Goal: Information Seeking & Learning: Find specific fact

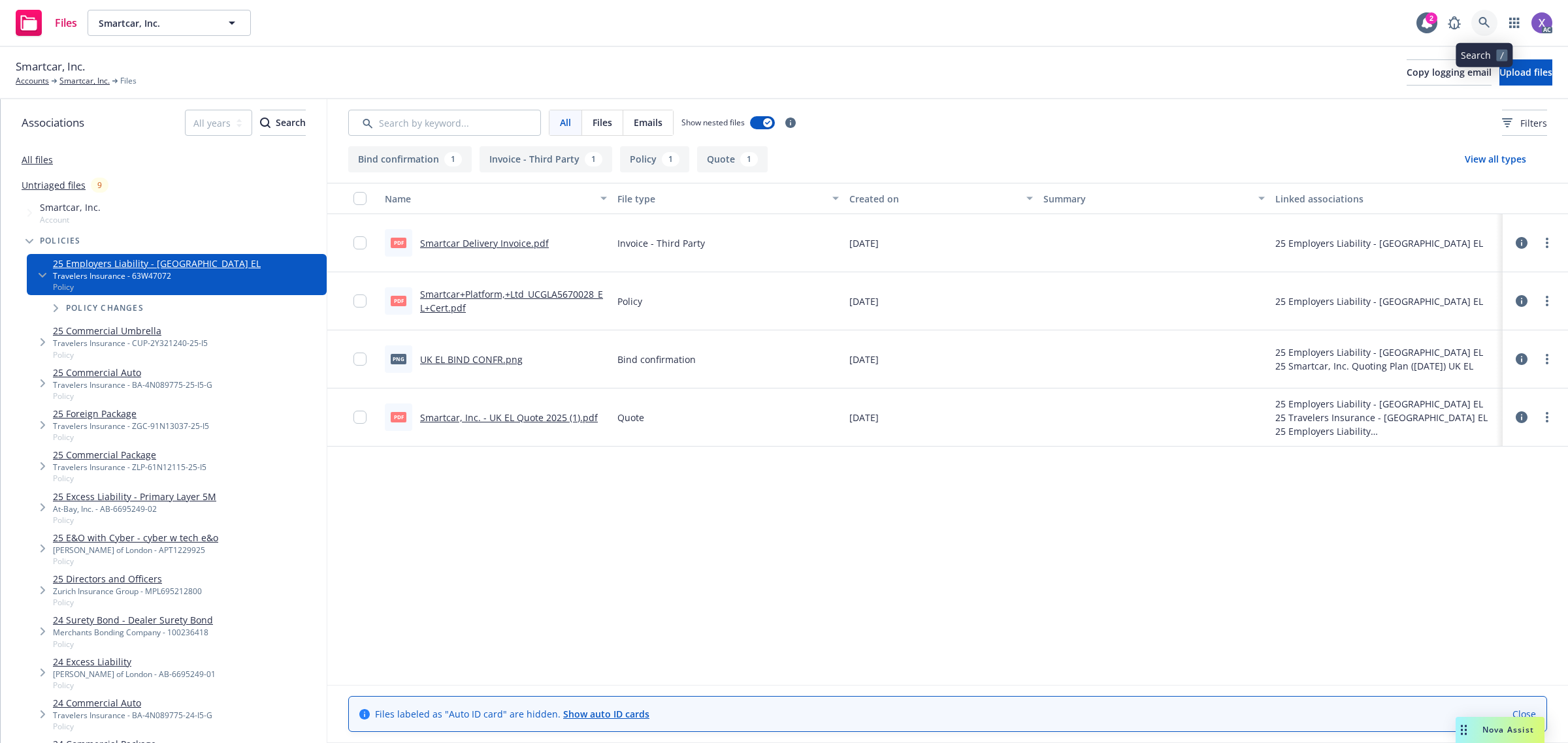
click at [1483, 18] on icon at bounding box center [1484, 23] width 12 height 12
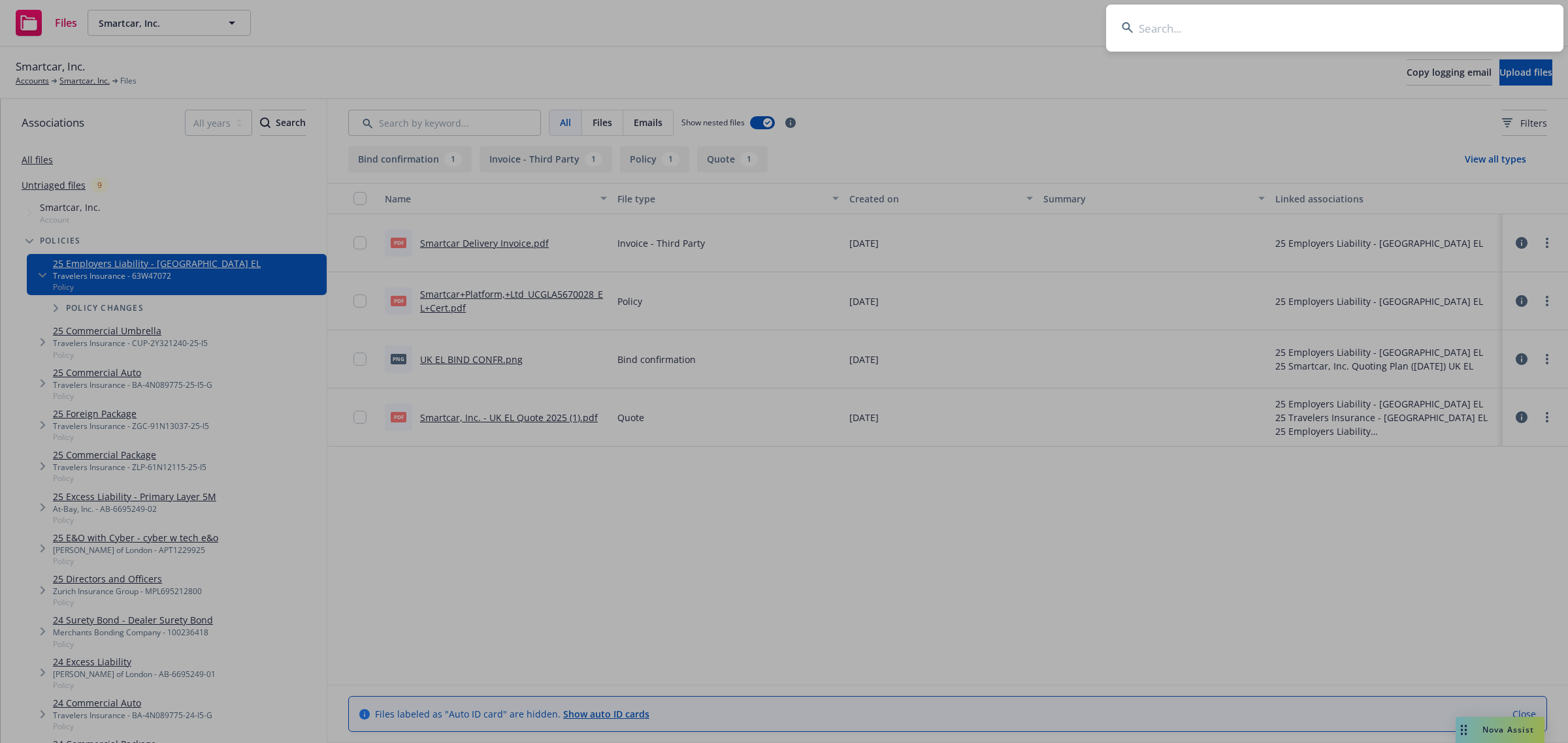
click at [1303, 41] on input at bounding box center [1334, 28] width 457 height 47
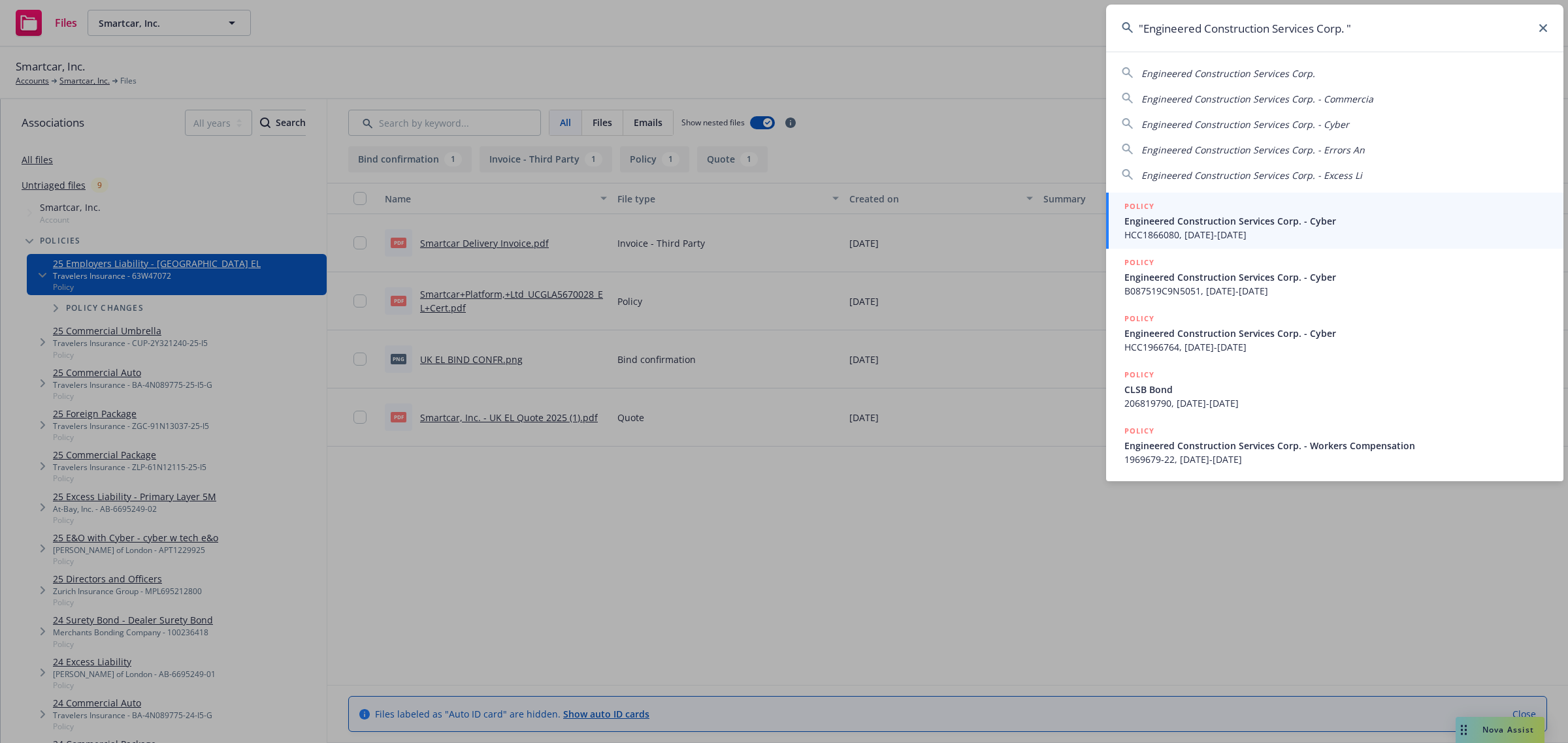
type input ""Engineered Construction Services Corp. ""
click at [1239, 227] on span "HCC1866080, 05/21/2018-05/21/2019" at bounding box center [1335, 234] width 423 height 14
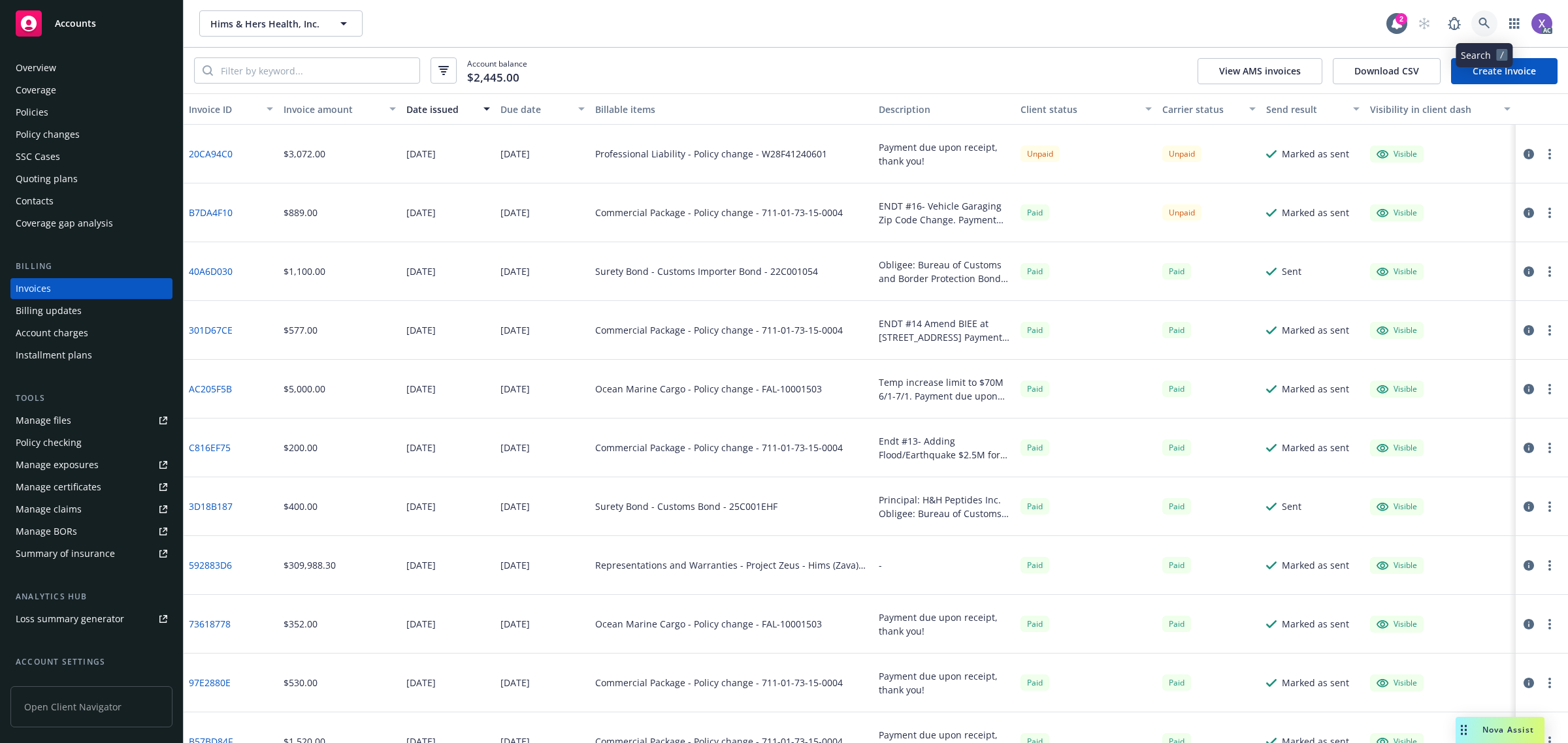
click at [1479, 24] on icon at bounding box center [1484, 23] width 12 height 12
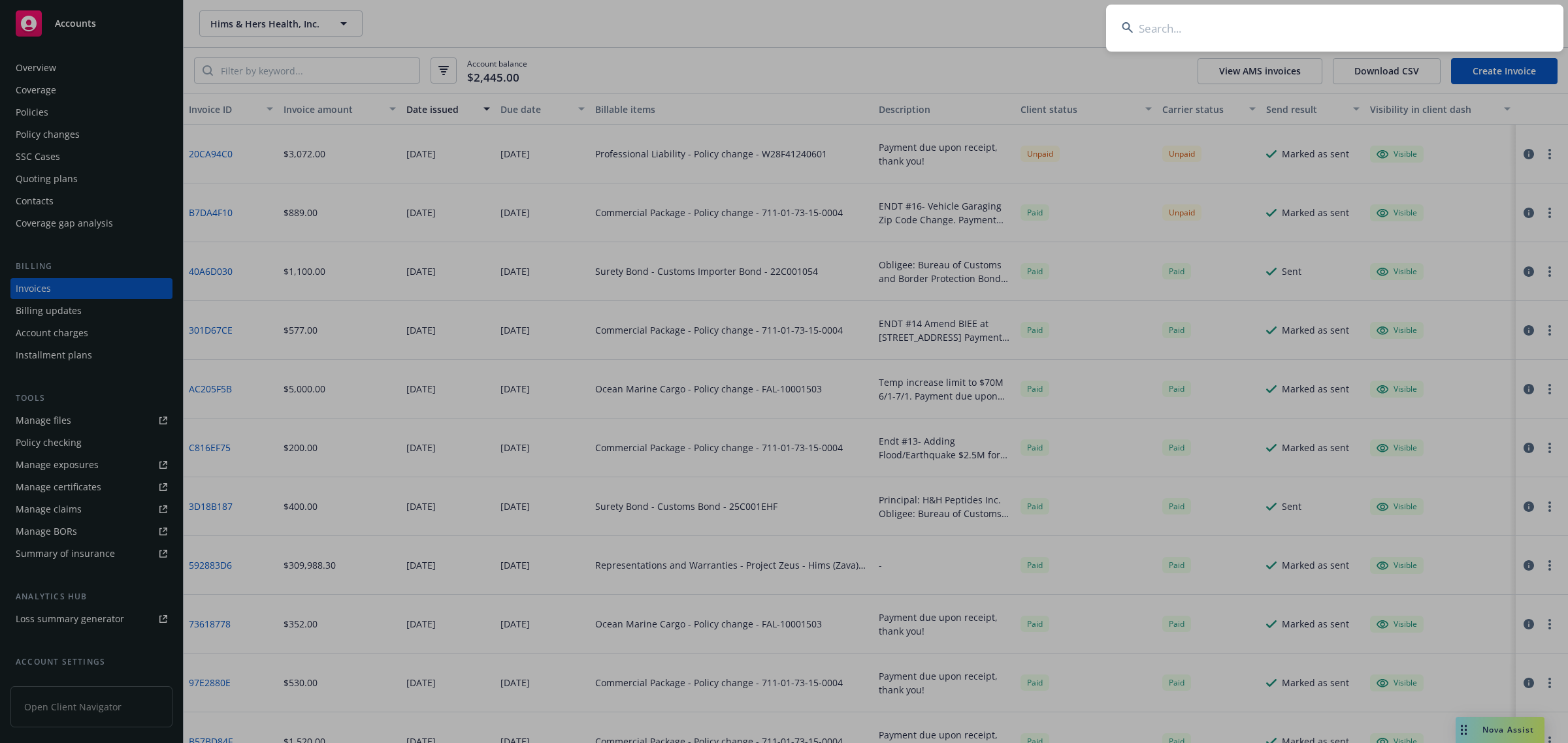
click at [1354, 33] on input at bounding box center [1334, 28] width 457 height 47
type input "v"
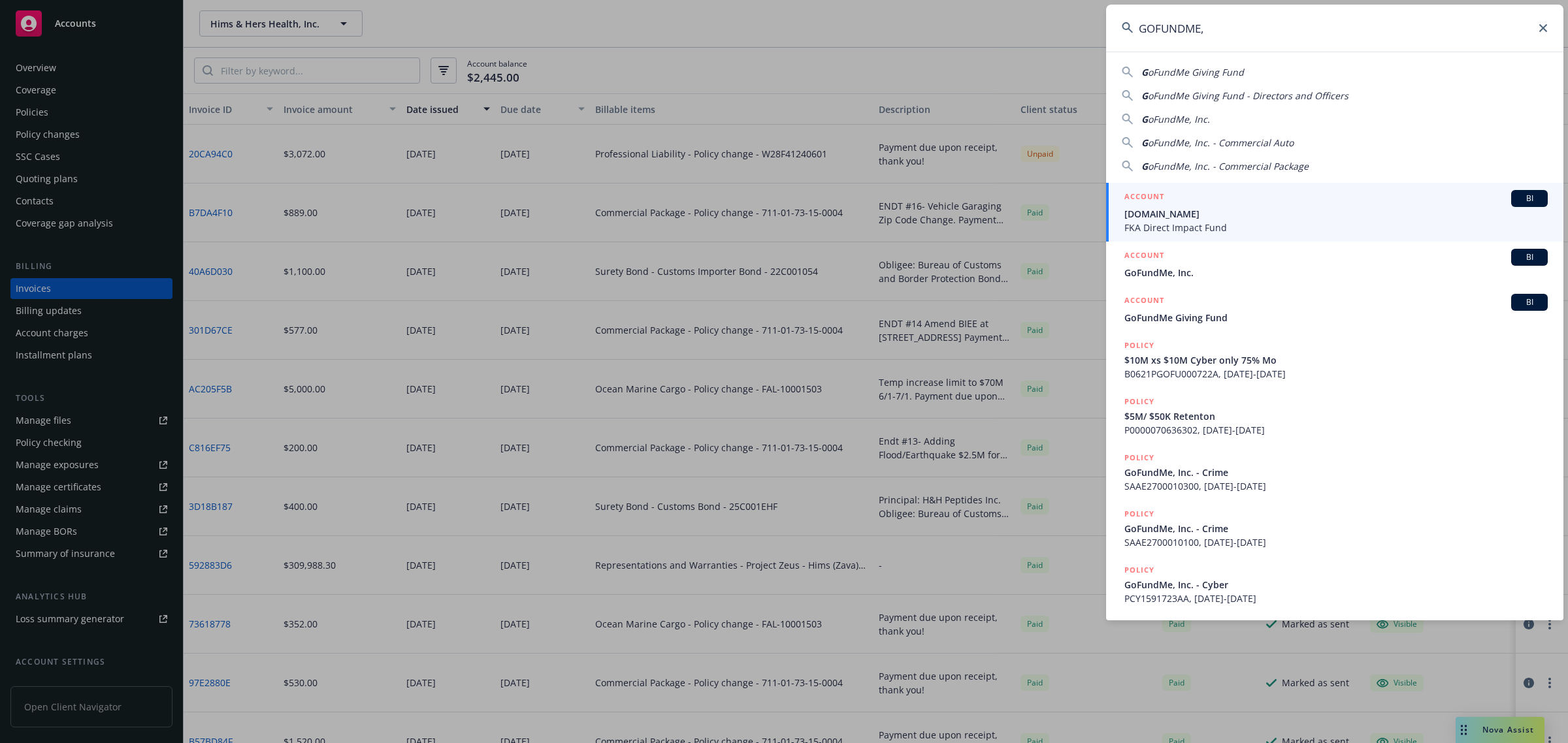
type input "GOFUNDME,"
drag, startPoint x: 1199, startPoint y: 212, endPoint x: 957, endPoint y: 235, distance: 243.1
click at [1197, 212] on span "GoFundMe.org" at bounding box center [1335, 213] width 423 height 14
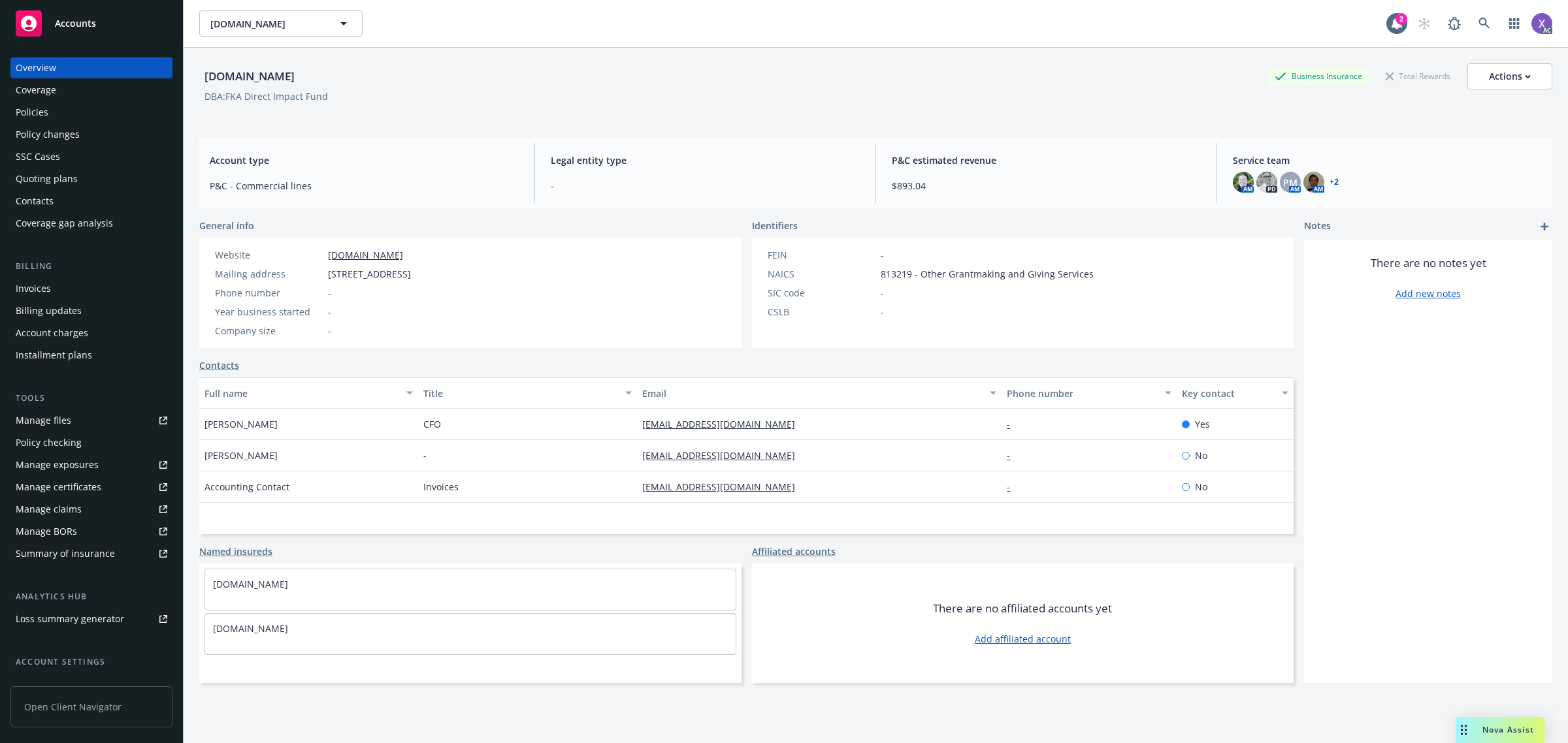
click at [53, 288] on div "Invoices" at bounding box center [91, 288] width 151 height 21
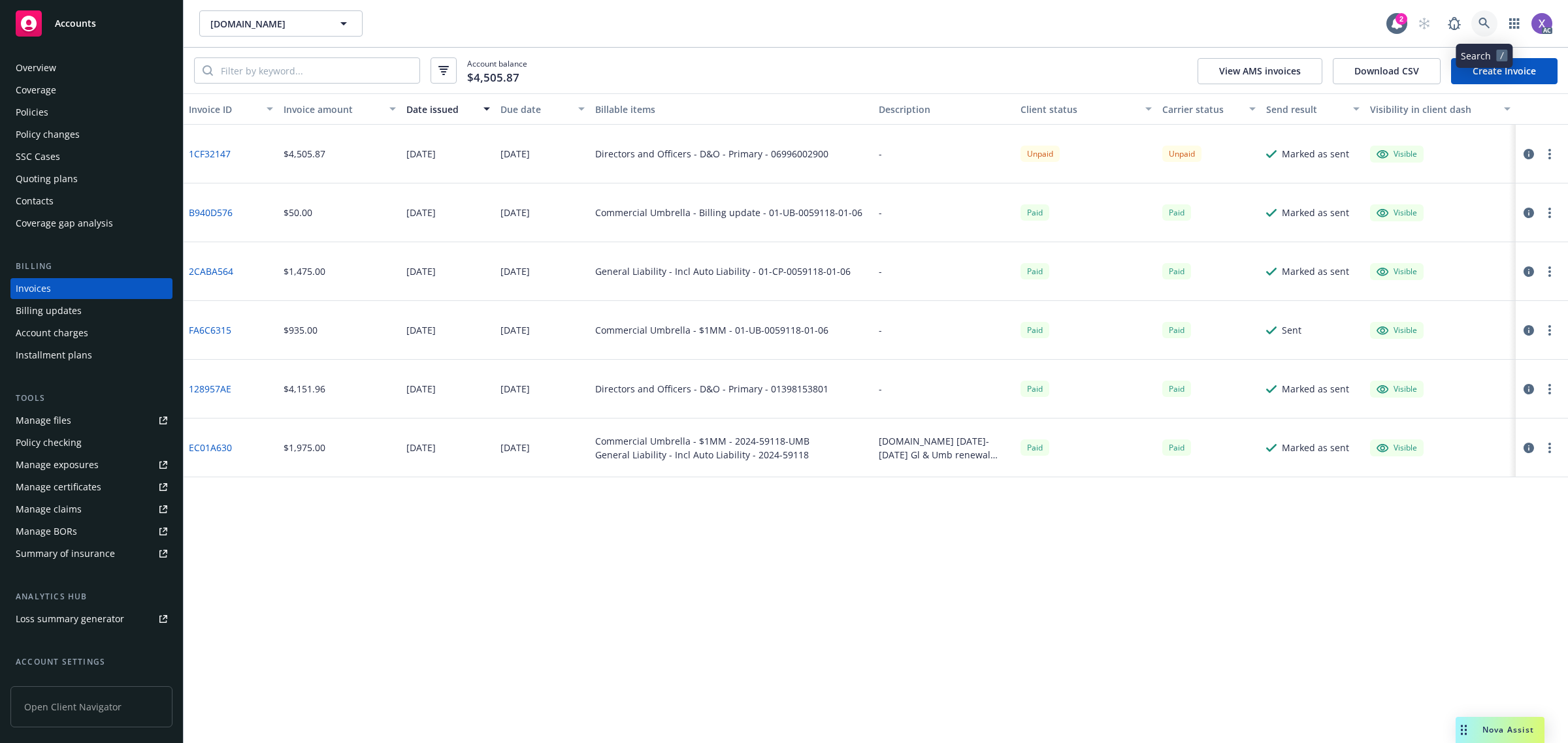
click at [1490, 23] on link at bounding box center [1484, 24] width 26 height 26
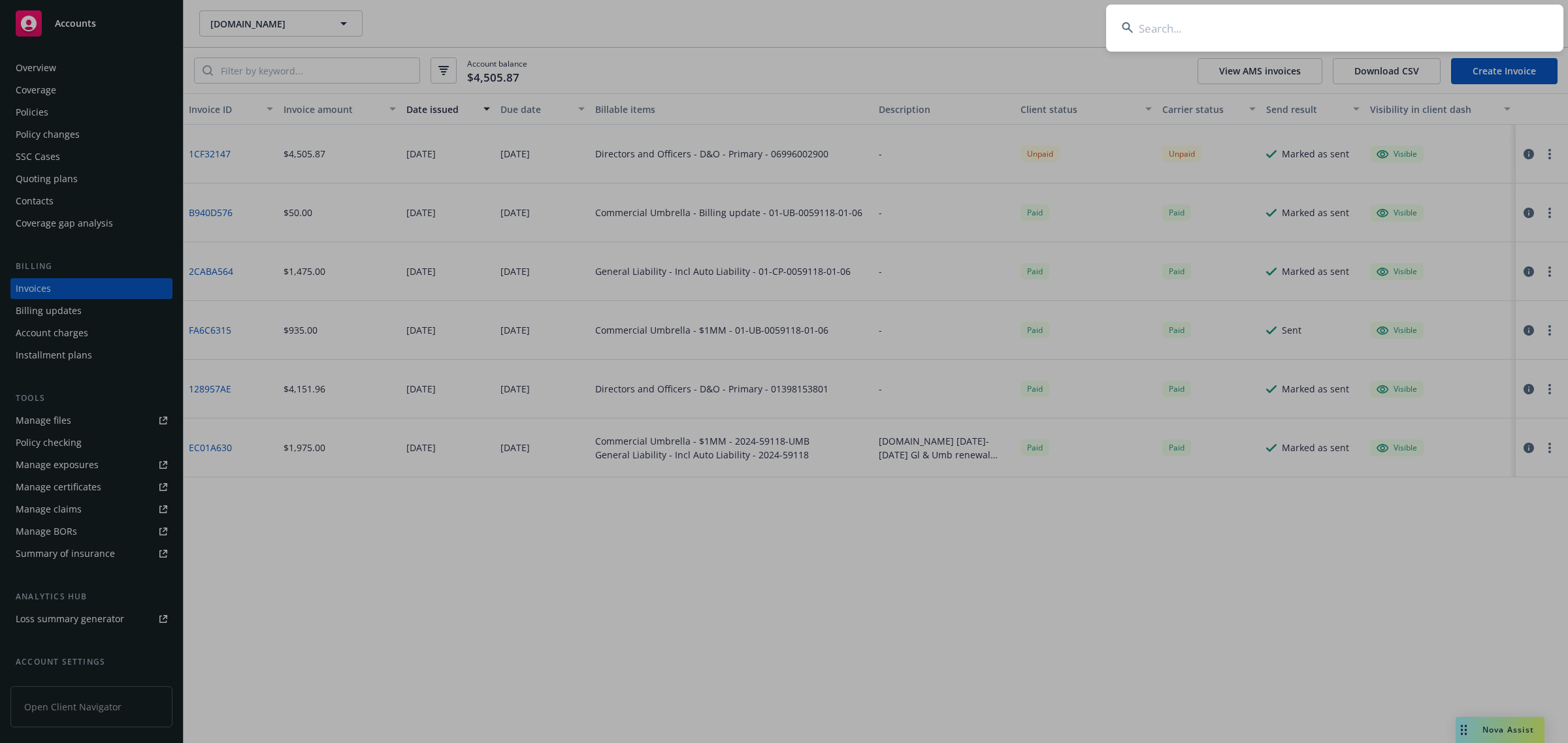
click at [1293, 5] on input at bounding box center [1334, 28] width 457 height 47
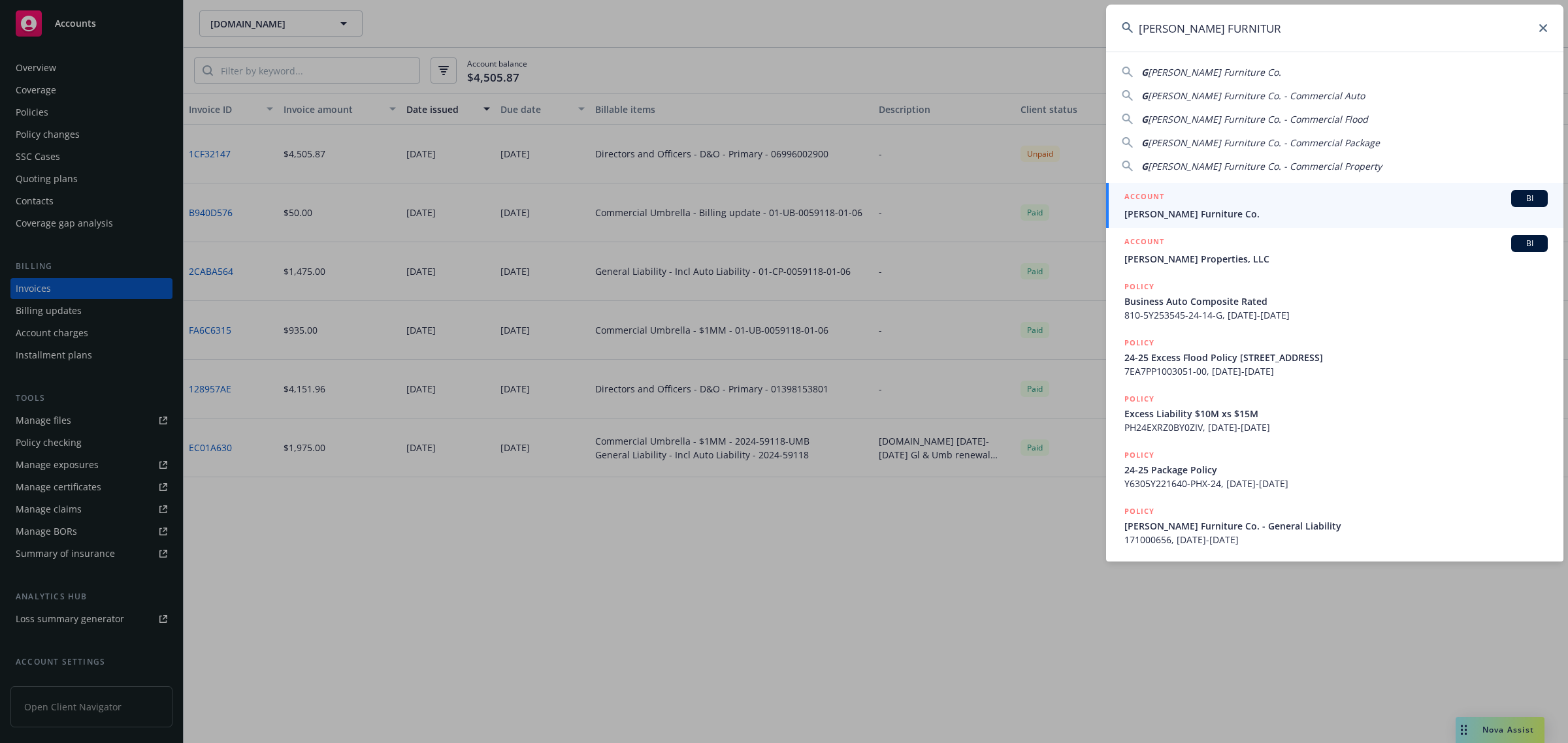
type input "GARDNER WHITE FURNITUR"
click at [1212, 221] on link "ACCOUNT BI Gardner-White Furniture Co." at bounding box center [1334, 206] width 457 height 45
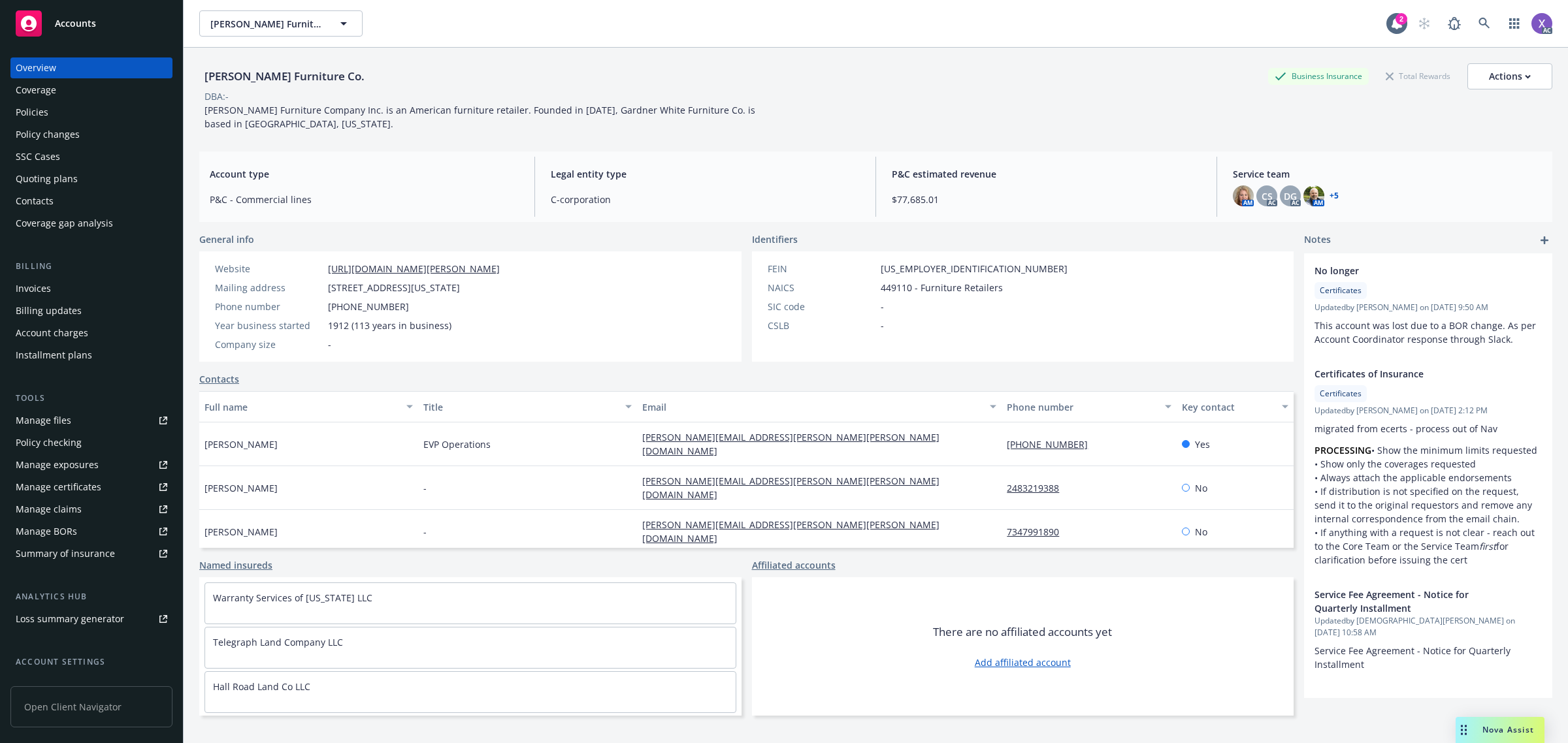
click at [34, 294] on div "Invoices" at bounding box center [33, 288] width 35 height 21
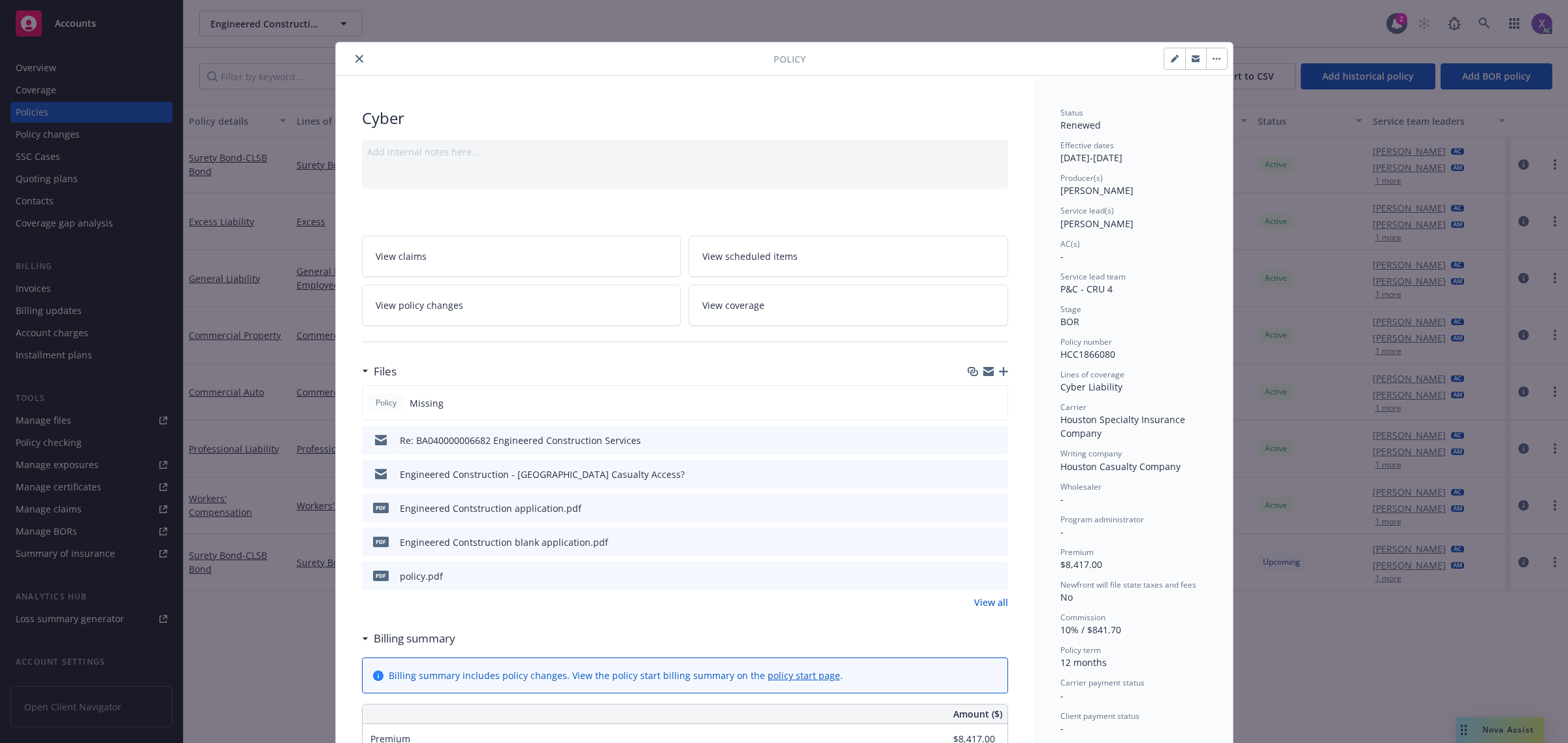
click at [355, 63] on icon "close" at bounding box center [359, 59] width 8 height 8
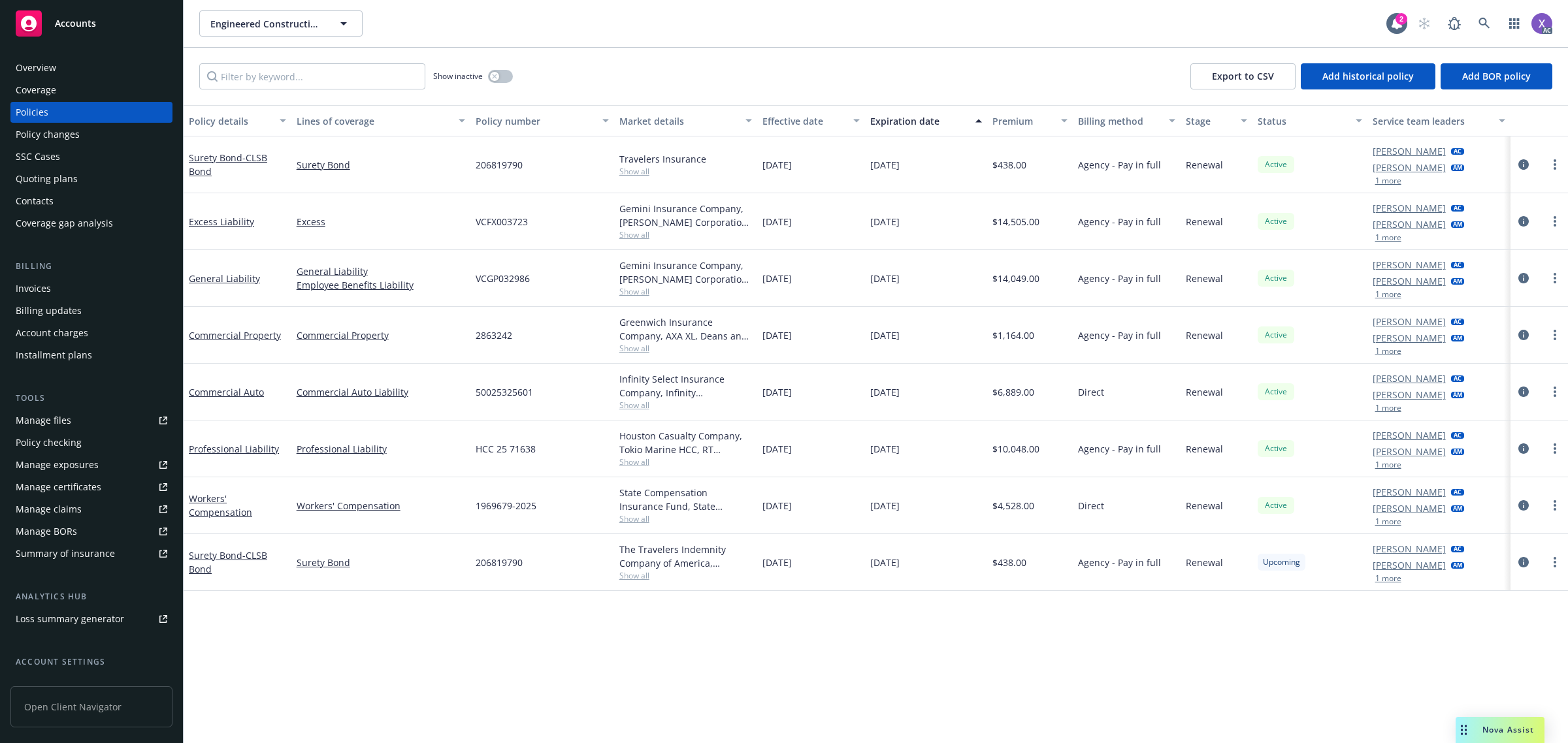
click at [43, 109] on div "Policies" at bounding box center [32, 111] width 33 height 21
click at [317, 76] on input "Filter by keyword..." at bounding box center [312, 76] width 226 height 26
paste input "206819790"
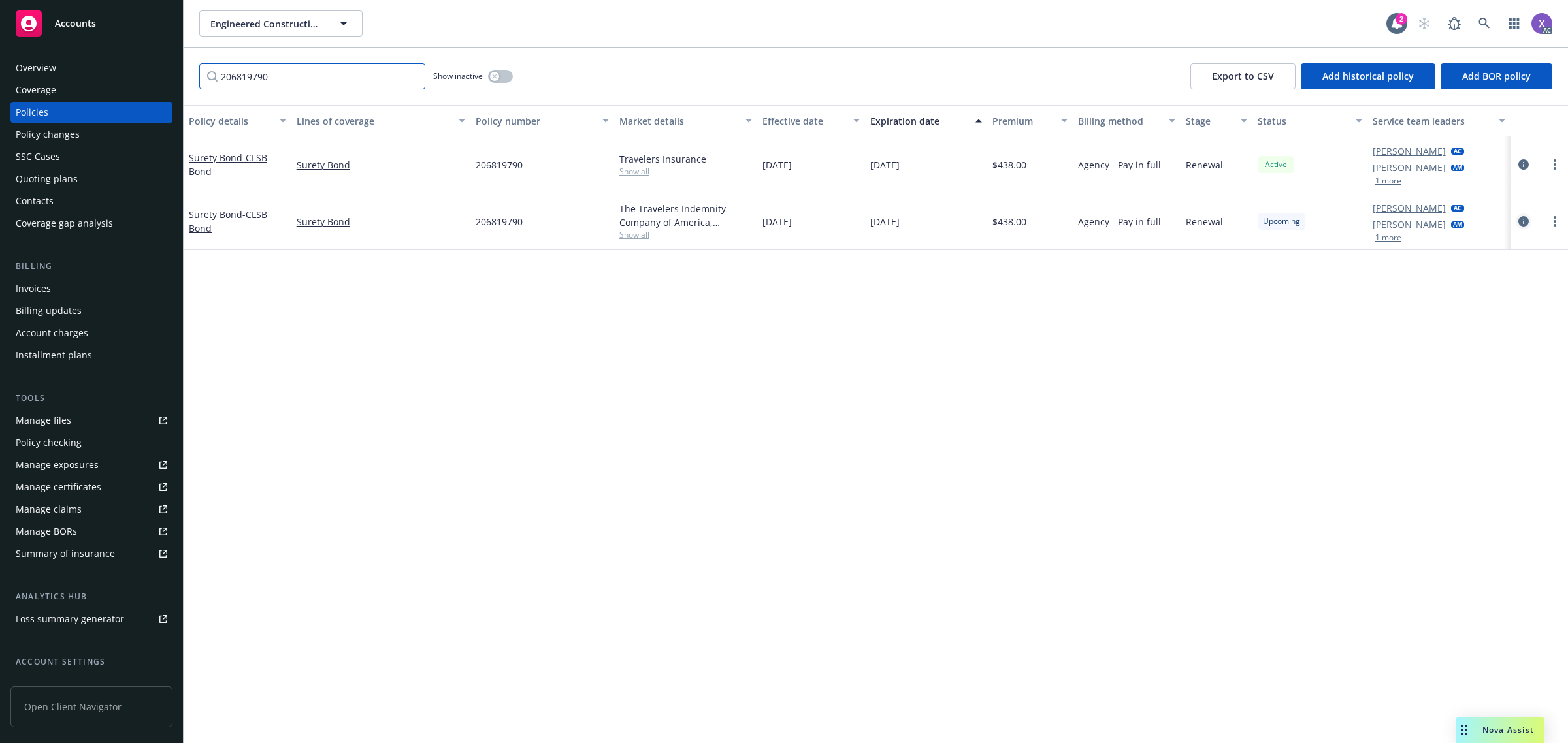
type input "206819790"
click at [1525, 222] on icon "circleInformation" at bounding box center [1524, 222] width 11 height 11
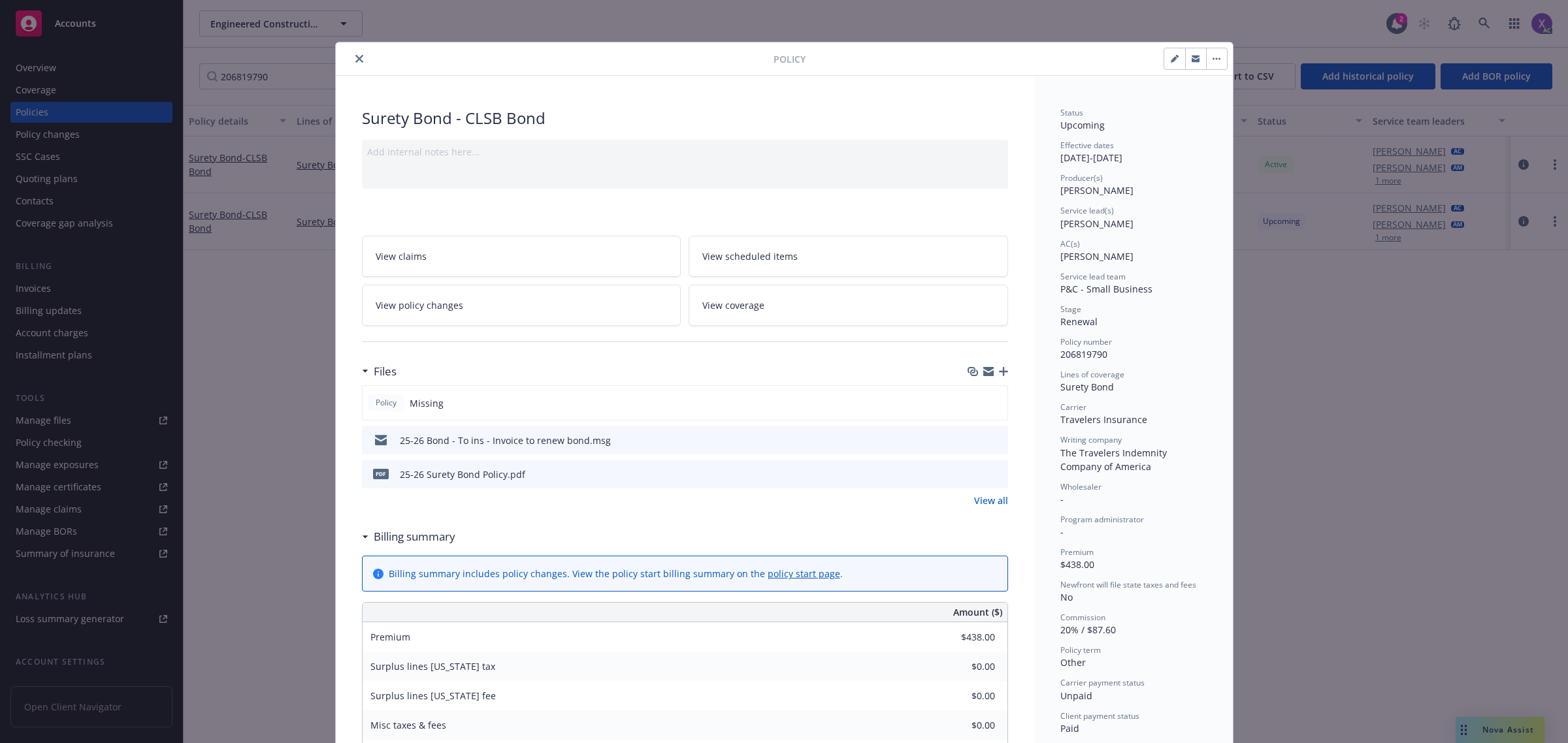
click at [990, 507] on link "View all" at bounding box center [990, 500] width 34 height 14
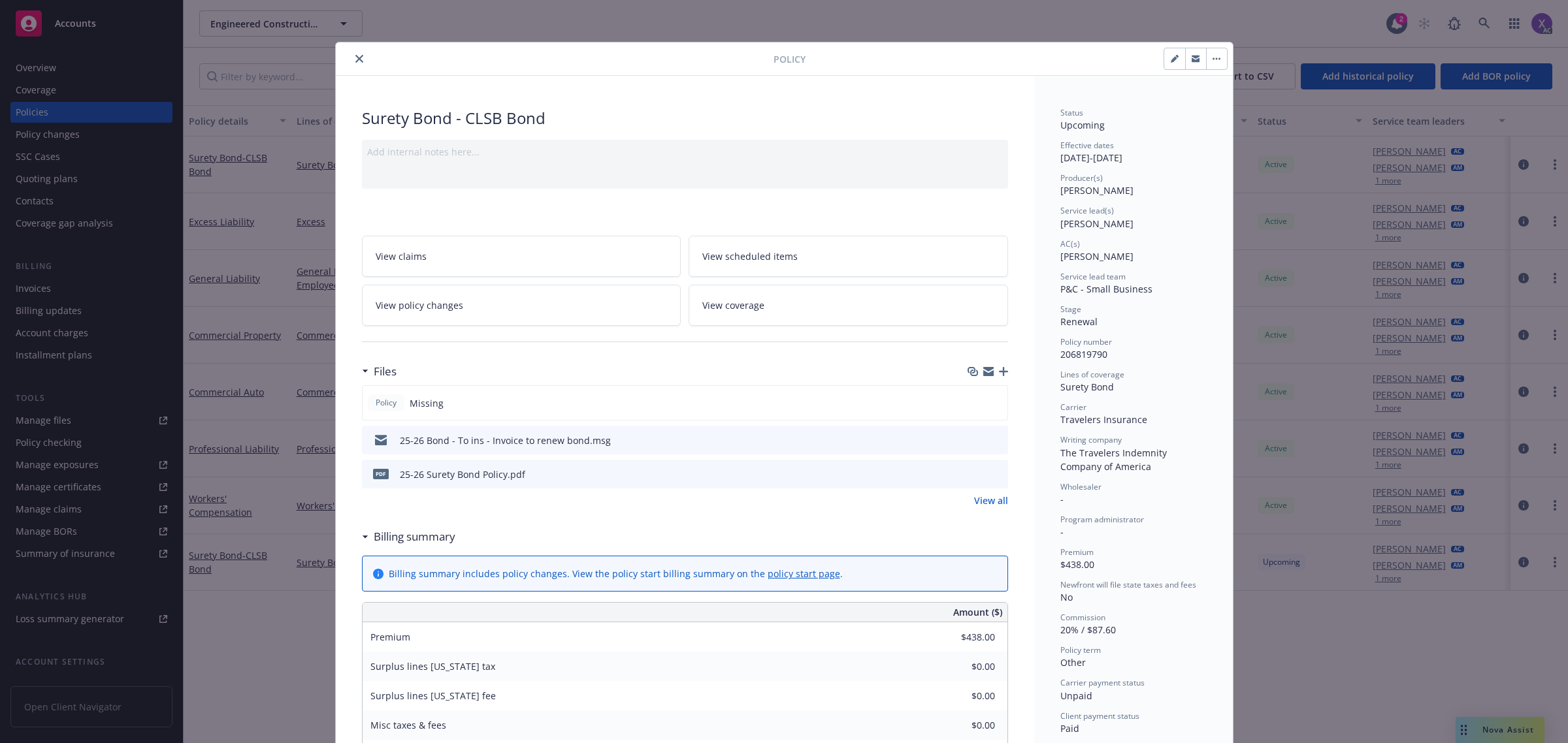
click at [355, 59] on icon "close" at bounding box center [359, 59] width 8 height 8
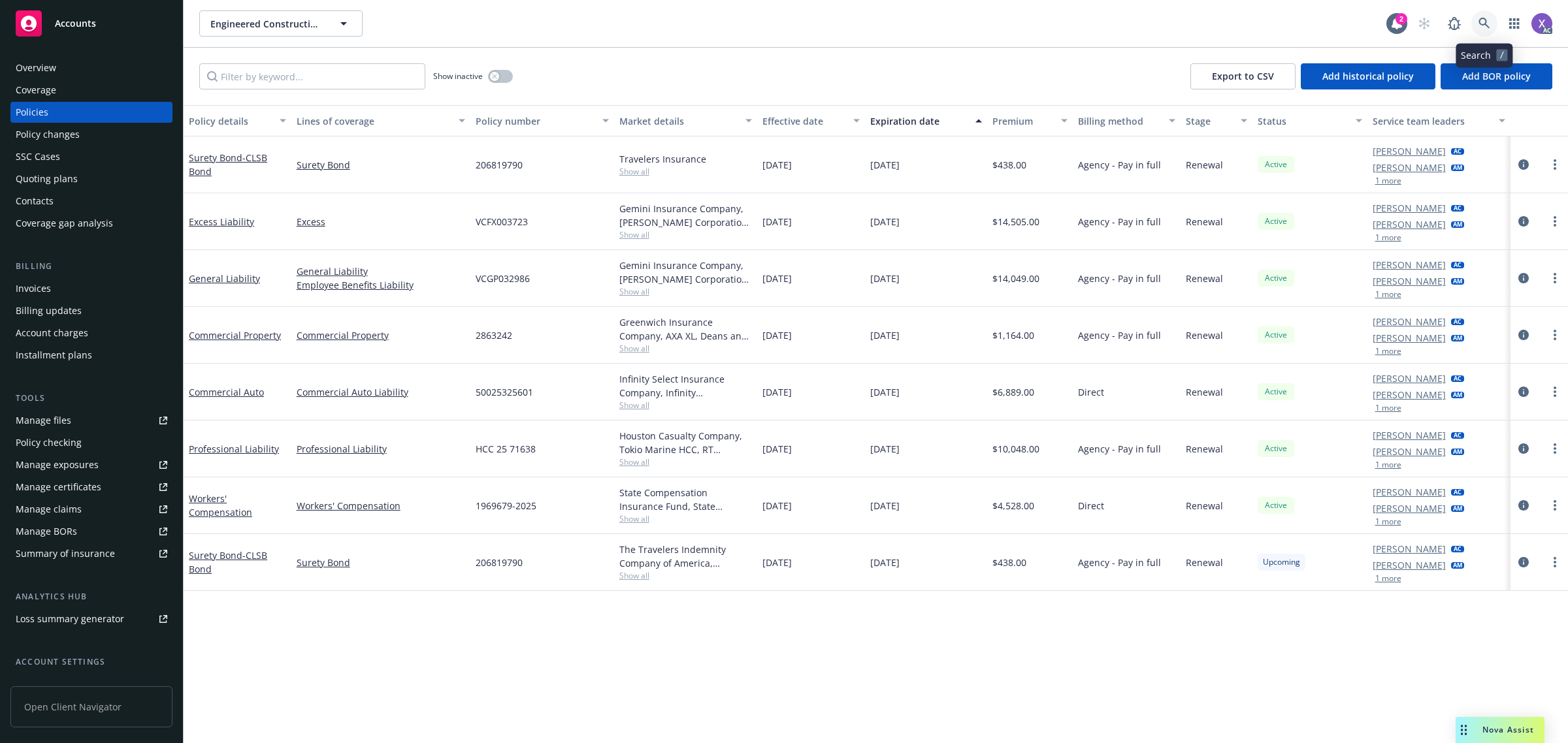
click at [1484, 20] on icon at bounding box center [1484, 23] width 12 height 12
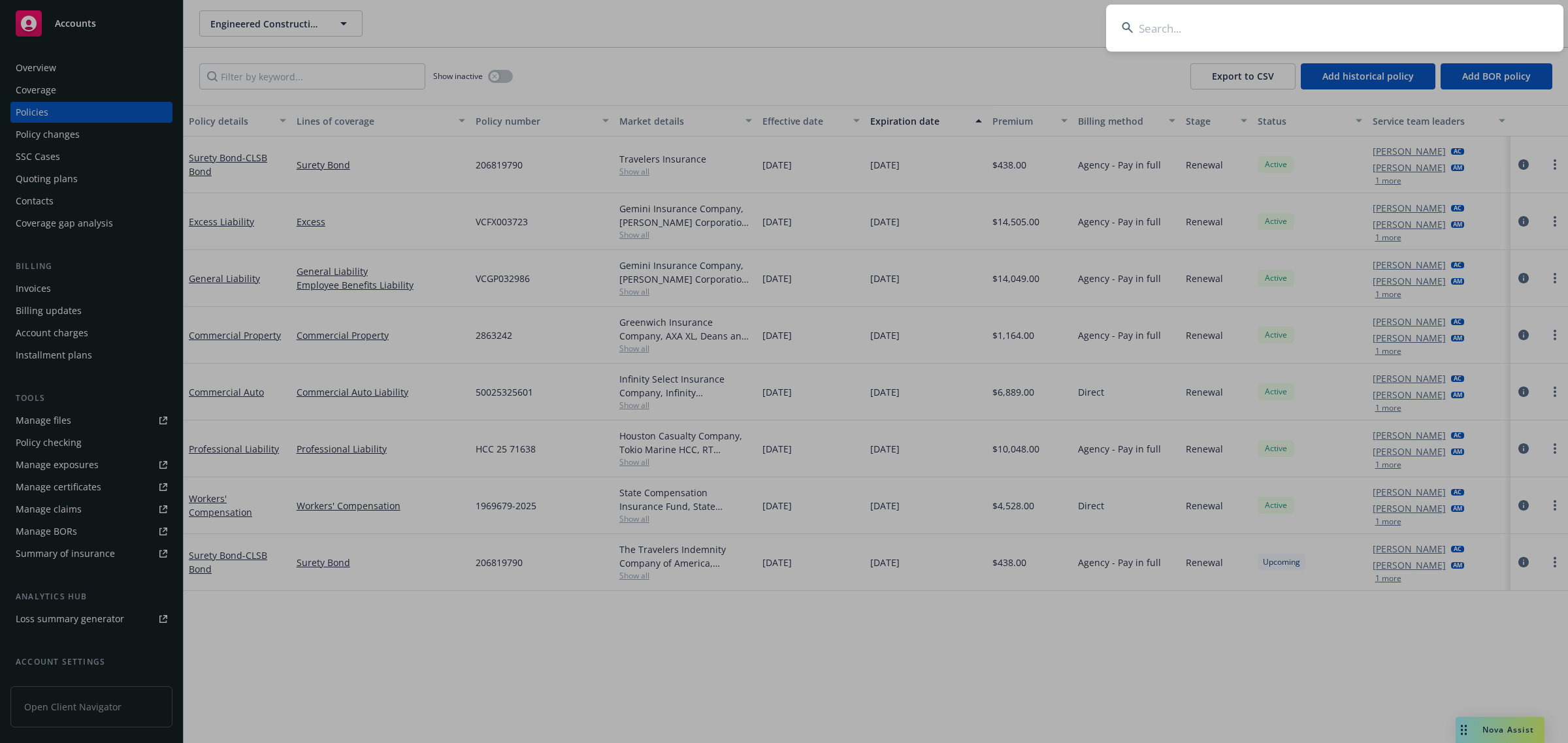
click at [1373, 39] on input at bounding box center [1334, 28] width 457 height 47
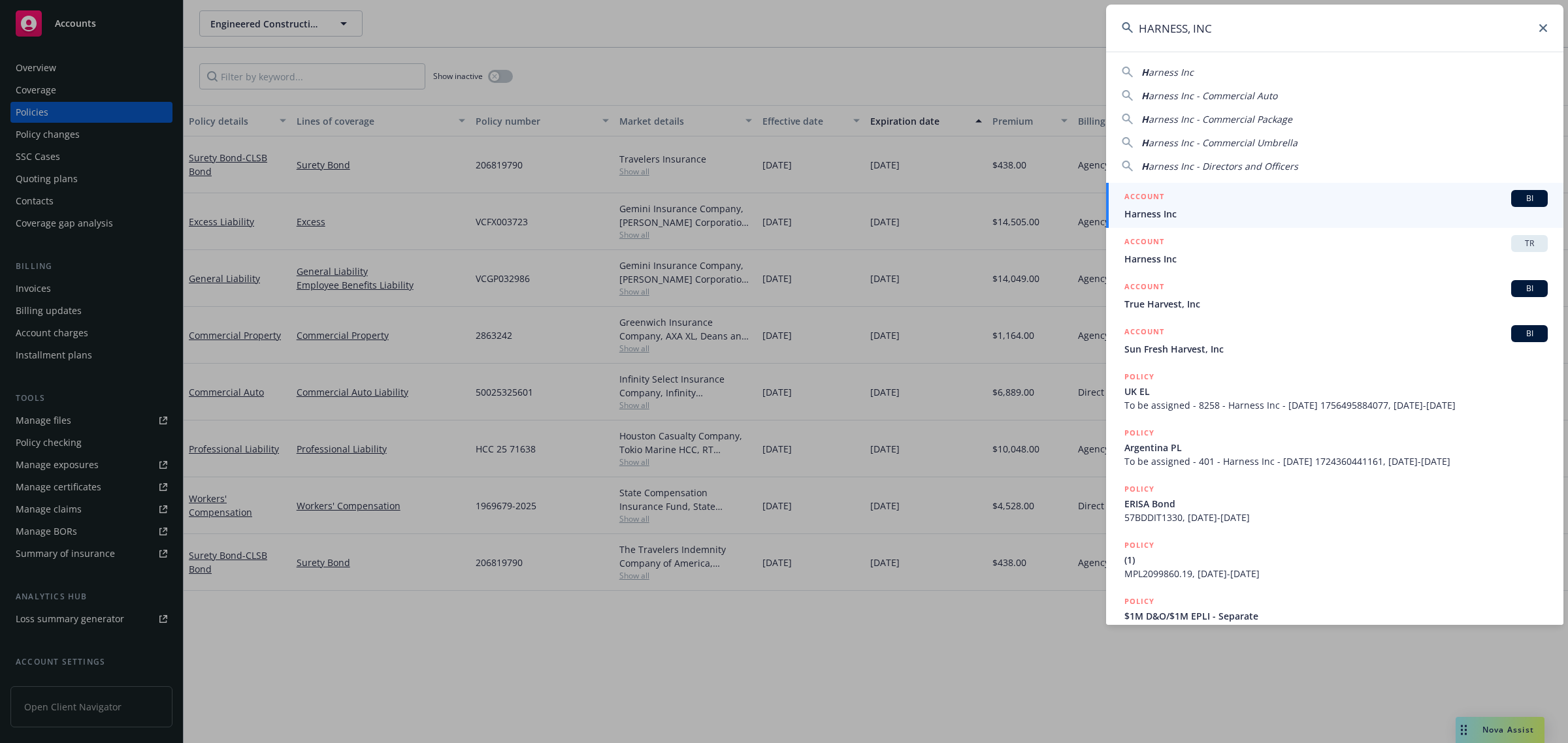
type input "HARNESS, INC"
click at [1181, 217] on span "Harness Inc" at bounding box center [1335, 213] width 423 height 14
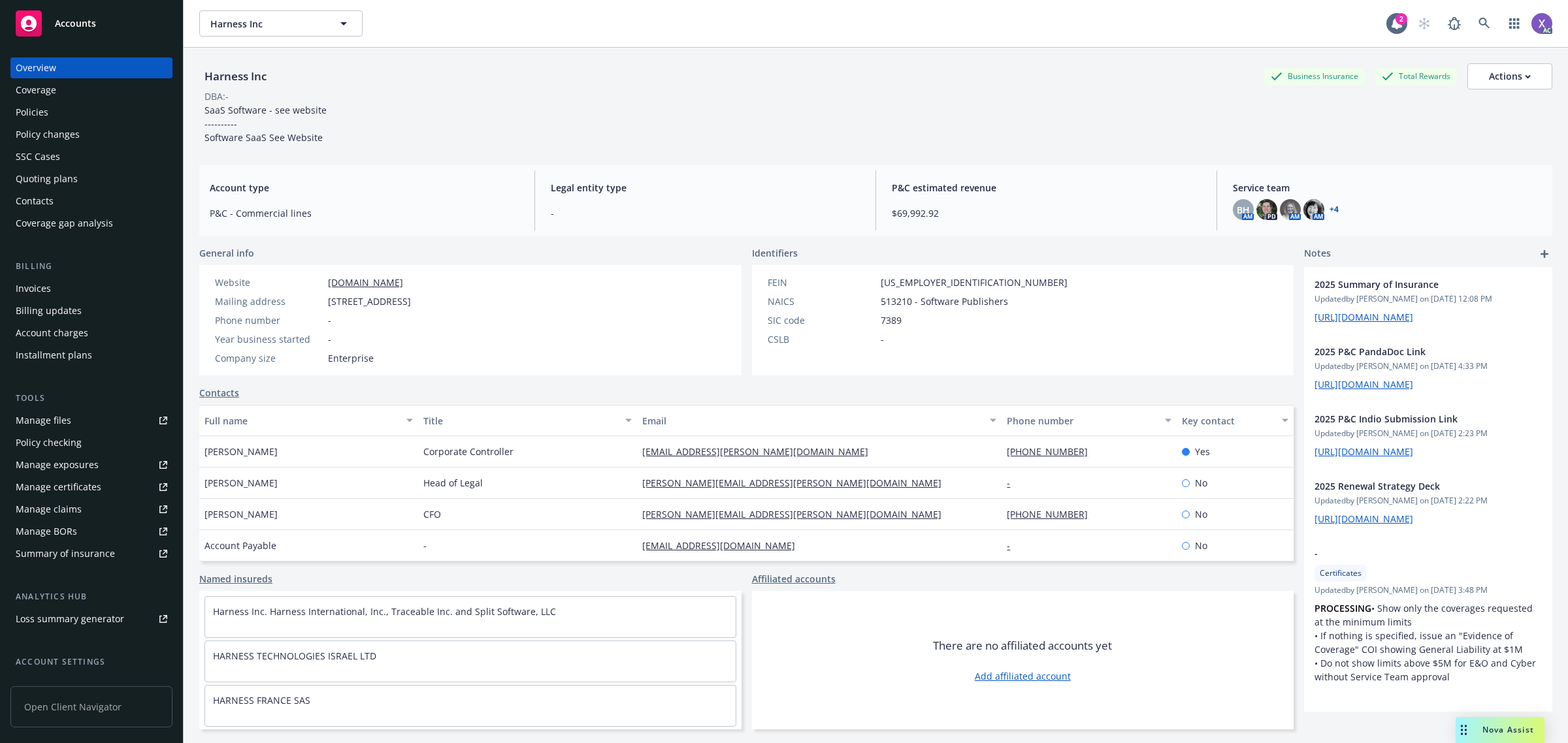
click at [34, 116] on div "Policies" at bounding box center [32, 111] width 33 height 21
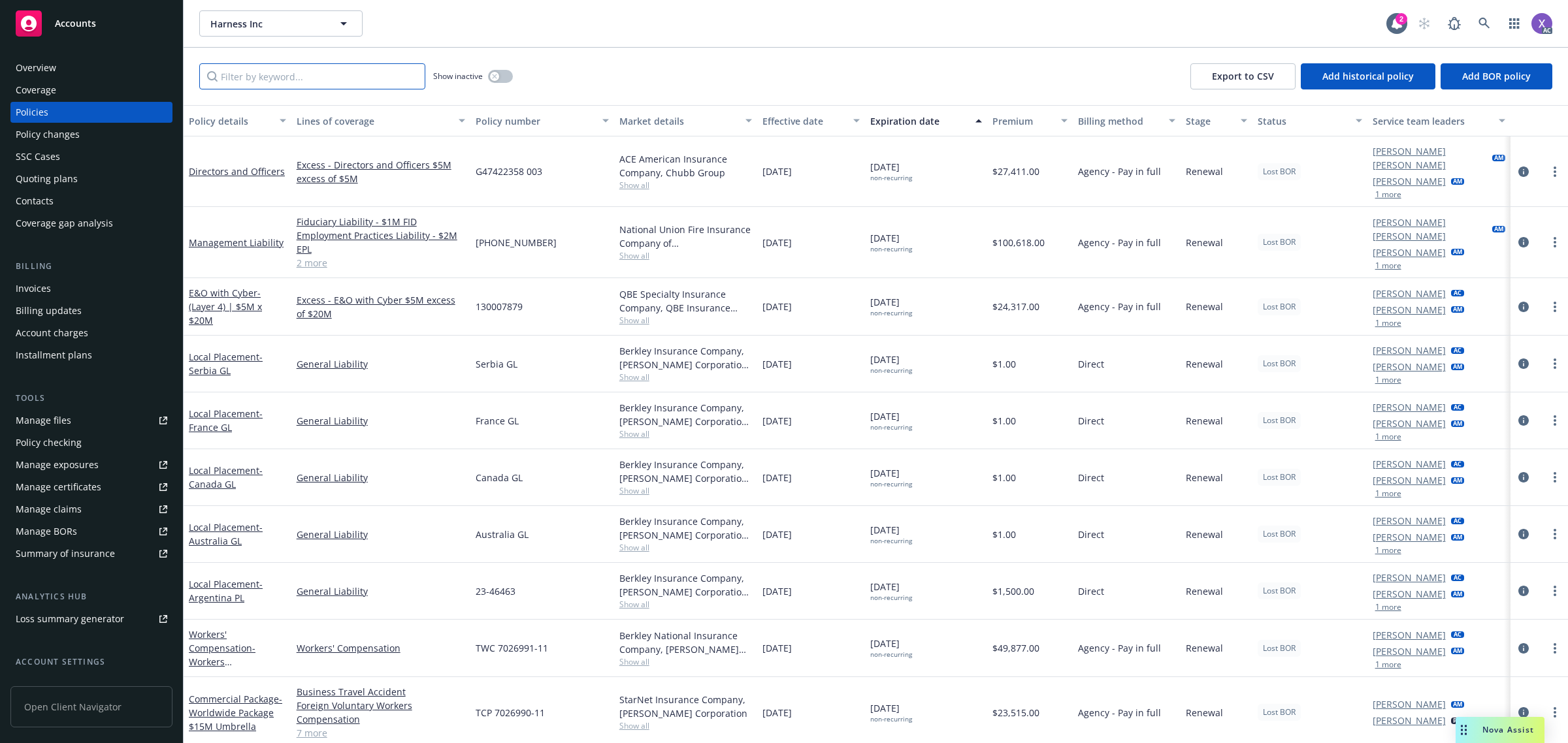
click at [366, 76] on input "Filter by keyword..." at bounding box center [312, 76] width 226 height 26
paste input "TXS-108095902-01"
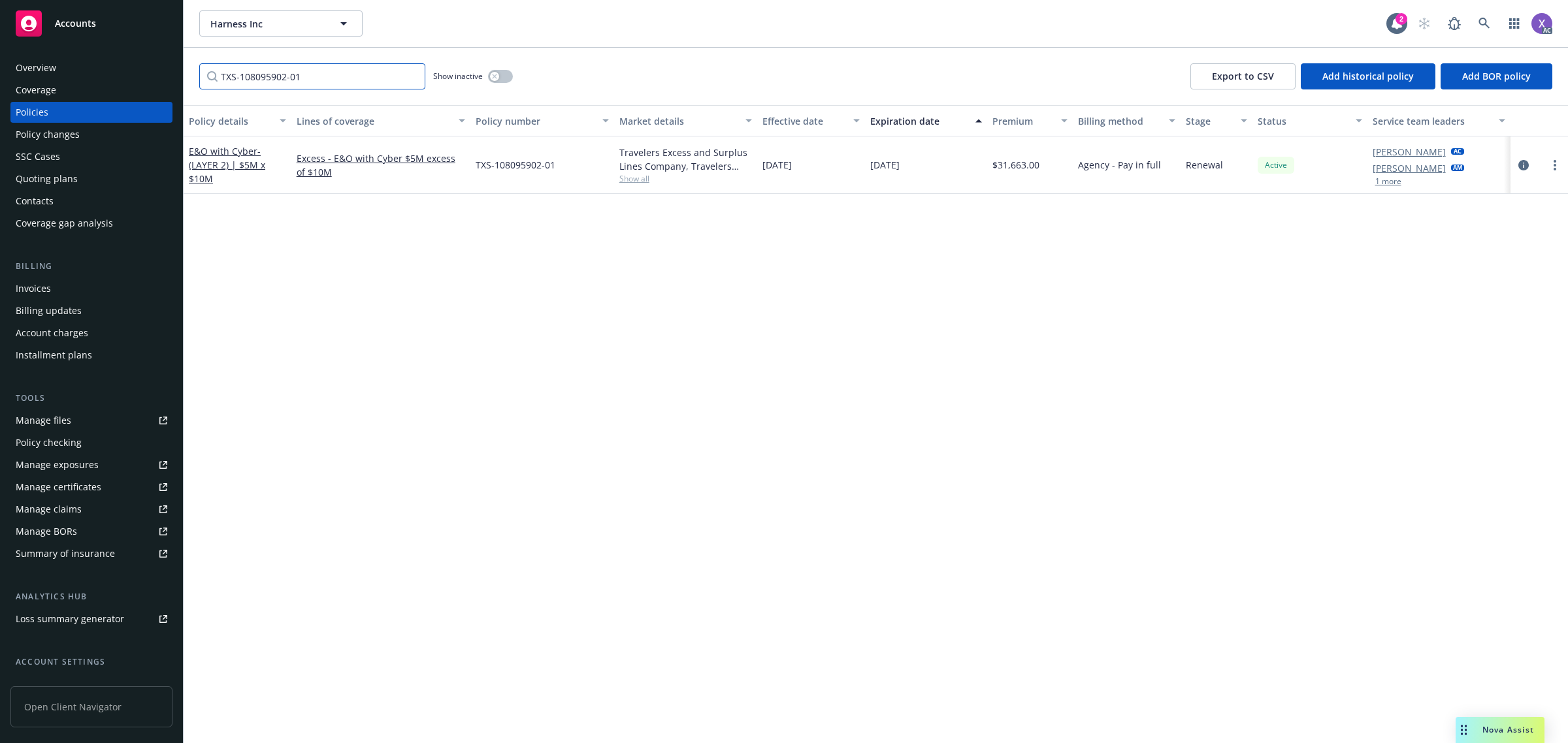
type input "TXS-108095902-01"
click at [26, 293] on div "Invoices" at bounding box center [33, 288] width 35 height 21
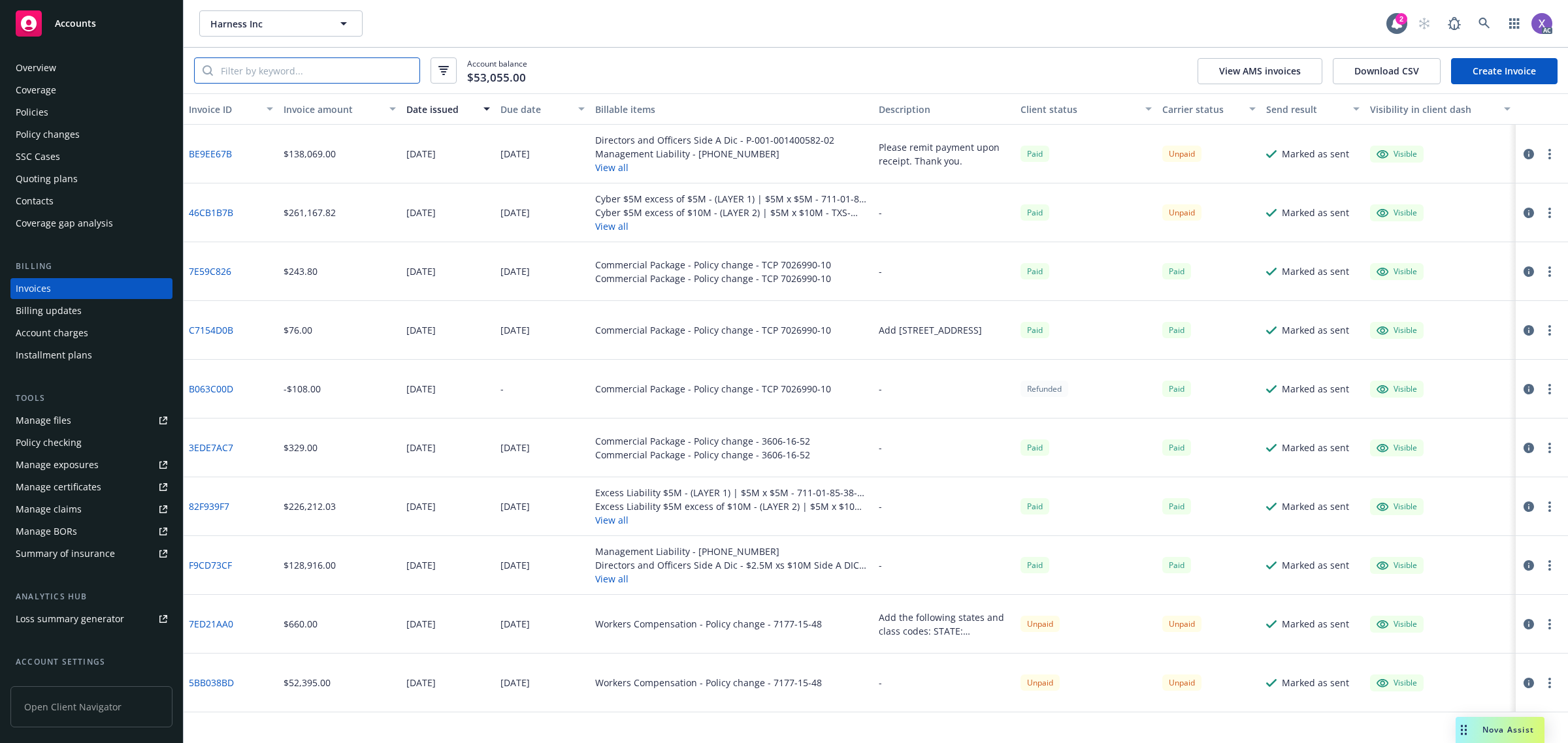
click at [276, 78] on input "search" at bounding box center [316, 70] width 207 height 24
paste input "TXS-108095902-01"
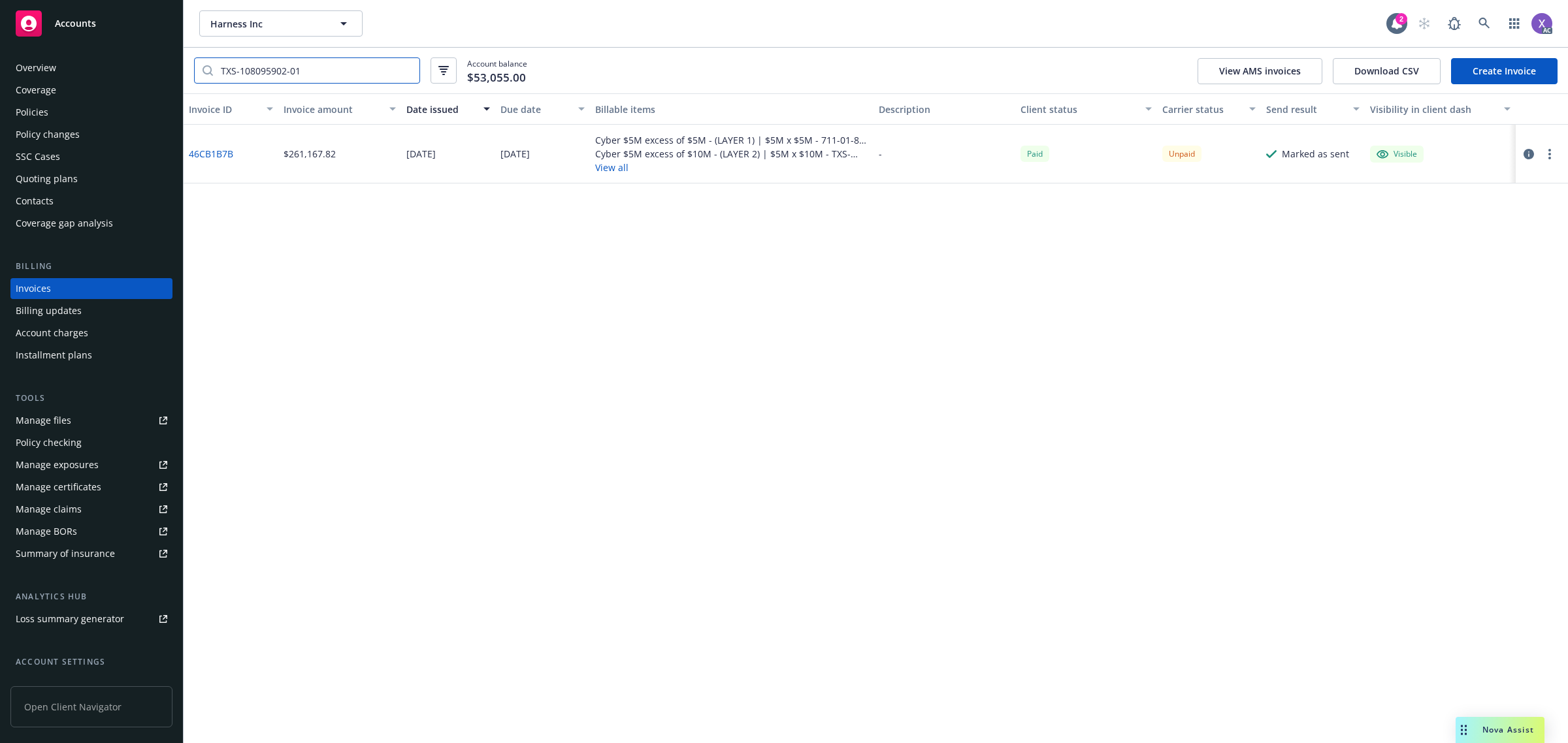
type input "TXS-108095902-01"
click at [202, 149] on link "46CB1B7B" at bounding box center [210, 153] width 44 height 14
click at [44, 116] on div "Policies" at bounding box center [32, 111] width 33 height 21
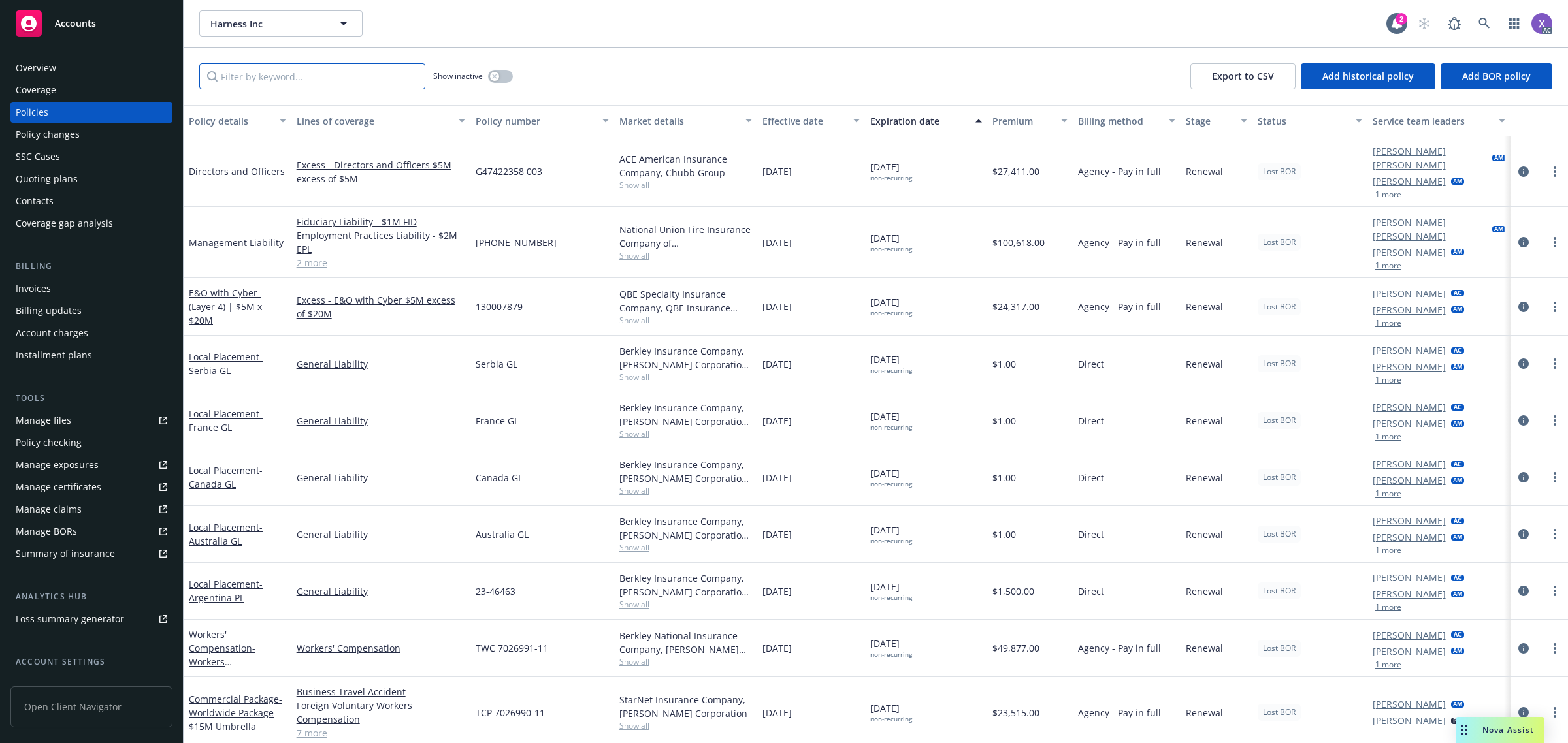
click at [327, 76] on input "Filter by keyword..." at bounding box center [312, 76] width 226 height 26
paste input "TXS-108095902-01"
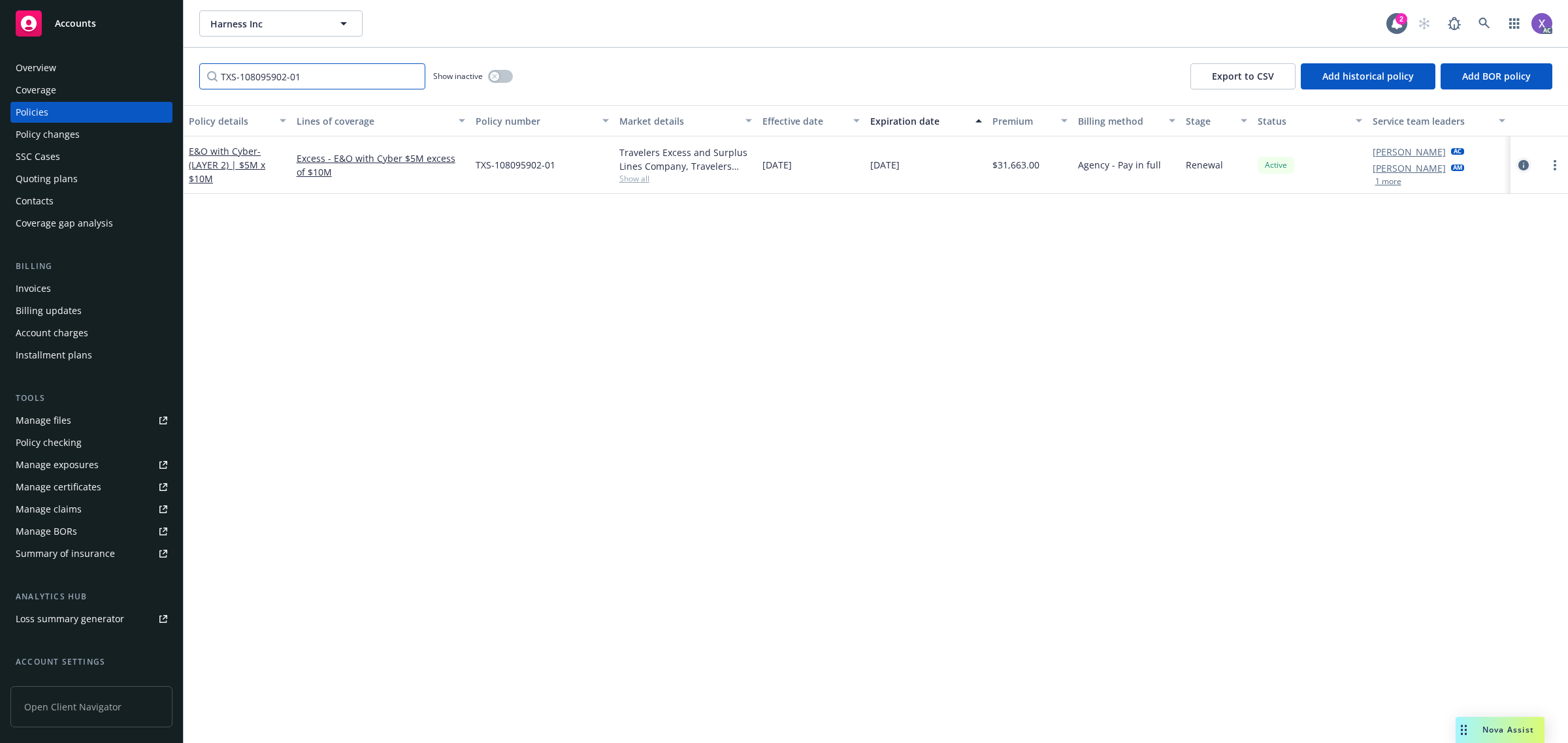
type input "TXS-108095902-01"
click at [1519, 165] on icon "circleInformation" at bounding box center [1524, 166] width 11 height 11
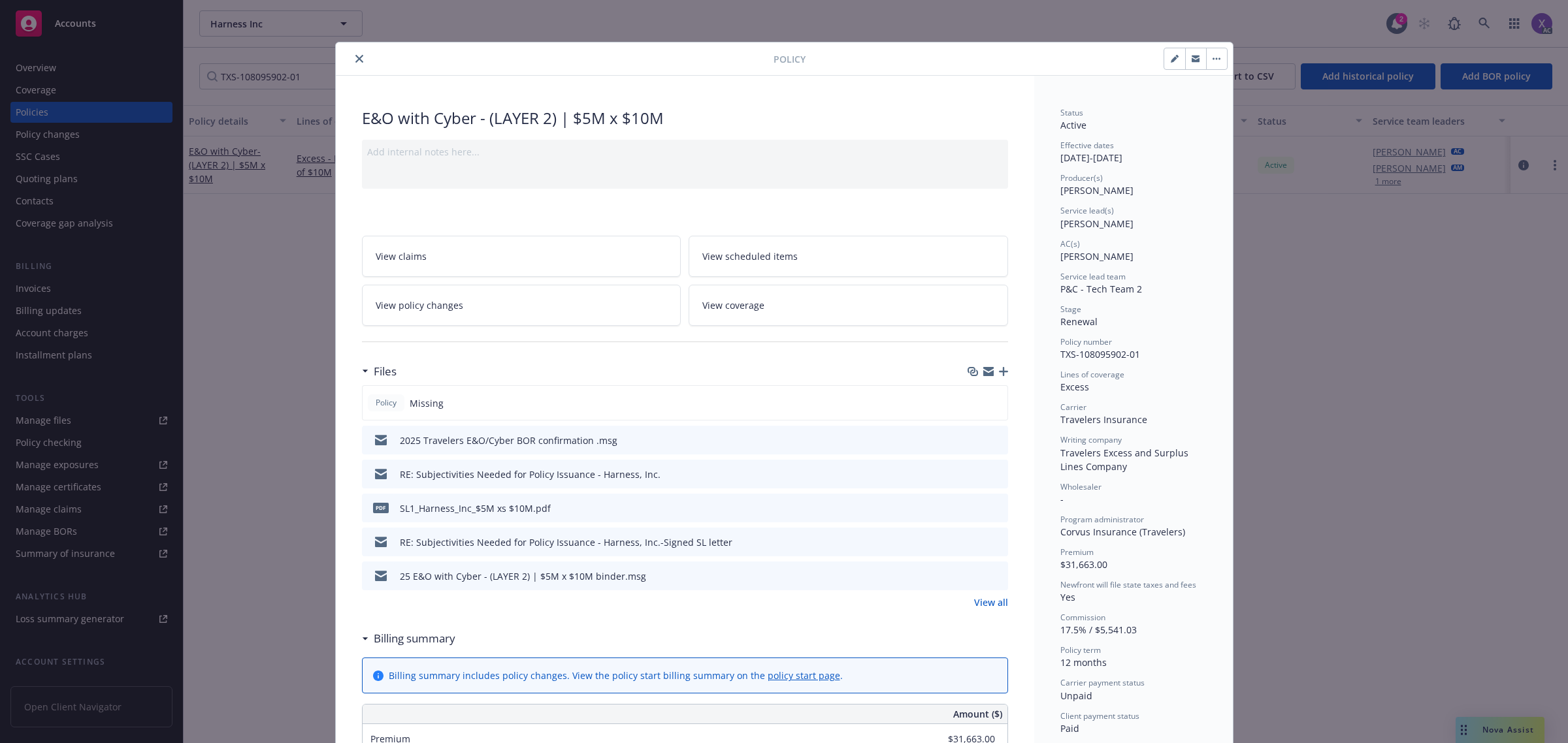
click at [976, 611] on div "Files Policy Missing 2025 Travelers E&O/Cyber BOR confirmation .msg RE: Subject…" at bounding box center [684, 491] width 646 height 267
click at [980, 602] on link "View all" at bounding box center [990, 602] width 34 height 14
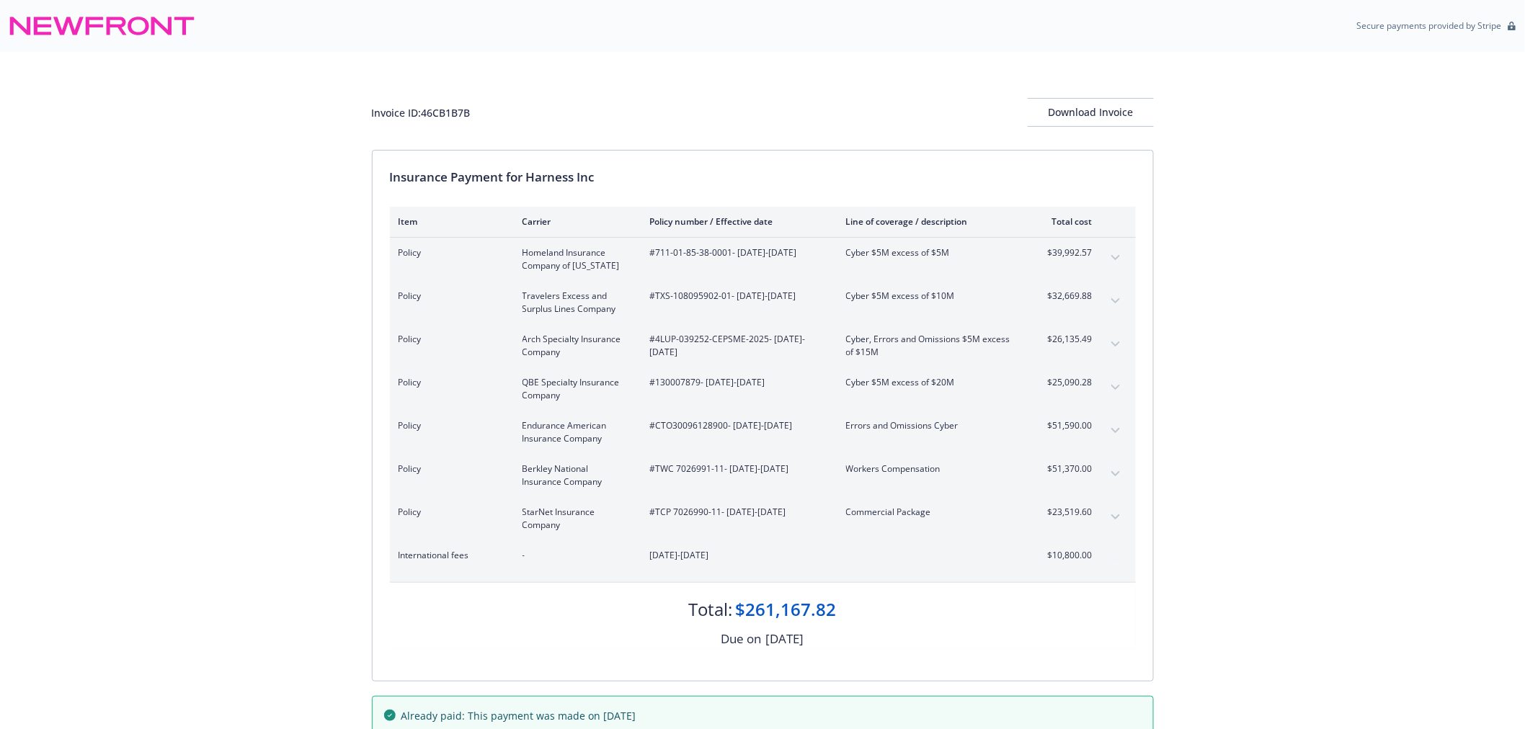
click at [1117, 301] on icon "expand content" at bounding box center [1114, 300] width 9 height 5
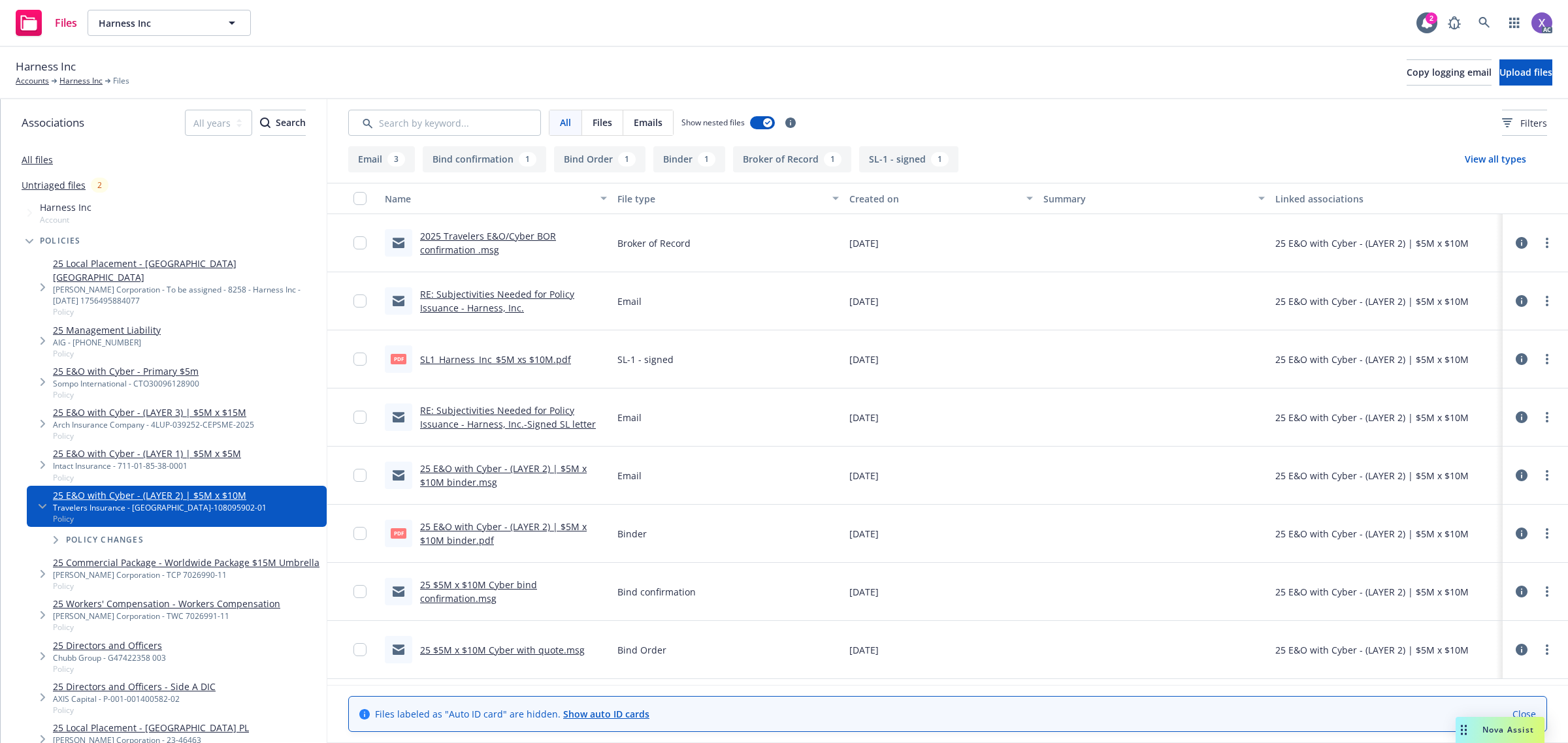
click at [532, 362] on link "SL1_Harness_Inc_$5M xs $10M.pdf" at bounding box center [495, 360] width 150 height 13
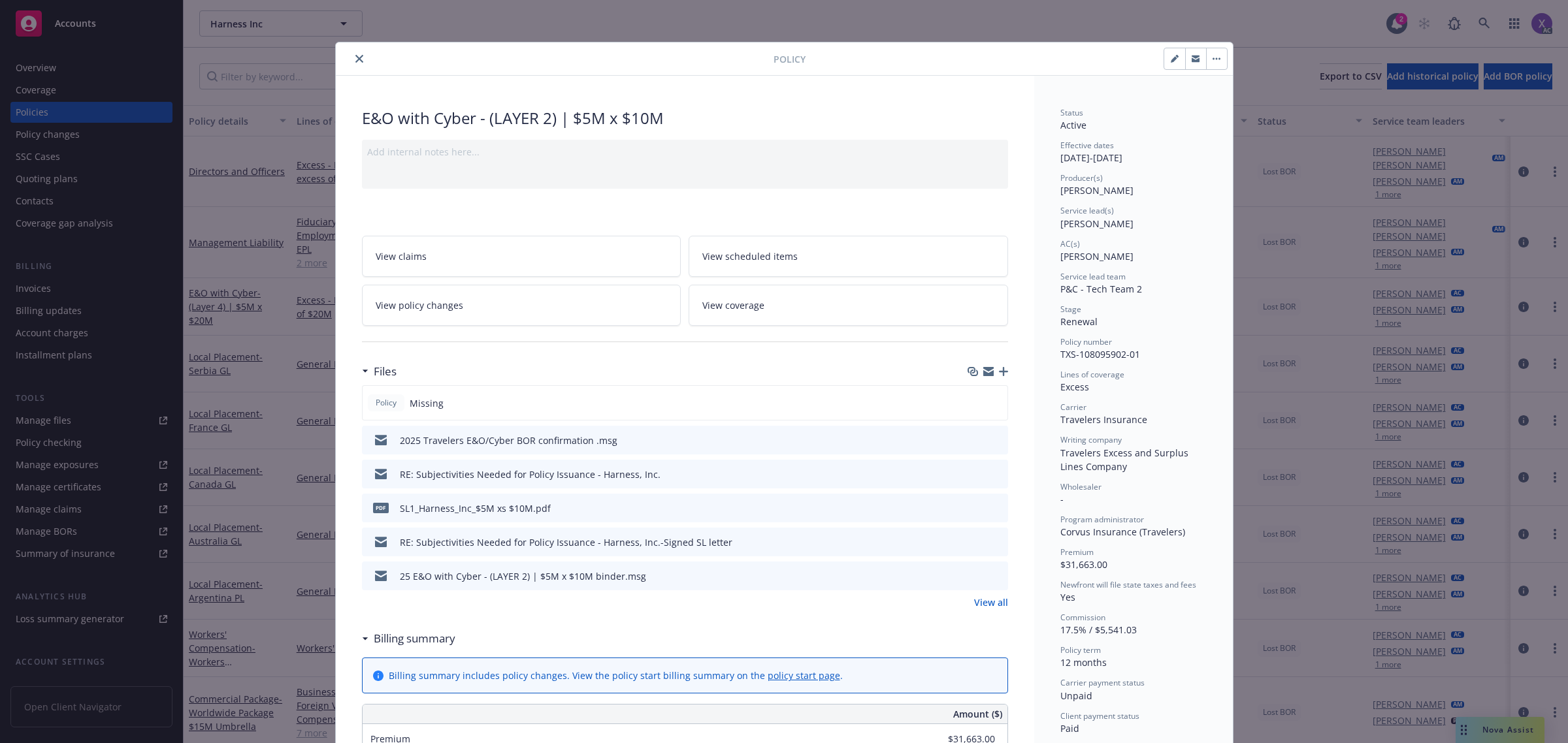
click at [352, 56] on button "close" at bounding box center [359, 58] width 15 height 15
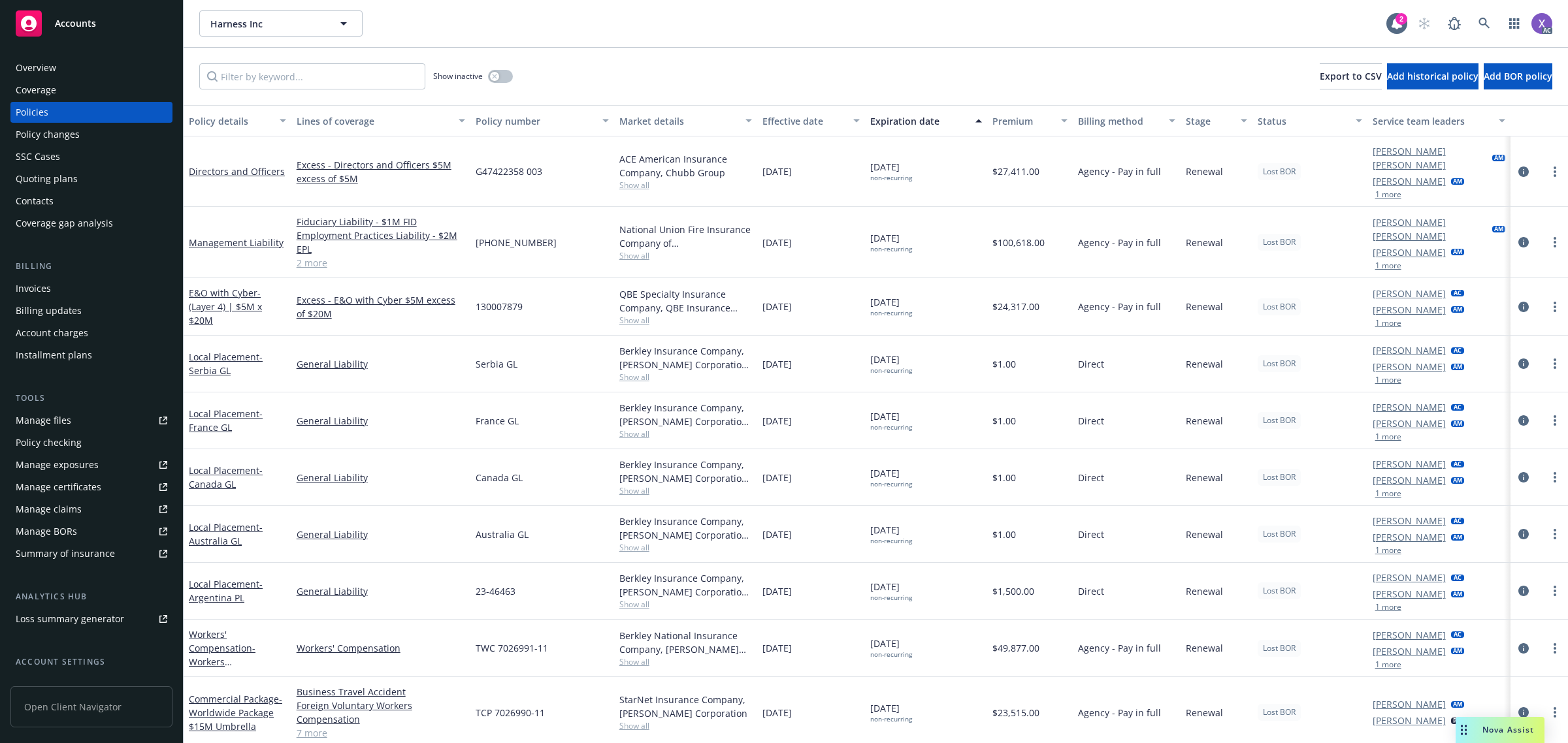
click at [351, 60] on div "Show inactive Export to CSV Add historical policy Add BOR policy" at bounding box center [875, 76] width 1384 height 57
click at [1488, 24] on icon at bounding box center [1484, 23] width 12 height 12
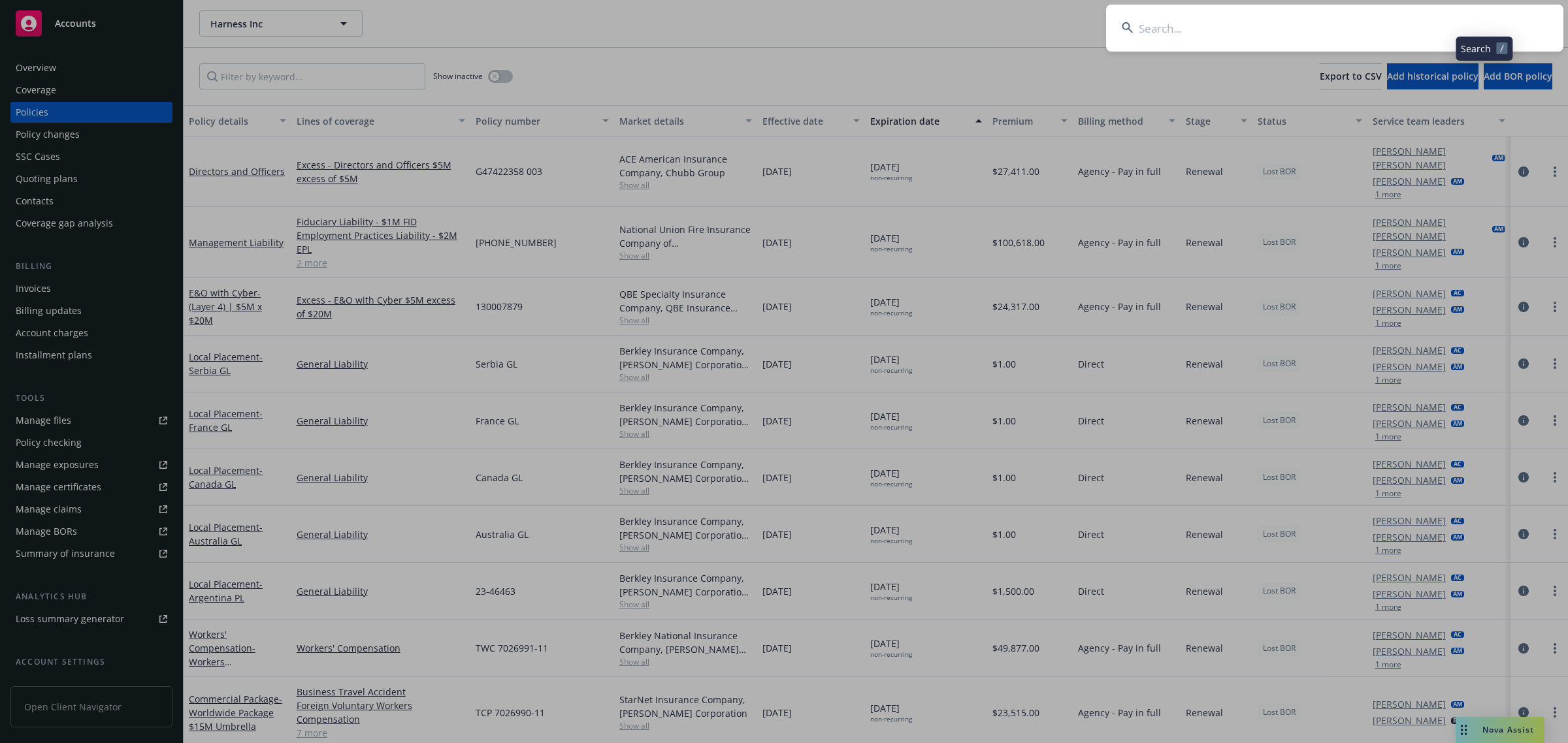
click at [1242, 30] on input at bounding box center [1334, 28] width 457 height 47
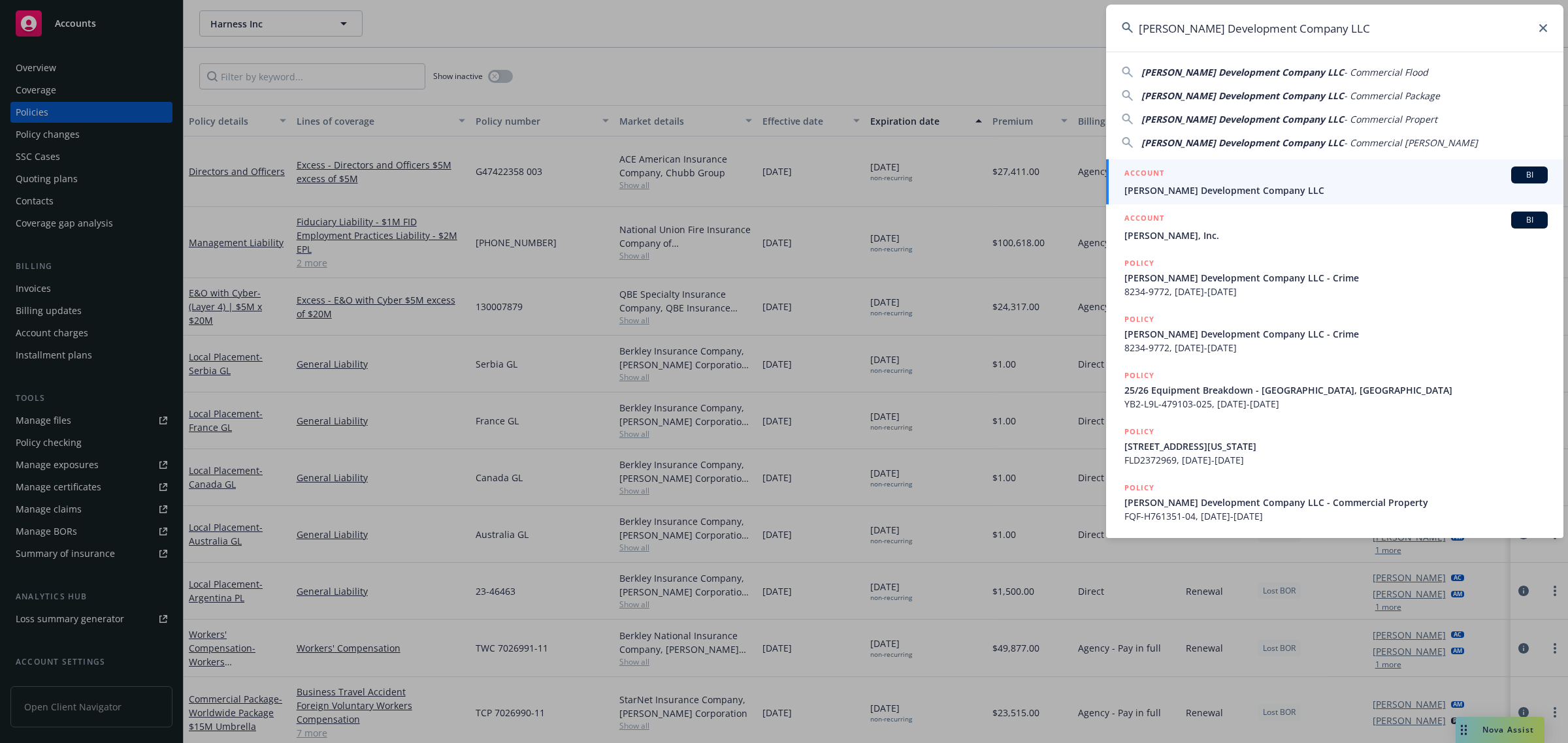
type input "Jones Development Company LLC"
click at [1210, 181] on div "ACCOUNT BI" at bounding box center [1335, 175] width 423 height 17
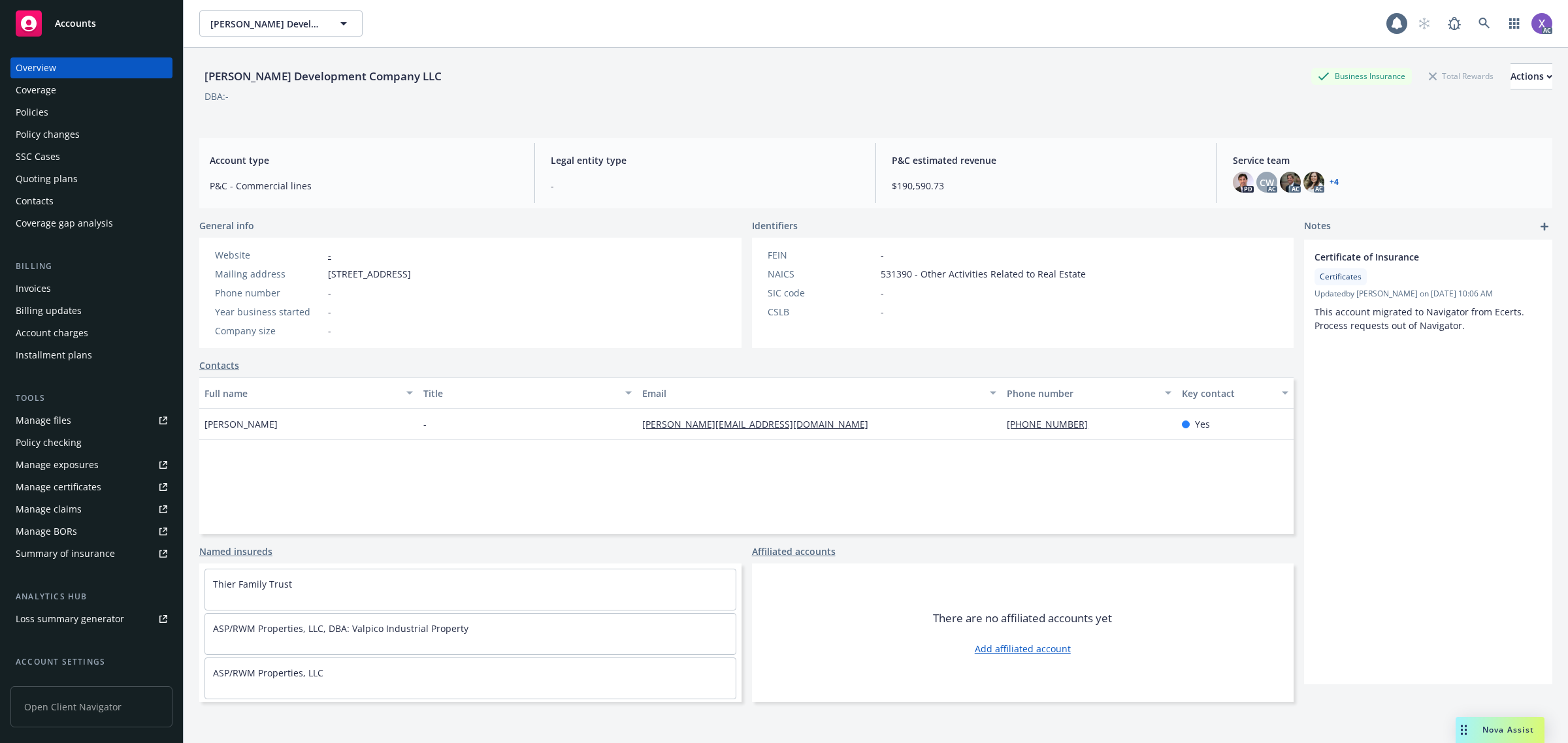
click at [49, 285] on div "Invoices" at bounding box center [33, 288] width 35 height 21
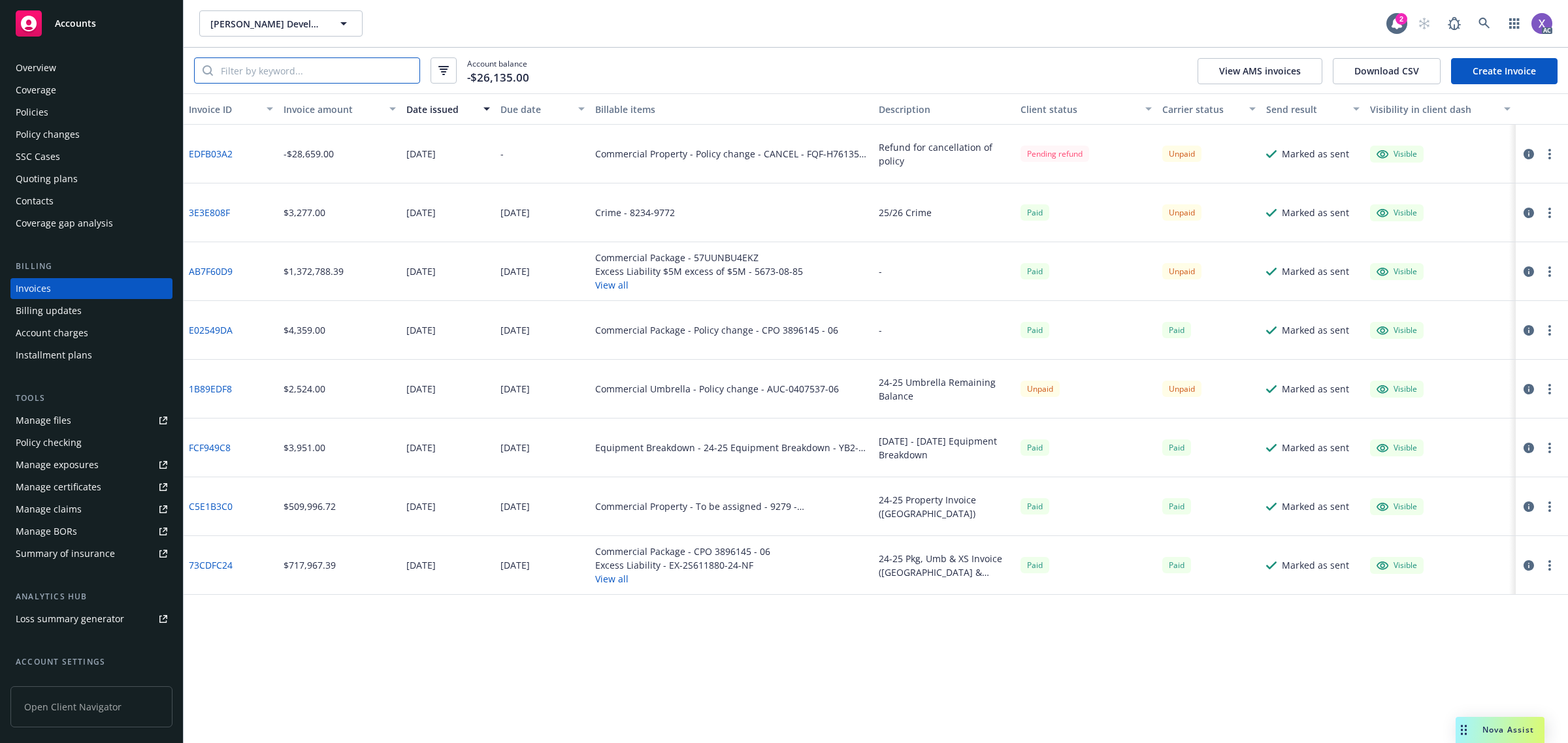
click at [356, 78] on input "search" at bounding box center [316, 70] width 207 height 24
paste input "EX-2S611880"
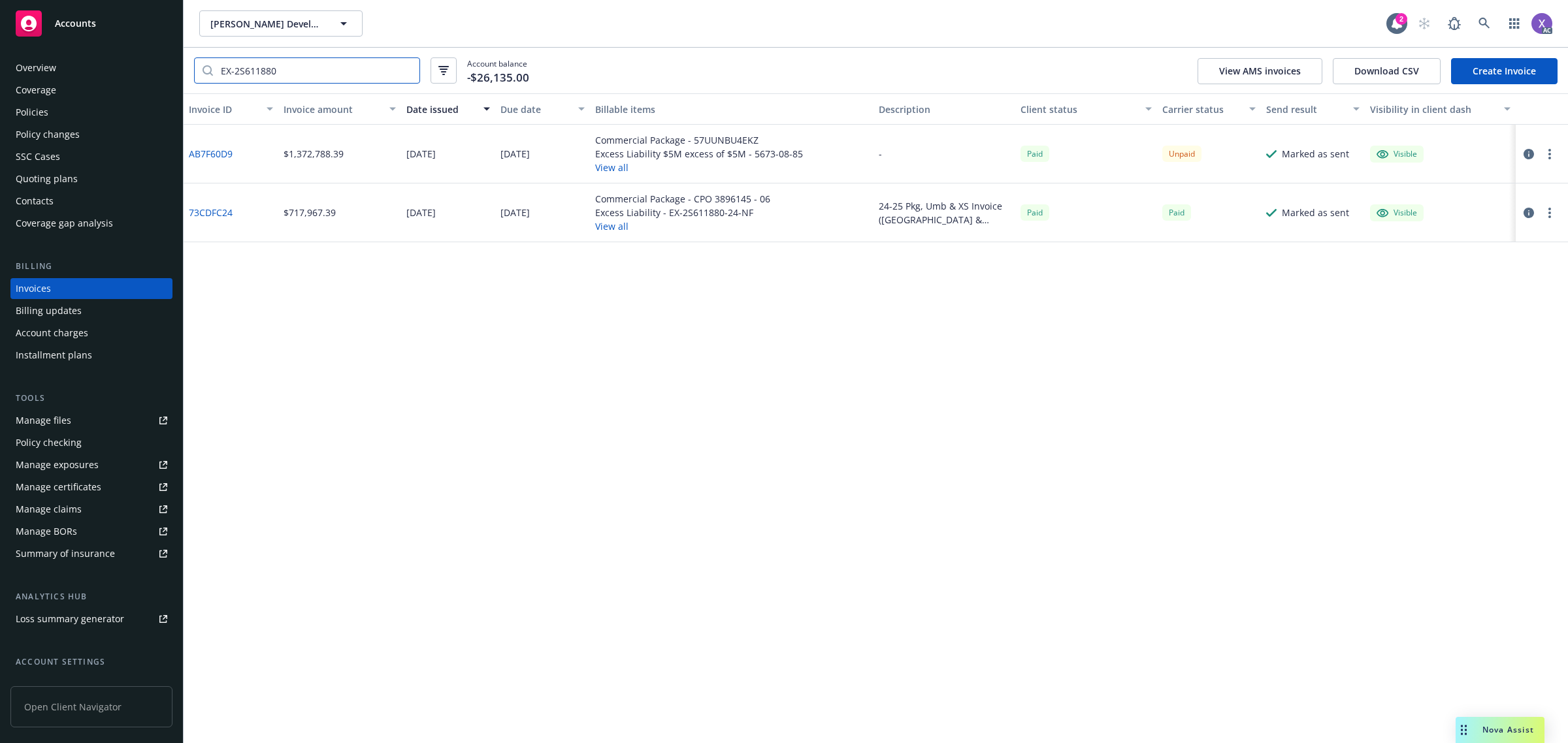
type input "EX-2S611880"
click at [197, 152] on link "AB7F60D9" at bounding box center [210, 153] width 44 height 14
click at [1481, 28] on icon at bounding box center [1484, 23] width 12 height 12
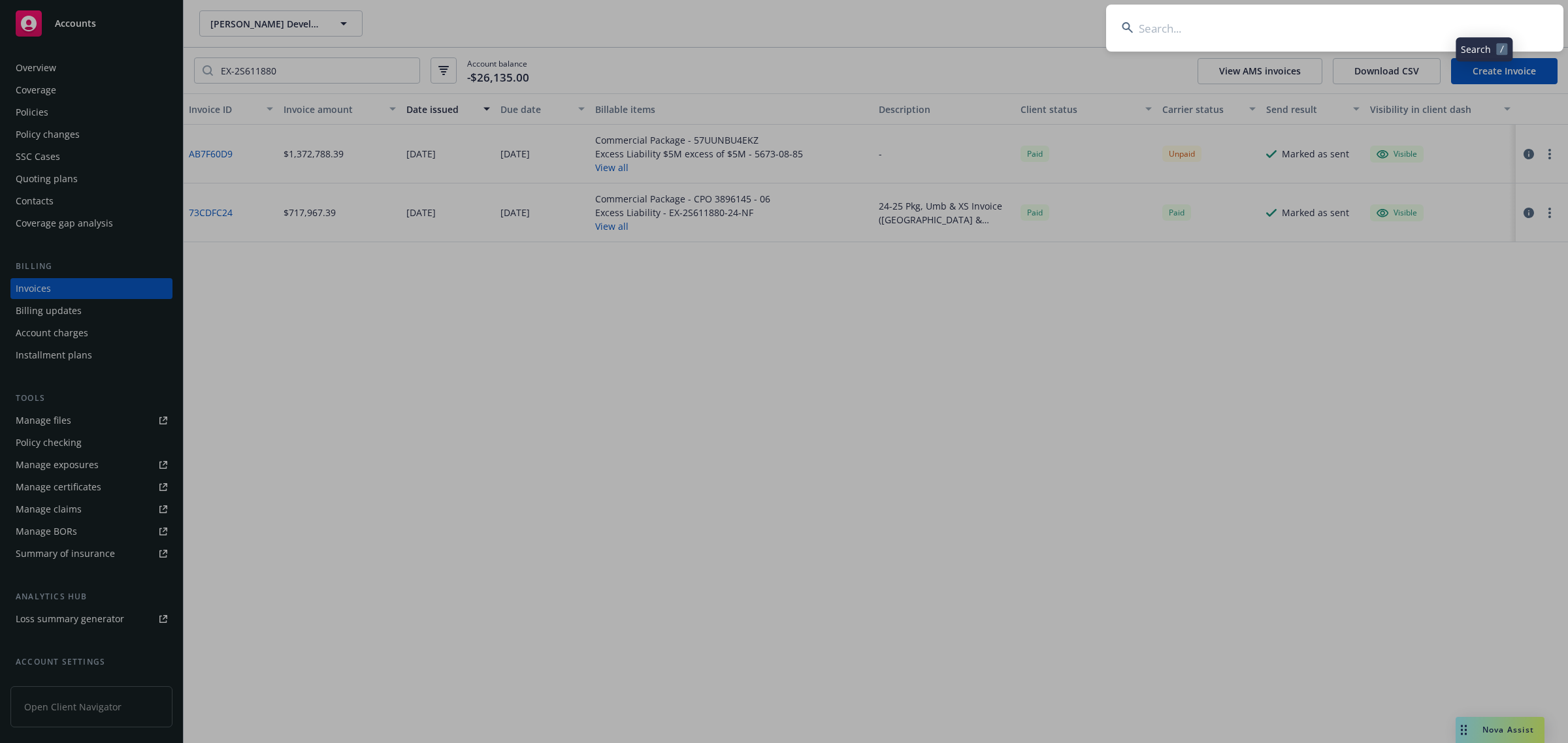
drag, startPoint x: 1481, startPoint y: 28, endPoint x: 1327, endPoint y: 36, distance: 154.2
click at [1327, 36] on input at bounding box center [1334, 28] width 457 height 47
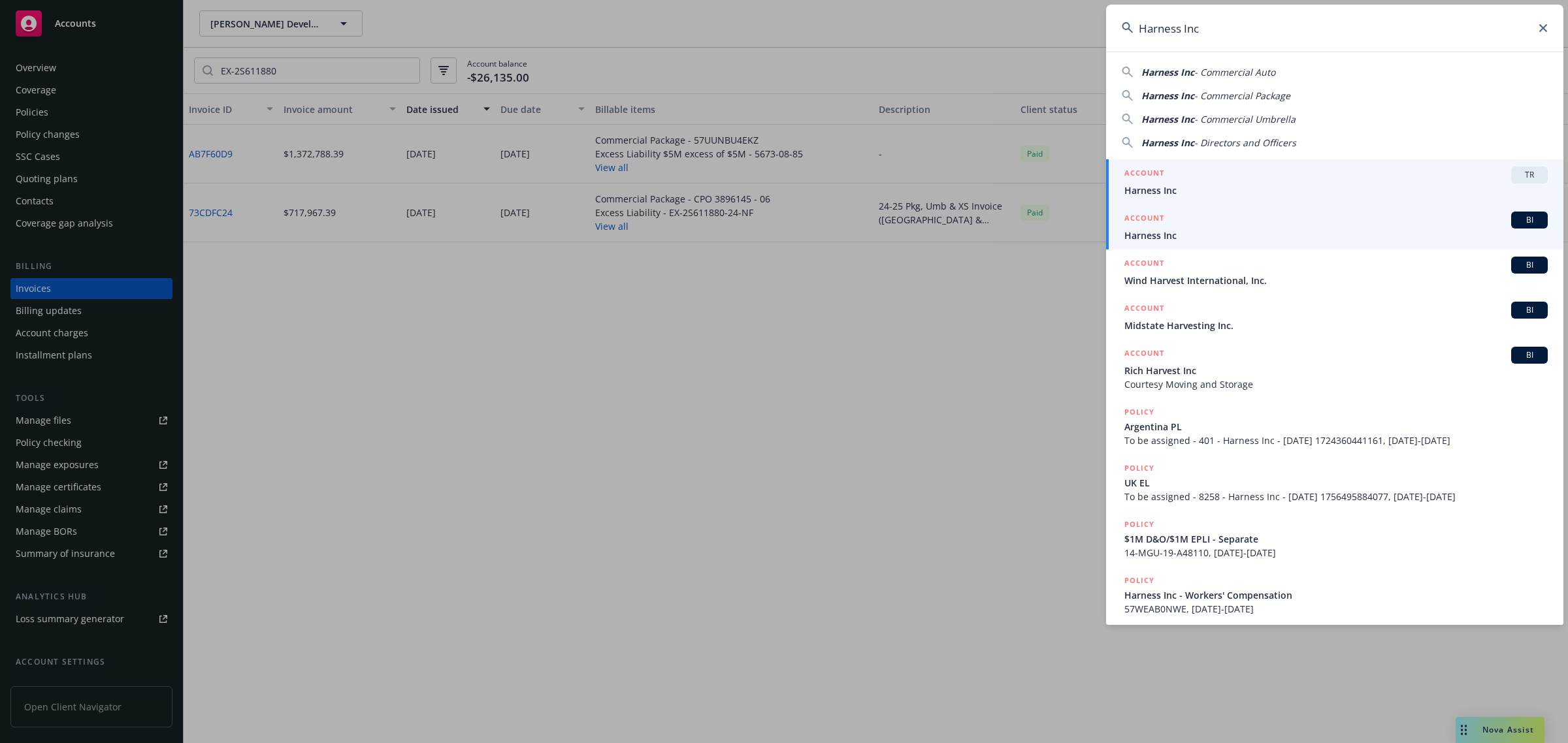
type input "Harness Inc"
drag, startPoint x: 1165, startPoint y: 230, endPoint x: 1123, endPoint y: 230, distance: 42.0
click at [1165, 230] on span "Harness Inc" at bounding box center [1335, 235] width 423 height 14
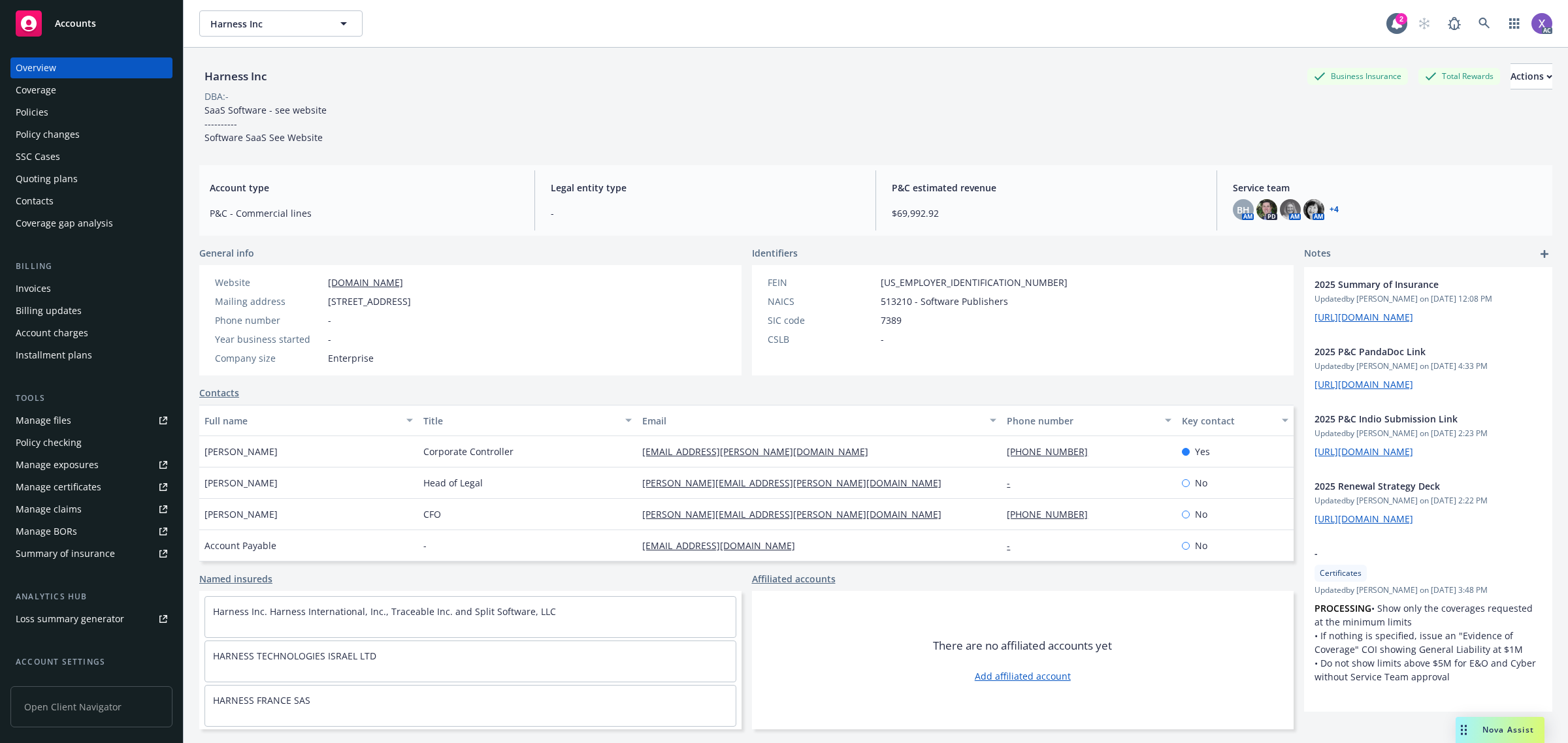
click at [34, 110] on div "Policies" at bounding box center [32, 111] width 33 height 21
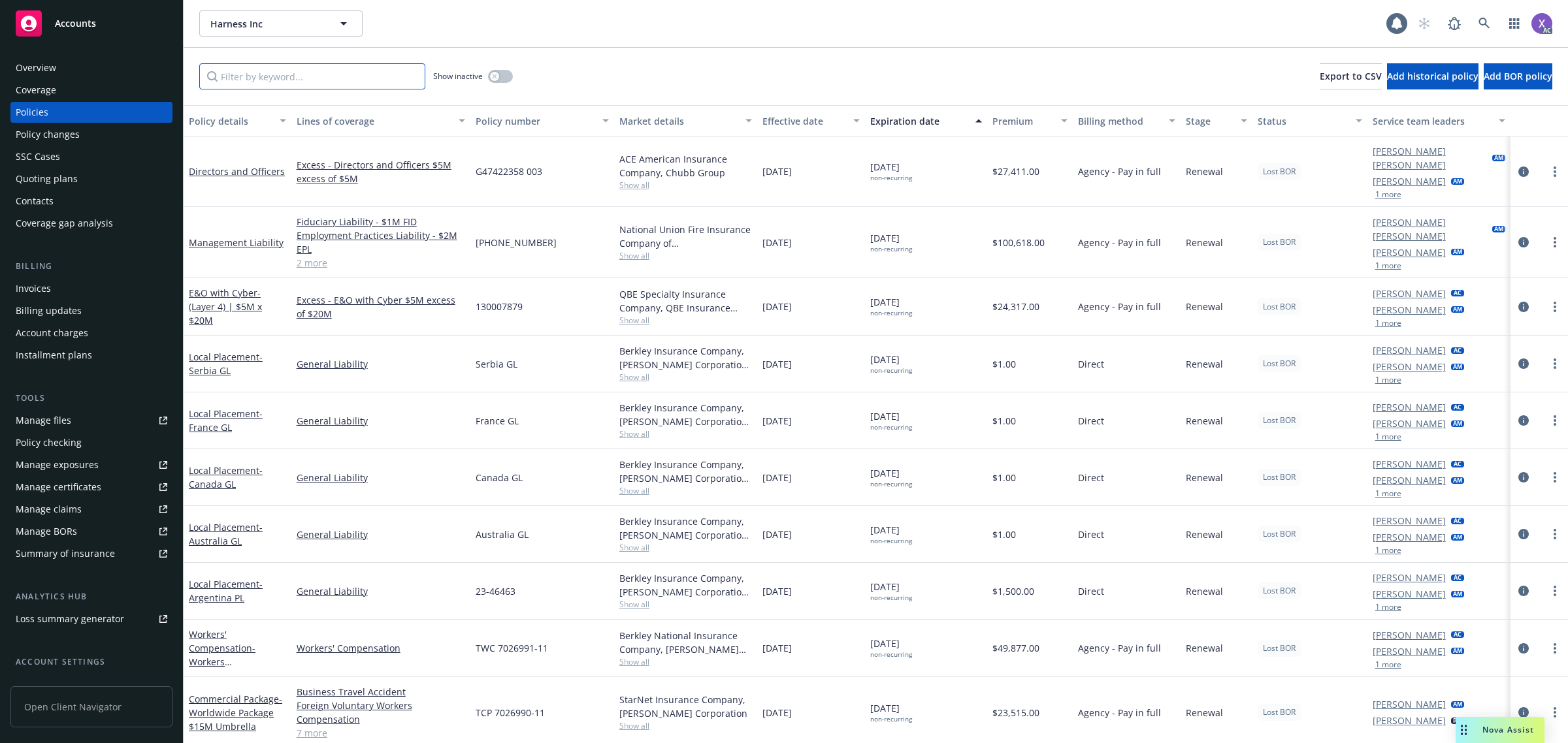
click at [293, 81] on input "Filter by keyword..." at bounding box center [312, 76] width 226 height 26
paste input "TXS-108095902-01"
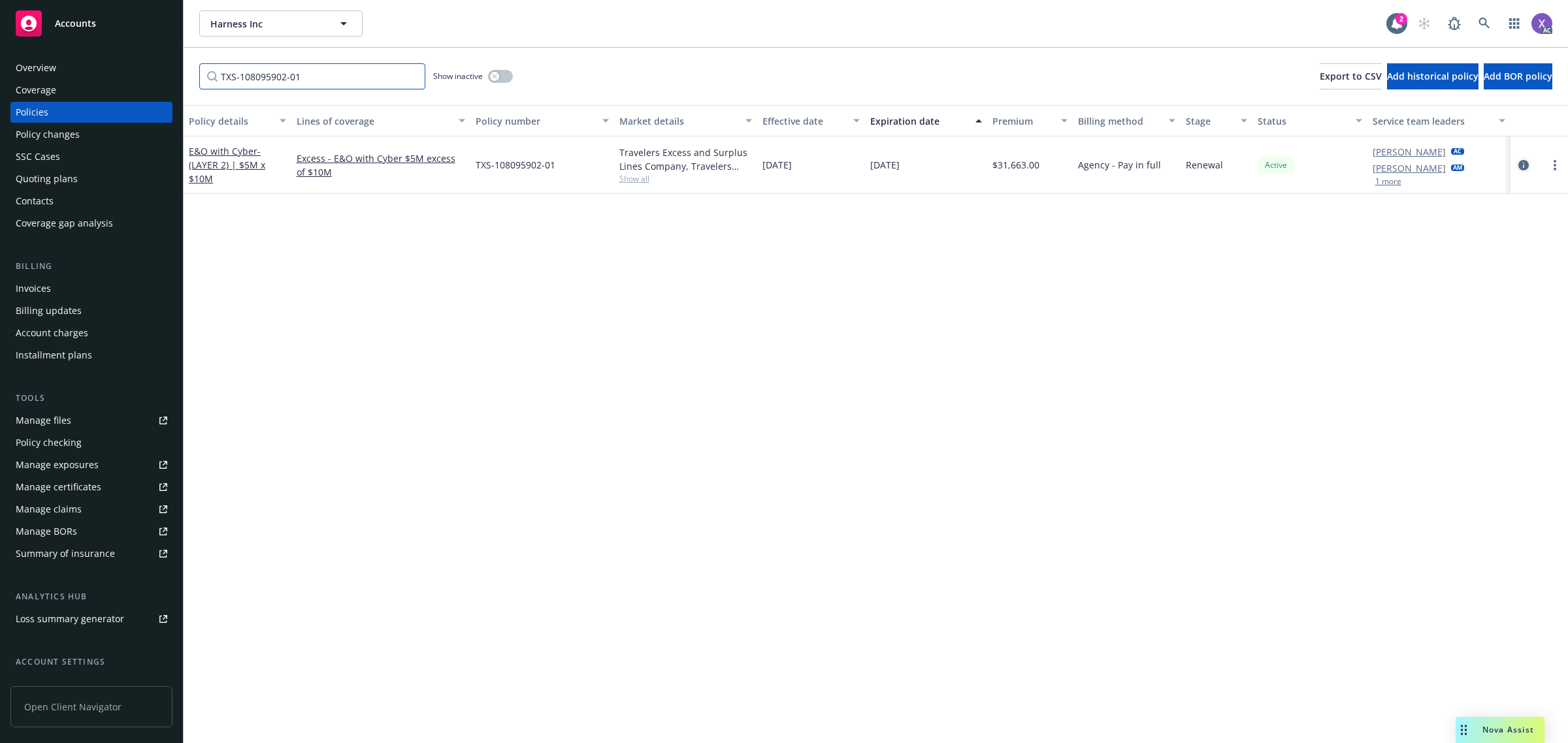
type input "TXS-108095902-01"
click at [1521, 164] on icon "circleInformation" at bounding box center [1524, 166] width 11 height 11
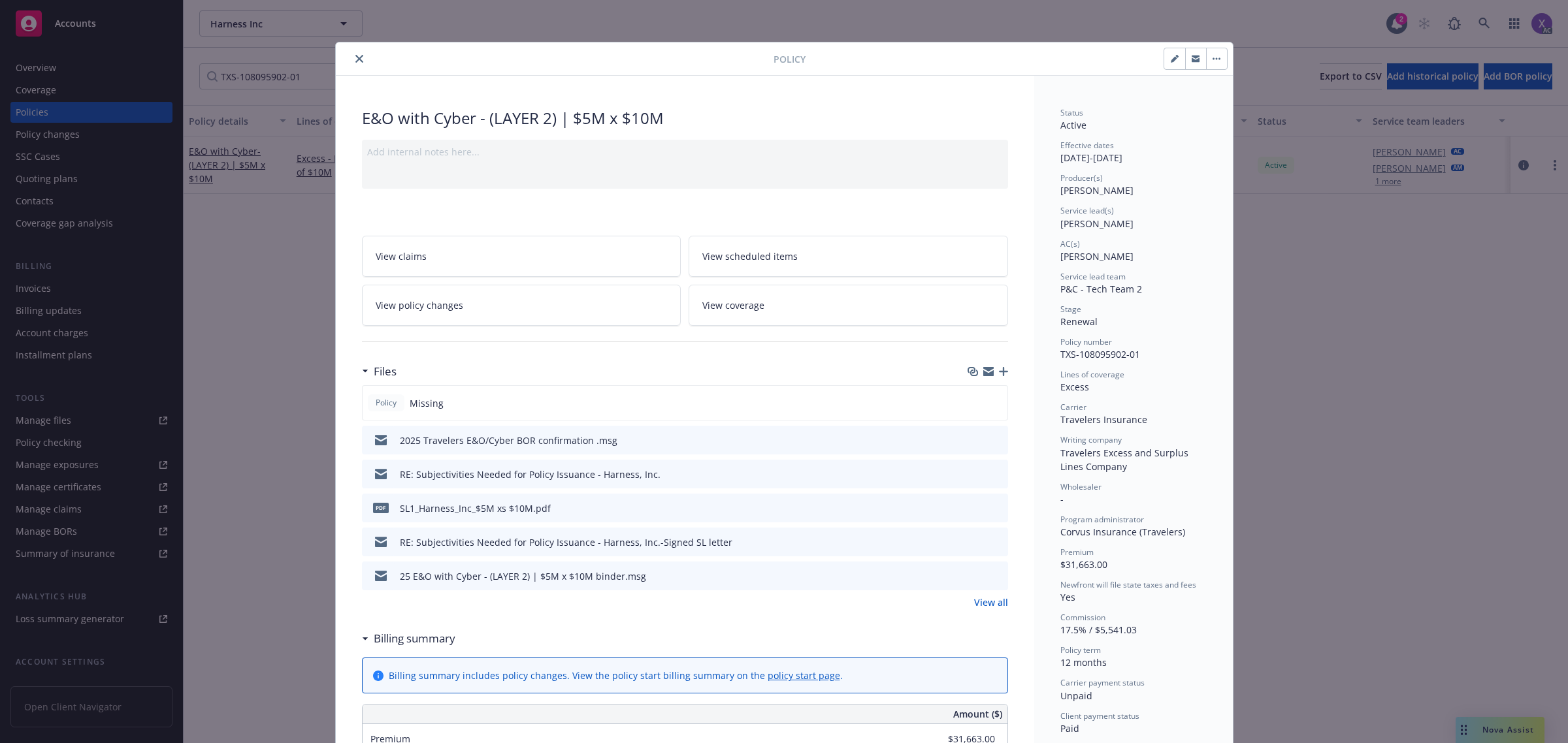
drag, startPoint x: 351, startPoint y: 53, endPoint x: 338, endPoint y: 65, distance: 17.7
click at [352, 53] on button "close" at bounding box center [359, 58] width 15 height 15
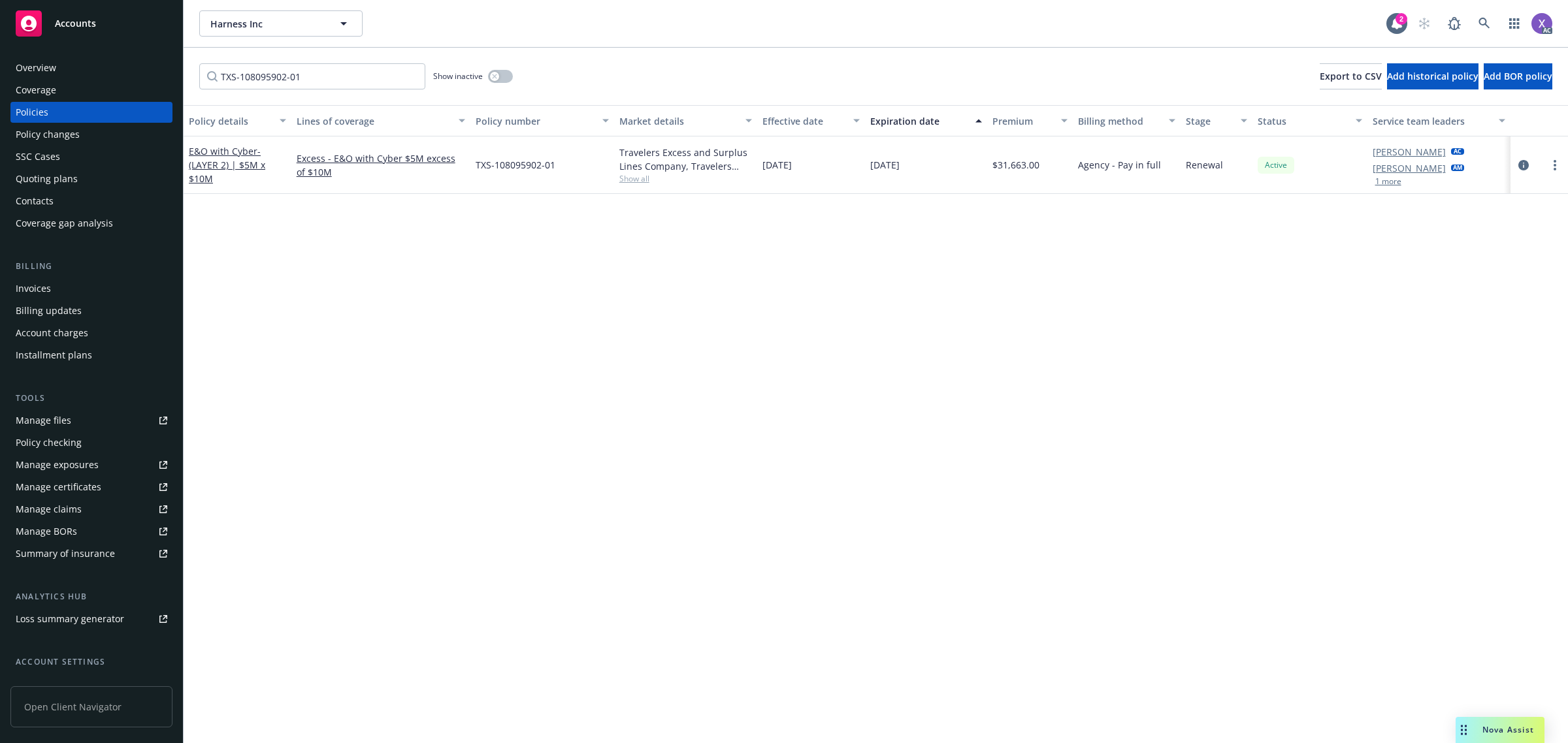
drag, startPoint x: 65, startPoint y: 69, endPoint x: 100, endPoint y: 67, distance: 35.1
click at [65, 69] on div "Overview" at bounding box center [91, 67] width 151 height 21
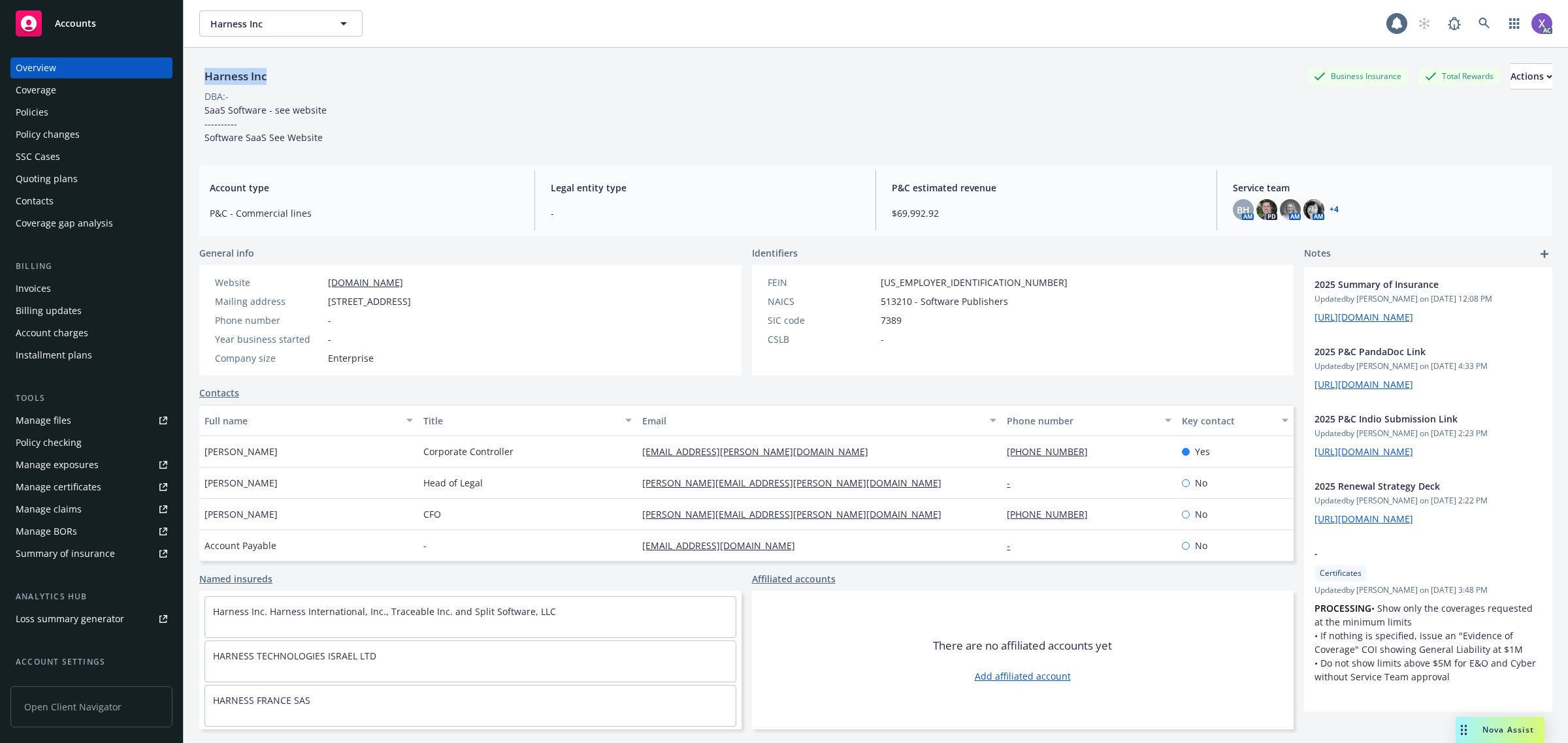
drag, startPoint x: 200, startPoint y: 69, endPoint x: 279, endPoint y: 80, distance: 79.8
click at [279, 80] on div "Harness Inc Business Insurance Total Rewards Actions" at bounding box center [876, 76] width 1352 height 26
copy div "Harness Inc"
click at [39, 124] on div "Policy changes" at bounding box center [47, 134] width 64 height 21
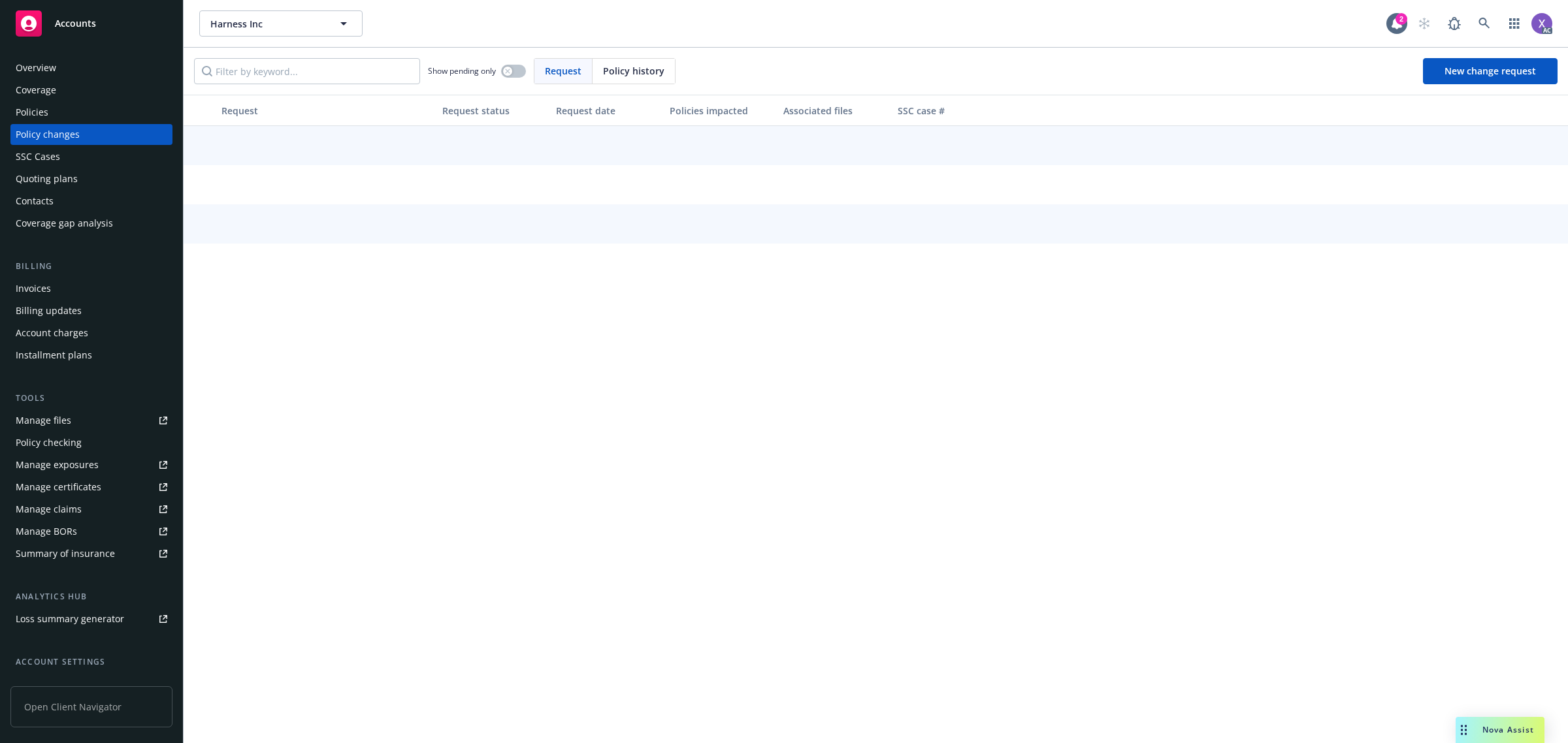
click at [39, 113] on div "Policies" at bounding box center [32, 111] width 33 height 21
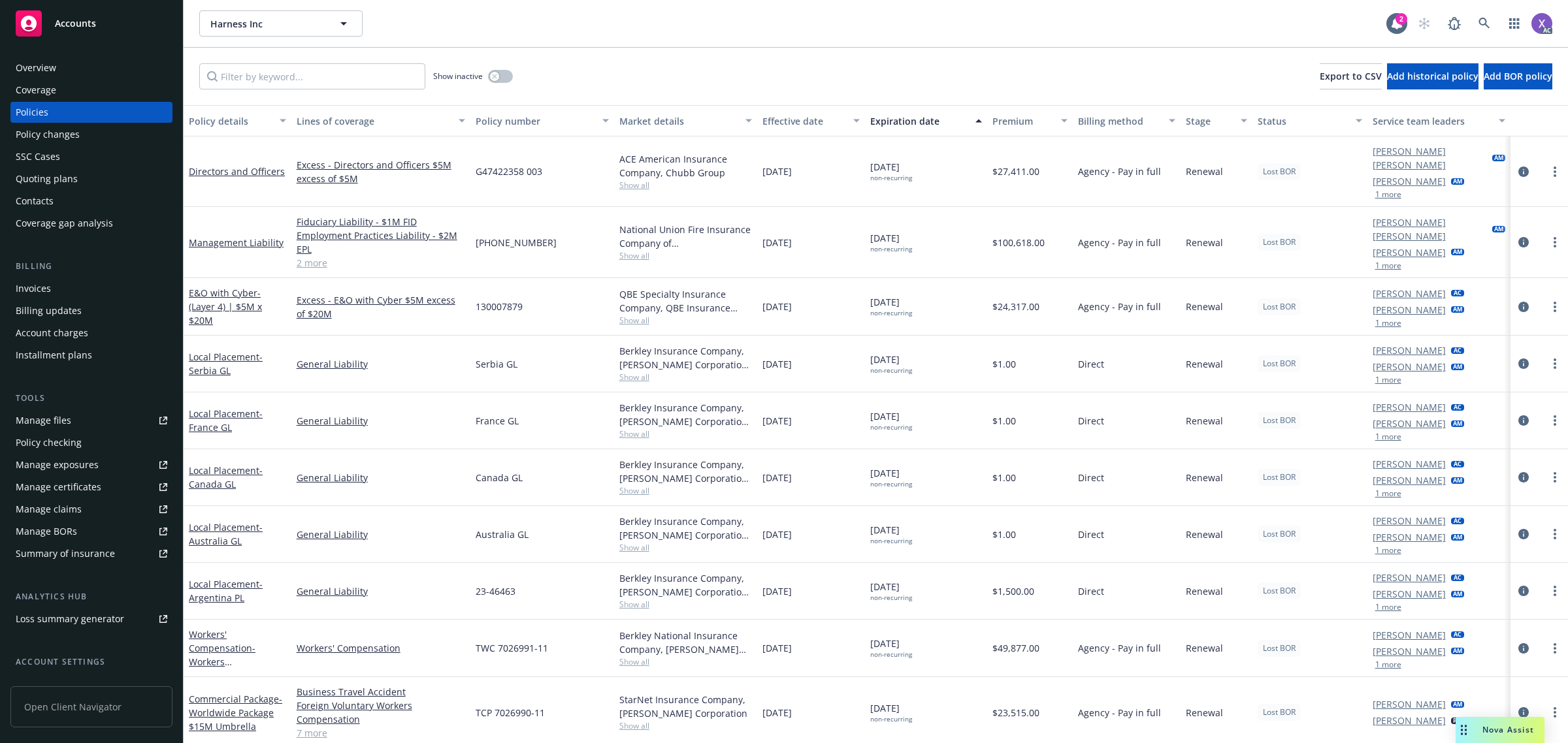
click at [289, 98] on div "Show inactive Export to CSV Add historical policy Add BOR policy" at bounding box center [875, 76] width 1384 height 57
click at [307, 82] on input "Filter by keyword..." at bounding box center [312, 76] width 226 height 26
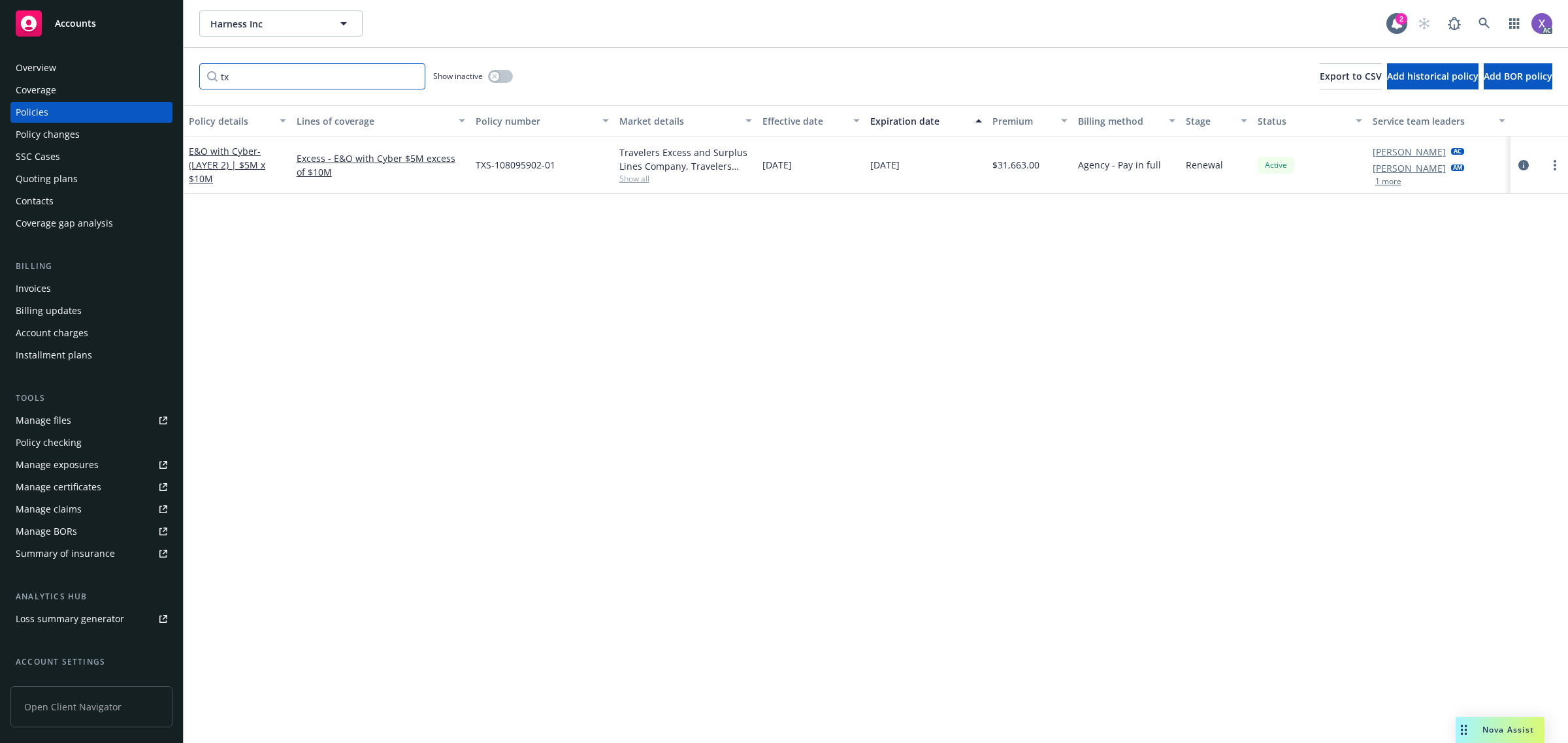
type input "tx"
drag, startPoint x: 475, startPoint y: 172, endPoint x: 557, endPoint y: 174, distance: 82.0
click at [557, 174] on div "TXS-108095902-01" at bounding box center [542, 165] width 144 height 57
copy span "TXS-108095902-01"
click at [1520, 162] on icon "circleInformation" at bounding box center [1524, 166] width 11 height 11
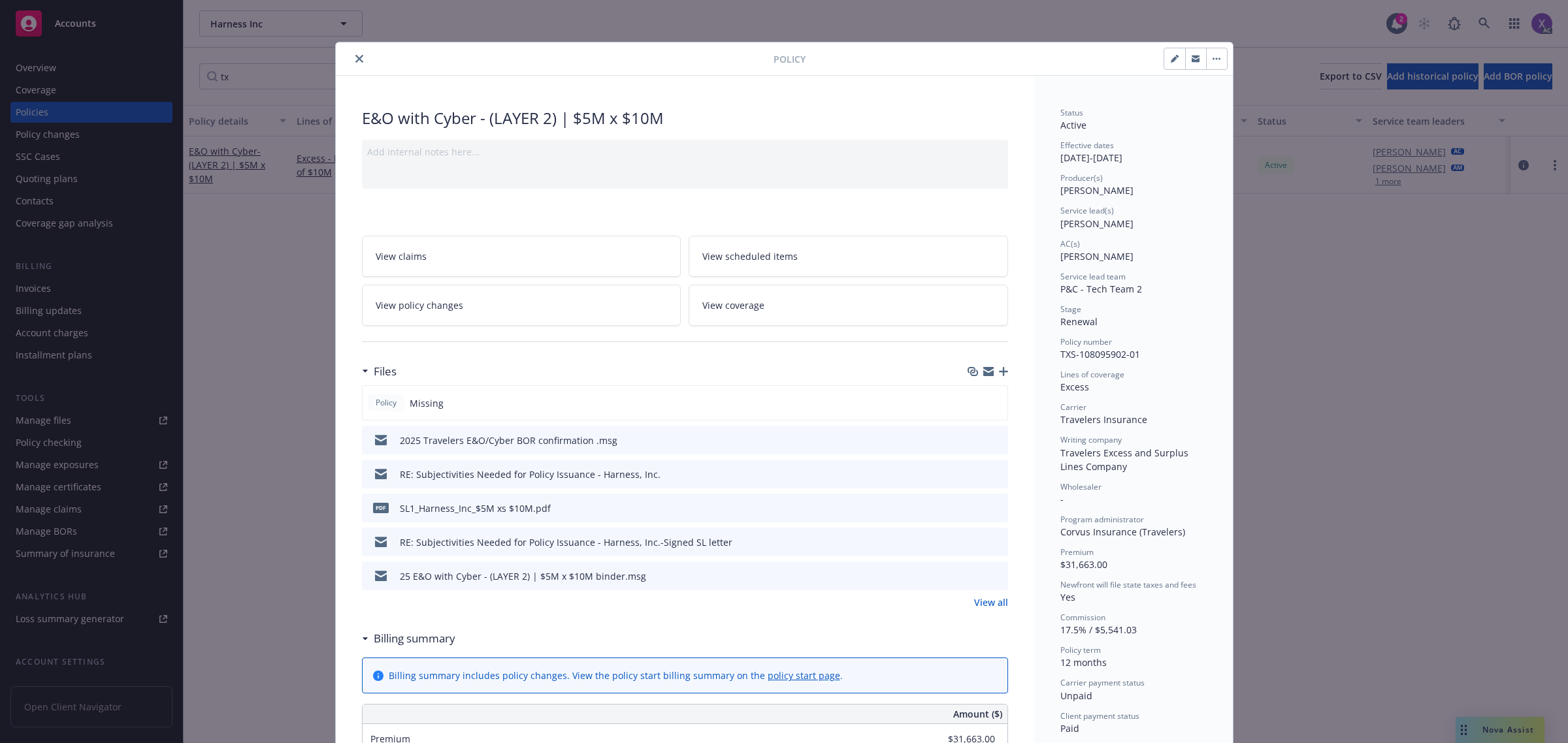
scroll to position [39, 0]
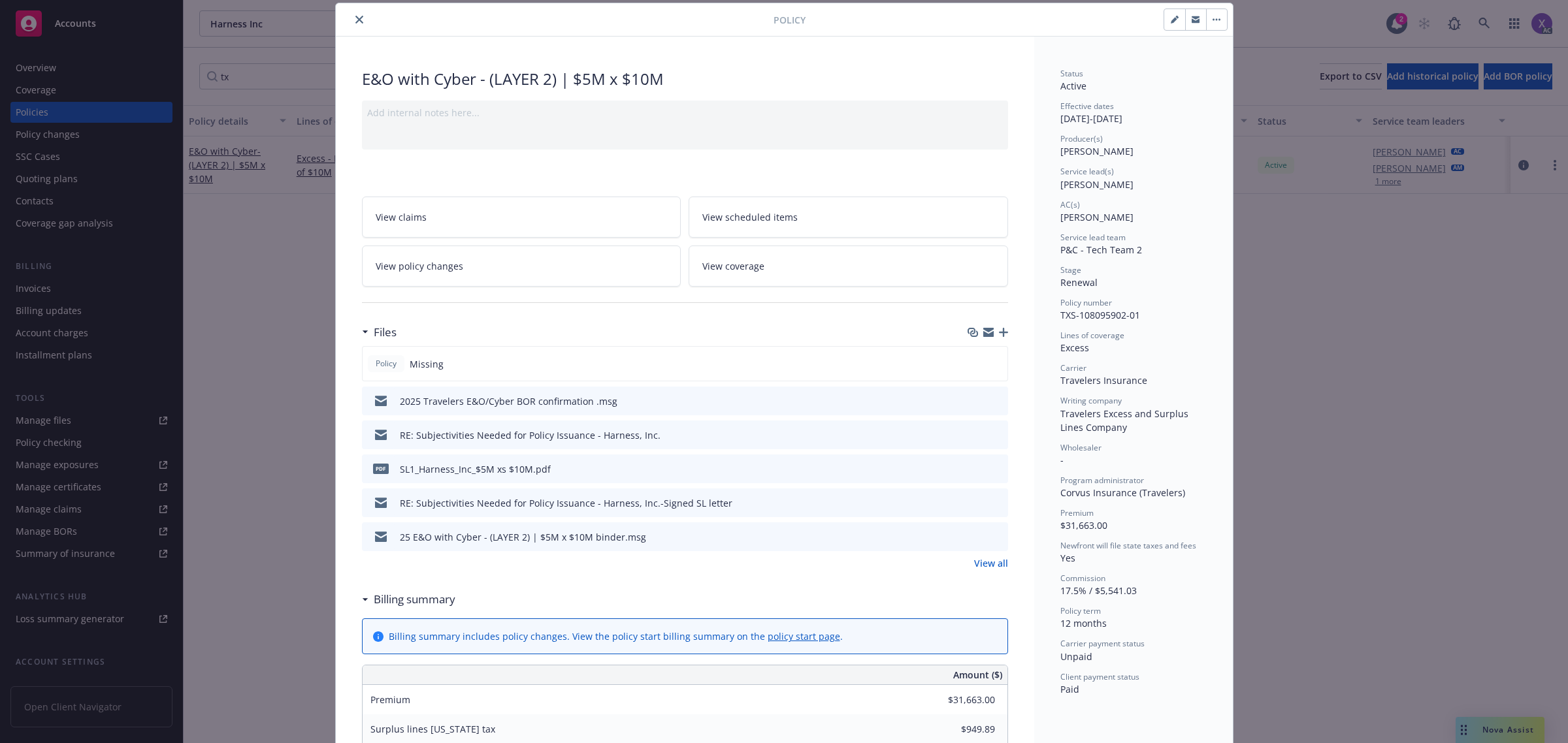
click at [1085, 684] on div "Client payment status Paid" at bounding box center [1133, 683] width 146 height 24
drag, startPoint x: 354, startPoint y: 20, endPoint x: 353, endPoint y: 26, distance: 6.1
click at [355, 20] on icon "close" at bounding box center [359, 19] width 8 height 8
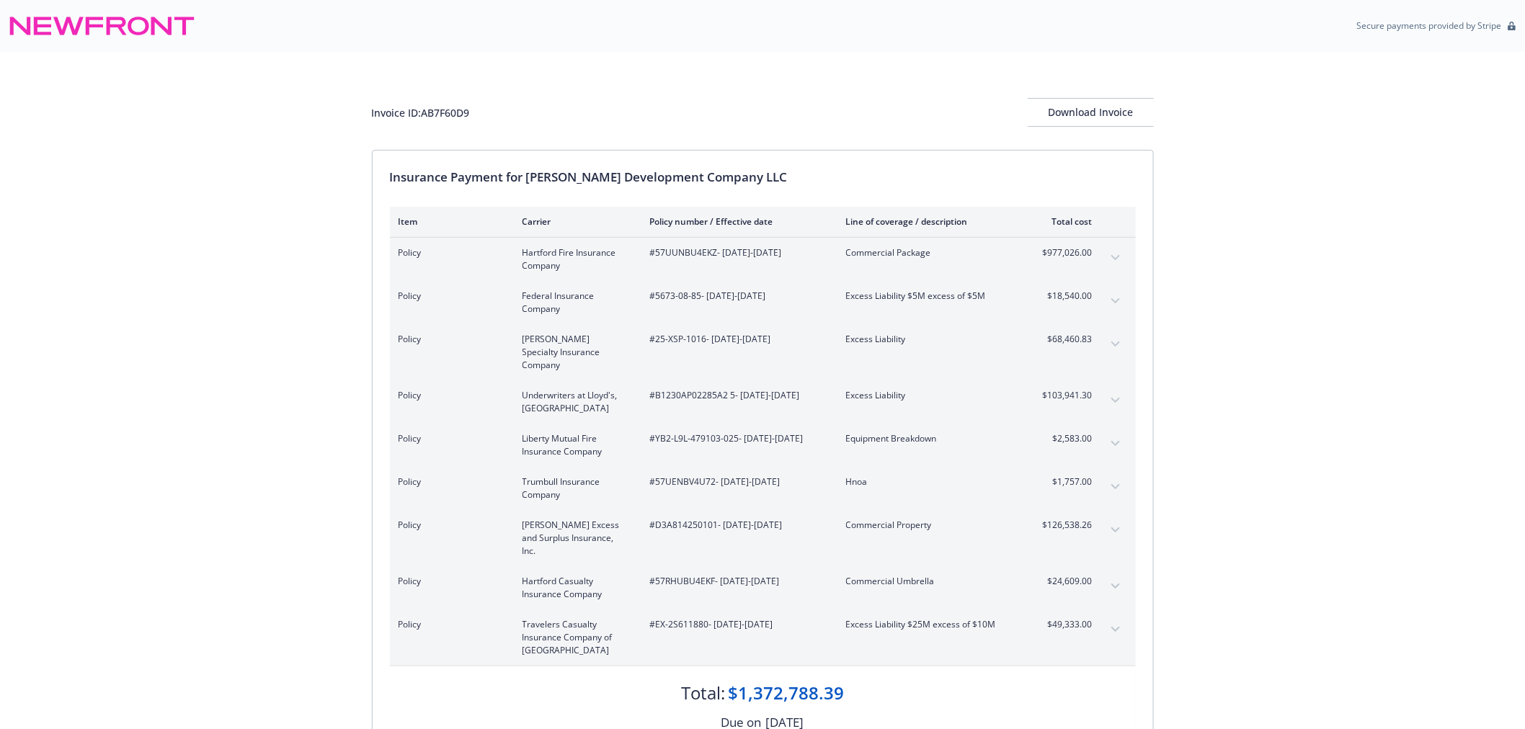
click at [1114, 627] on icon "expand content" at bounding box center [1115, 630] width 9 height 6
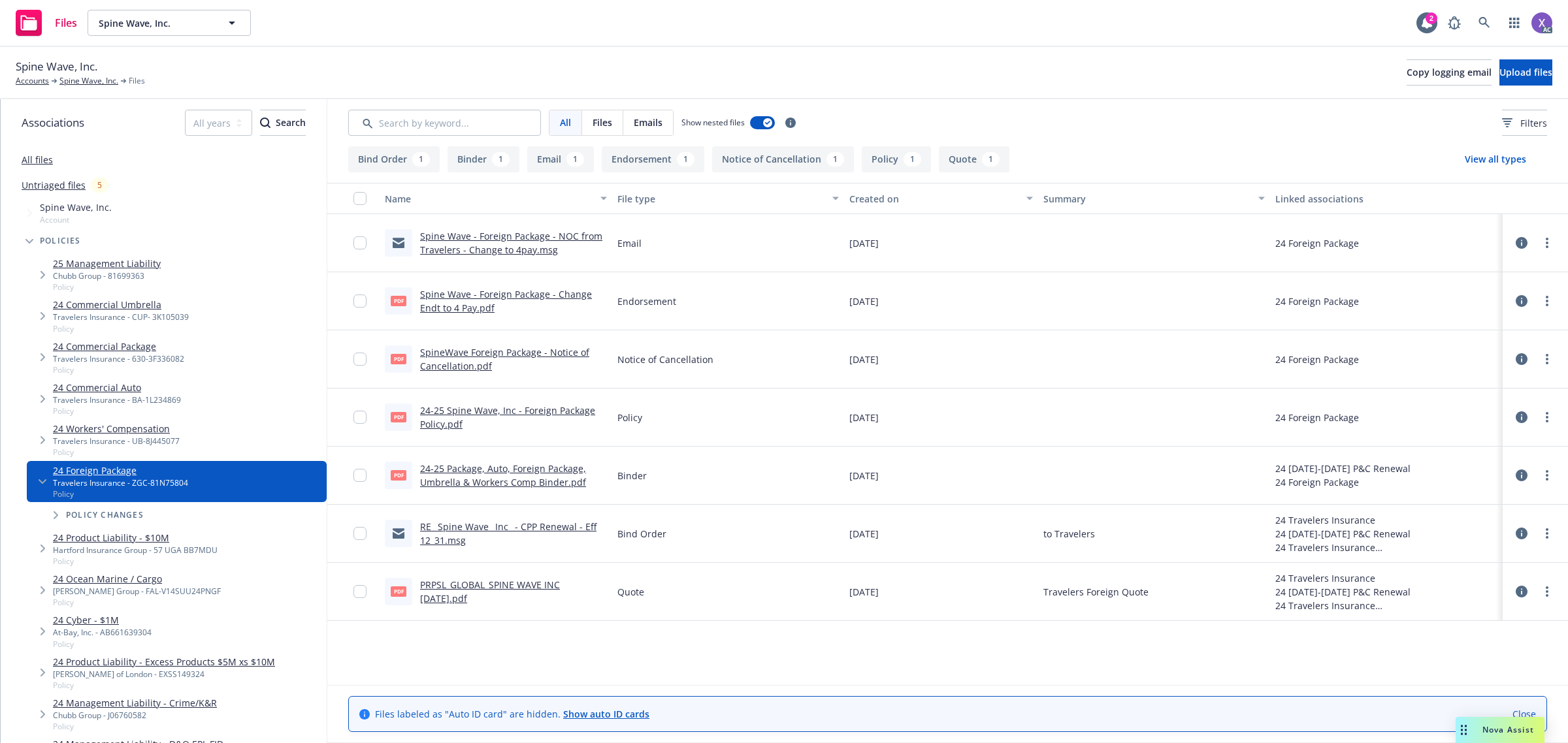
click at [529, 291] on link "Spine Wave - Foreign Package - Change Endt to 4 Pay.pdf" at bounding box center [506, 301] width 172 height 26
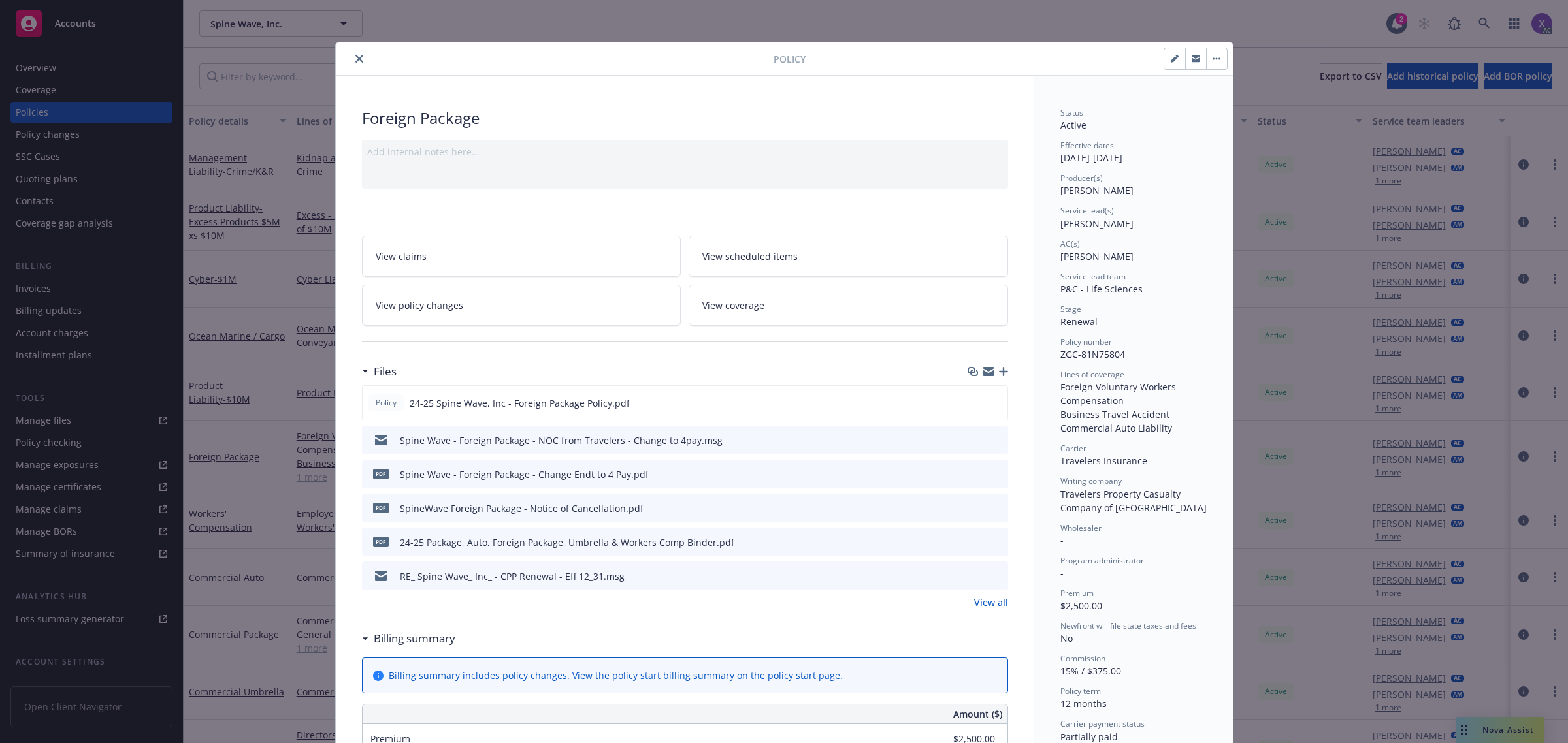
click at [366, 54] on div at bounding box center [557, 58] width 432 height 15
click at [352, 53] on button "close" at bounding box center [359, 58] width 15 height 15
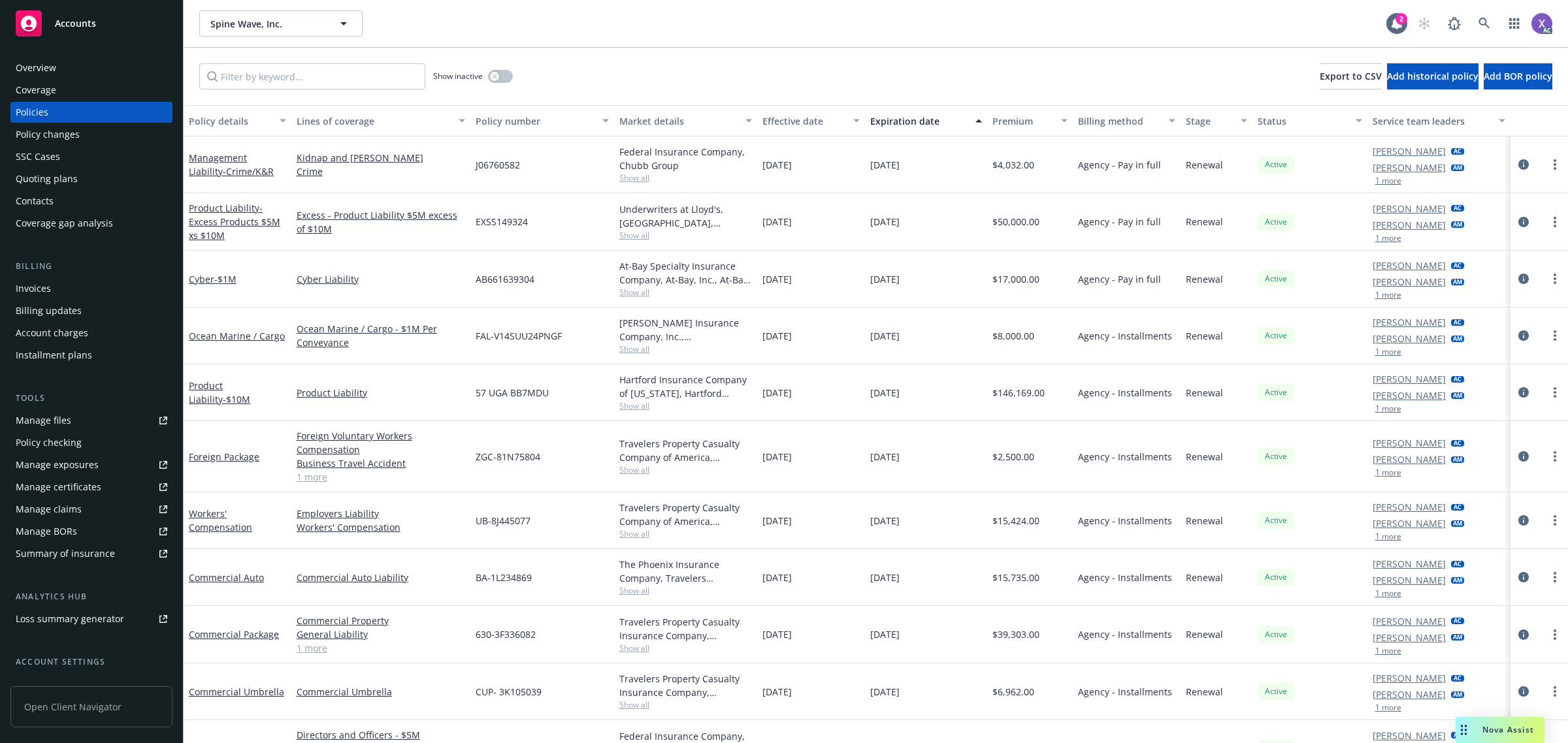
click at [27, 293] on div "Invoices" at bounding box center [33, 288] width 35 height 21
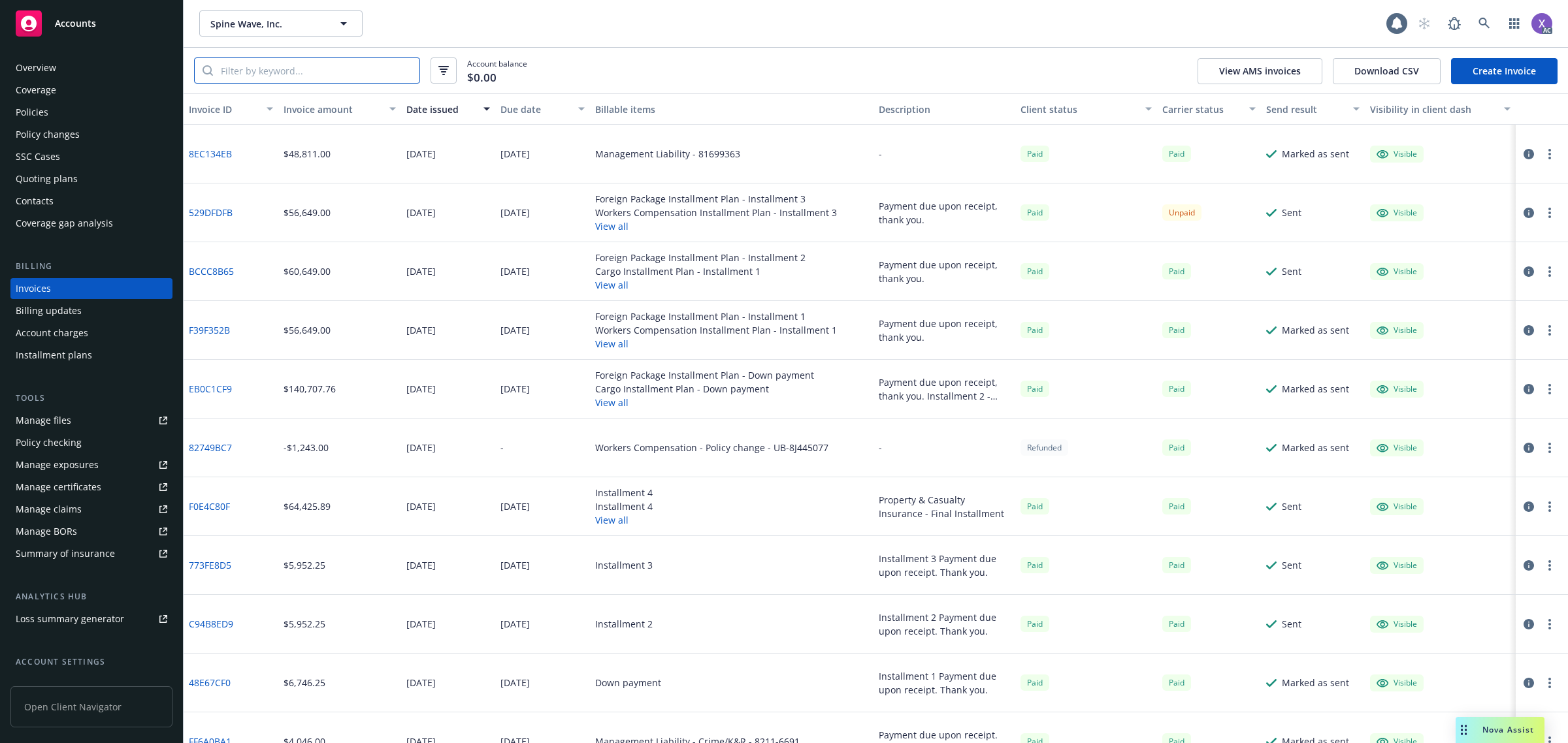
click at [265, 76] on input "search" at bounding box center [316, 70] width 207 height 24
paste input "ZGC-81N75804"
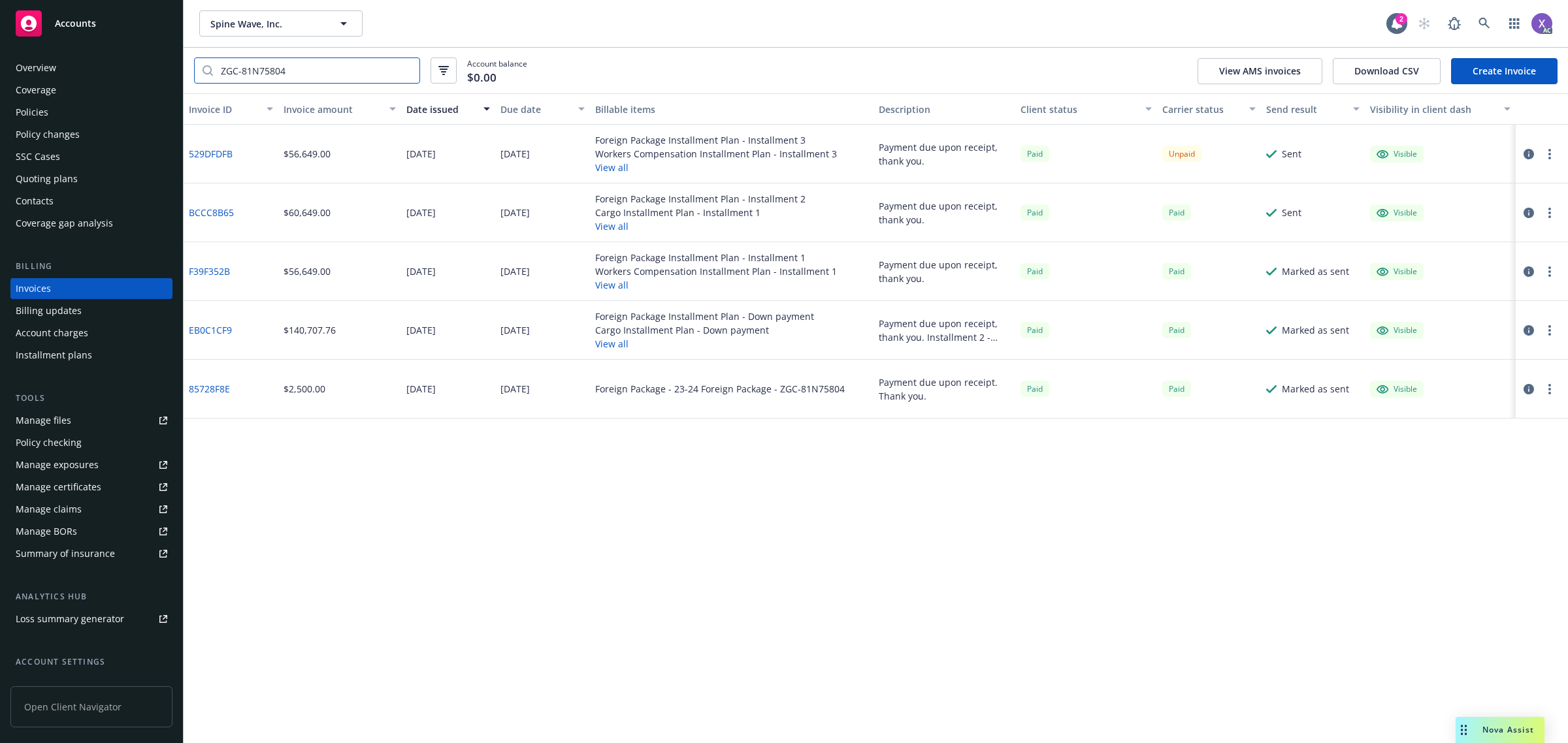
type input "ZGC-81N75804"
click at [214, 151] on link "529DFDFB" at bounding box center [210, 153] width 44 height 14
drag, startPoint x: 26, startPoint y: 120, endPoint x: 17, endPoint y: 121, distance: 9.1
click at [24, 120] on div "Policies" at bounding box center [32, 111] width 33 height 21
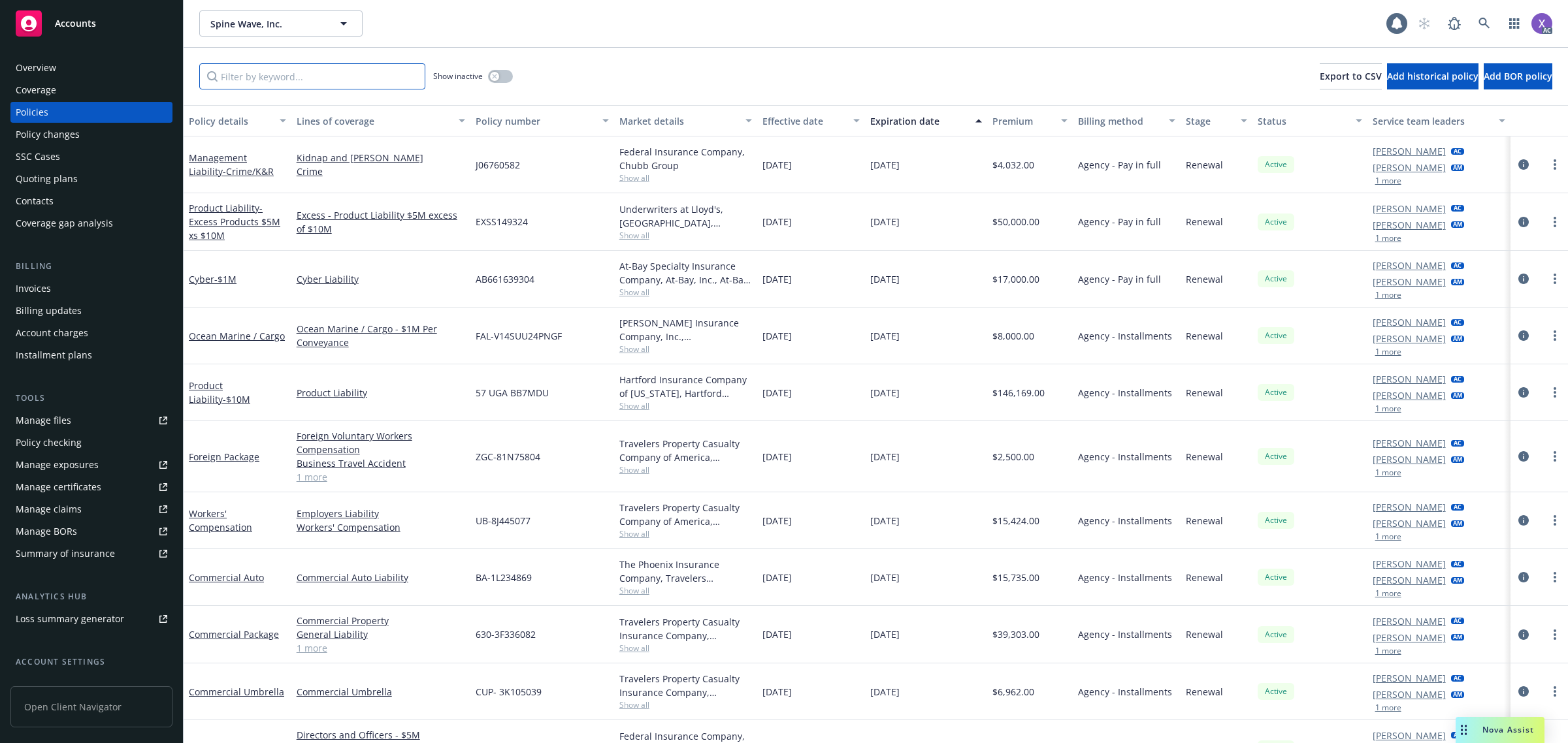
click at [244, 78] on input "Filter by keyword..." at bounding box center [312, 76] width 226 height 26
paste input "ZGC-81N75804"
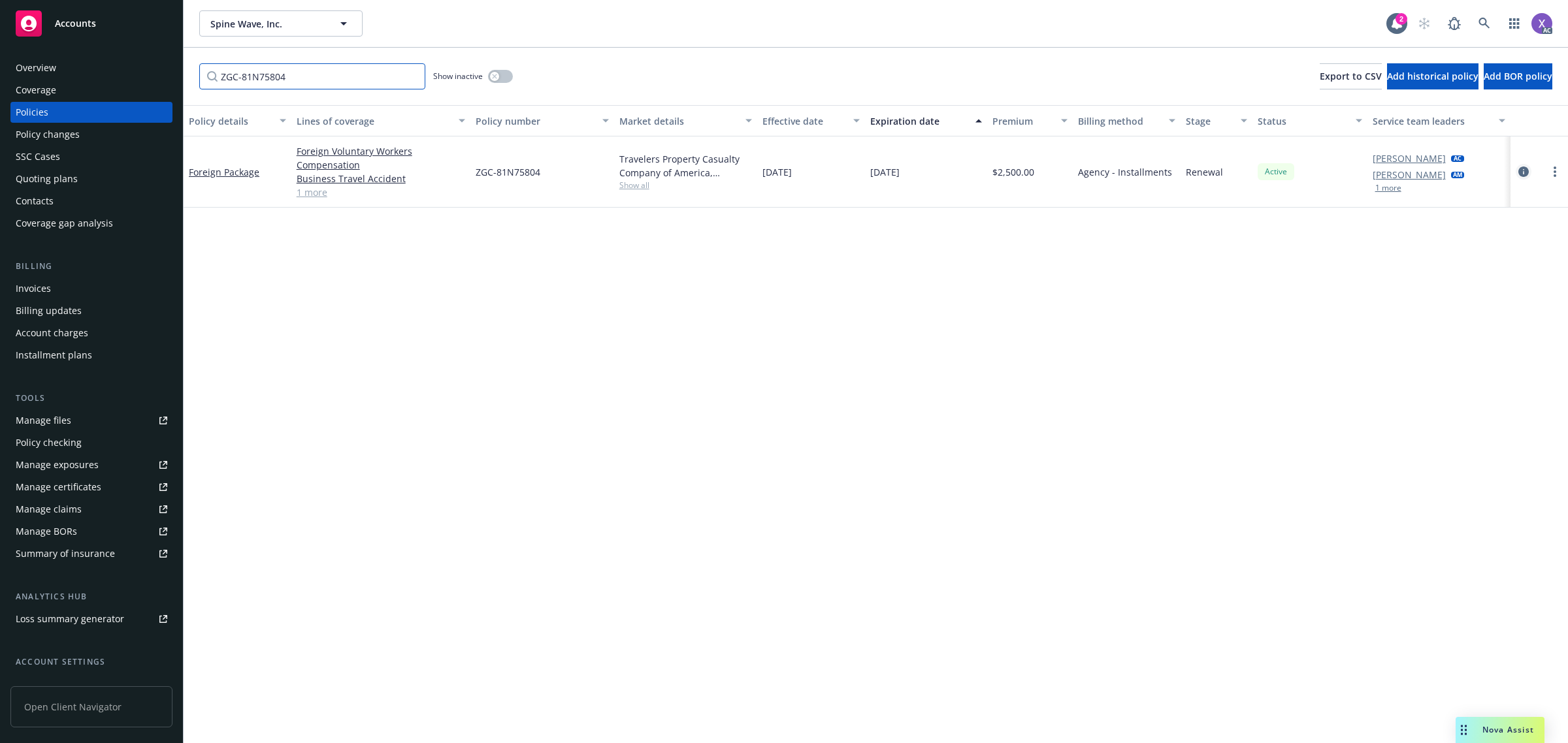
type input "ZGC-81N75804"
click at [1522, 169] on icon "circleInformation" at bounding box center [1524, 172] width 11 height 11
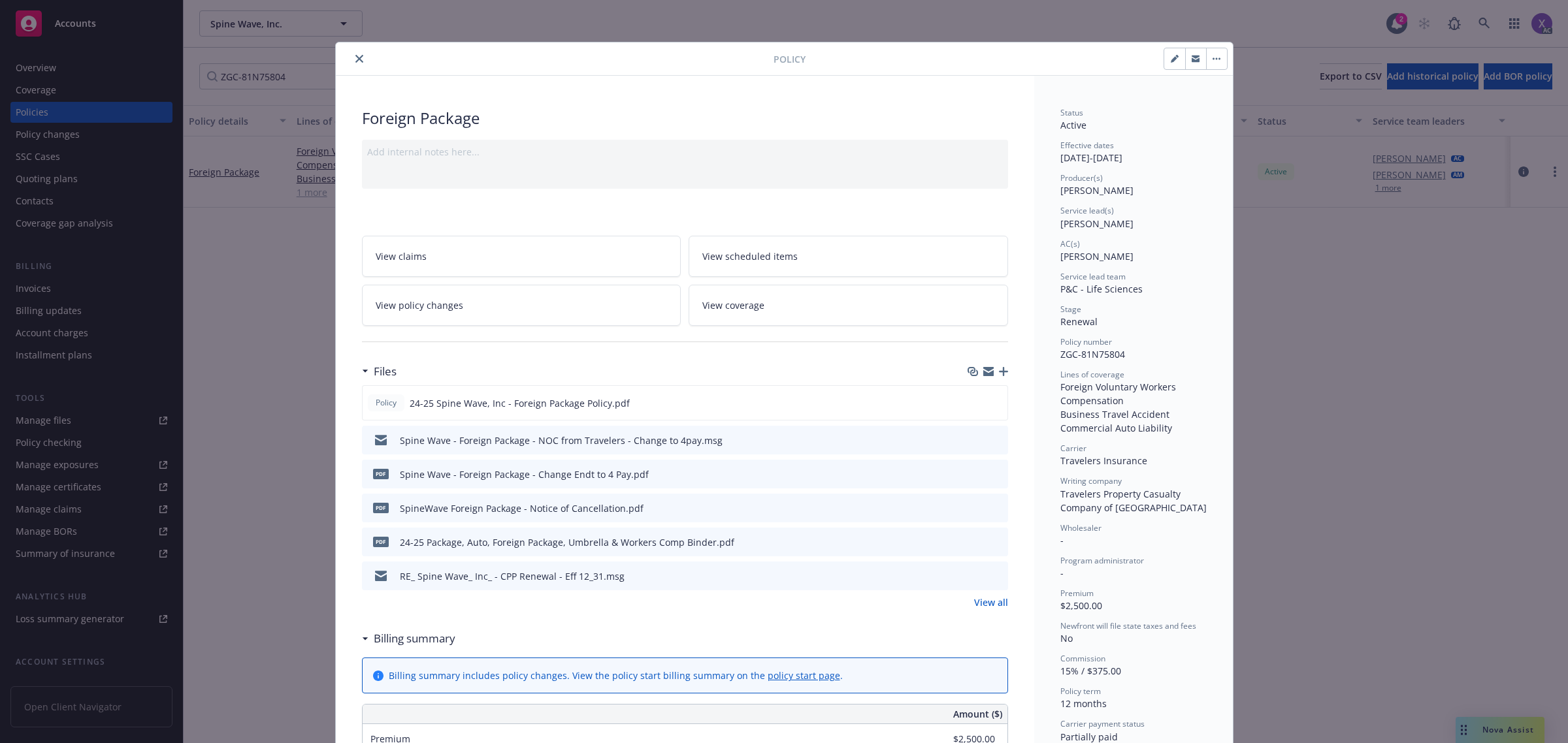
click at [355, 55] on icon "close" at bounding box center [359, 59] width 8 height 8
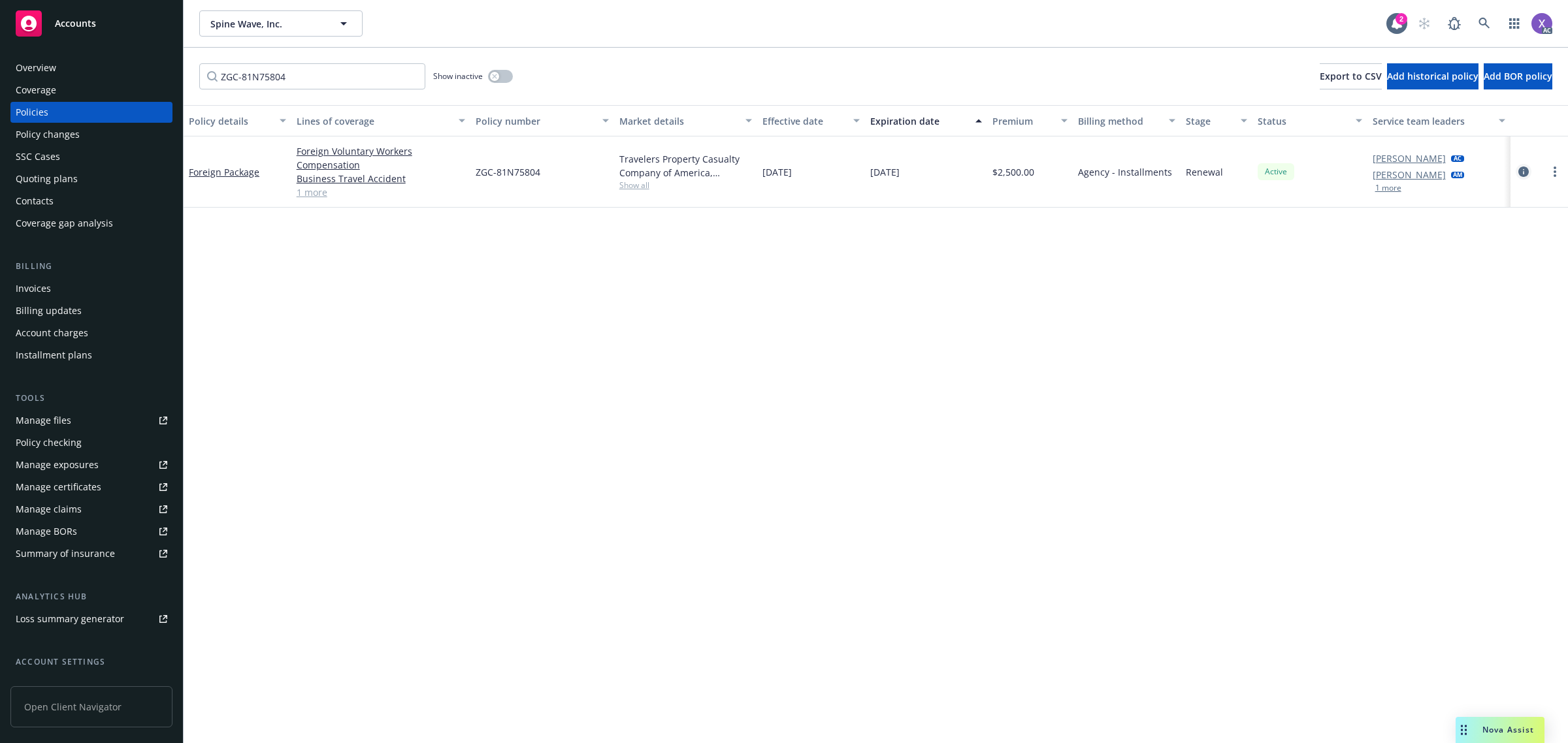
click at [1524, 168] on icon "circleInformation" at bounding box center [1524, 172] width 11 height 11
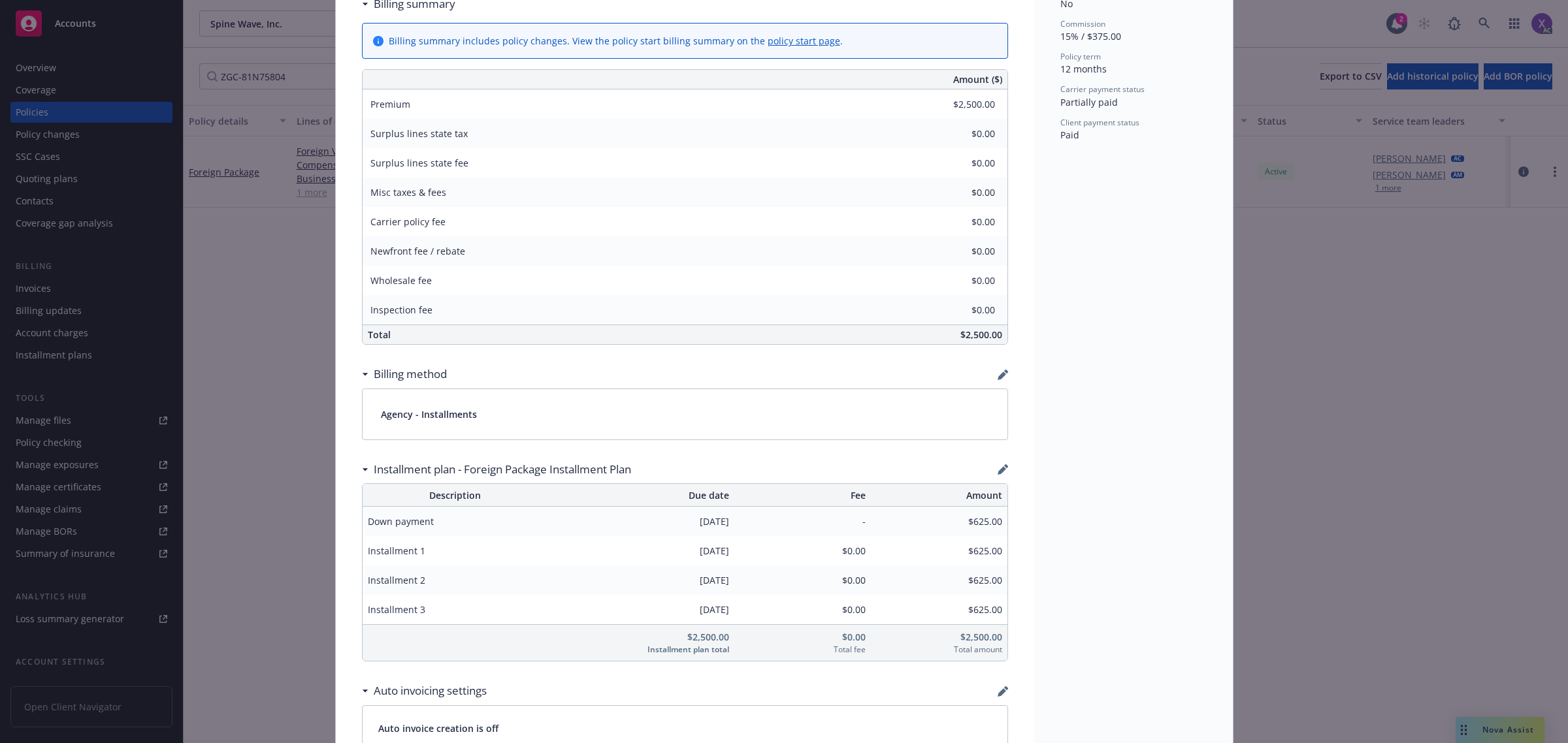
scroll to position [774, 0]
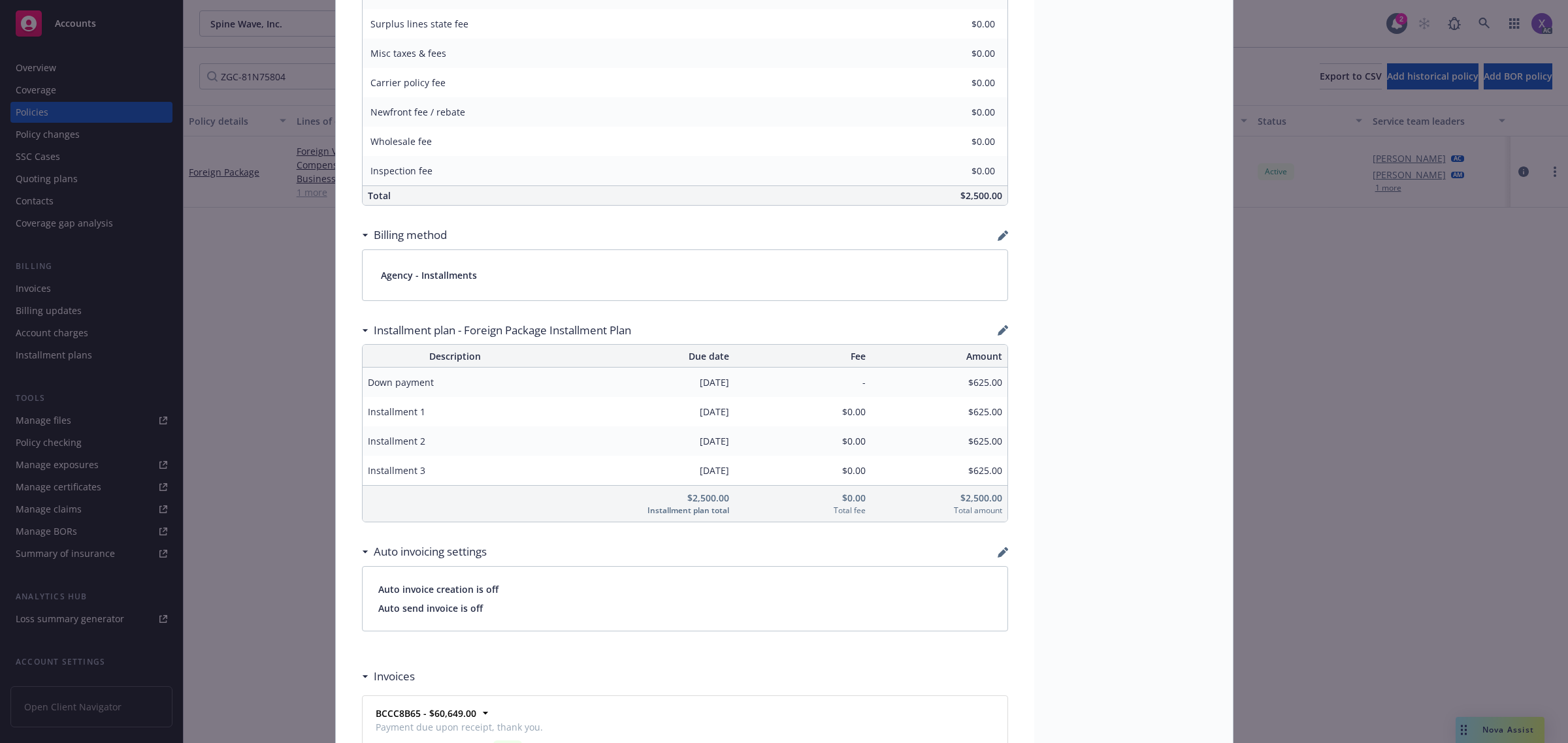
drag, startPoint x: 1436, startPoint y: 545, endPoint x: 1430, endPoint y: 552, distance: 9.2
click at [1436, 545] on div "Policy Foreign Package Add internal notes here... View claims View scheduled it…" at bounding box center [784, 372] width 1568 height 743
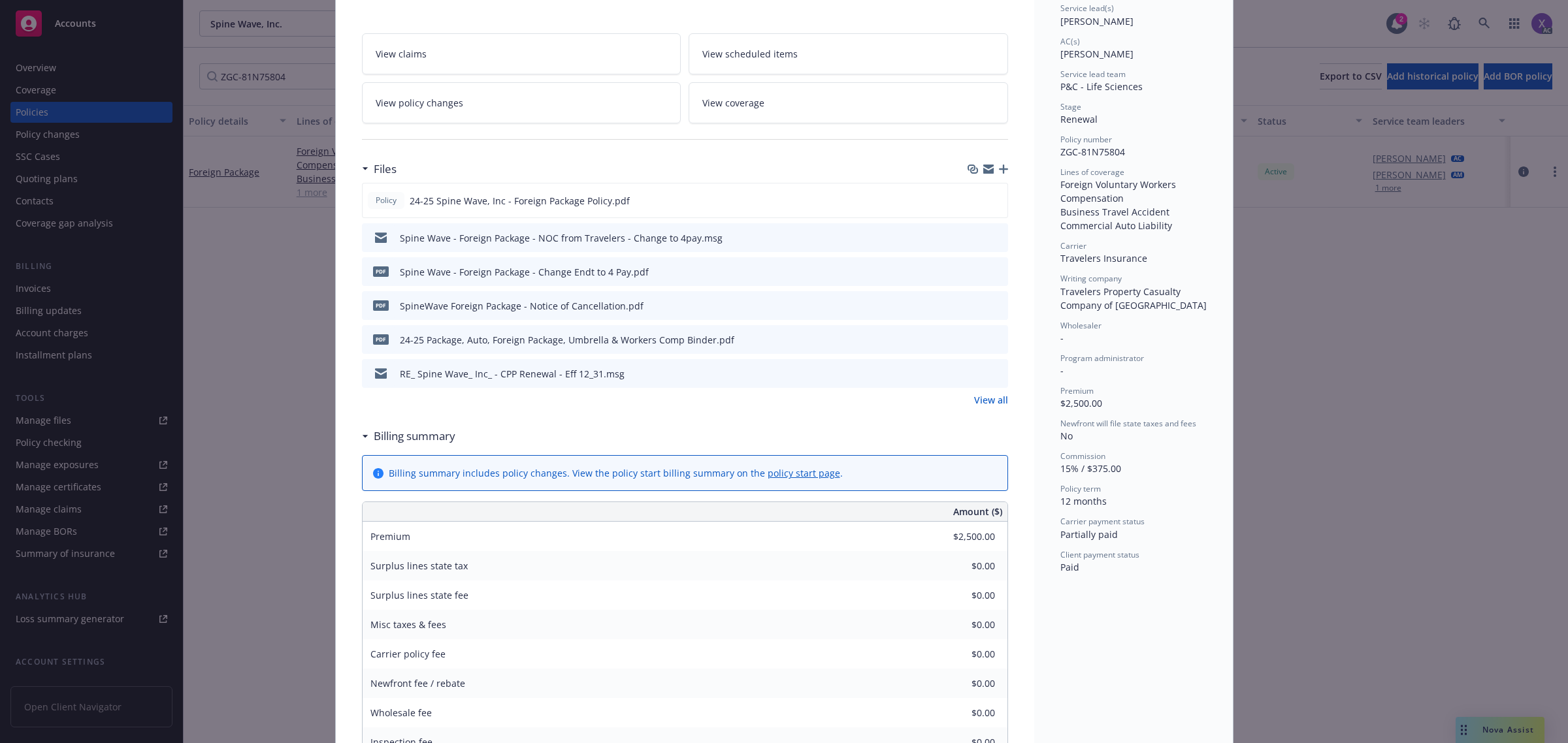
scroll to position [0, 0]
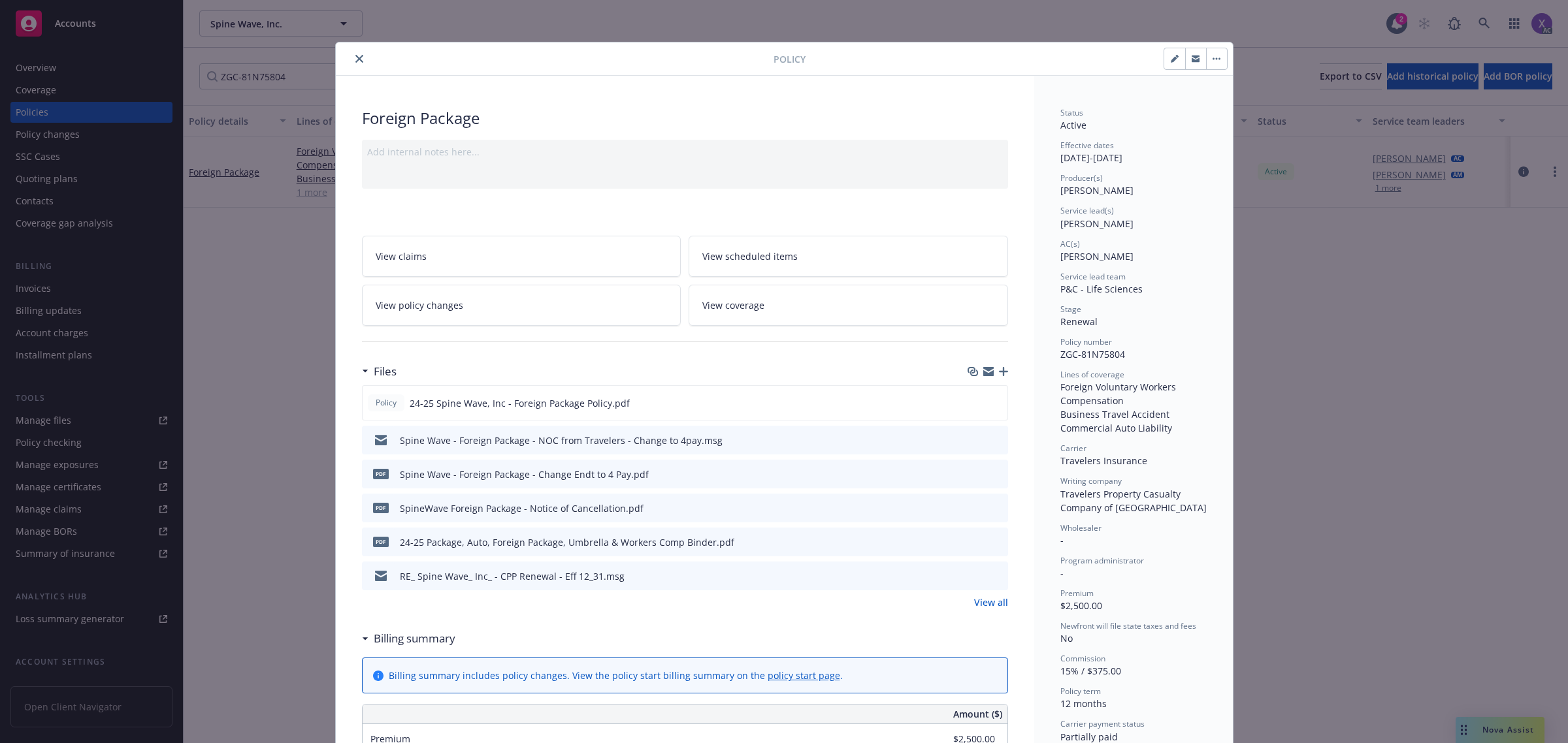
click at [355, 61] on icon "close" at bounding box center [359, 59] width 8 height 8
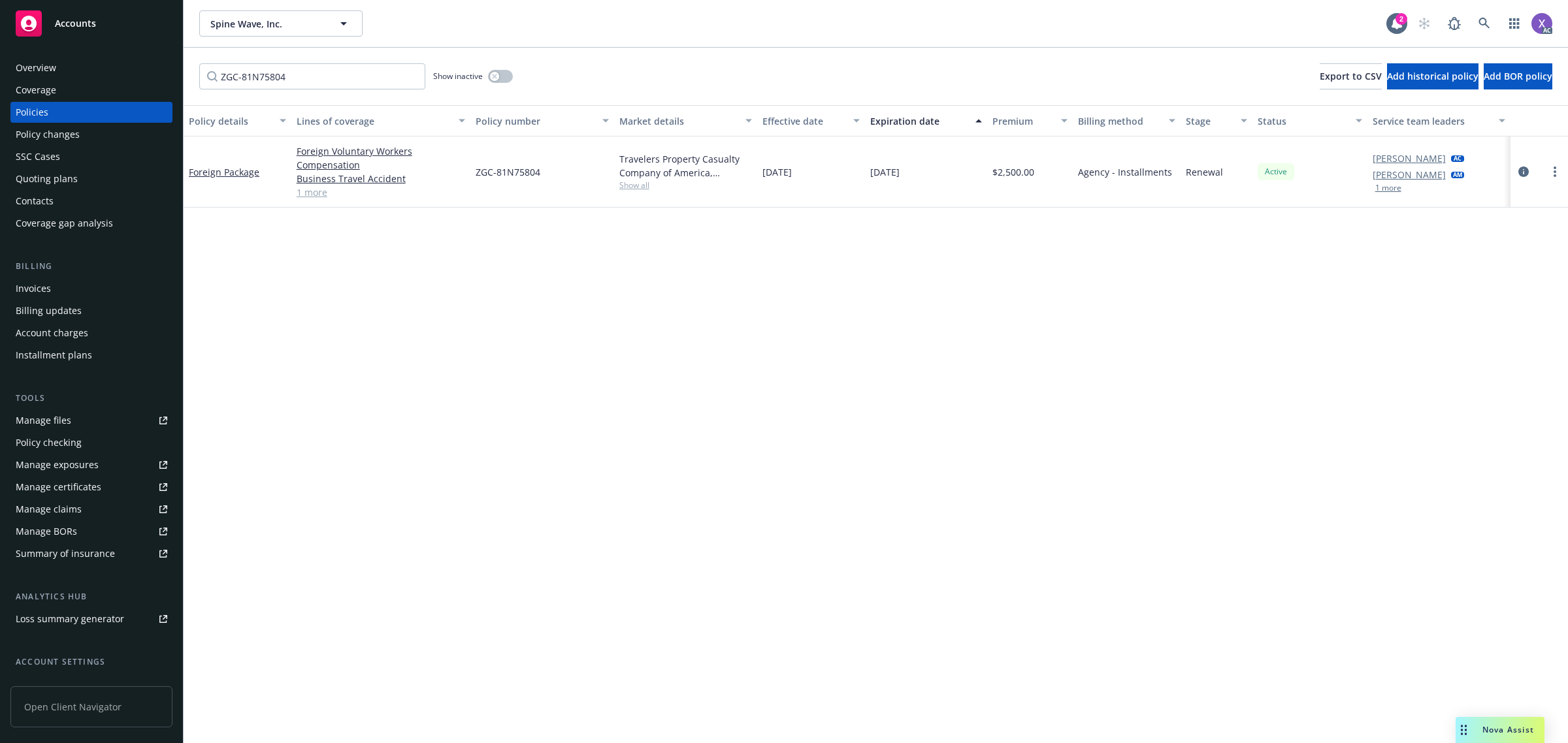
click at [37, 291] on div "Invoices" at bounding box center [33, 288] width 35 height 21
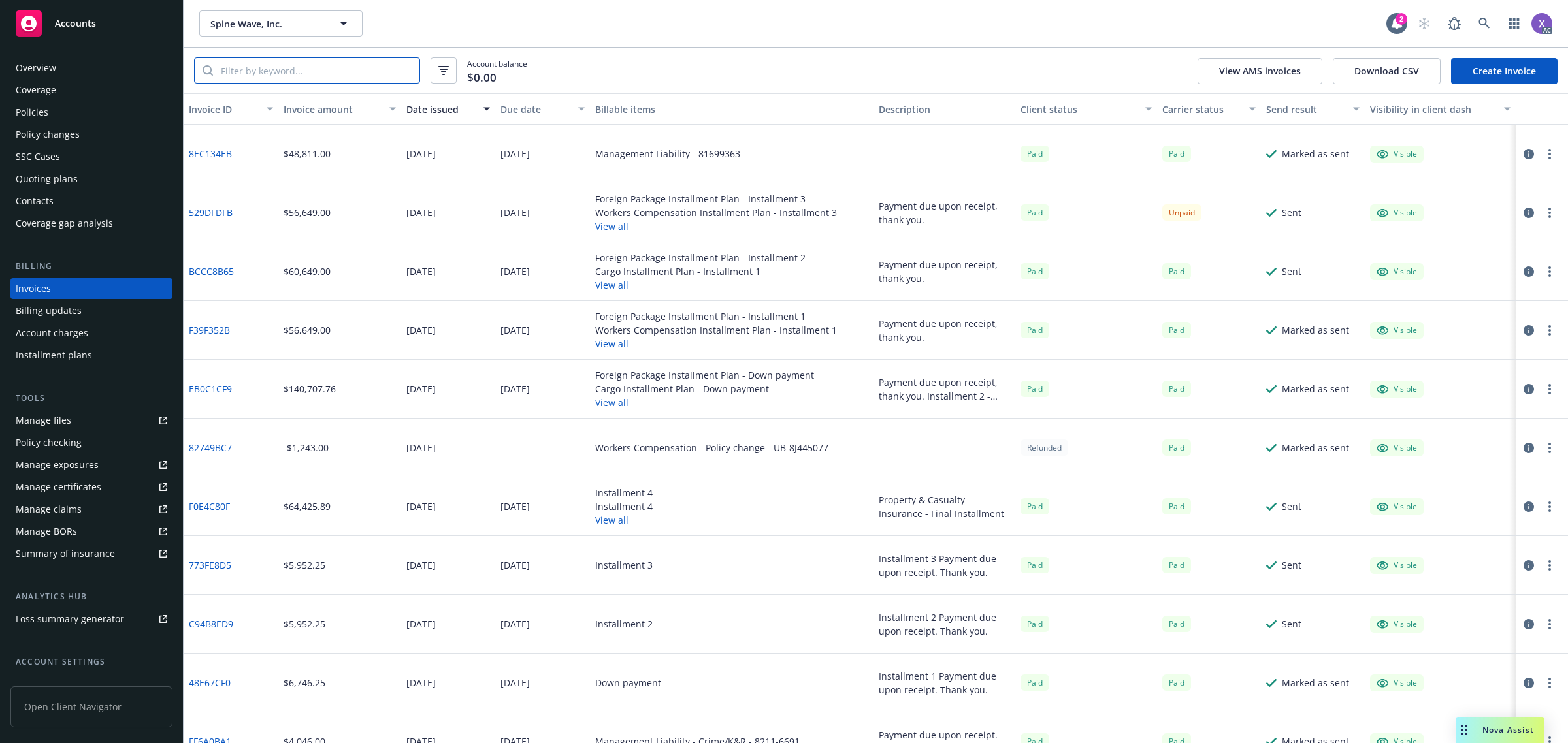
click at [340, 76] on input "search" at bounding box center [316, 70] width 207 height 24
paste input "529DFDFB"
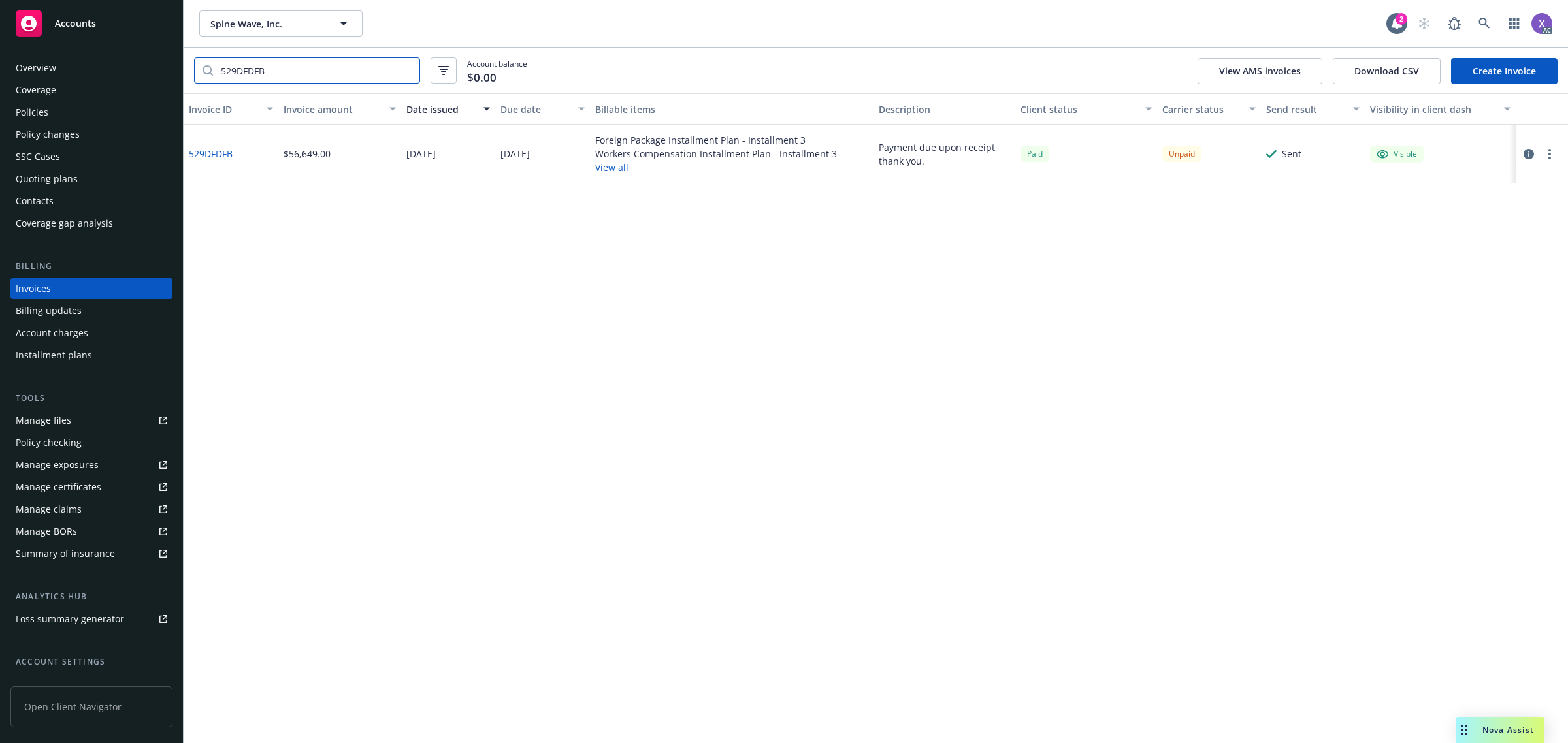
type input "529DFDFB"
drag, startPoint x: 831, startPoint y: 157, endPoint x: 773, endPoint y: 159, distance: 58.0
click at [773, 159] on div "Foreign Package Installment Plan - Installment 3 Workers Compensation Installme…" at bounding box center [731, 154] width 284 height 59
click at [773, 159] on div "Workers Compensation Installment Plan - Installment 3" at bounding box center [715, 153] width 242 height 14
click at [818, 165] on button "View all" at bounding box center [715, 167] width 242 height 14
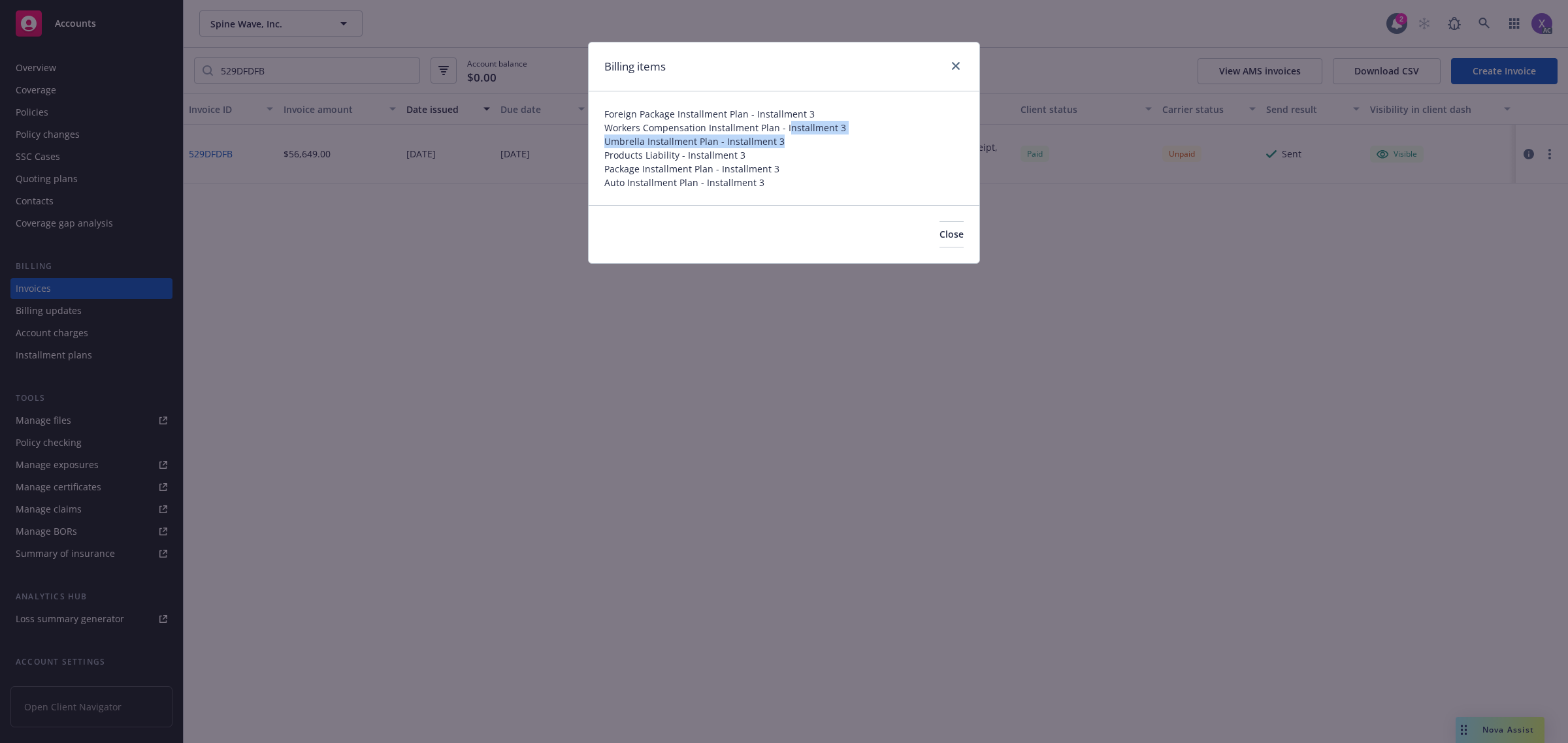
drag, startPoint x: 847, startPoint y: 134, endPoint x: 797, endPoint y: 158, distance: 55.5
click at [784, 130] on div "Foreign Package Installment Plan - Installment 3 Workers Compensation Installme…" at bounding box center [783, 148] width 391 height 113
click at [798, 158] on span "Products Liability - Installment 3" at bounding box center [784, 155] width 359 height 14
drag, startPoint x: 749, startPoint y: 187, endPoint x: 704, endPoint y: 186, distance: 45.0
click at [704, 186] on span "Auto Installment Plan - Installment 3" at bounding box center [784, 182] width 359 height 14
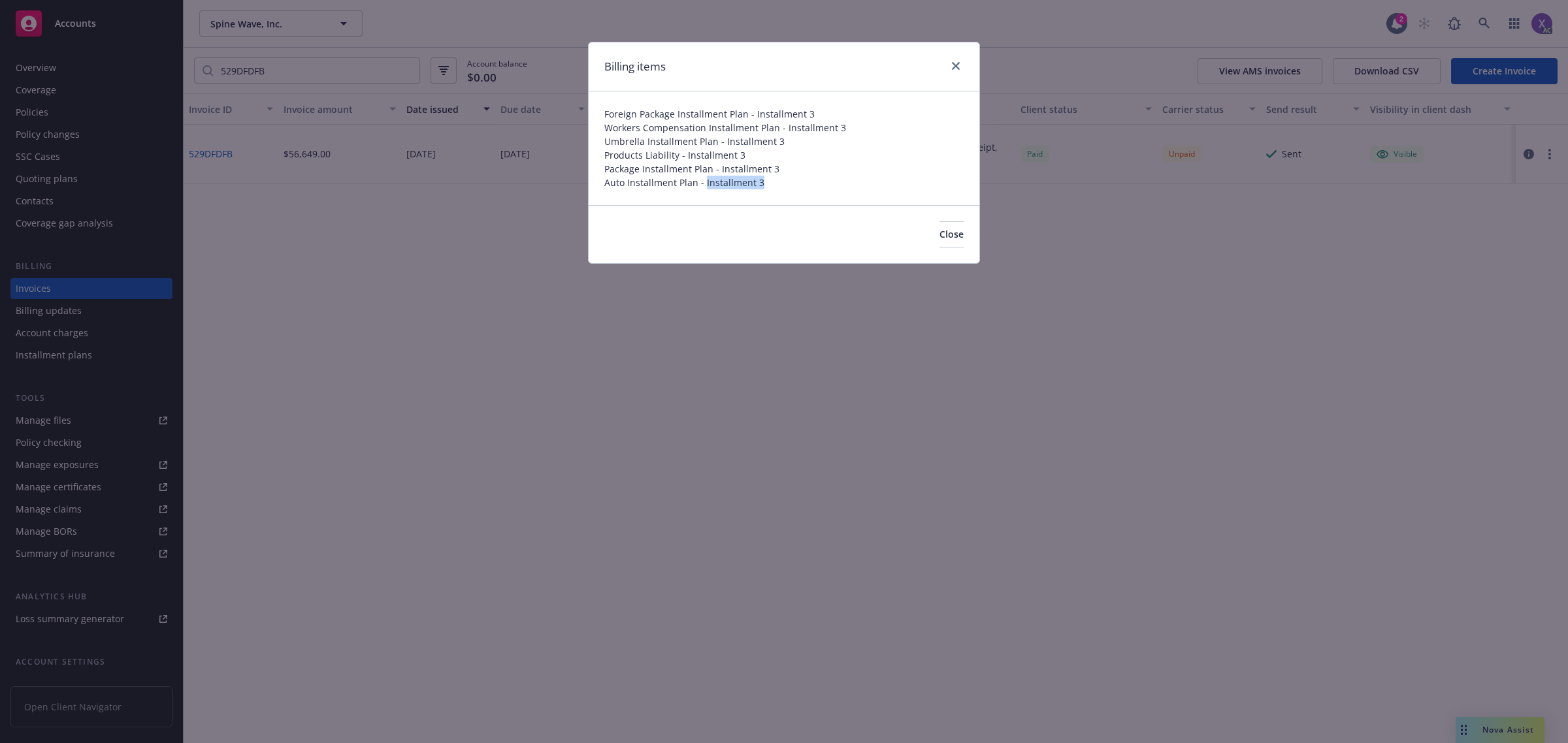
copy span "Installment 3"
drag, startPoint x: 960, startPoint y: 66, endPoint x: 954, endPoint y: 71, distance: 7.8
click at [959, 66] on link "close" at bounding box center [955, 65] width 15 height 15
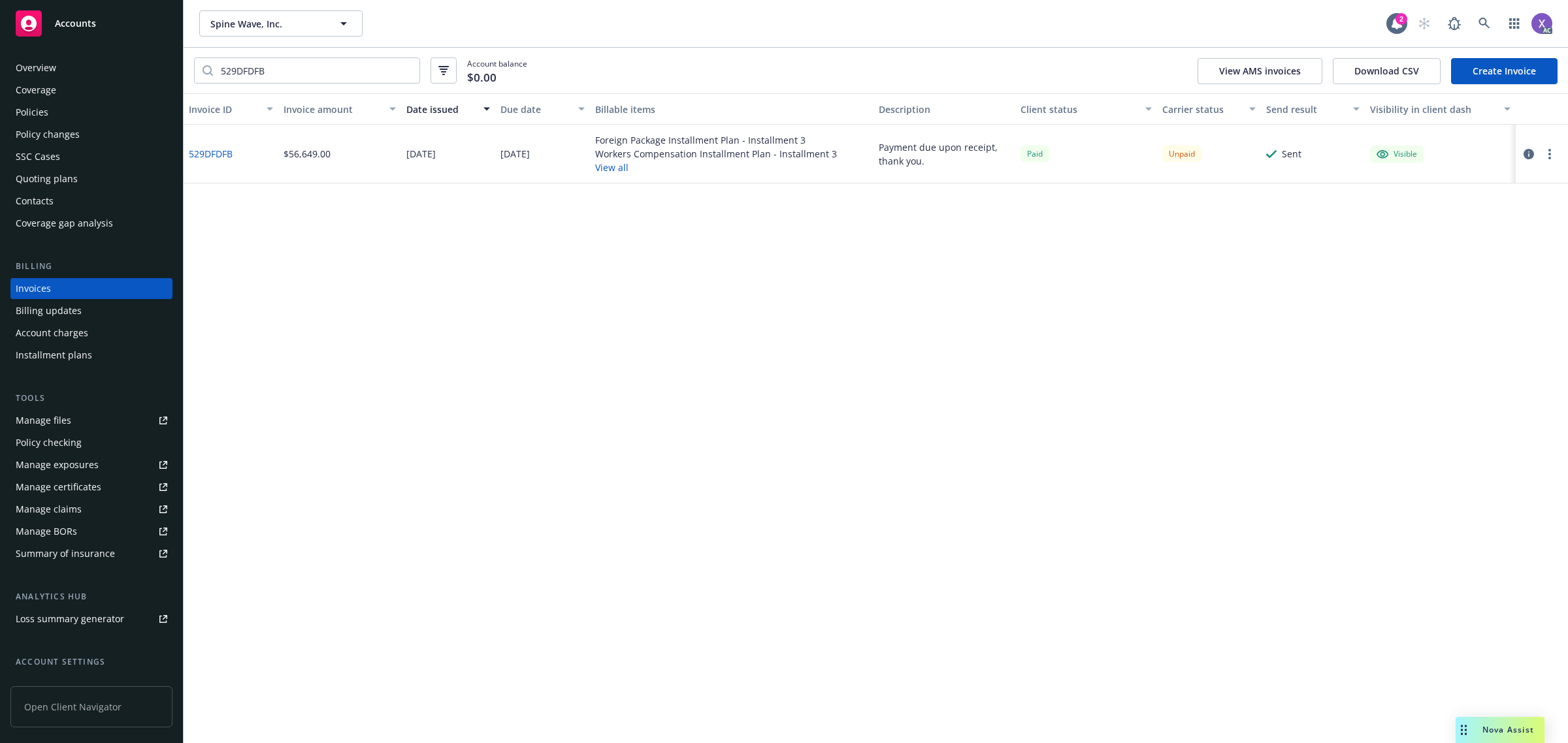
click at [739, 723] on div "Invoice ID Invoice amount Date issued Due date Billable items Description Clien…" at bounding box center [875, 418] width 1384 height 650
click at [1483, 34] on link at bounding box center [1484, 24] width 26 height 26
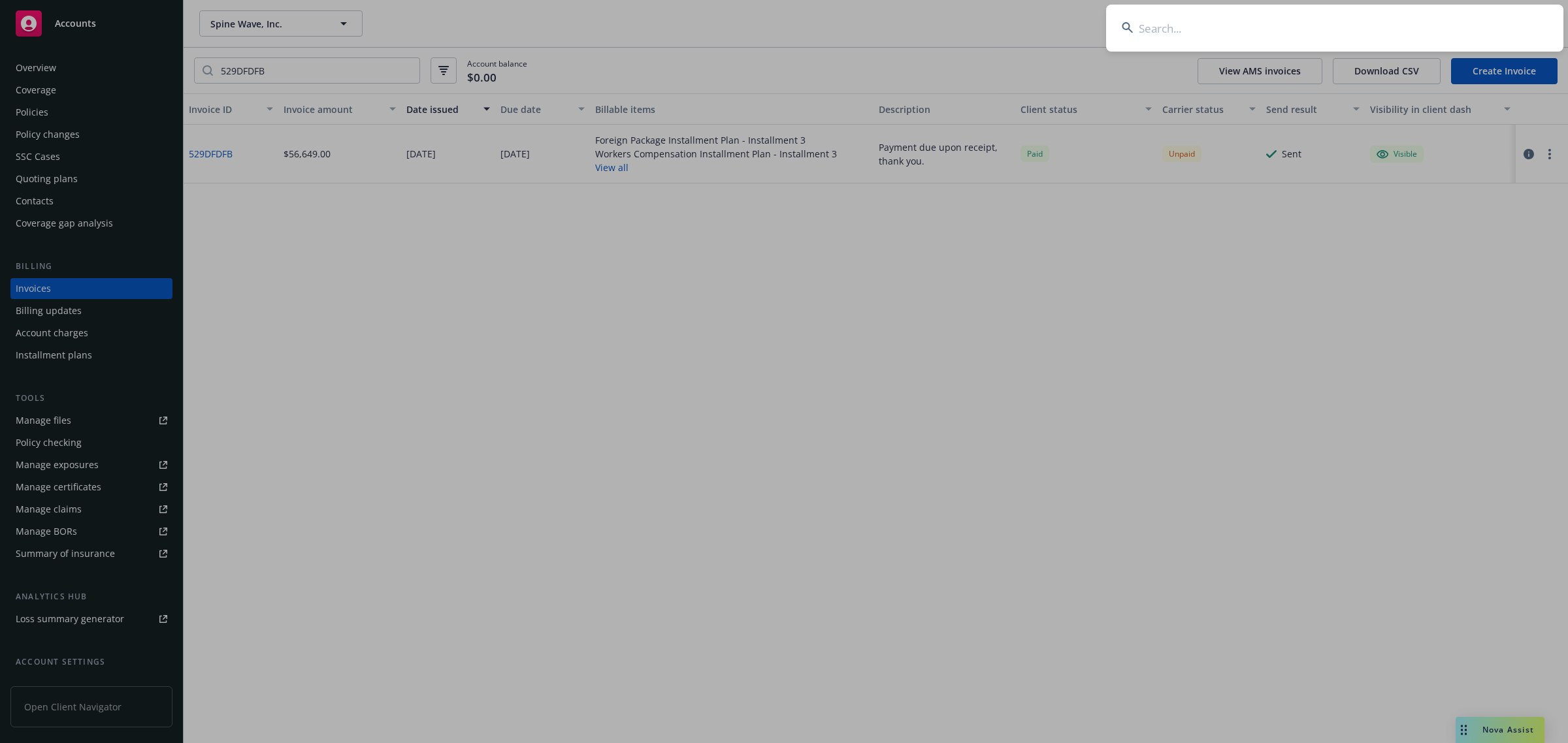
click at [1390, 27] on input at bounding box center [1334, 28] width 457 height 47
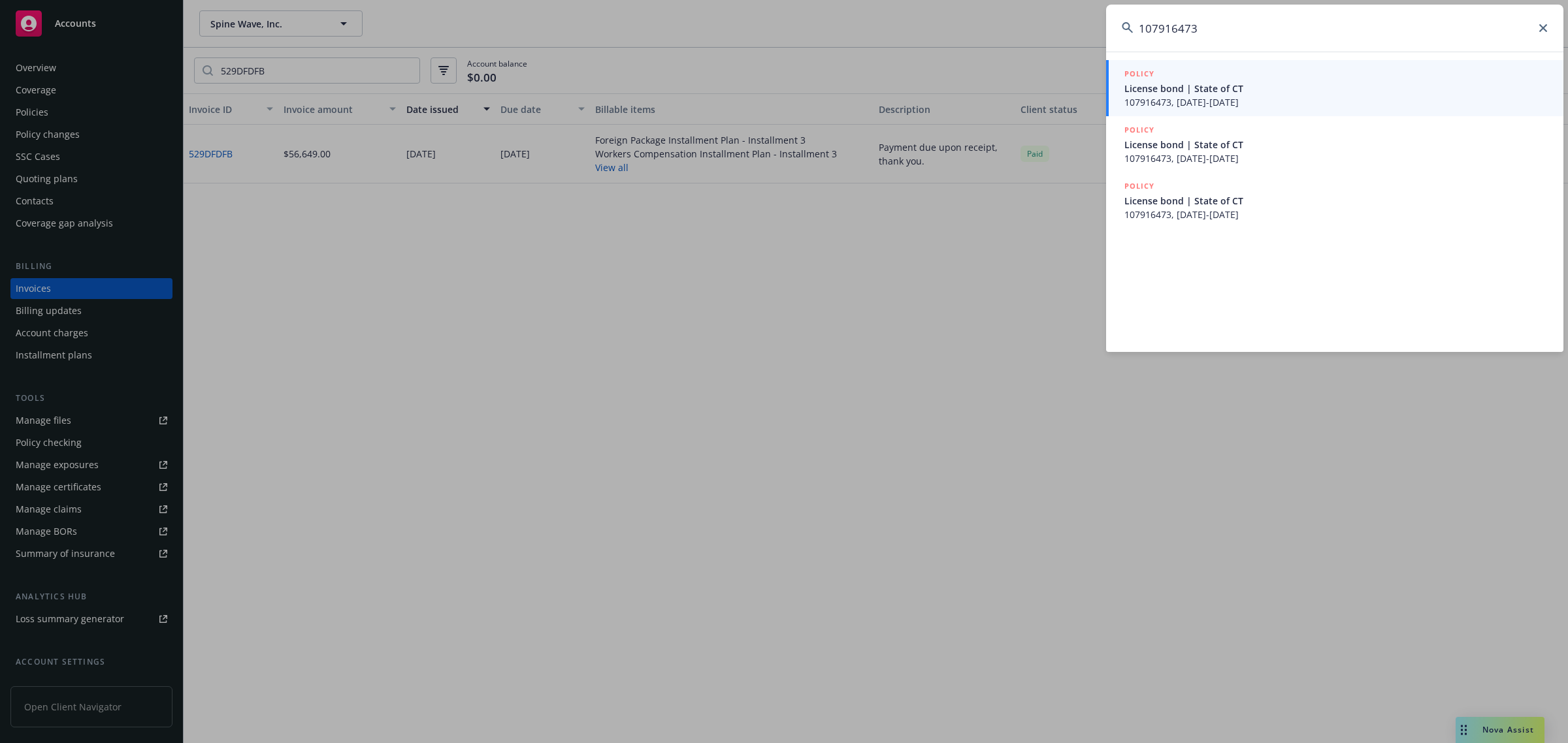
type input "107916473"
click at [1176, 77] on div "POLICY" at bounding box center [1335, 74] width 423 height 14
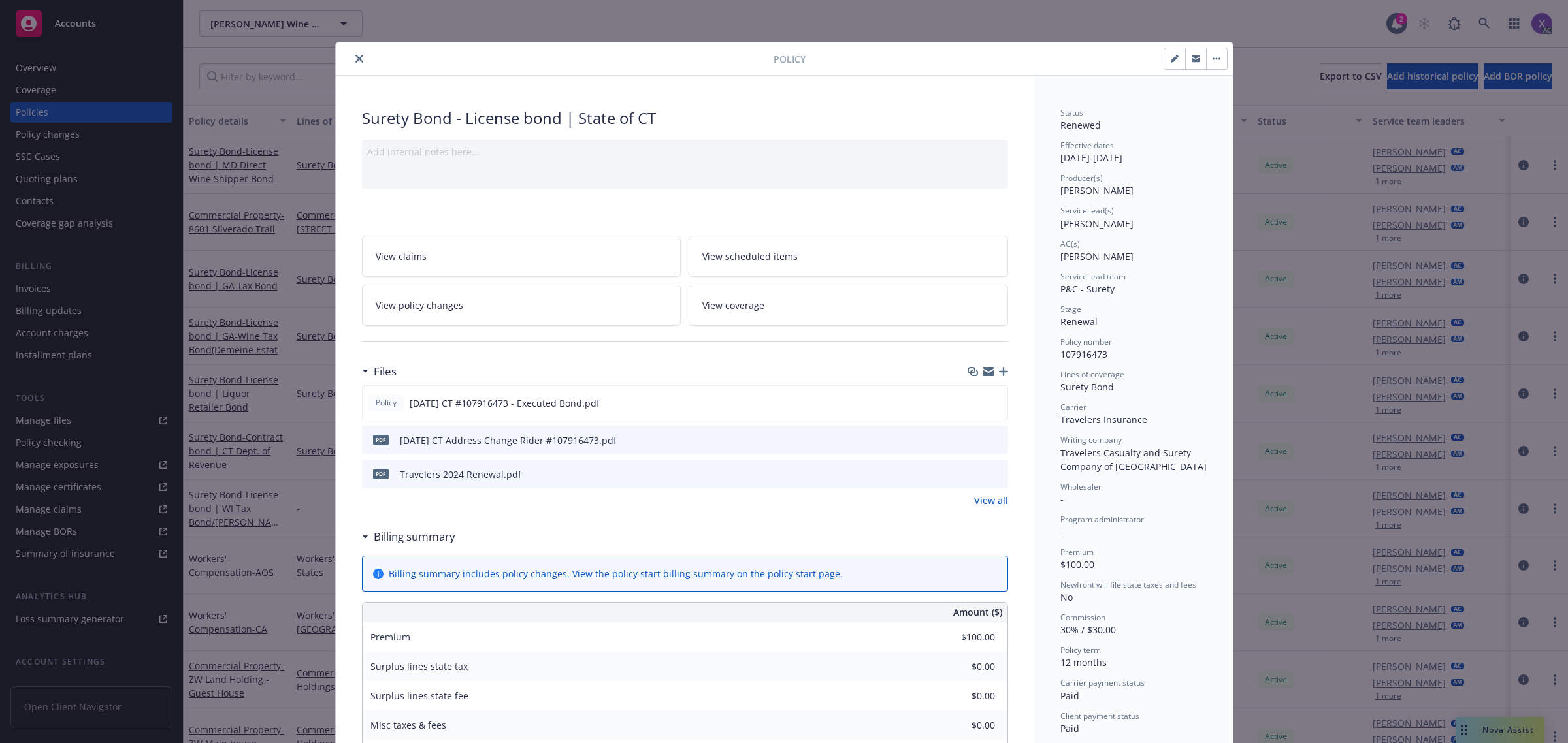
click at [990, 504] on link "View all" at bounding box center [990, 500] width 34 height 14
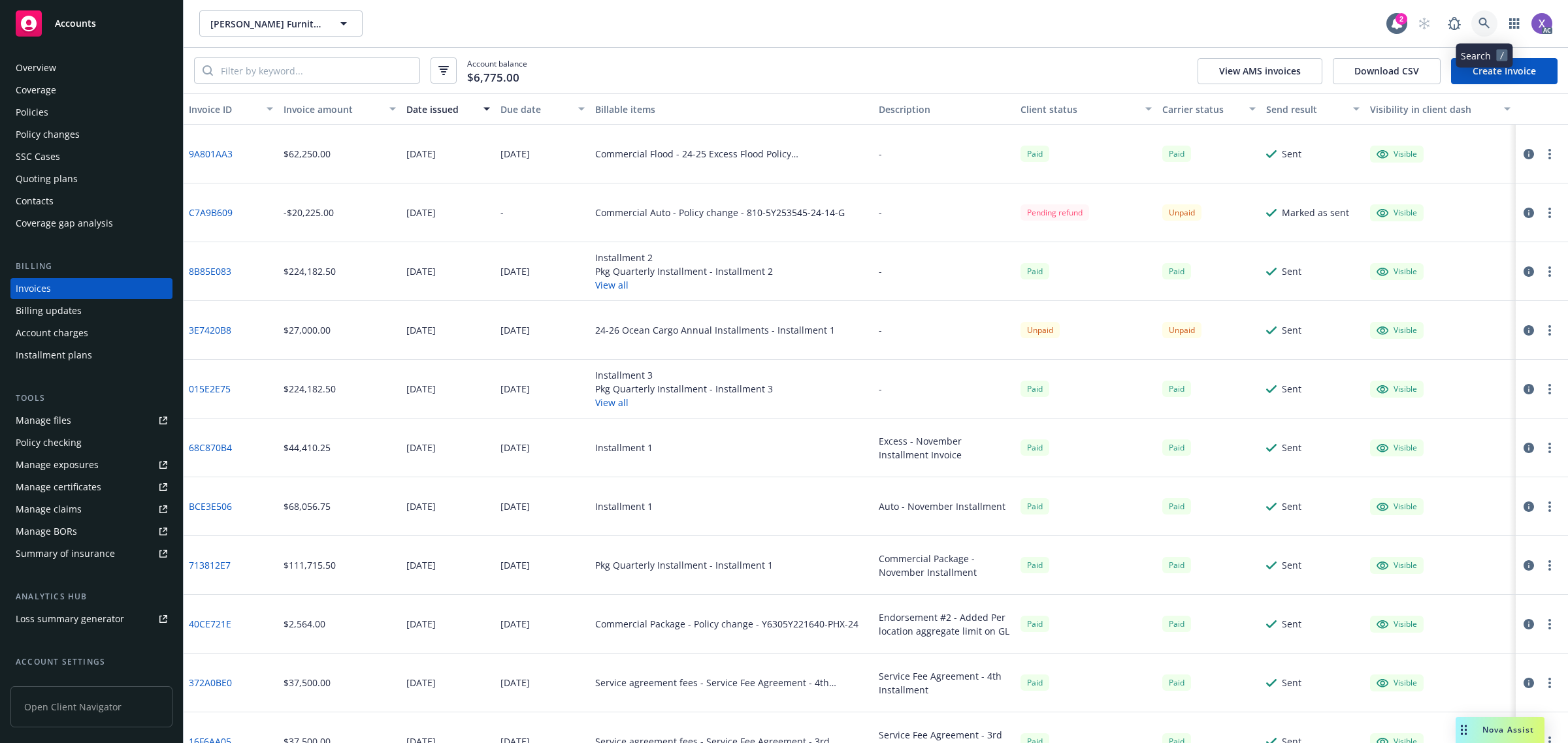
click at [1481, 27] on icon at bounding box center [1484, 23] width 12 height 12
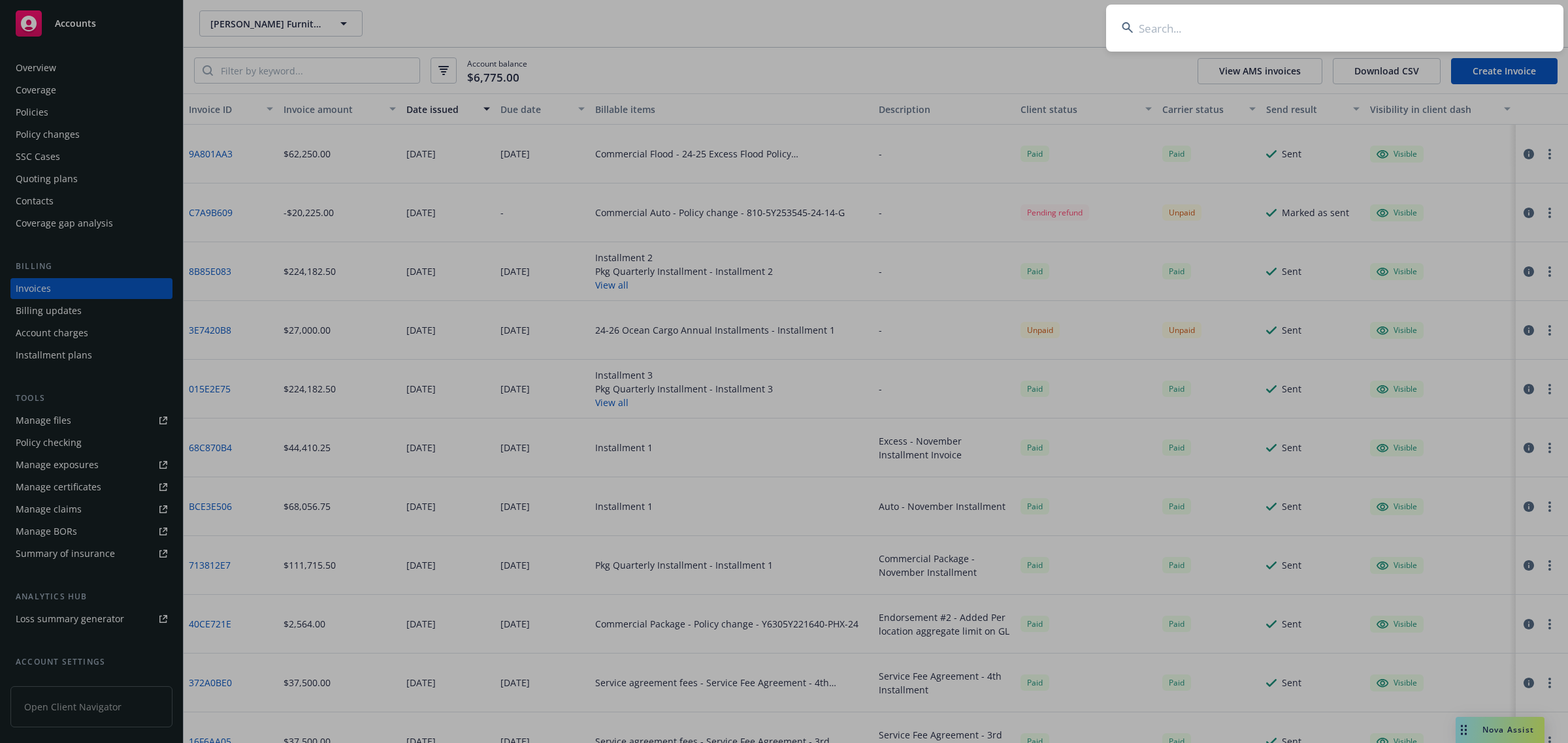
click at [1332, 43] on input at bounding box center [1334, 28] width 457 height 47
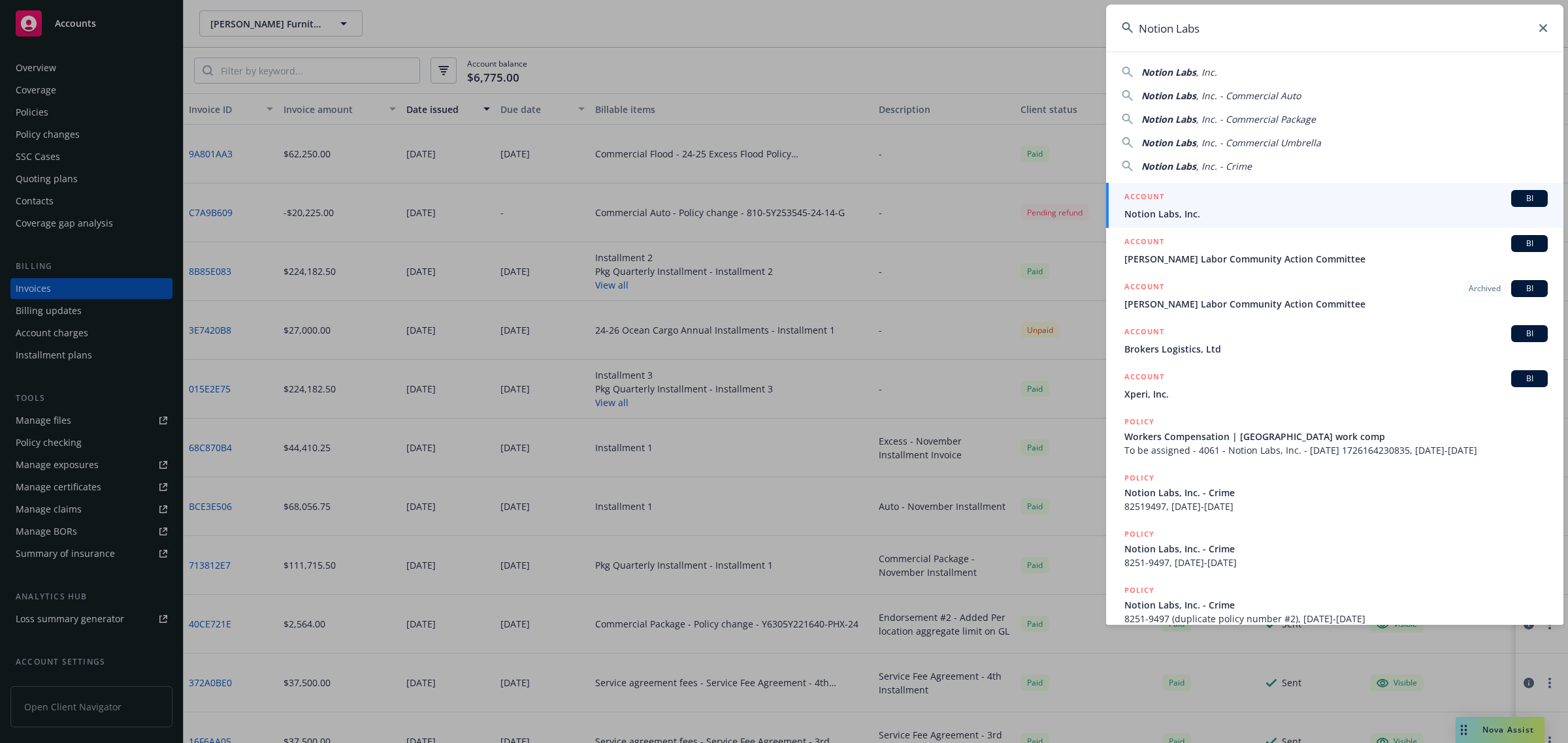
type input "Notion Labs"
click at [1198, 207] on span "Notion Labs, Inc." at bounding box center [1335, 213] width 423 height 14
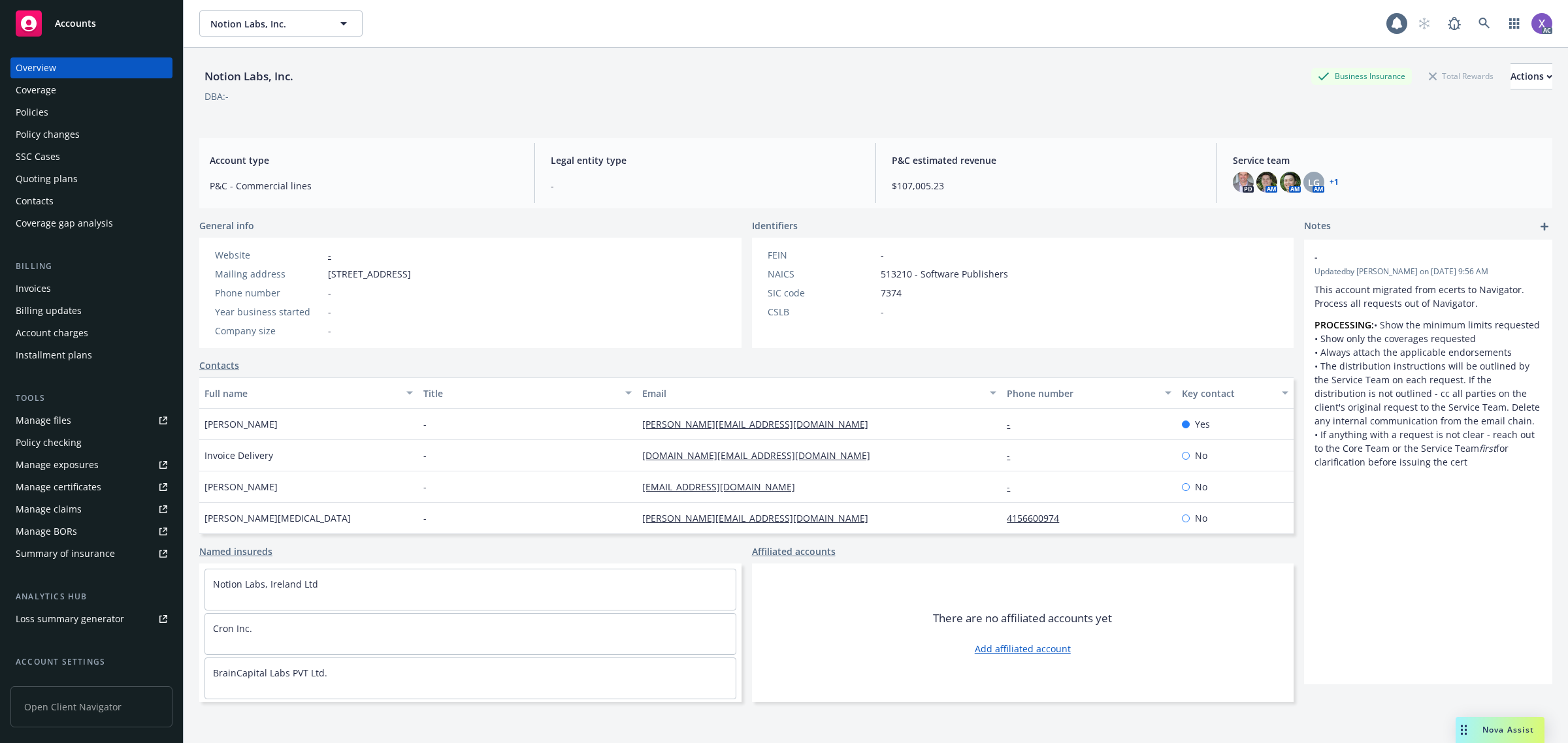
click at [62, 293] on div "Invoices" at bounding box center [91, 288] width 151 height 21
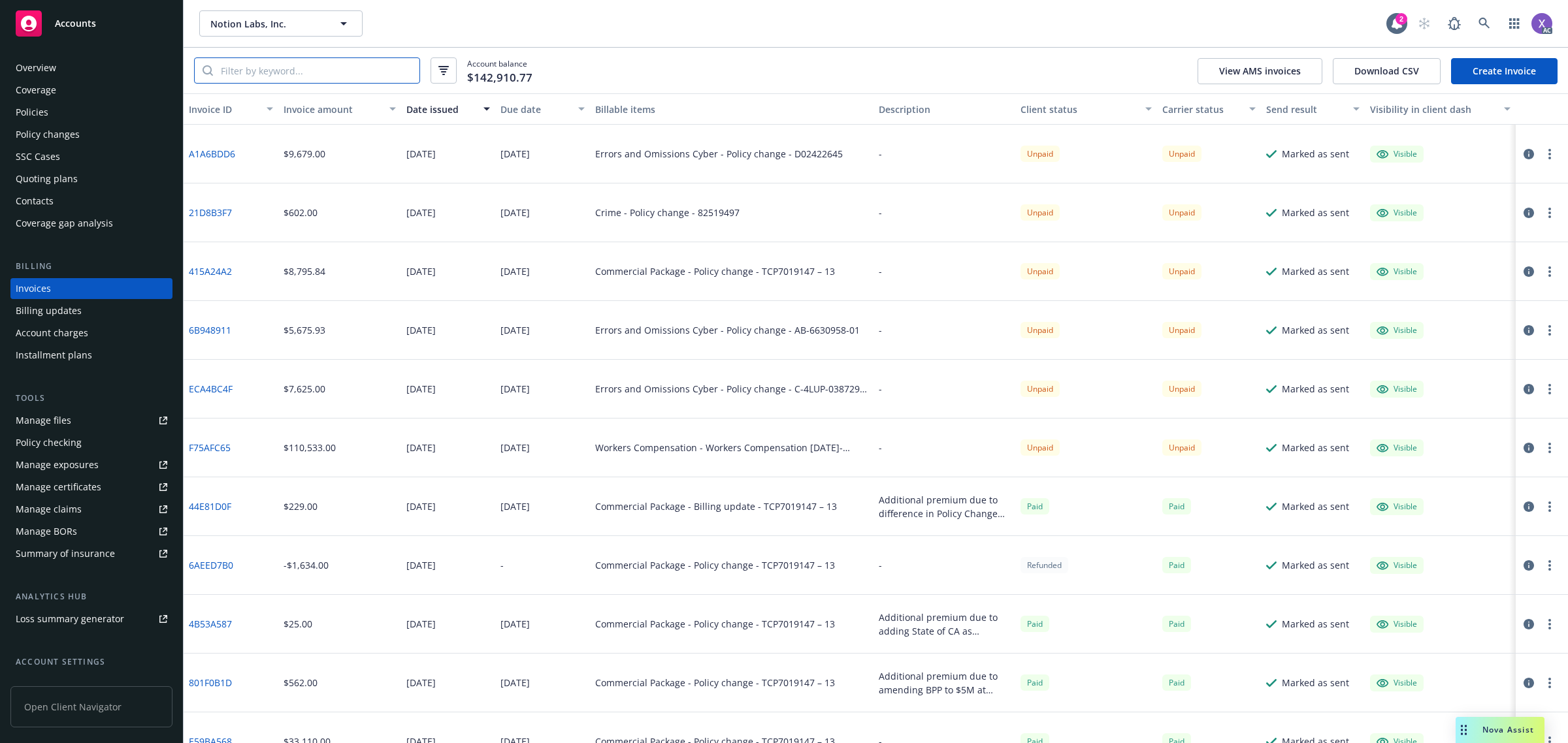
click at [305, 71] on input "search" at bounding box center [316, 70] width 207 height 24
type input "ab"
click at [44, 115] on div "Policies" at bounding box center [32, 111] width 33 height 21
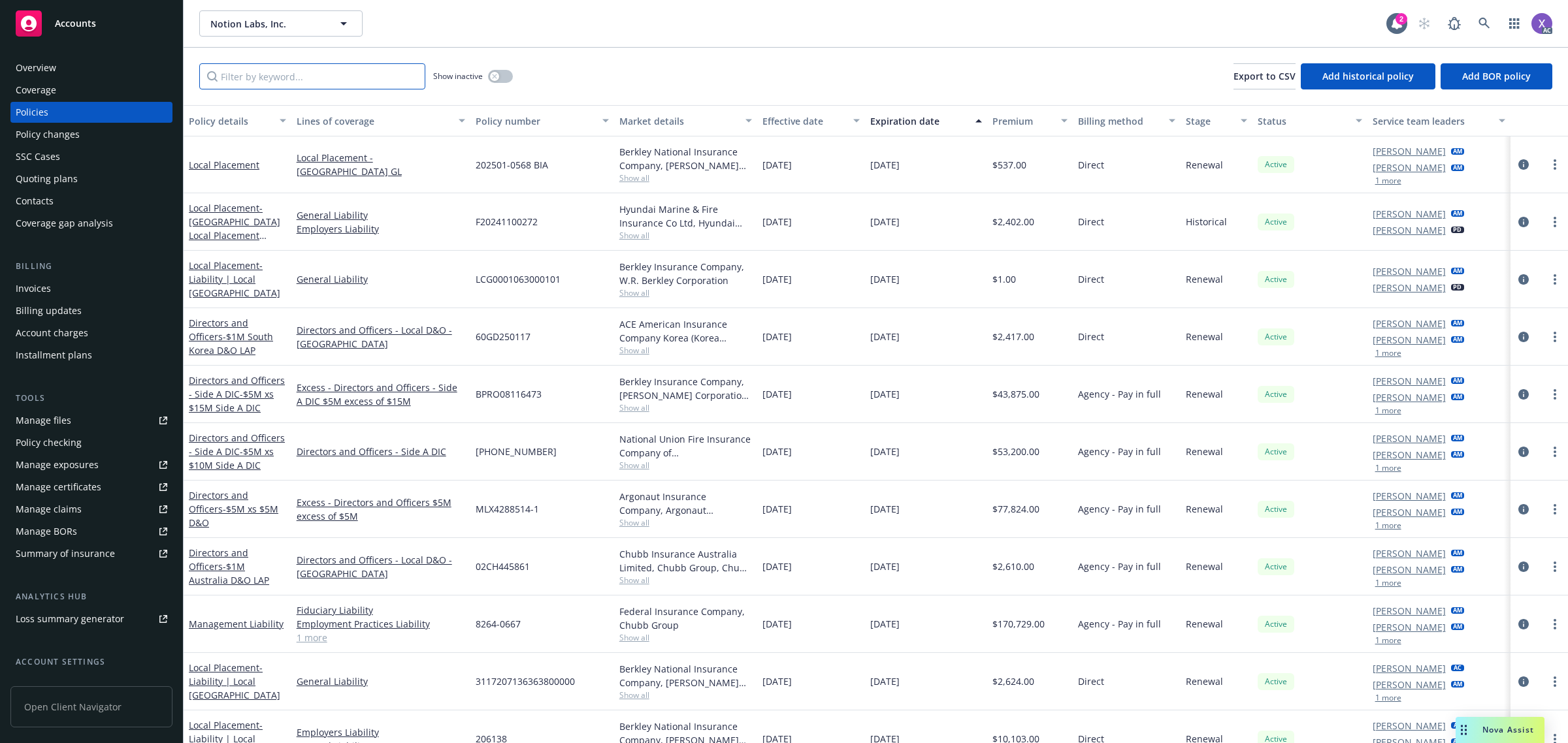
click at [364, 73] on input "Filter by keyword..." at bounding box center [312, 76] width 226 height 26
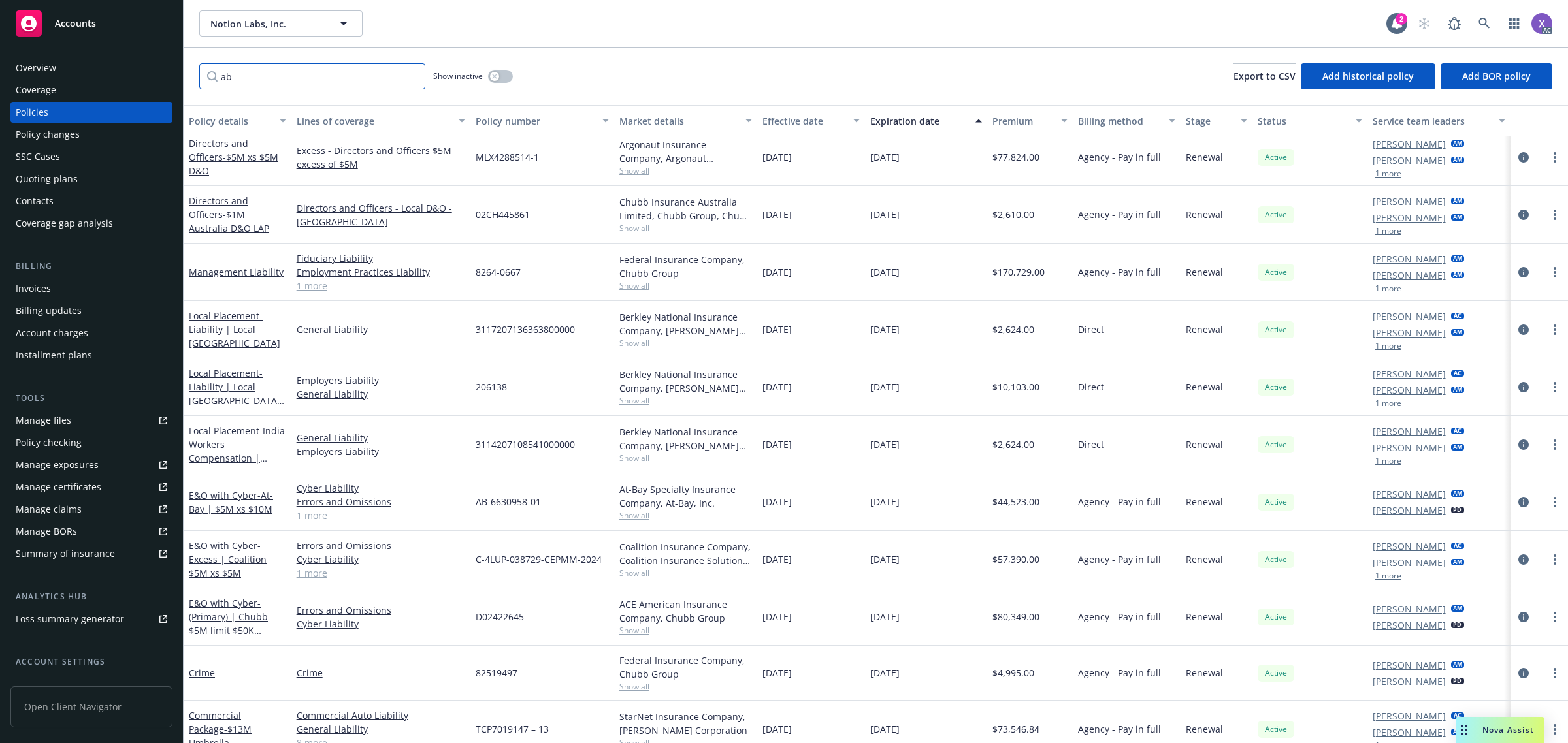
type input "ab"
click at [1486, 24] on icon at bounding box center [1484, 23] width 11 height 11
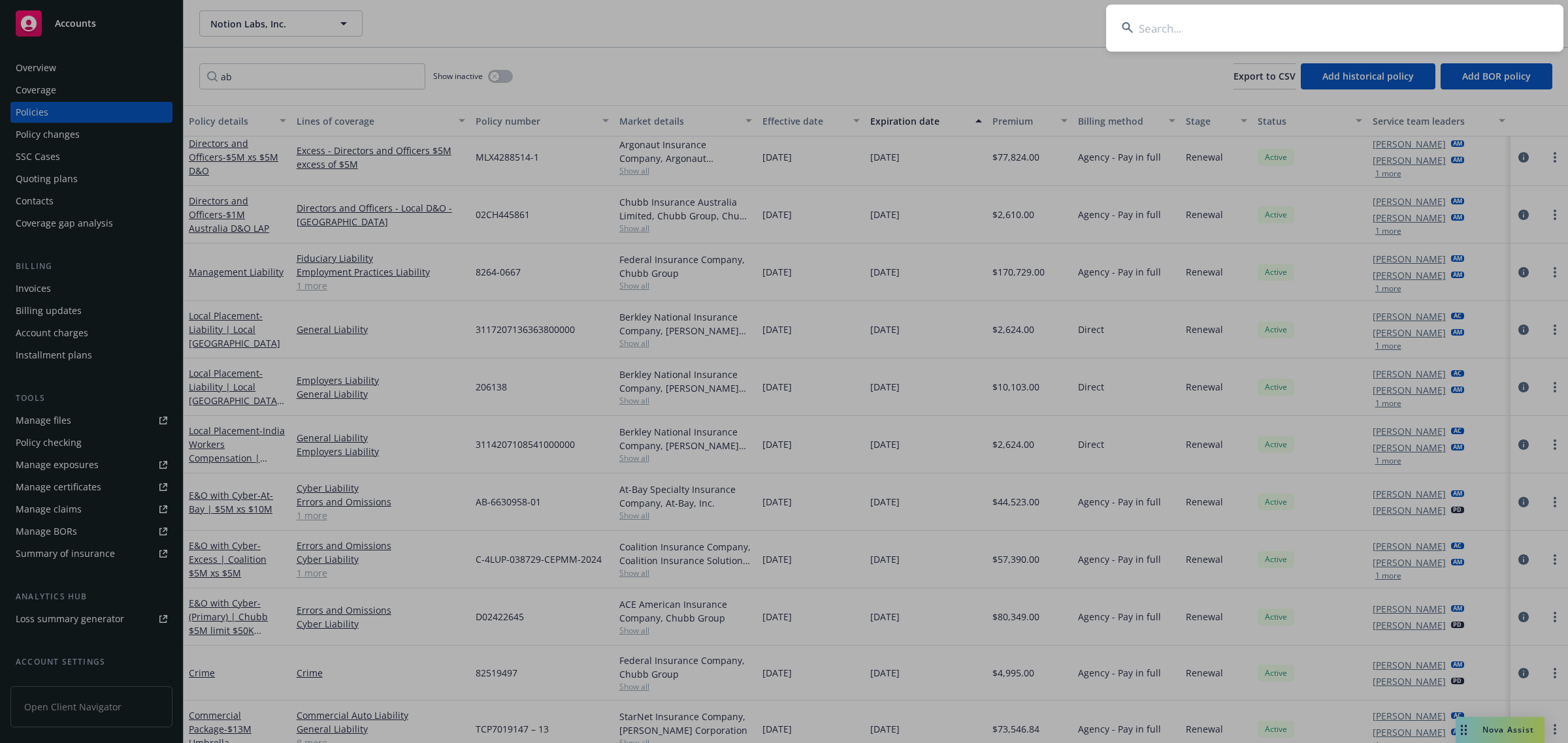
click at [1331, 38] on input at bounding box center [1334, 28] width 457 height 47
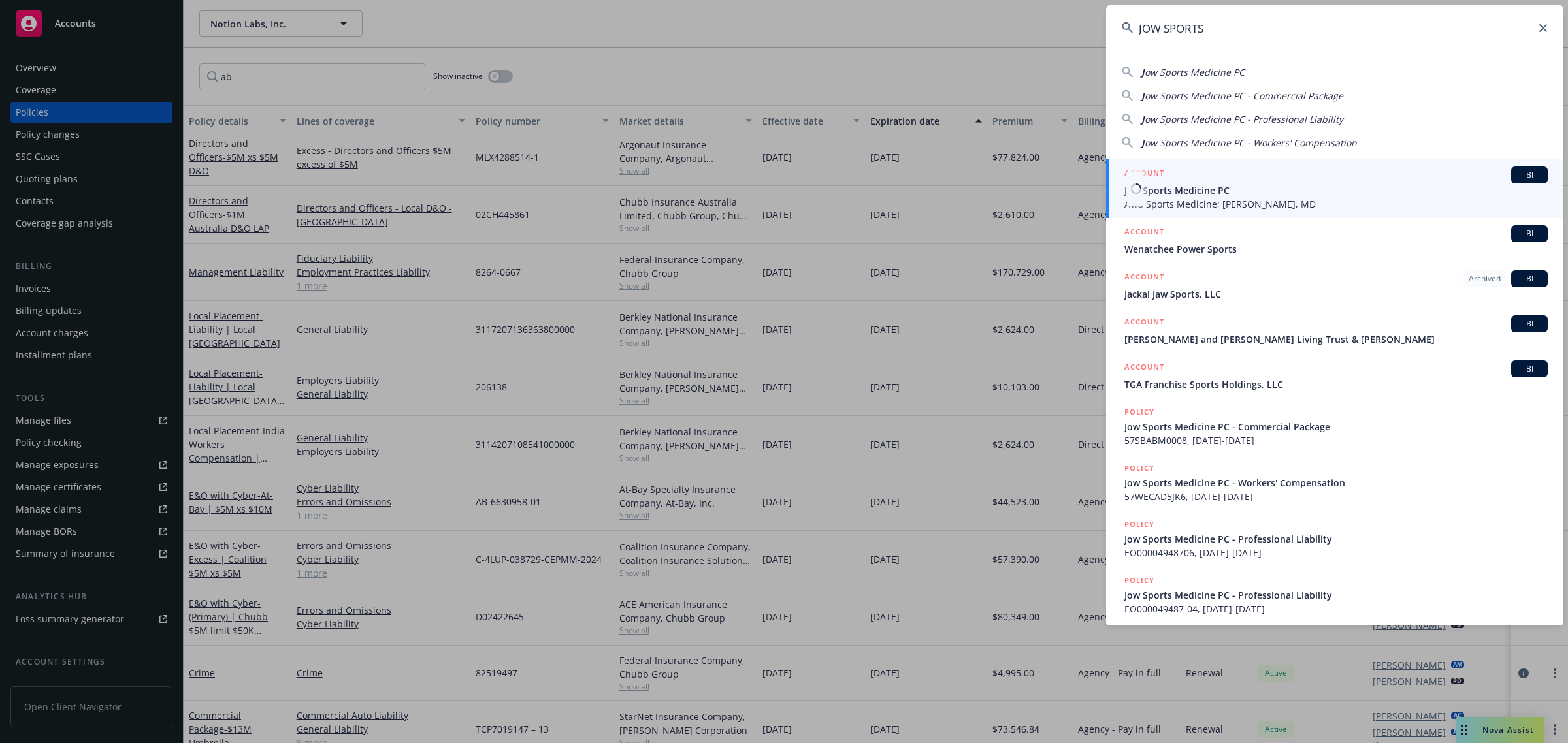
type input "JOW SPORTS"
click at [1224, 204] on span "Avid Sports Medicine; [PERSON_NAME], MD" at bounding box center [1335, 204] width 423 height 14
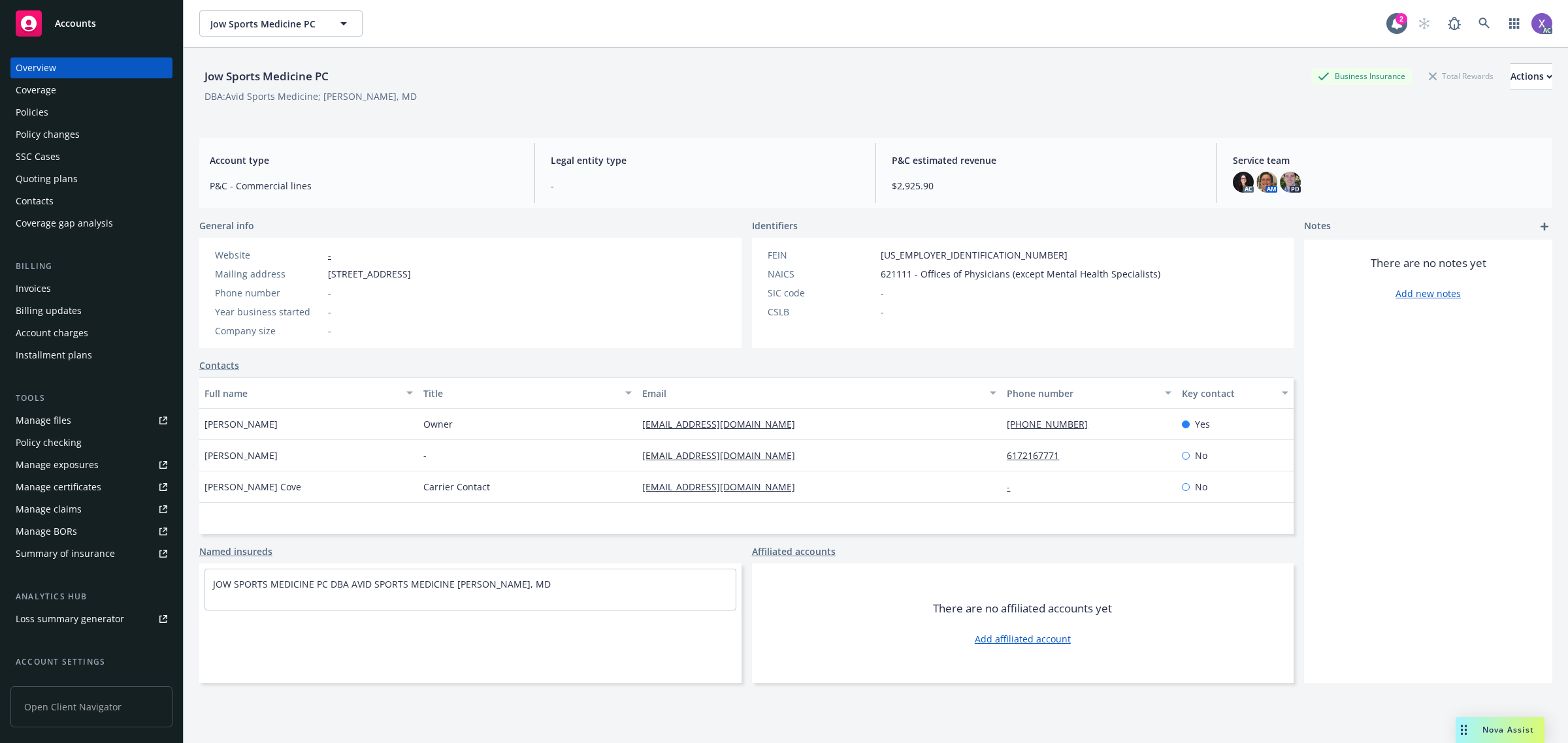
click at [33, 292] on div "Invoices" at bounding box center [33, 288] width 35 height 21
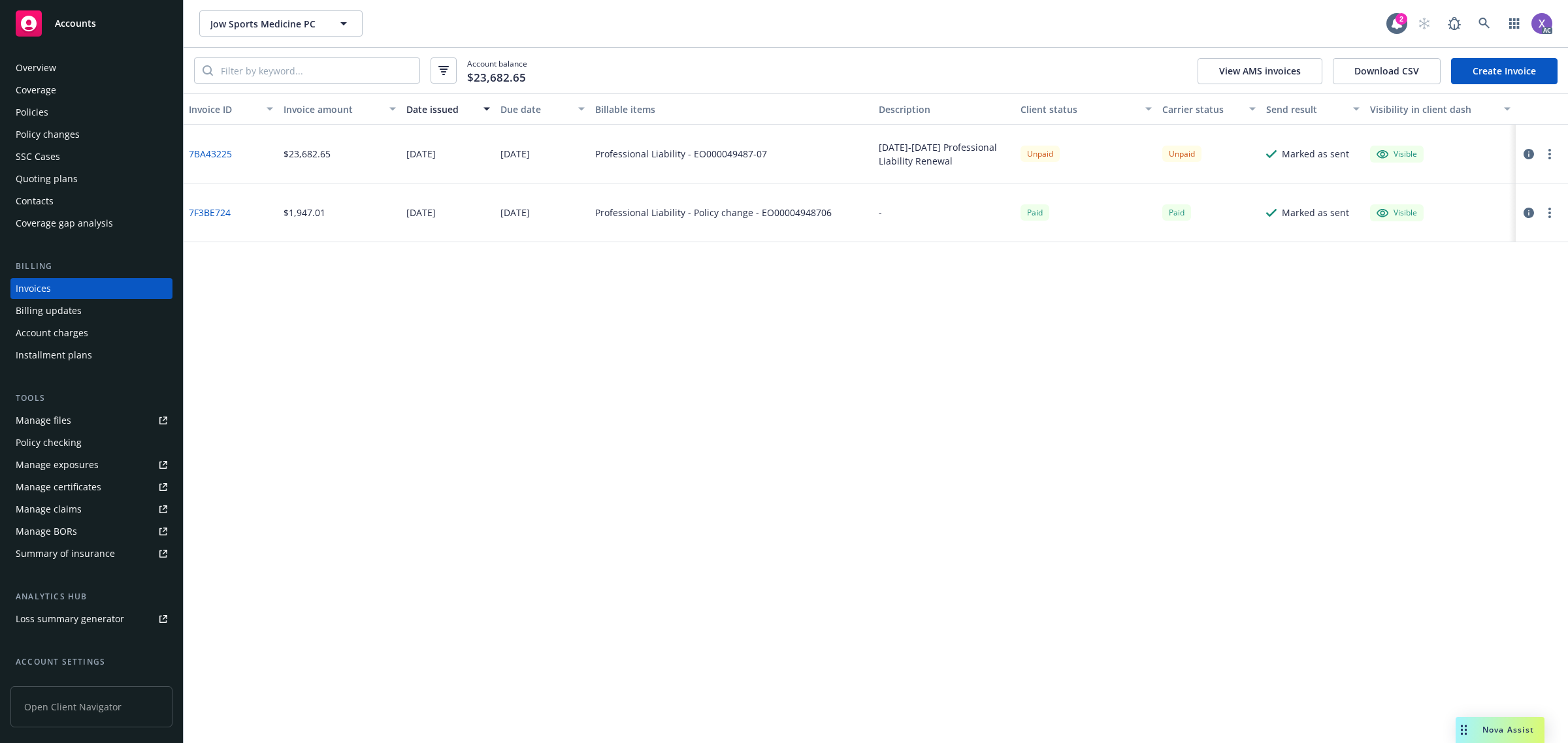
click at [46, 110] on div "Policies" at bounding box center [32, 111] width 33 height 21
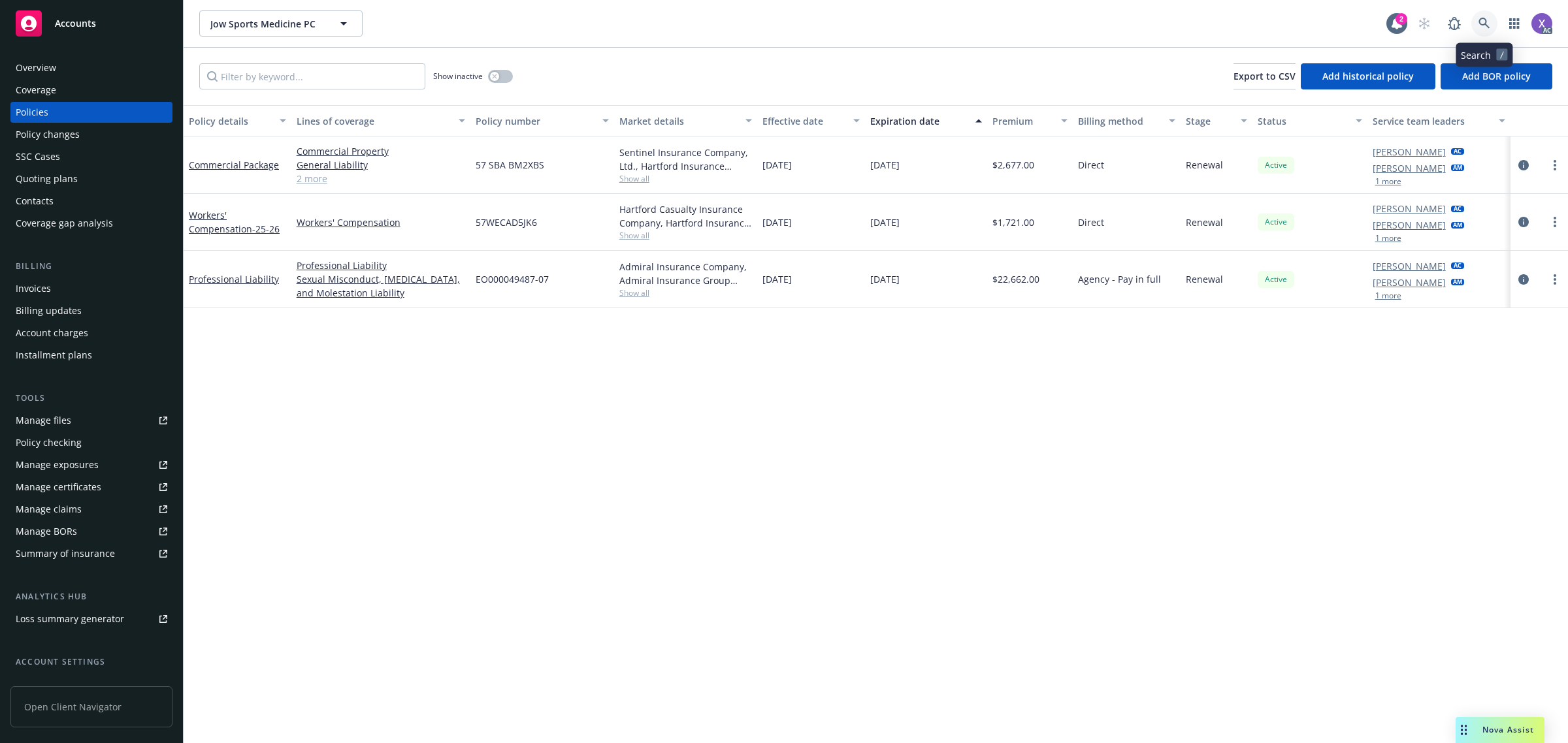
click at [1481, 27] on icon at bounding box center [1484, 23] width 12 height 12
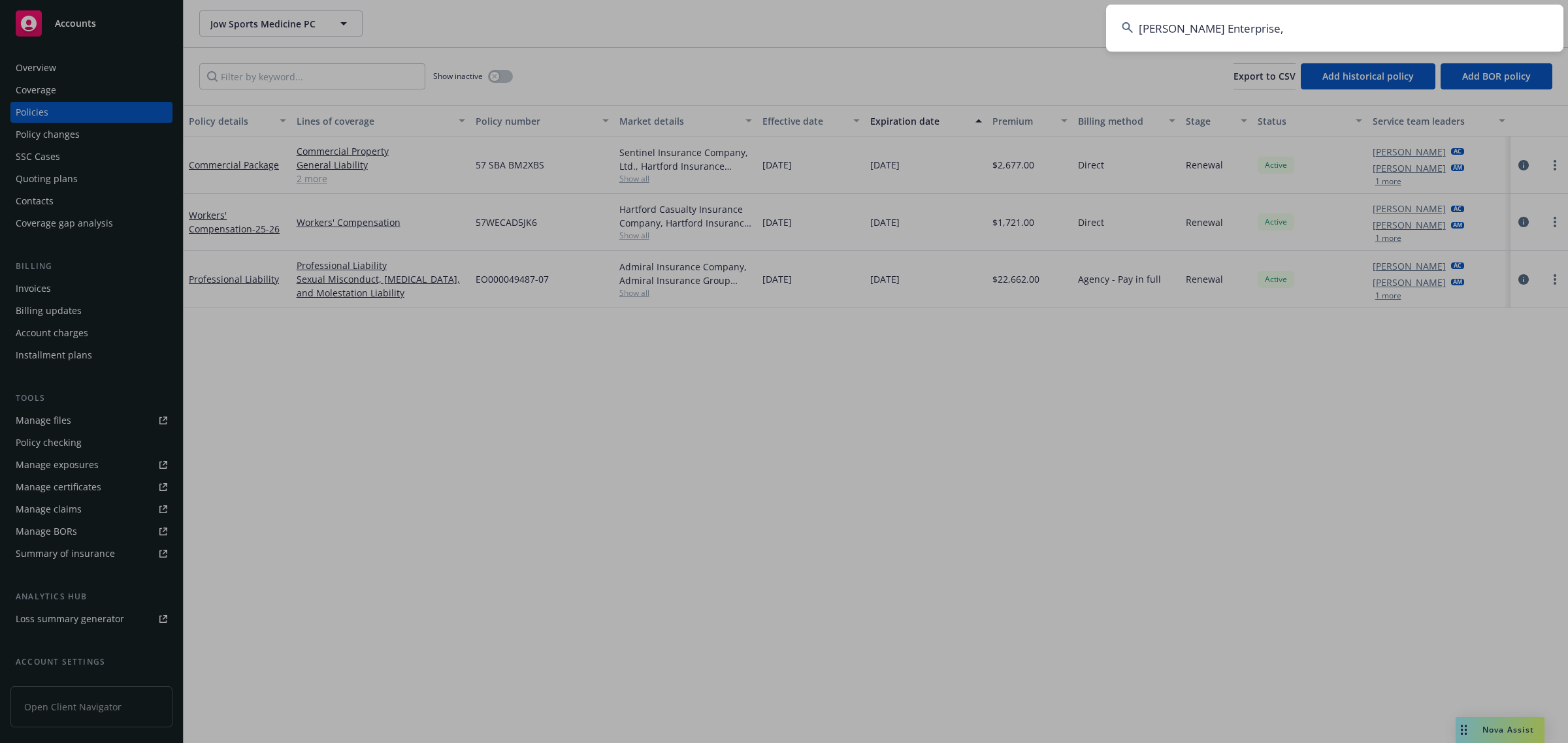
click at [1357, 41] on input "[PERSON_NAME] Enterprise," at bounding box center [1334, 28] width 457 height 47
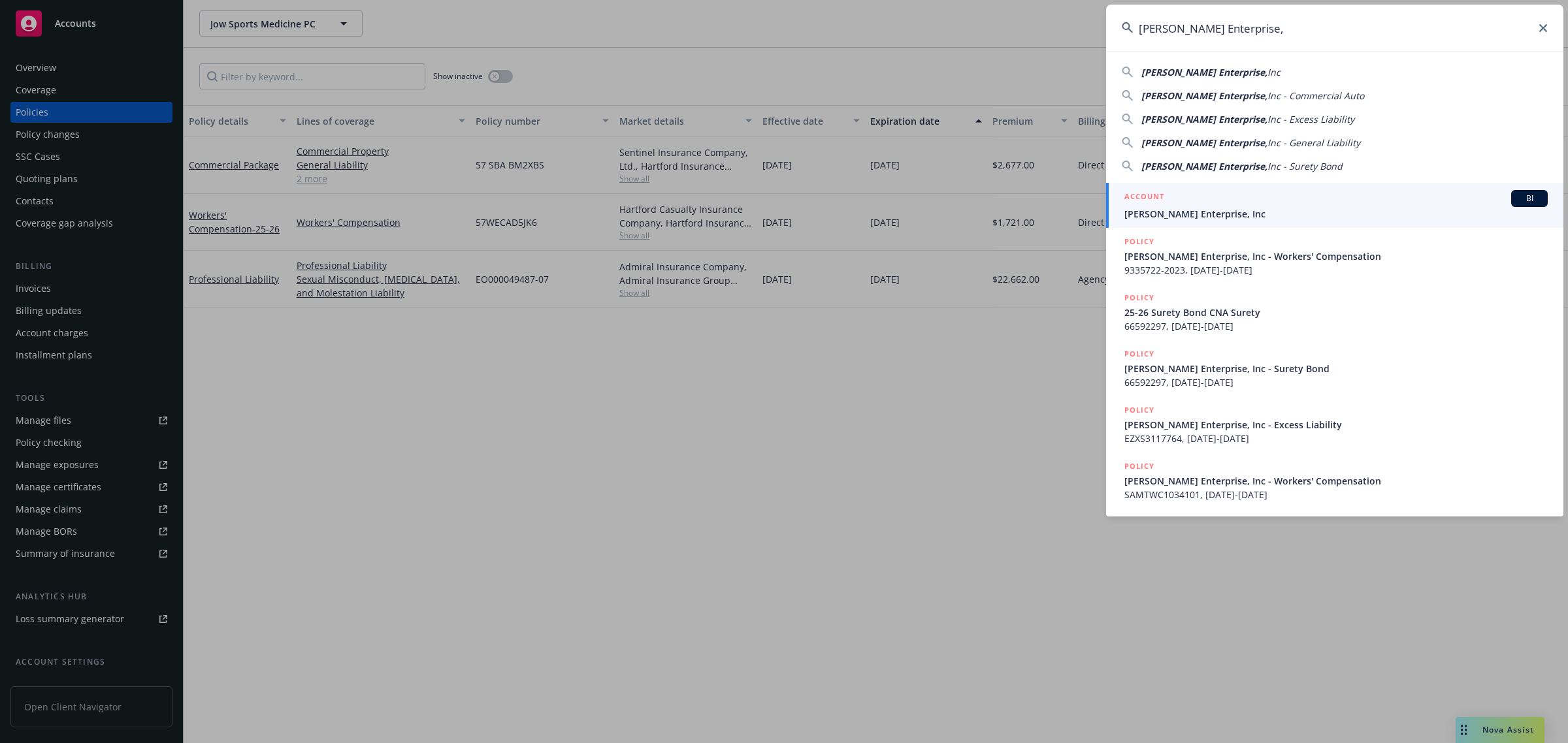
type input "[PERSON_NAME] Enterprise,"
drag, startPoint x: 1219, startPoint y: 218, endPoint x: 821, endPoint y: 249, distance: 399.2
click at [1219, 217] on span "[PERSON_NAME] Enterprise, Inc" at bounding box center [1335, 213] width 423 height 14
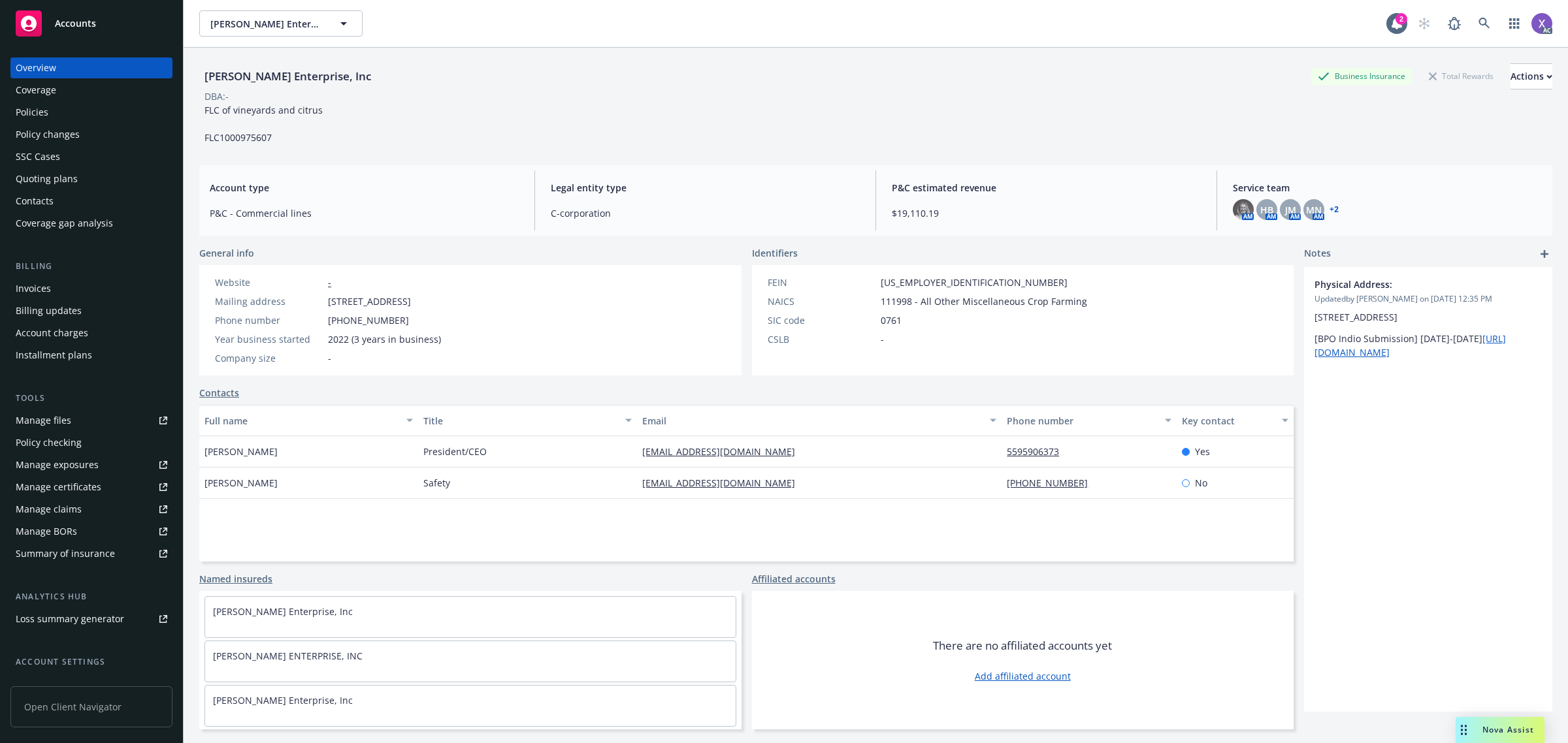
click at [34, 285] on div "Invoices" at bounding box center [33, 288] width 35 height 21
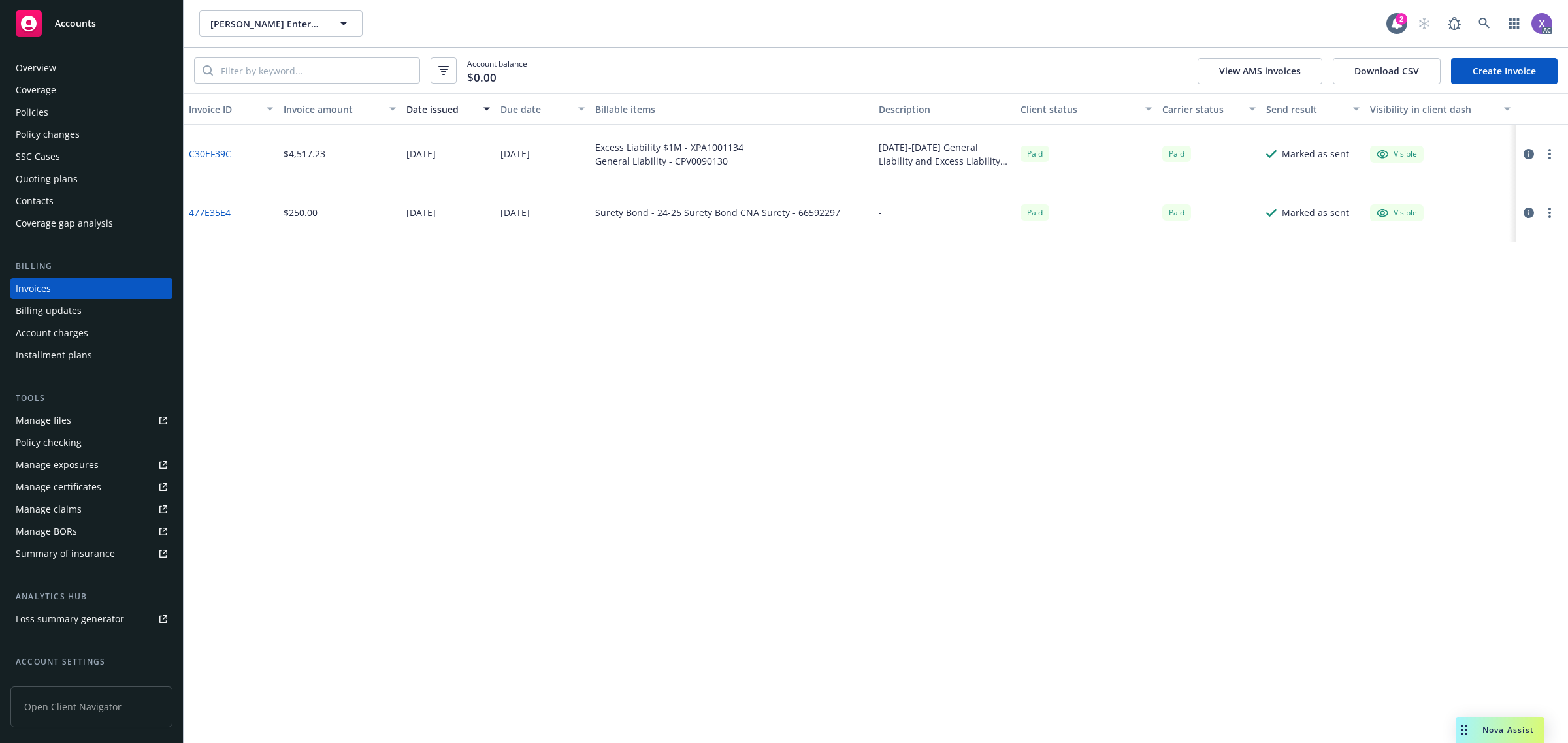
click at [226, 154] on link "C30EF39C" at bounding box center [209, 153] width 43 height 14
click at [39, 114] on div "Policies" at bounding box center [32, 111] width 33 height 21
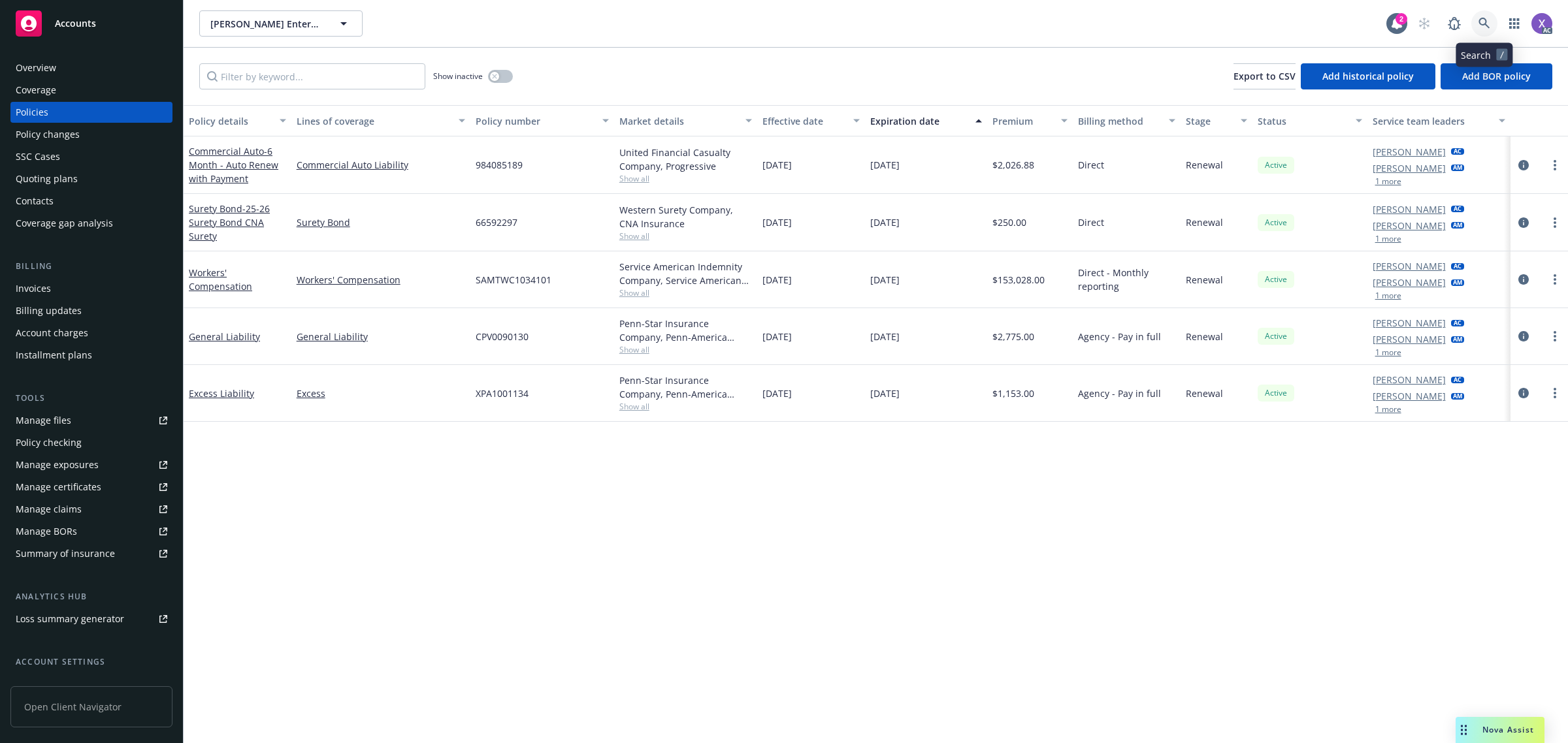
click at [1490, 29] on link at bounding box center [1484, 24] width 26 height 26
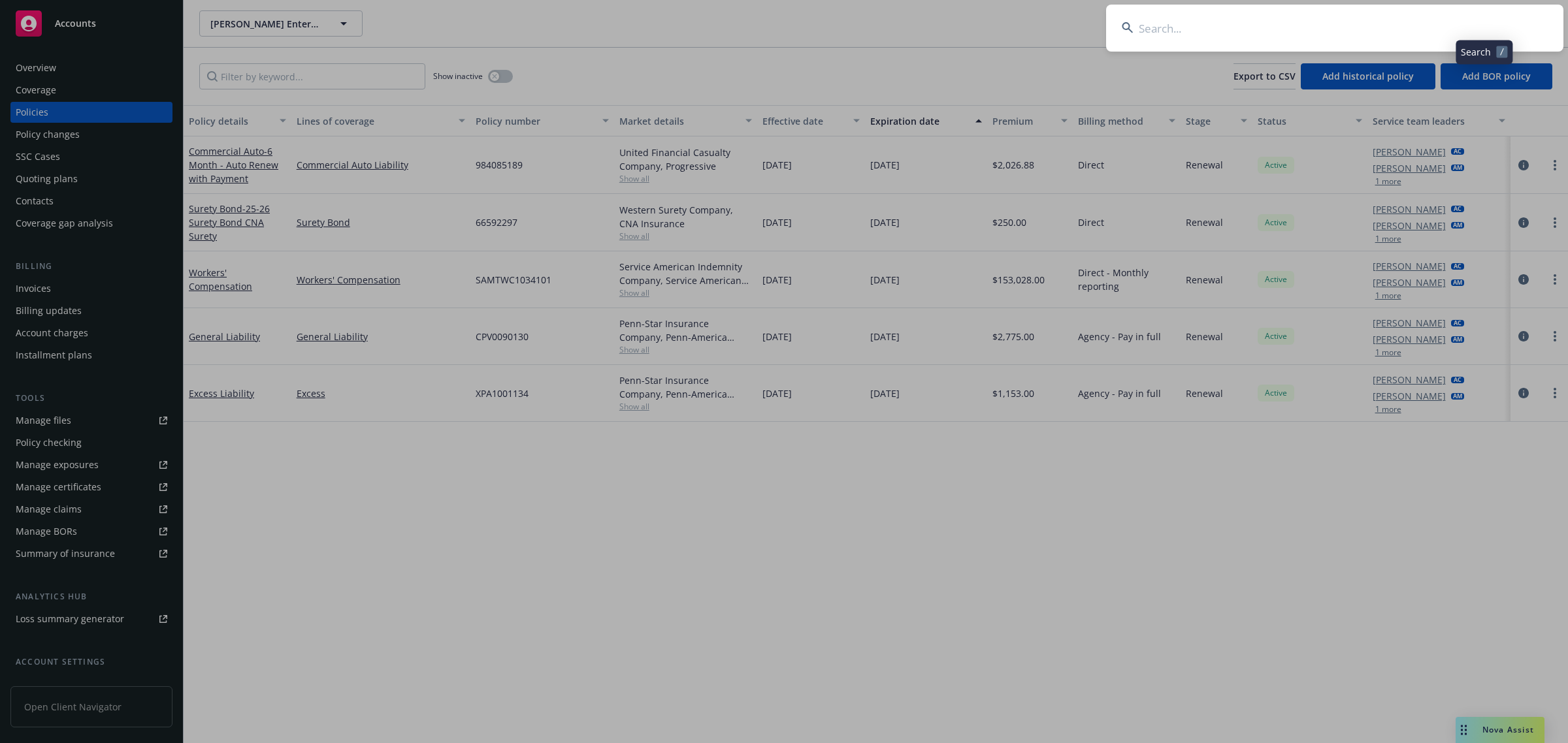
click at [1365, 38] on input at bounding box center [1334, 28] width 457 height 47
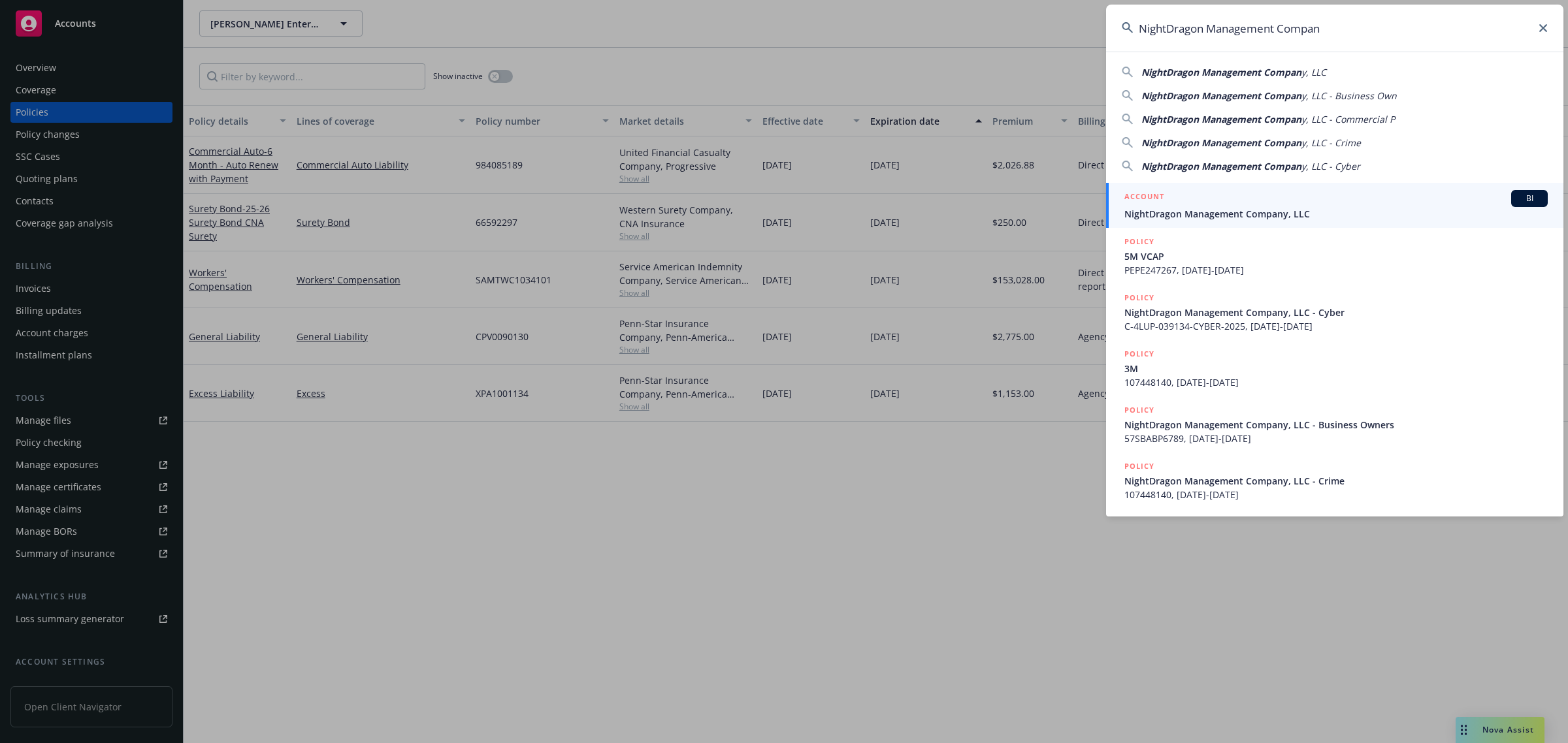
type input "NightDragon Management Compan"
drag, startPoint x: 1229, startPoint y: 214, endPoint x: 939, endPoint y: 237, distance: 290.9
click at [1229, 214] on span "NightDragon Management Company, LLC" at bounding box center [1335, 213] width 423 height 14
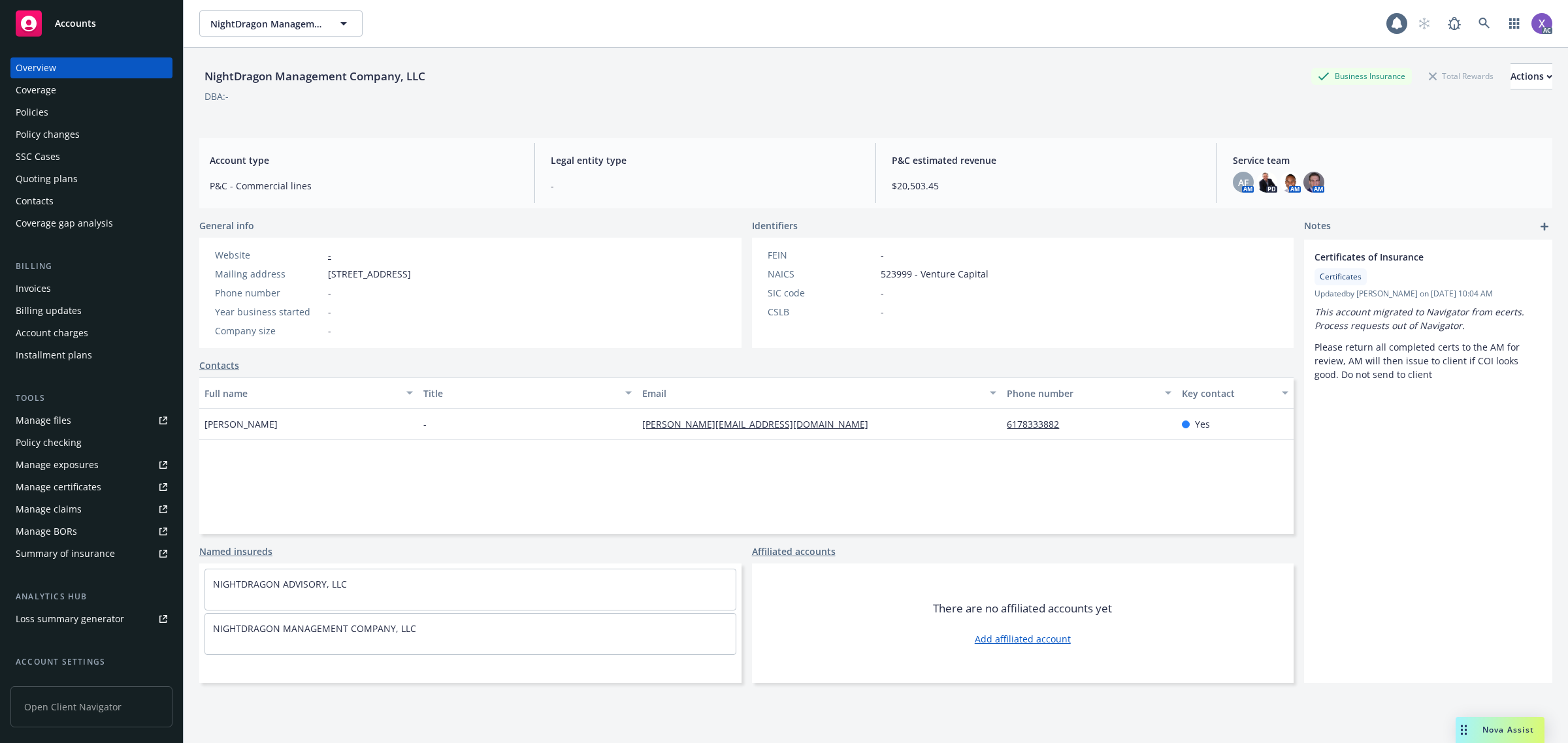
click at [36, 294] on div "Invoices" at bounding box center [33, 288] width 35 height 21
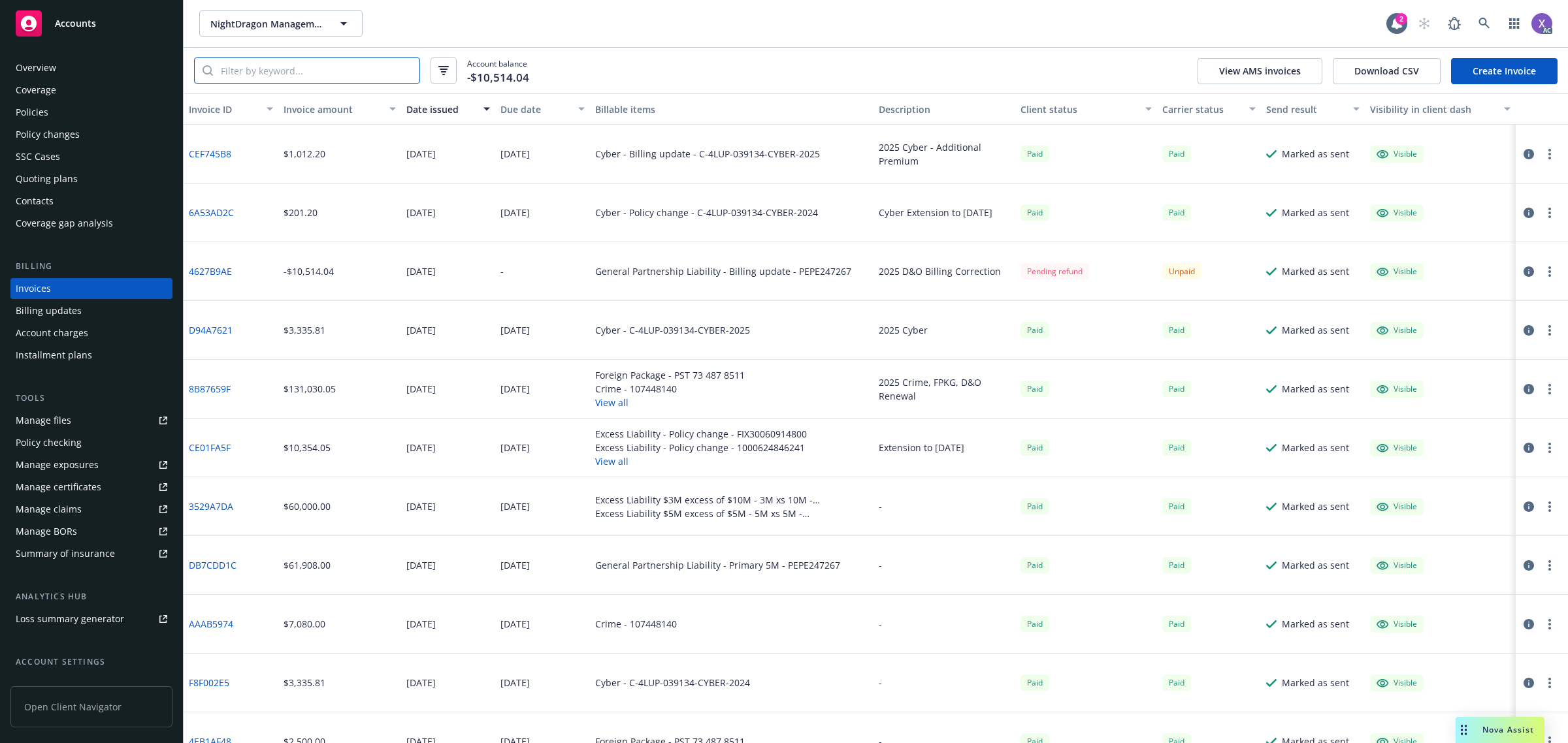
click at [268, 65] on input "search" at bounding box center [316, 70] width 207 height 24
click at [331, 67] on input "search" at bounding box center [316, 70] width 207 height 24
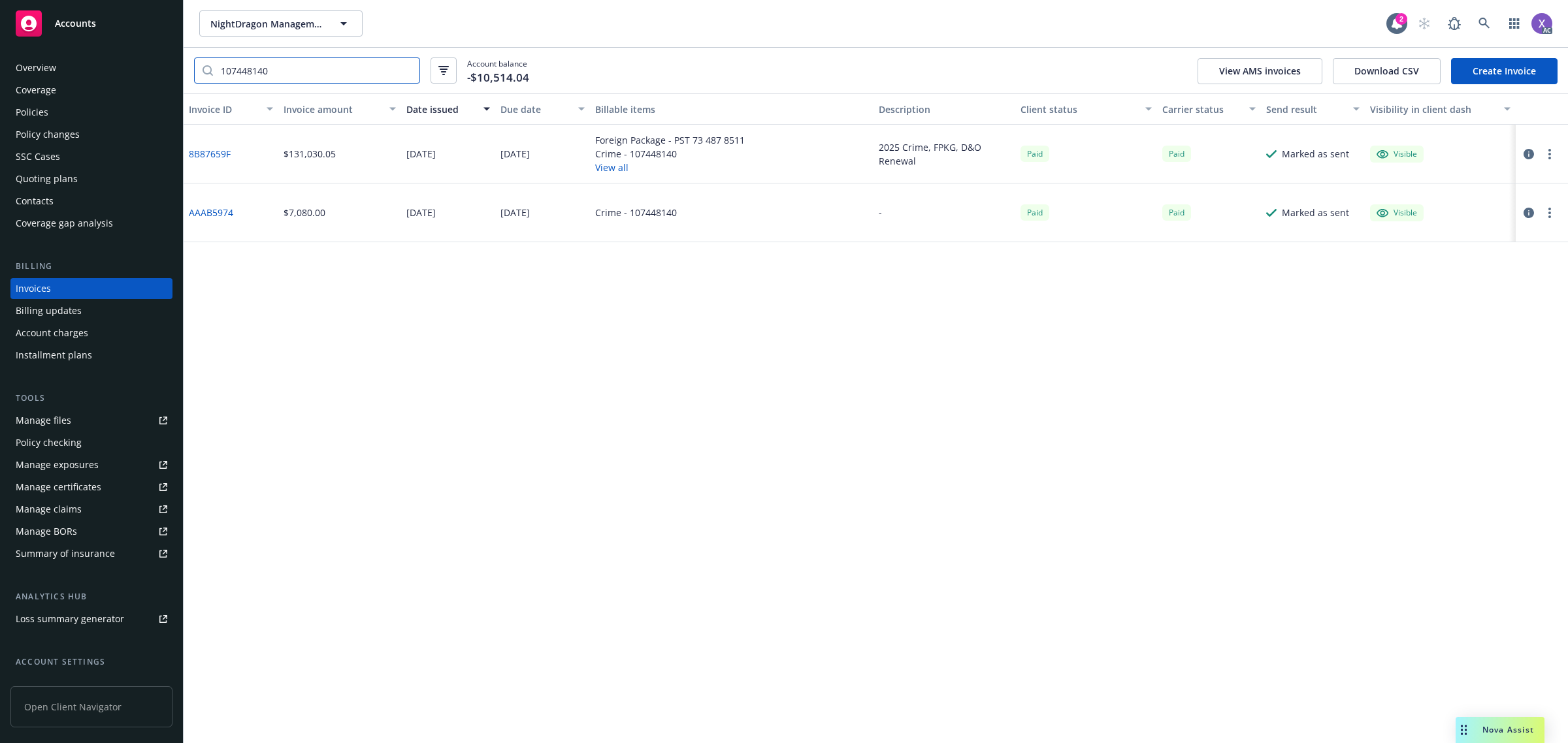
type input "107448140"
click at [226, 158] on link "8B87659F" at bounding box center [209, 153] width 42 height 14
click at [1478, 24] on icon at bounding box center [1484, 23] width 12 height 12
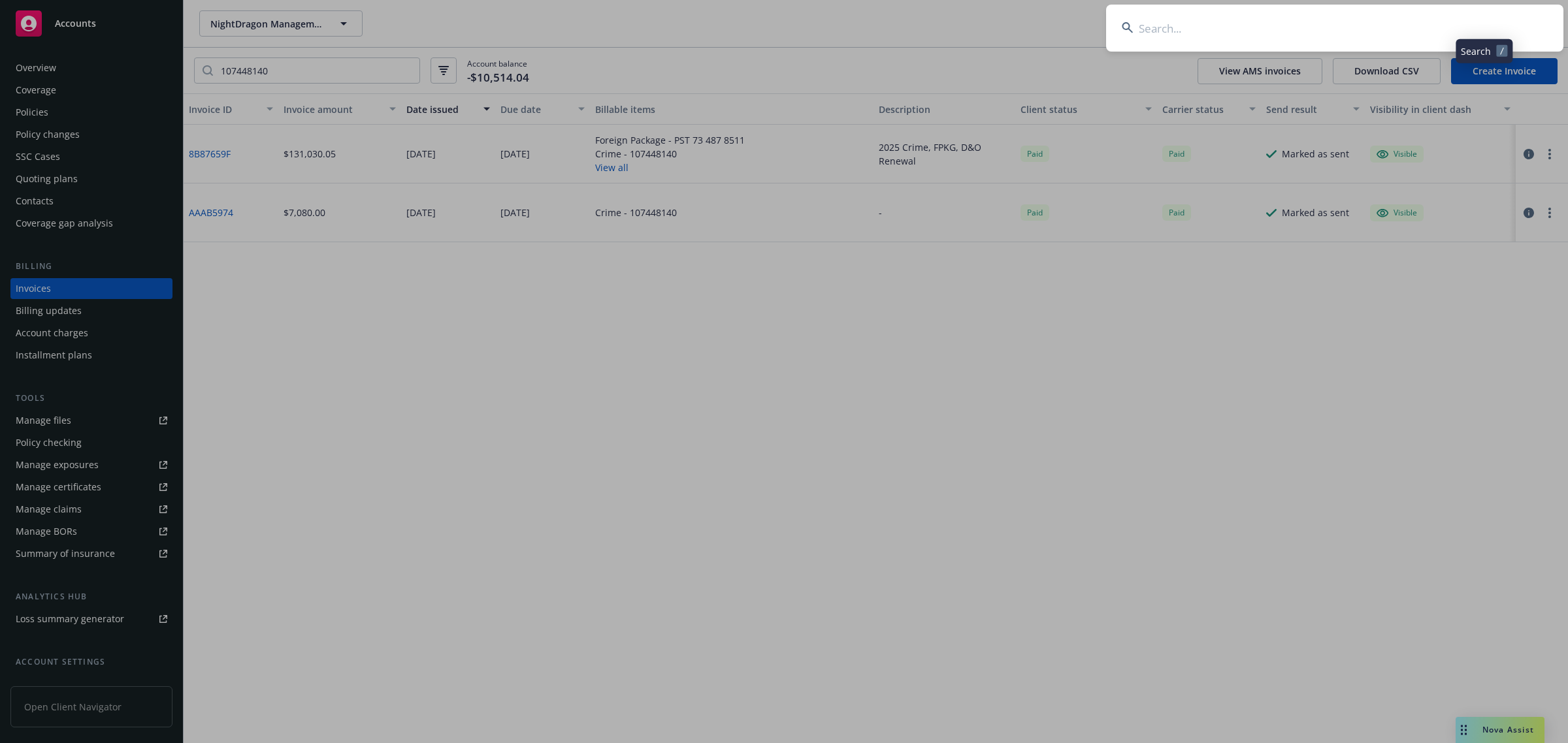
click at [1312, 48] on input at bounding box center [1334, 28] width 457 height 47
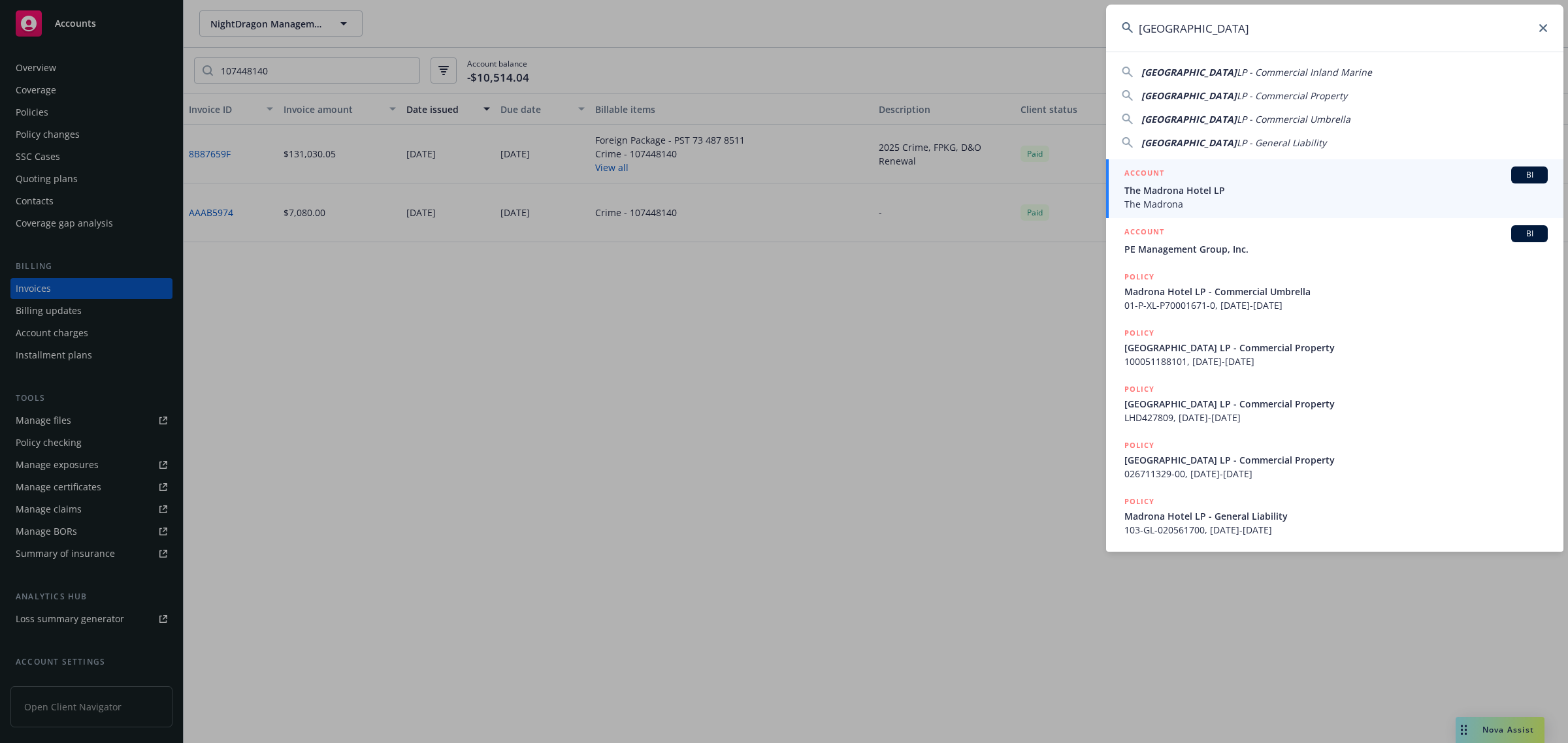
type input "Madrona Hotel"
drag, startPoint x: 1219, startPoint y: 198, endPoint x: 1157, endPoint y: 214, distance: 64.0
click at [1219, 198] on span "The Madrona" at bounding box center [1335, 204] width 423 height 14
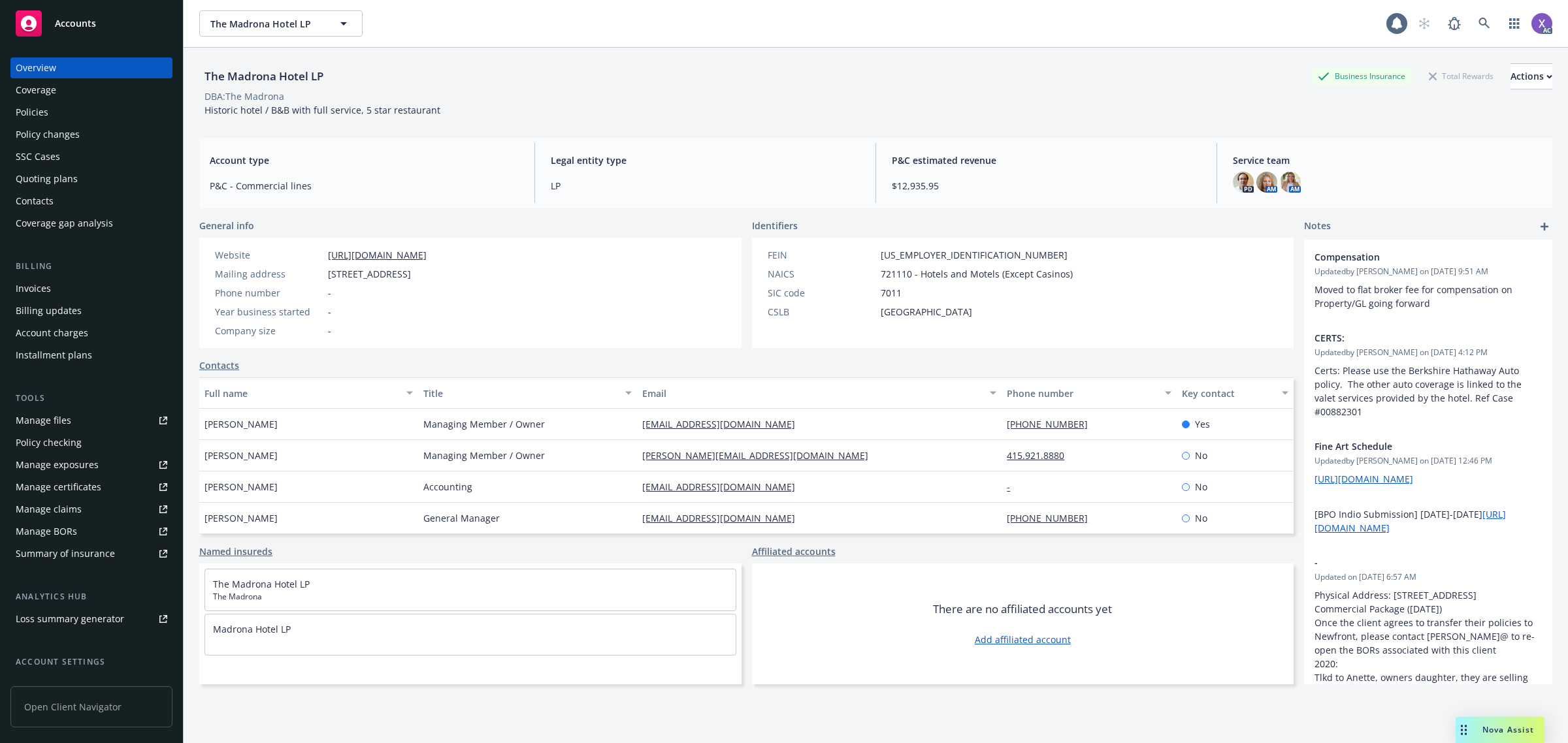
click at [36, 288] on div "Invoices" at bounding box center [33, 288] width 35 height 21
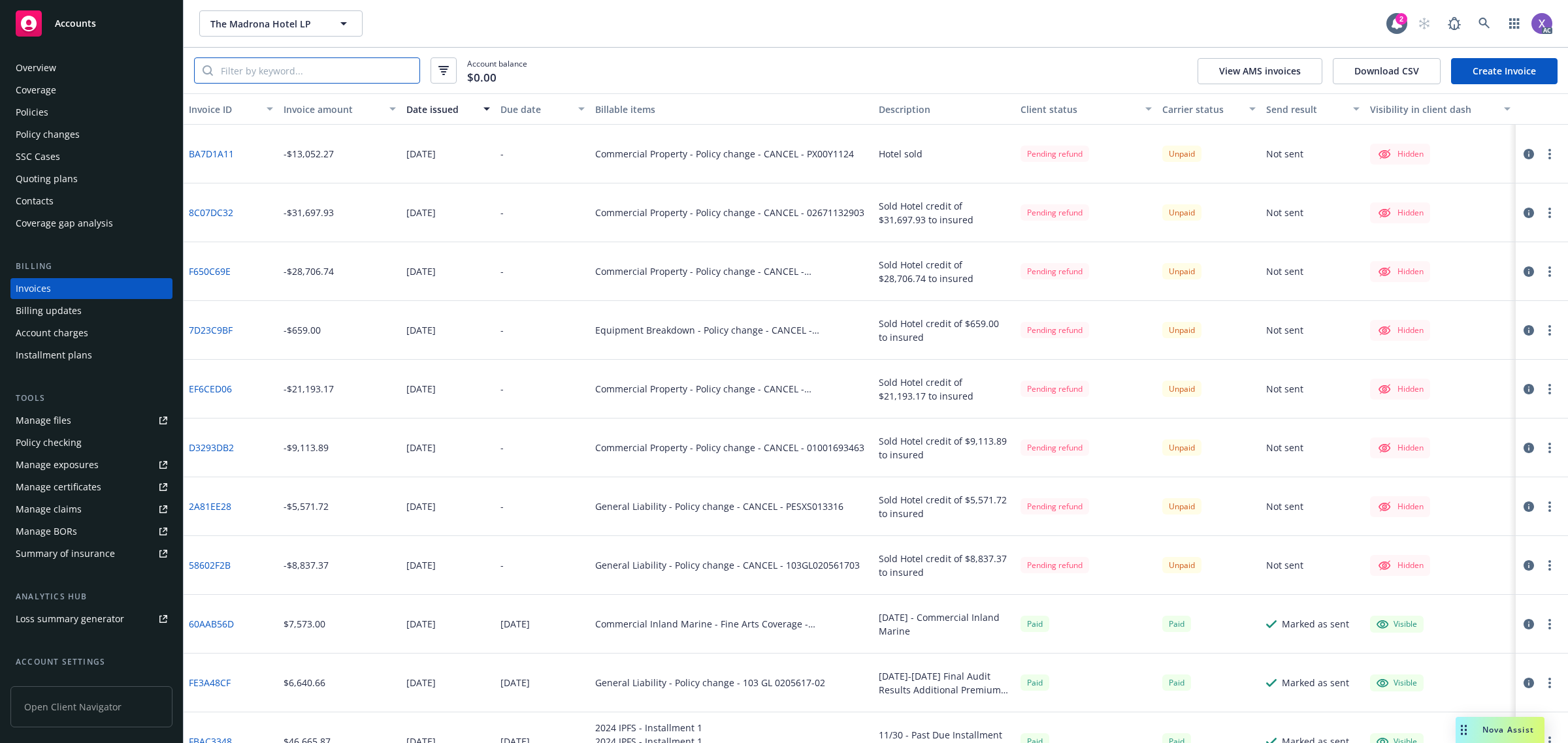
click at [261, 69] on input "search" at bounding box center [316, 70] width 207 height 24
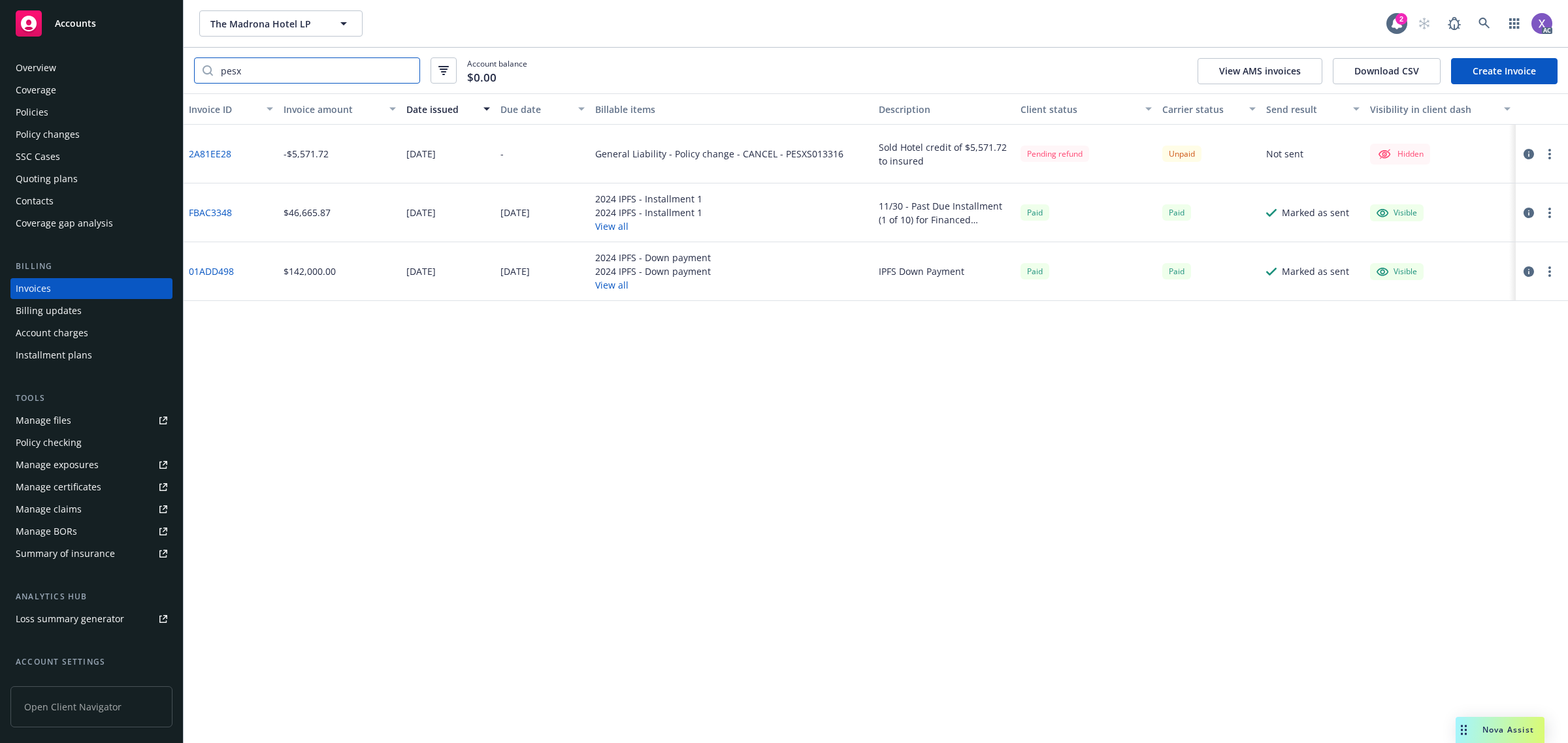
type input "pesx"
click at [1489, 24] on link at bounding box center [1484, 24] width 26 height 26
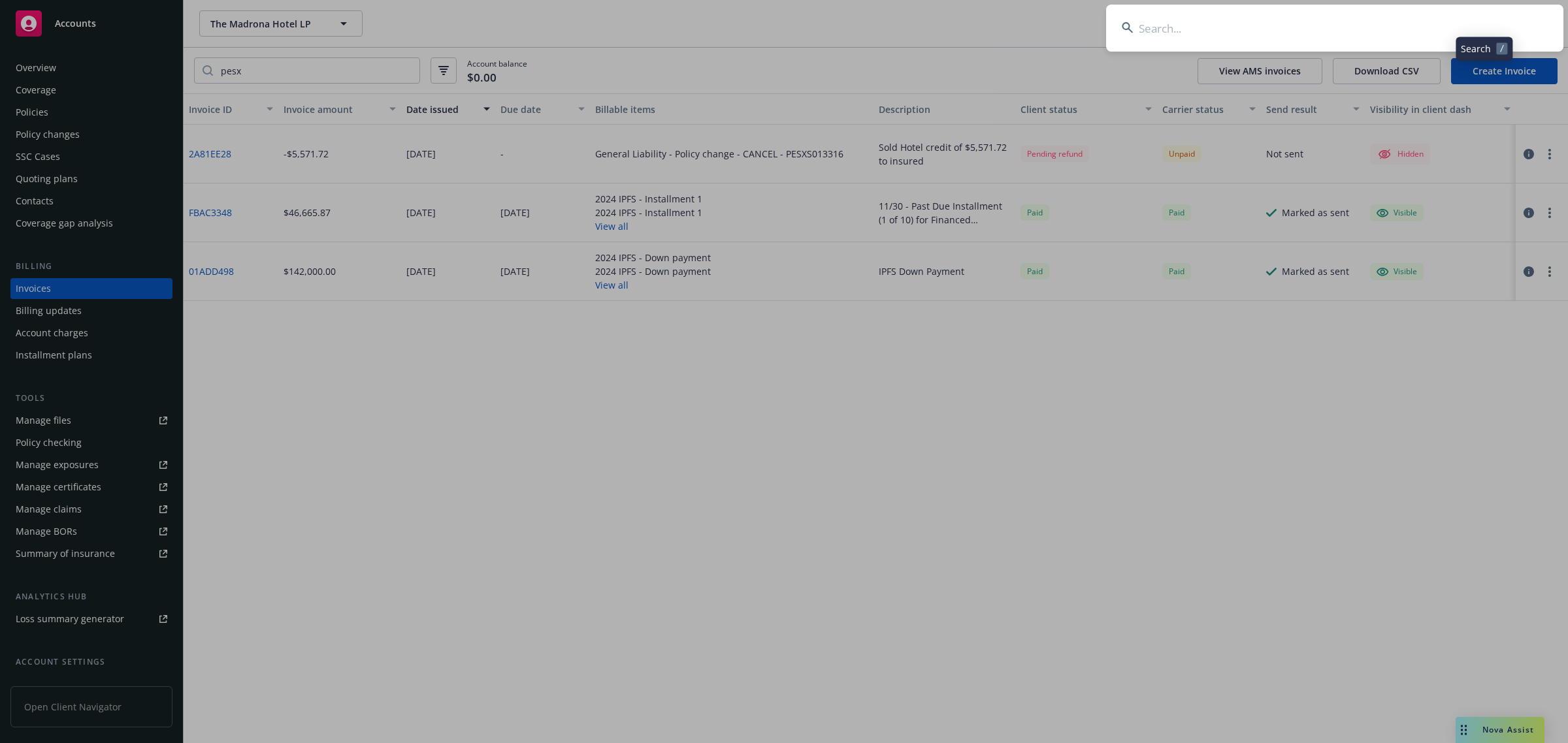
click at [1308, 36] on input at bounding box center [1334, 28] width 457 height 47
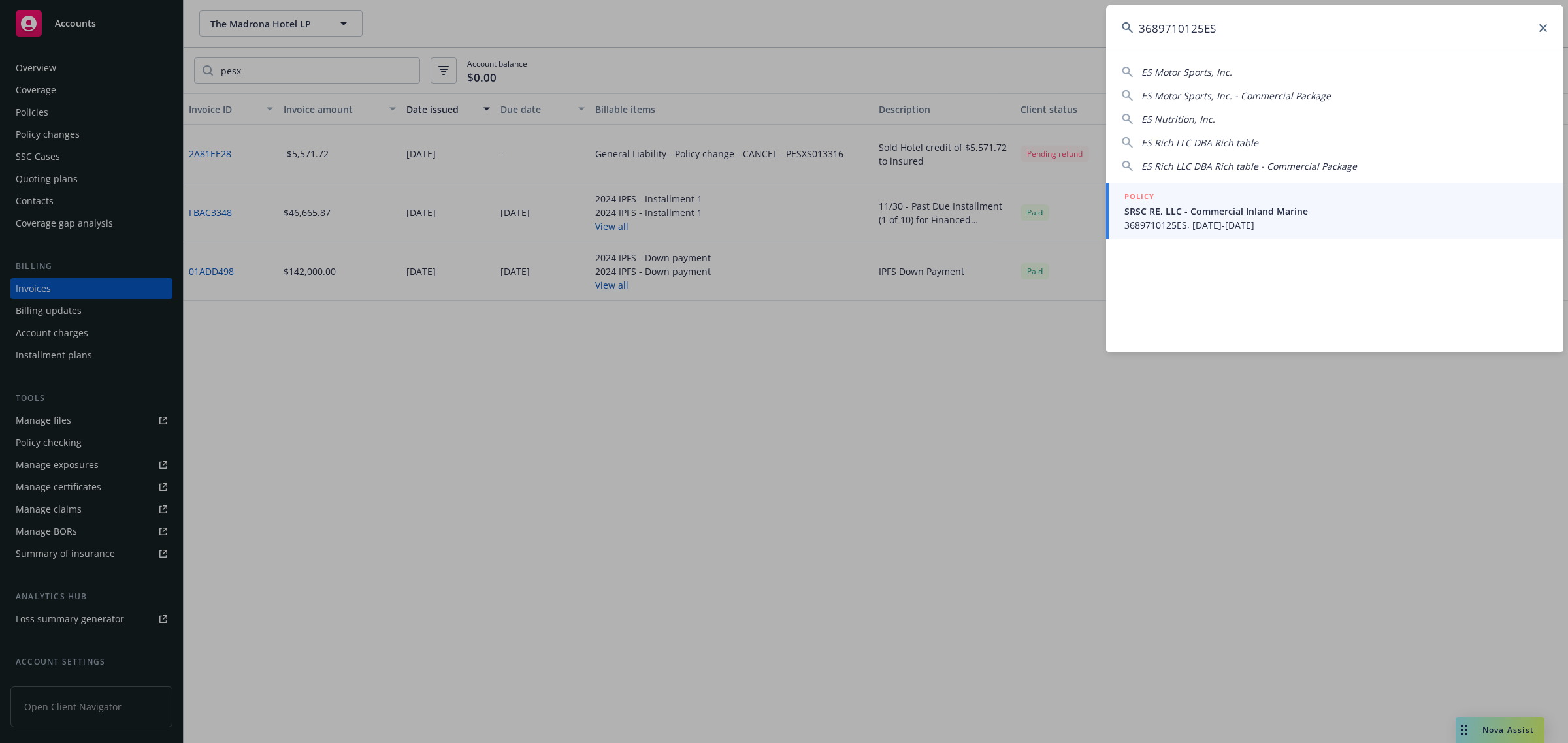
type input "3689710125ES"
click at [1207, 205] on span "SRSC RE, LLC - Commercial Inland Marine" at bounding box center [1335, 211] width 423 height 14
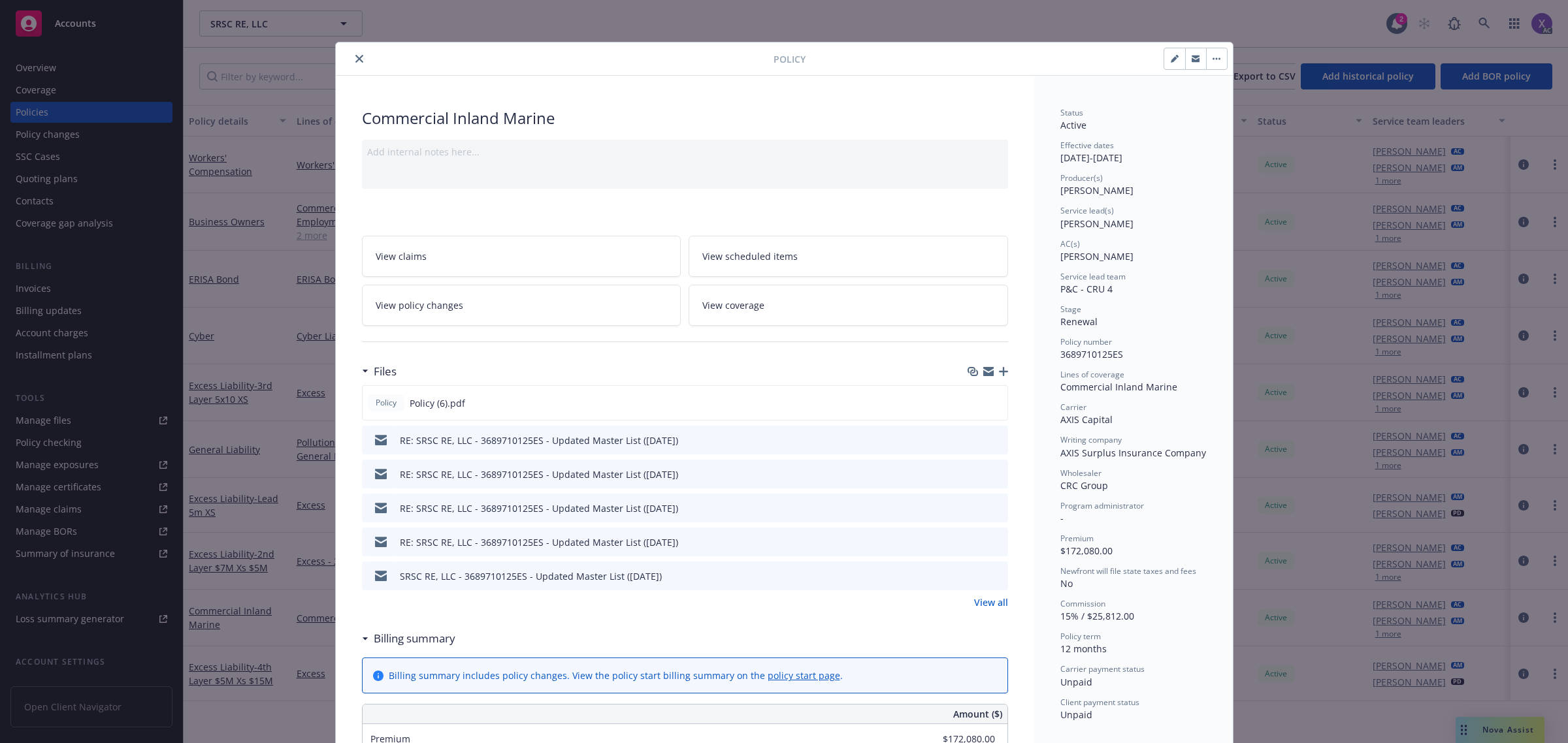
drag, startPoint x: 352, startPoint y: 57, endPoint x: 305, endPoint y: 106, distance: 67.9
click at [355, 57] on icon "close" at bounding box center [359, 59] width 8 height 8
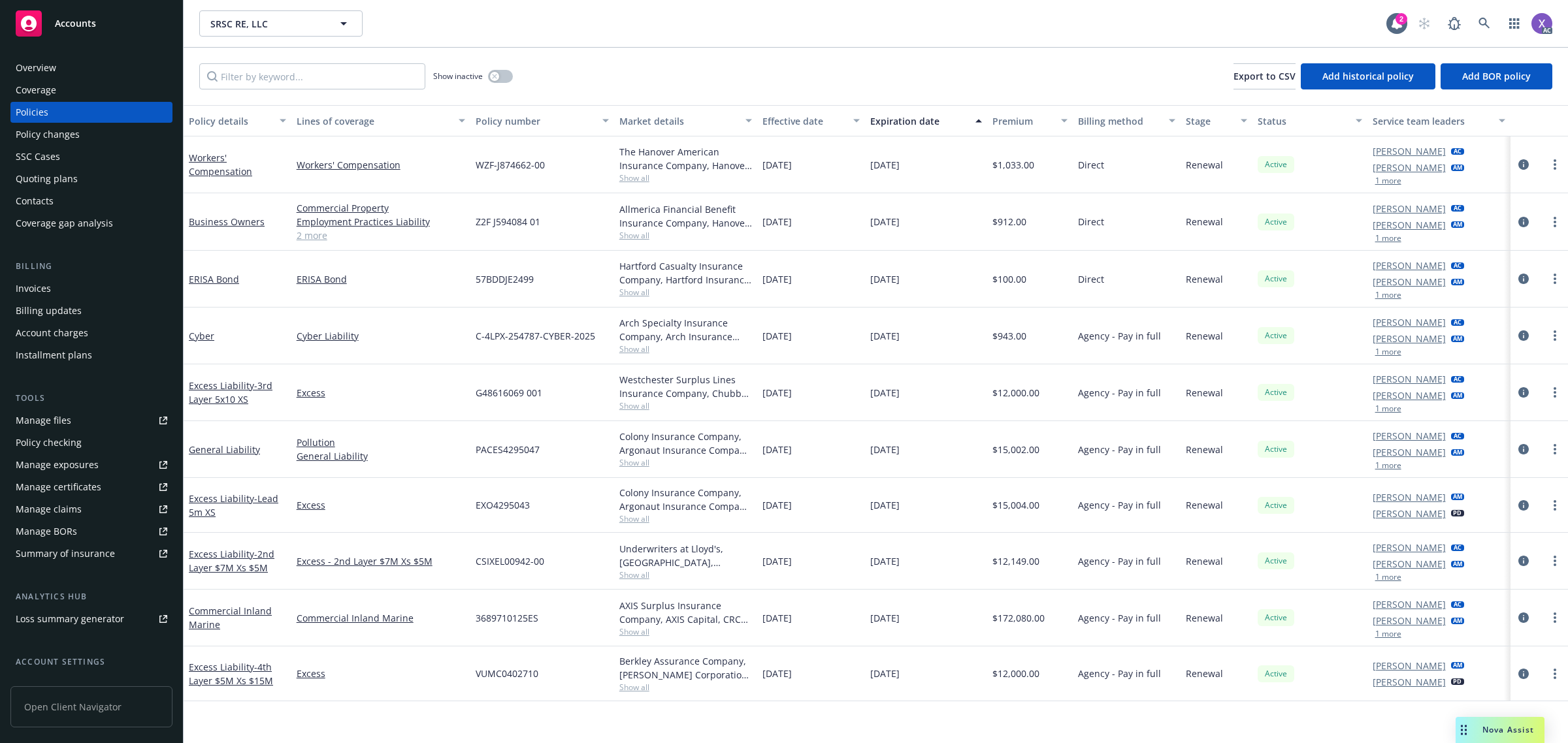
click at [40, 285] on div "Invoices" at bounding box center [33, 288] width 35 height 21
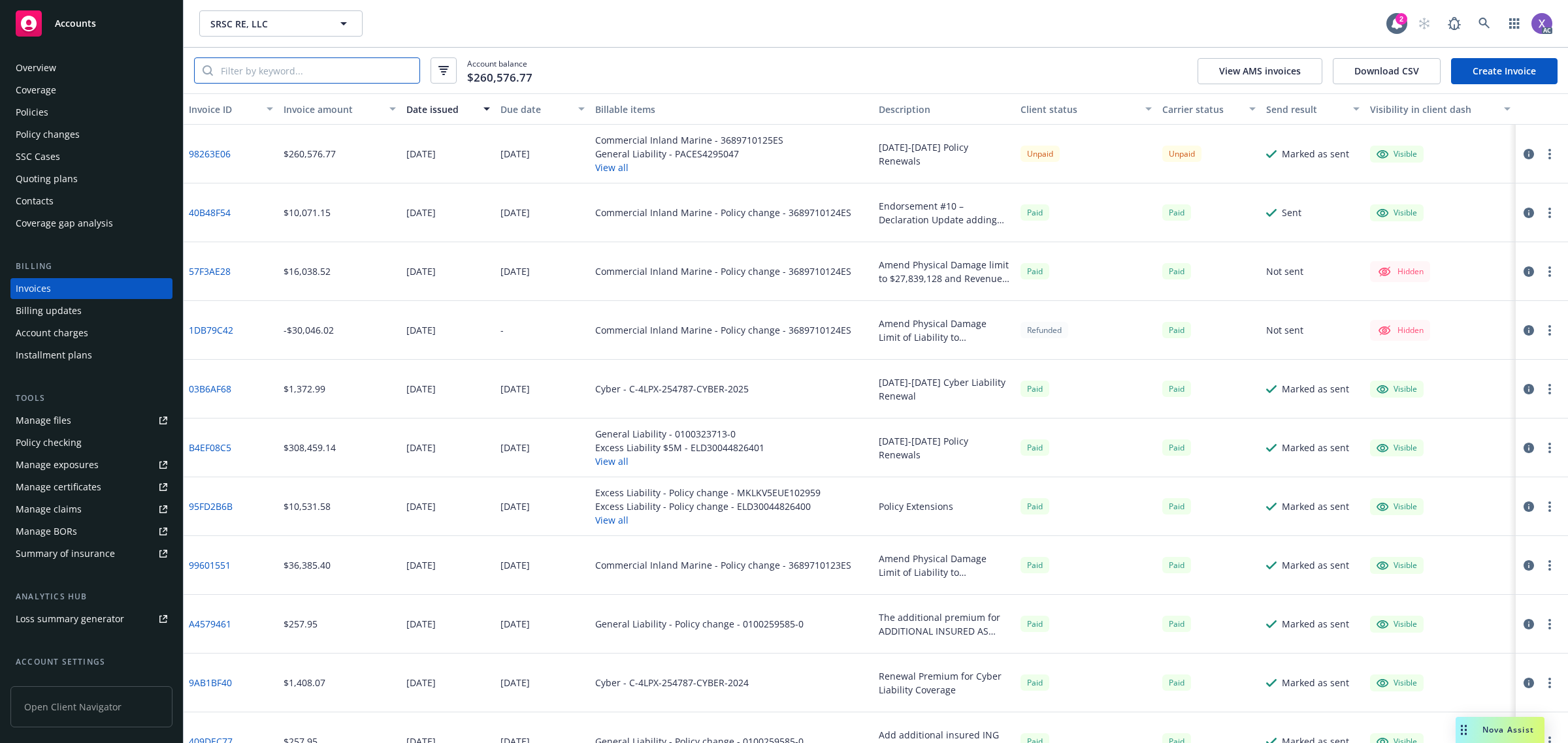
click at [270, 67] on input "search" at bounding box center [316, 70] width 207 height 24
click at [50, 112] on div "Policies" at bounding box center [91, 111] width 151 height 21
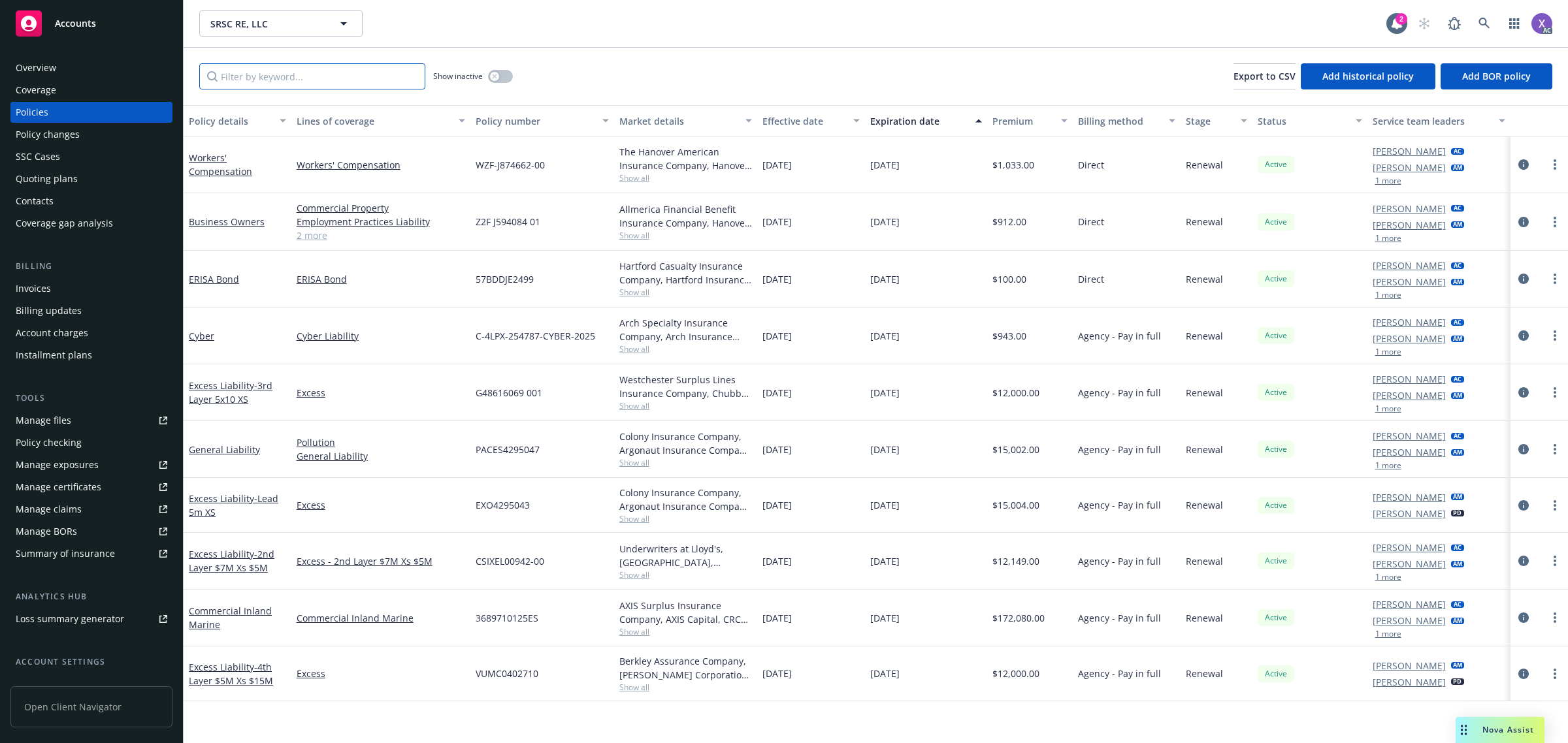
paste input "3689710125ES"
click at [262, 83] on input "3689710125ES" at bounding box center [312, 76] width 226 height 26
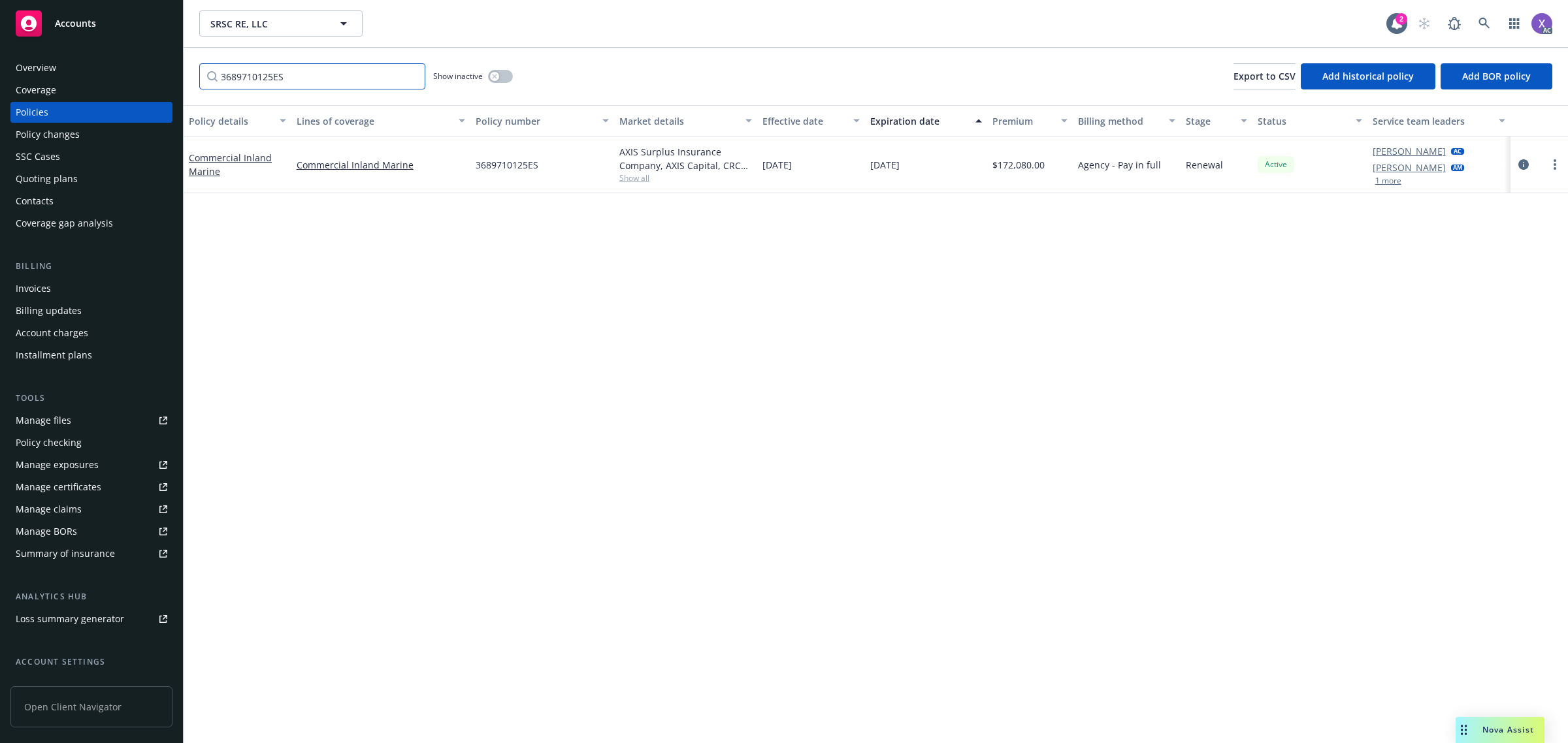
type input "3689710125ES"
click at [1485, 21] on icon at bounding box center [1484, 23] width 11 height 11
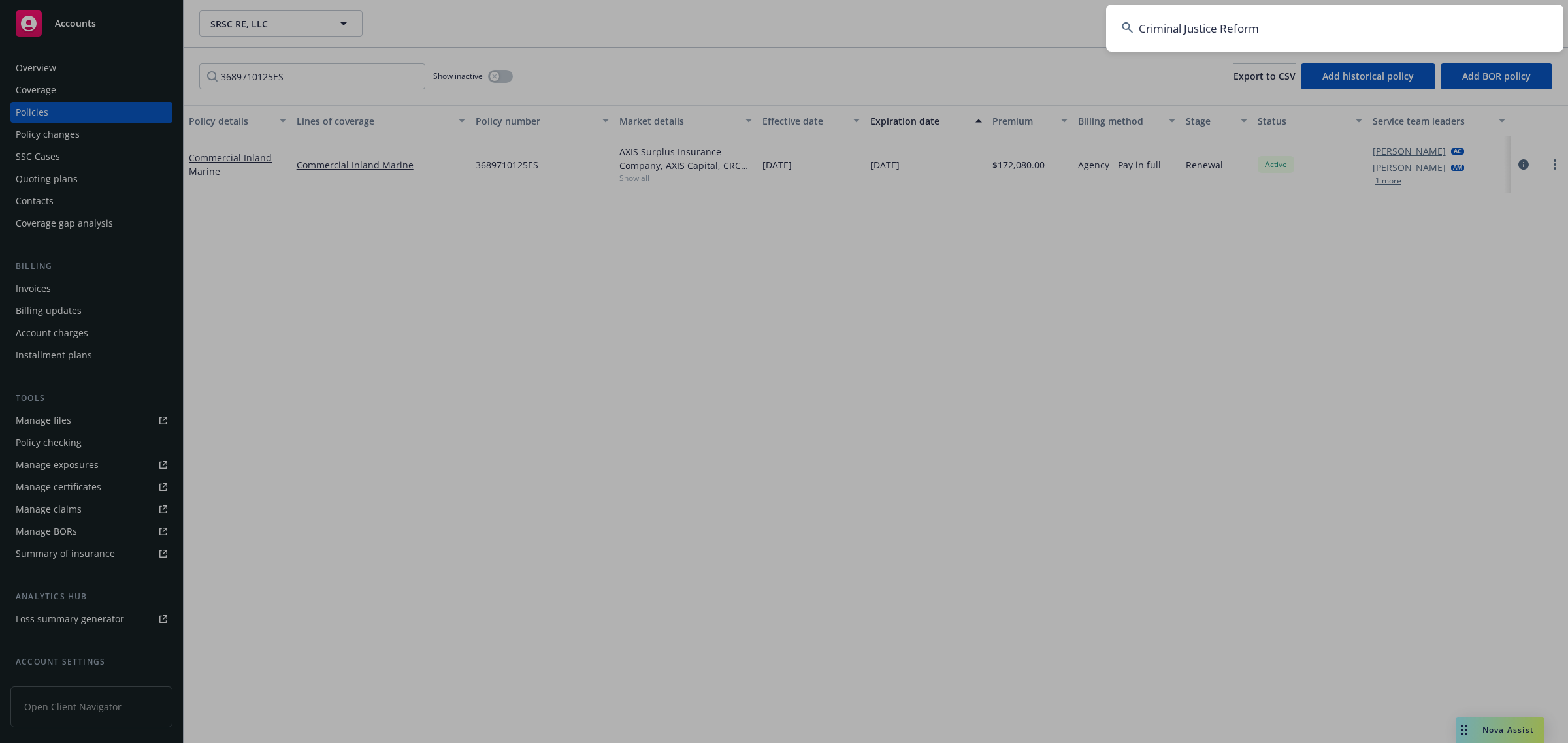
click at [1332, 40] on input "Criminal Justice Reform" at bounding box center [1334, 28] width 457 height 47
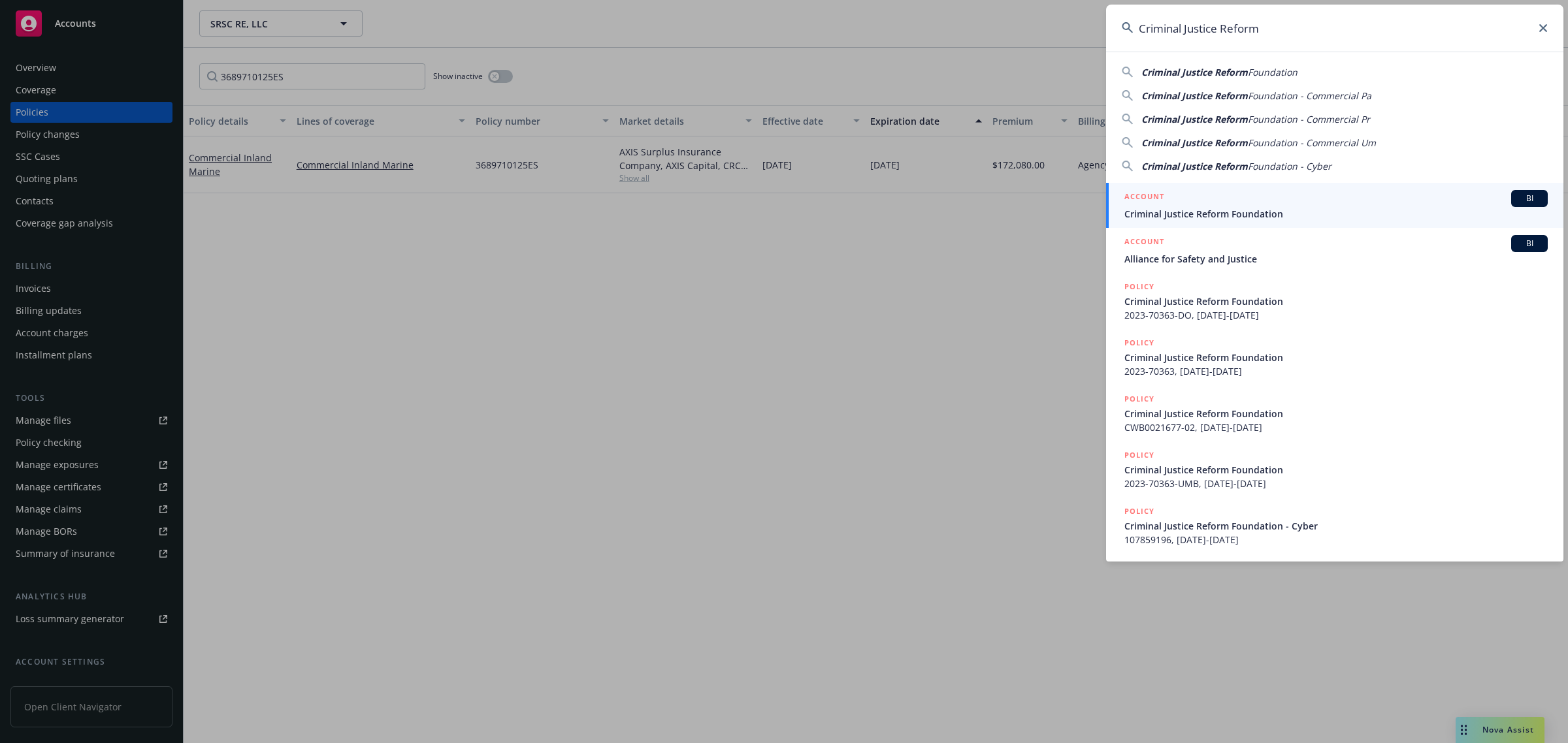
type input "Criminal Justice Reform"
click at [1226, 209] on span "Criminal Justice Reform Foundation" at bounding box center [1335, 213] width 423 height 14
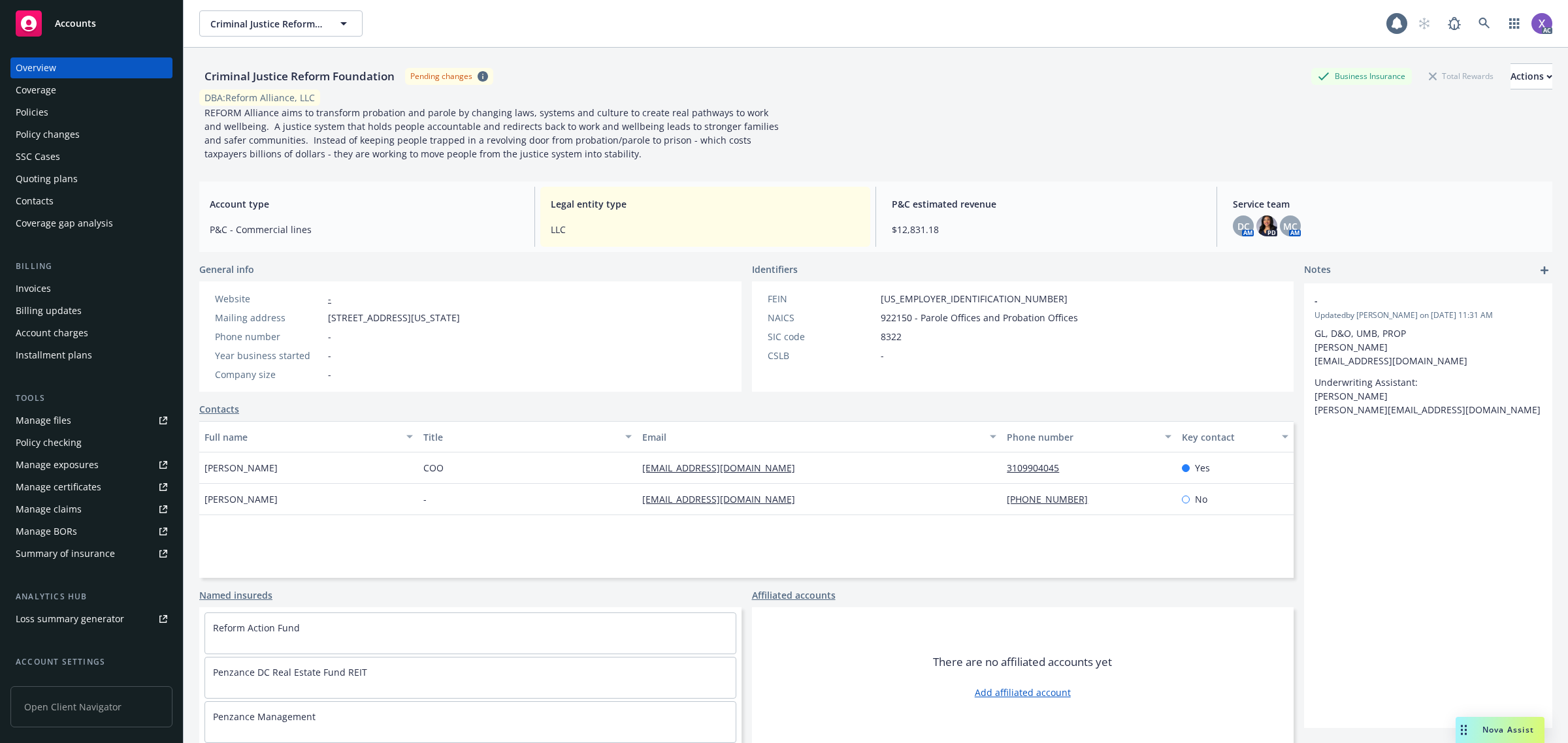
click at [65, 287] on div "Invoices" at bounding box center [91, 288] width 151 height 21
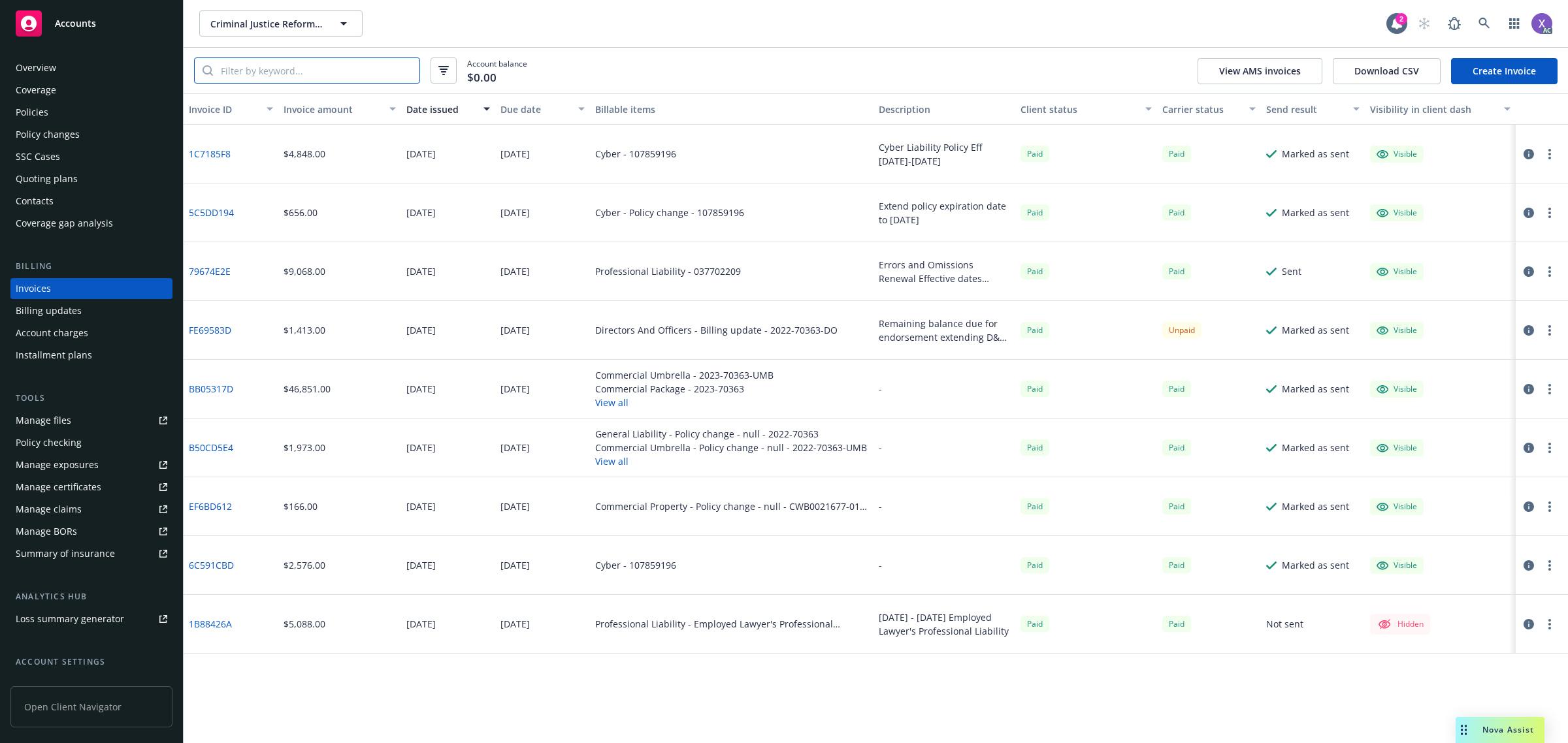
click at [260, 67] on input "search" at bounding box center [316, 70] width 207 height 24
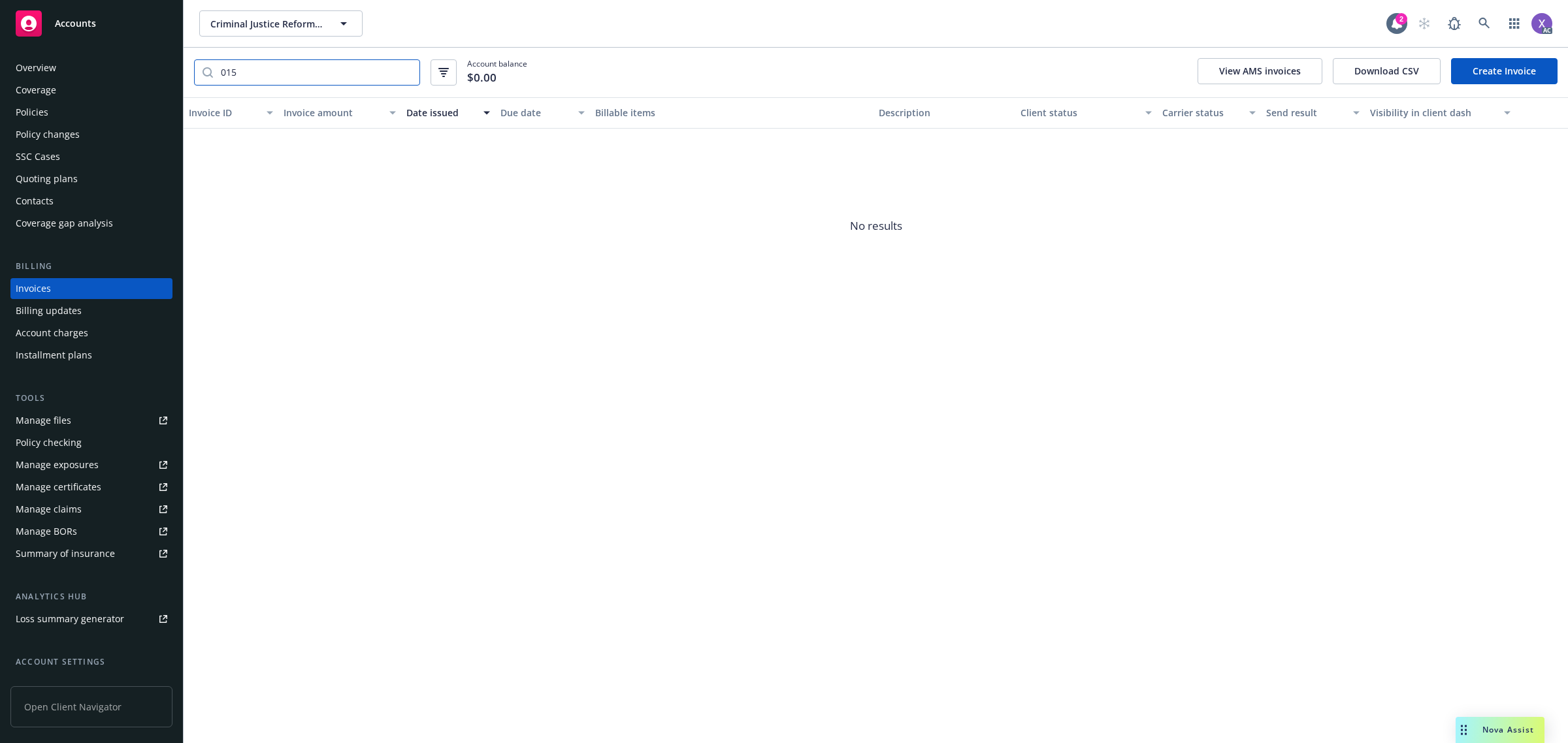
type input "015"
click at [44, 115] on div "Policies" at bounding box center [32, 111] width 33 height 21
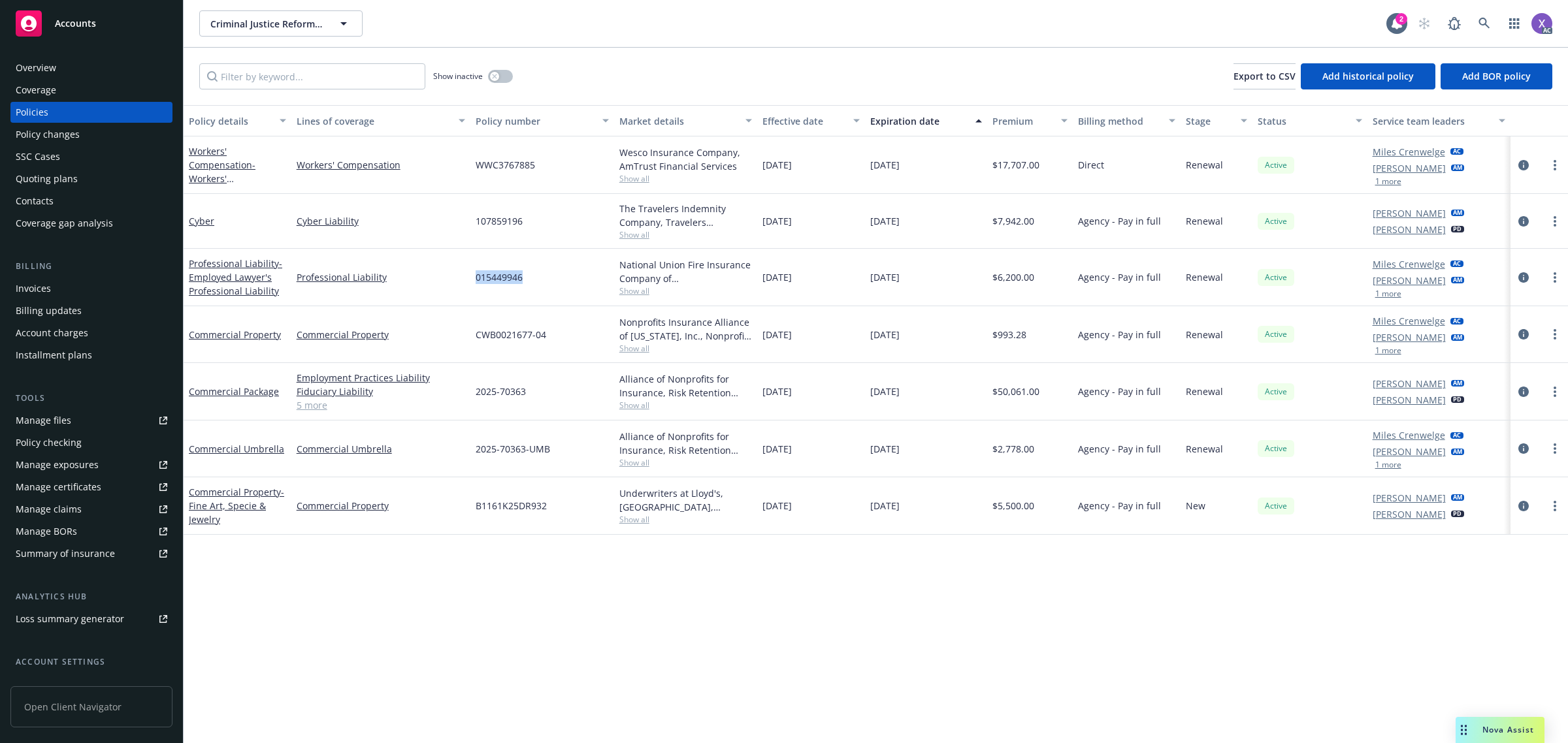
drag, startPoint x: 532, startPoint y: 284, endPoint x: 472, endPoint y: 281, distance: 60.1
click at [472, 281] on div "015449946" at bounding box center [542, 277] width 144 height 57
copy span "015449946"
click at [46, 284] on div "Invoices" at bounding box center [33, 288] width 35 height 21
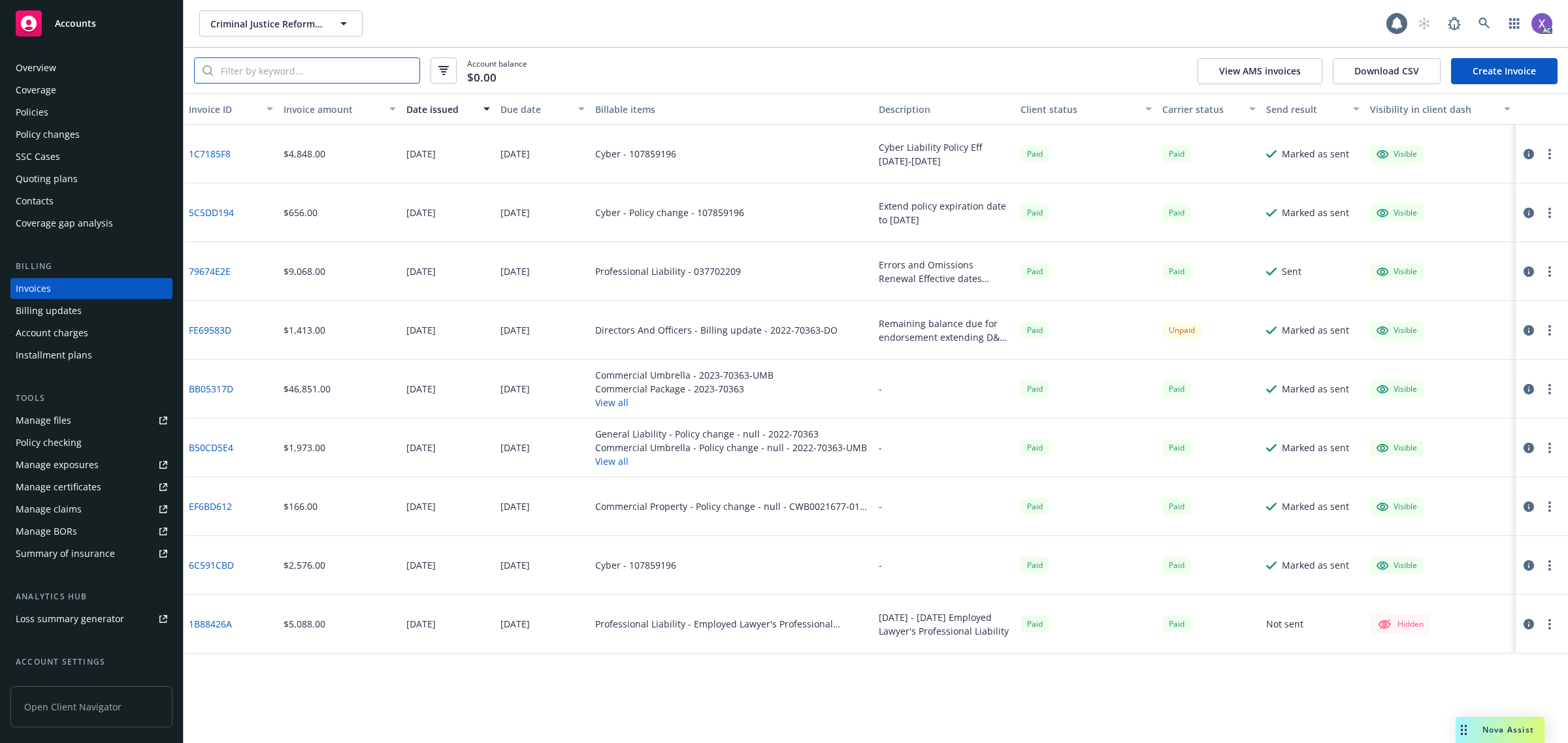
click at [298, 70] on input "search" at bounding box center [316, 70] width 207 height 24
paste input "015449946"
type input "0"
paste input "015449946"
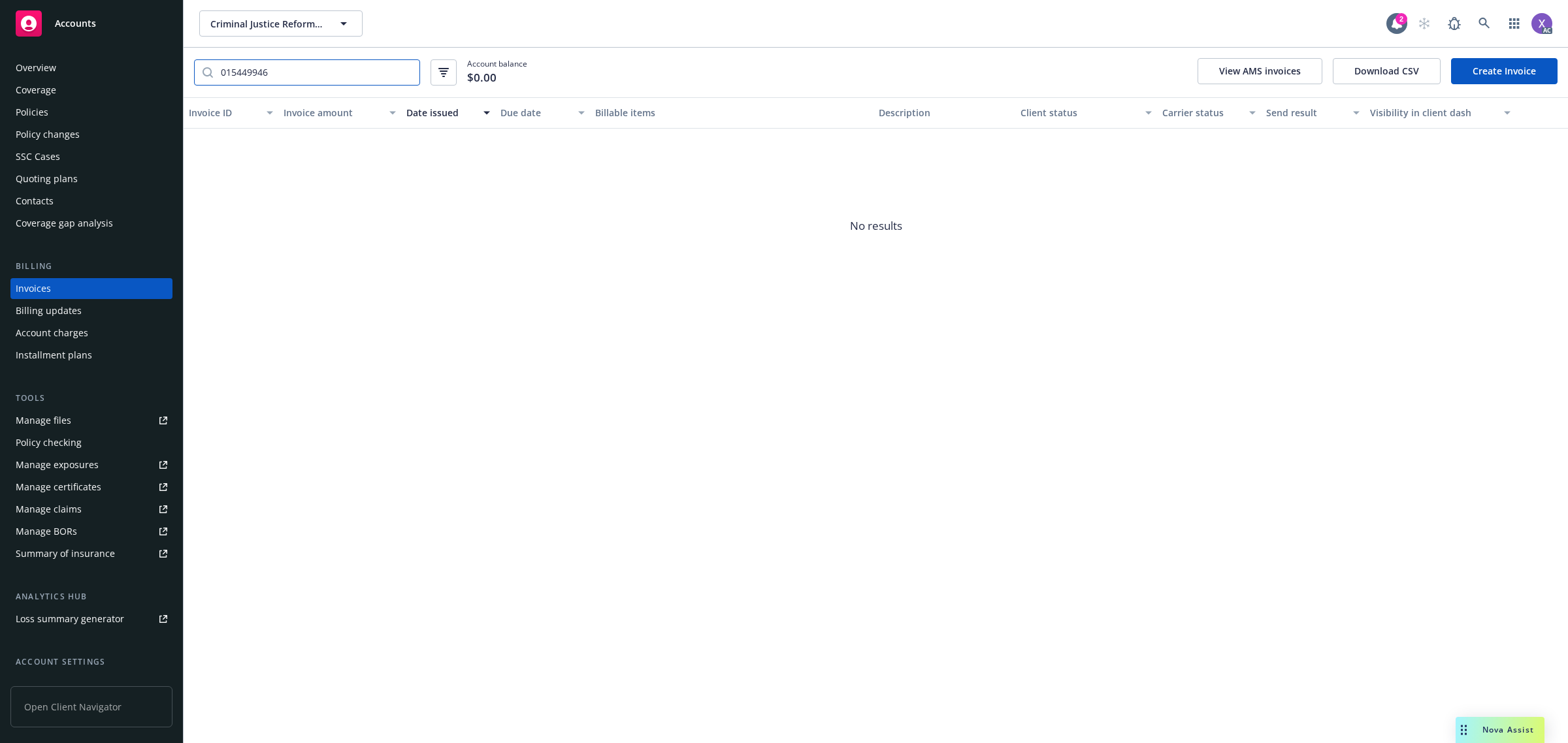
type input "015449946"
click at [32, 116] on div "Policies" at bounding box center [32, 111] width 33 height 21
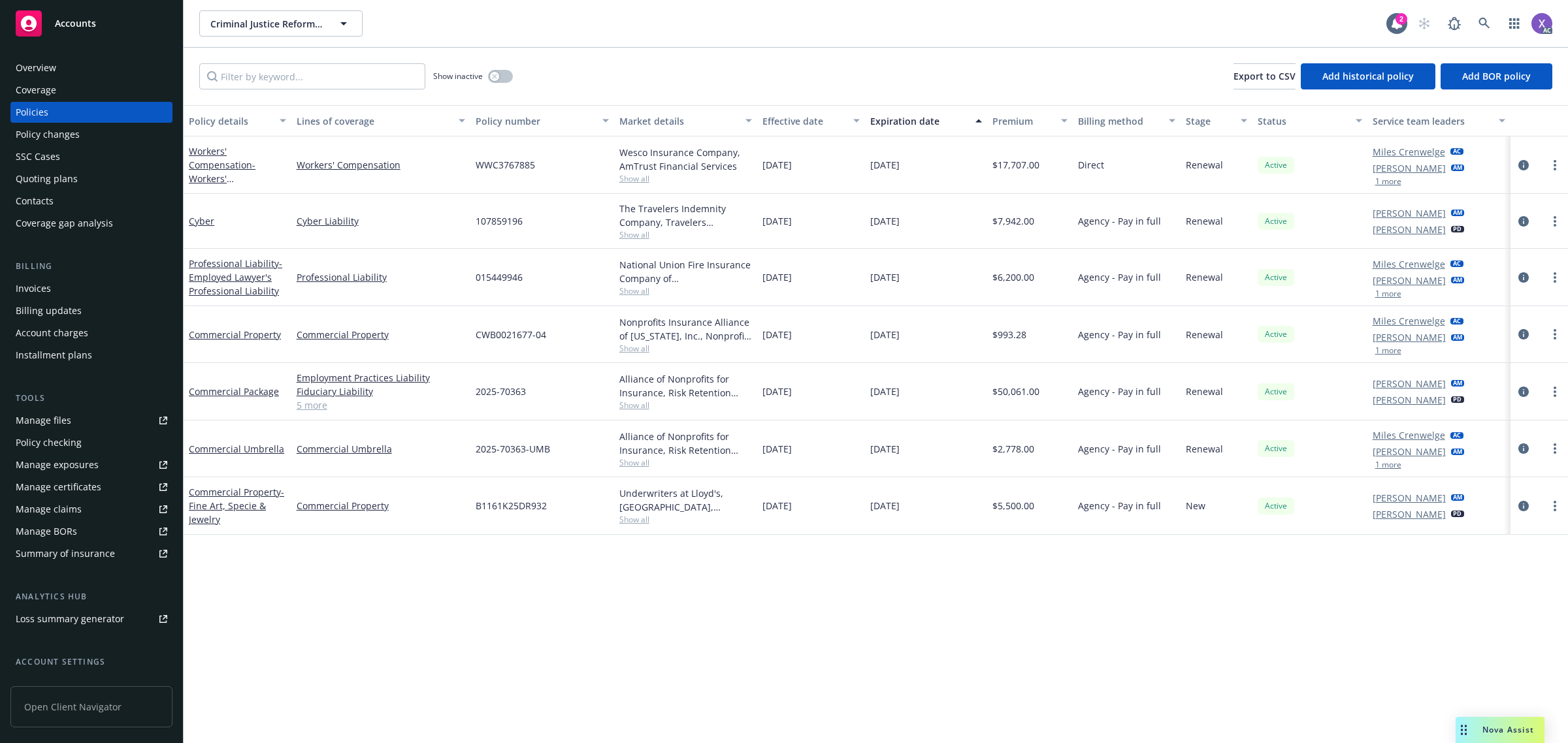
click at [51, 287] on div "Invoices" at bounding box center [91, 288] width 151 height 21
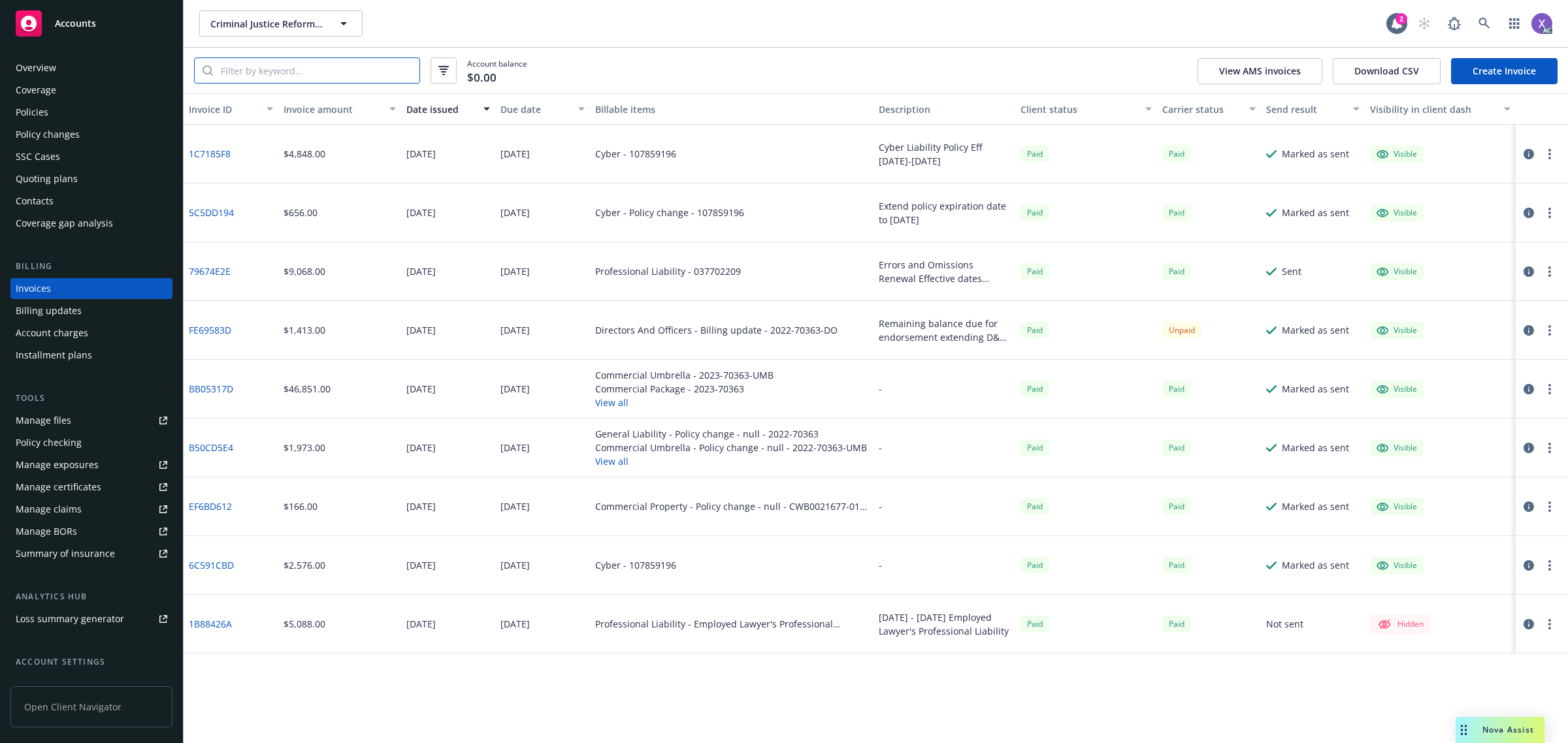
click at [263, 75] on input "search" at bounding box center [316, 70] width 207 height 24
paste input "3689710125ES"
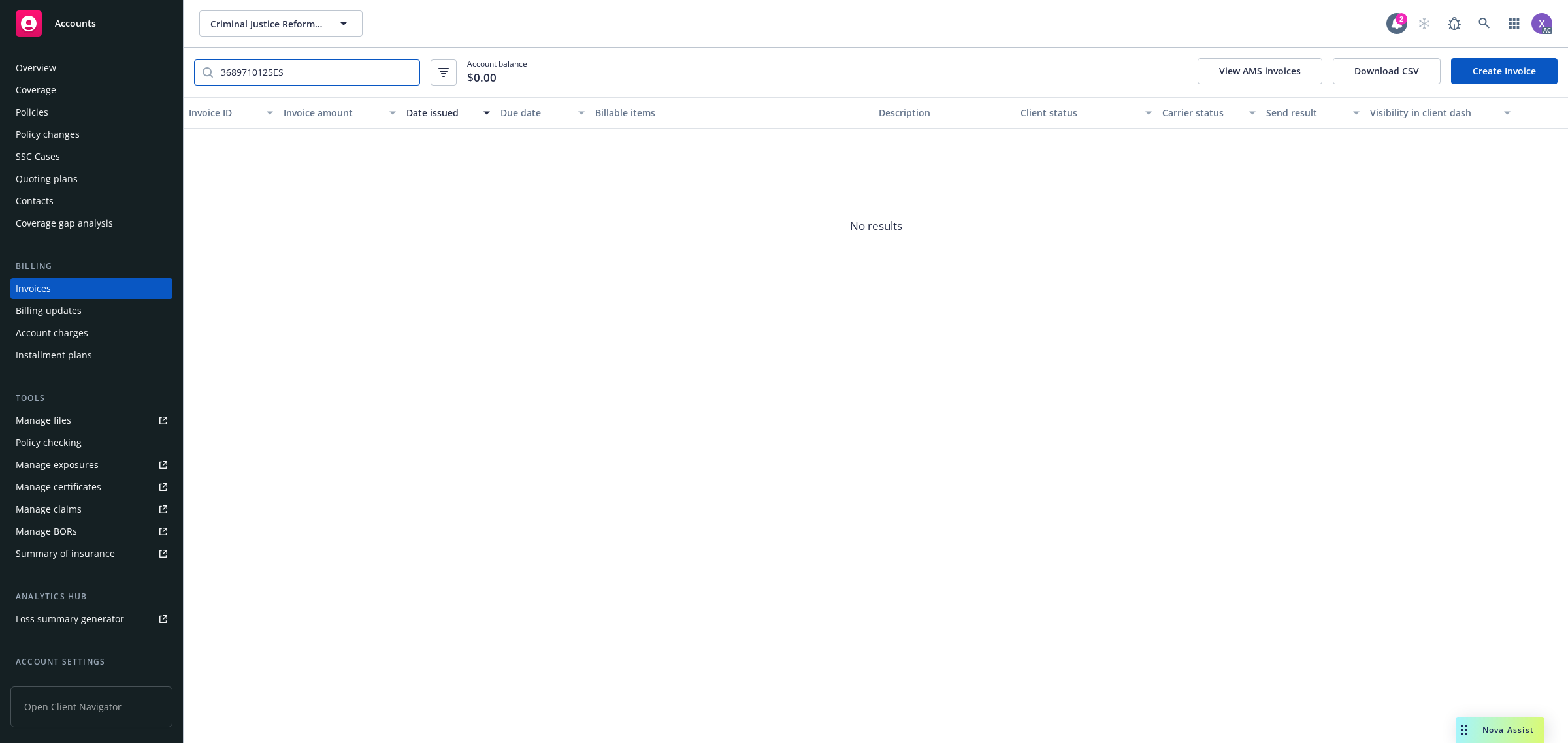
type input "3689710125ES"
click at [1485, 20] on icon at bounding box center [1484, 23] width 11 height 11
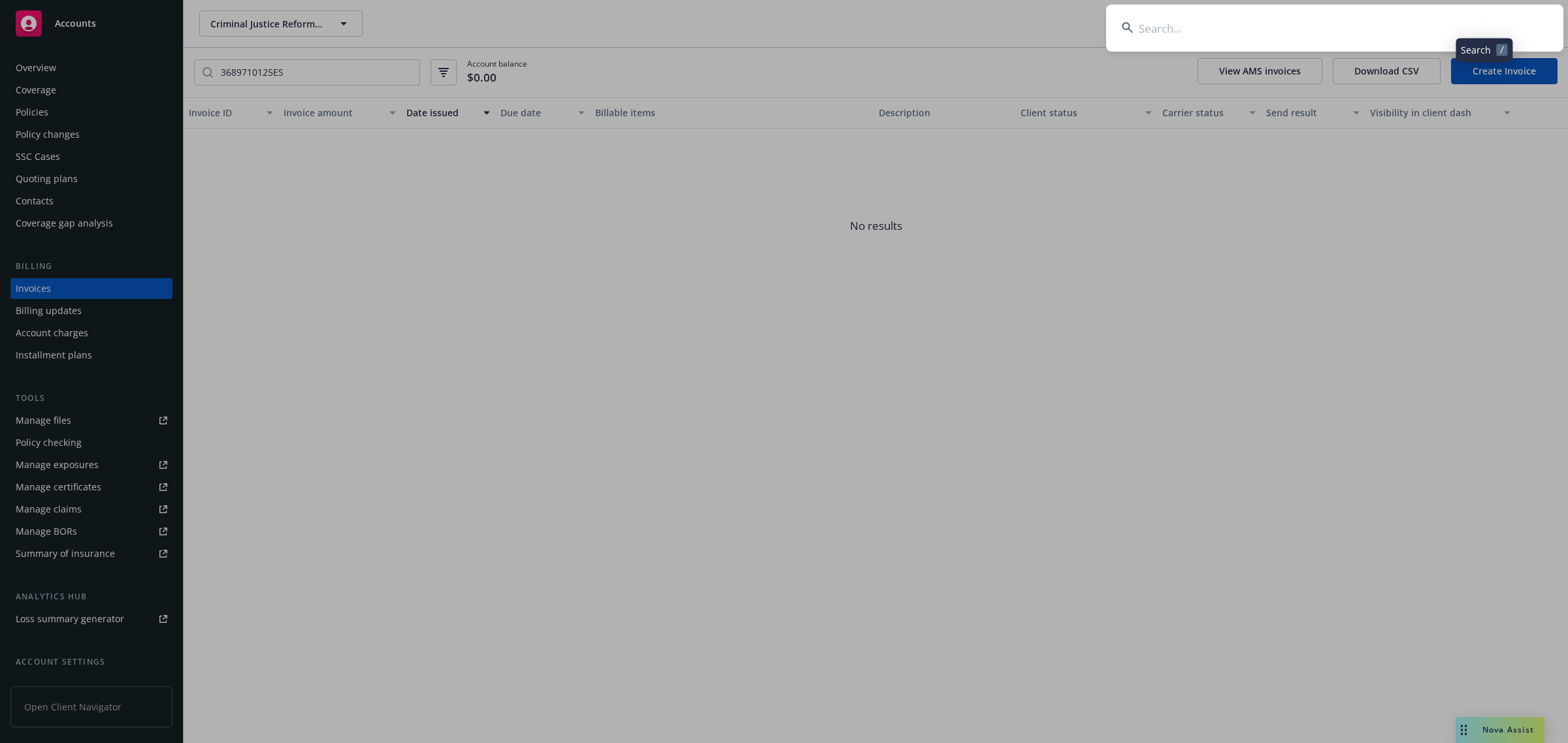
click at [1362, 37] on input at bounding box center [1334, 28] width 457 height 47
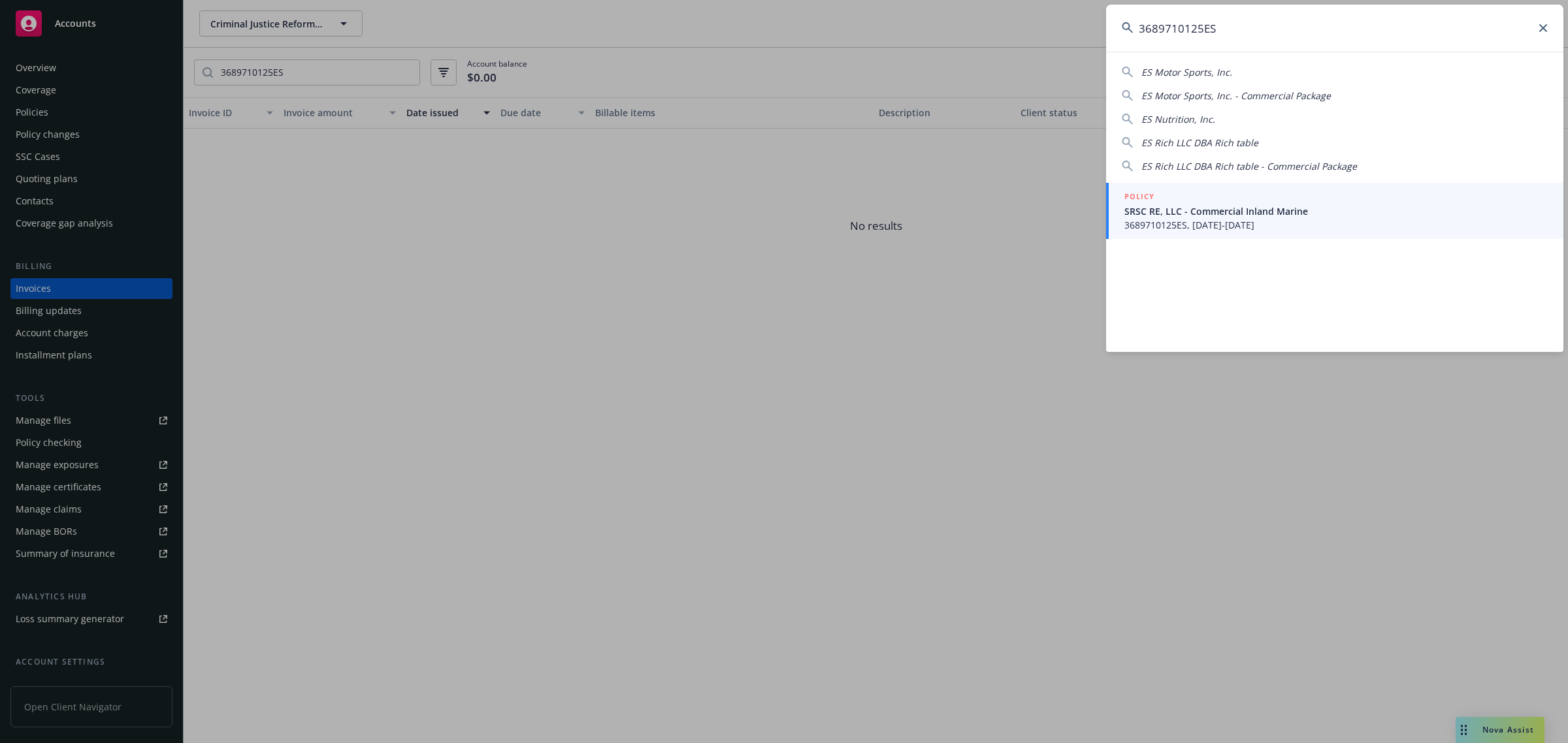
type input "3689710125ES"
click at [1241, 222] on span "3689710125ES, 09/15/2025-09/15/2026" at bounding box center [1335, 225] width 423 height 14
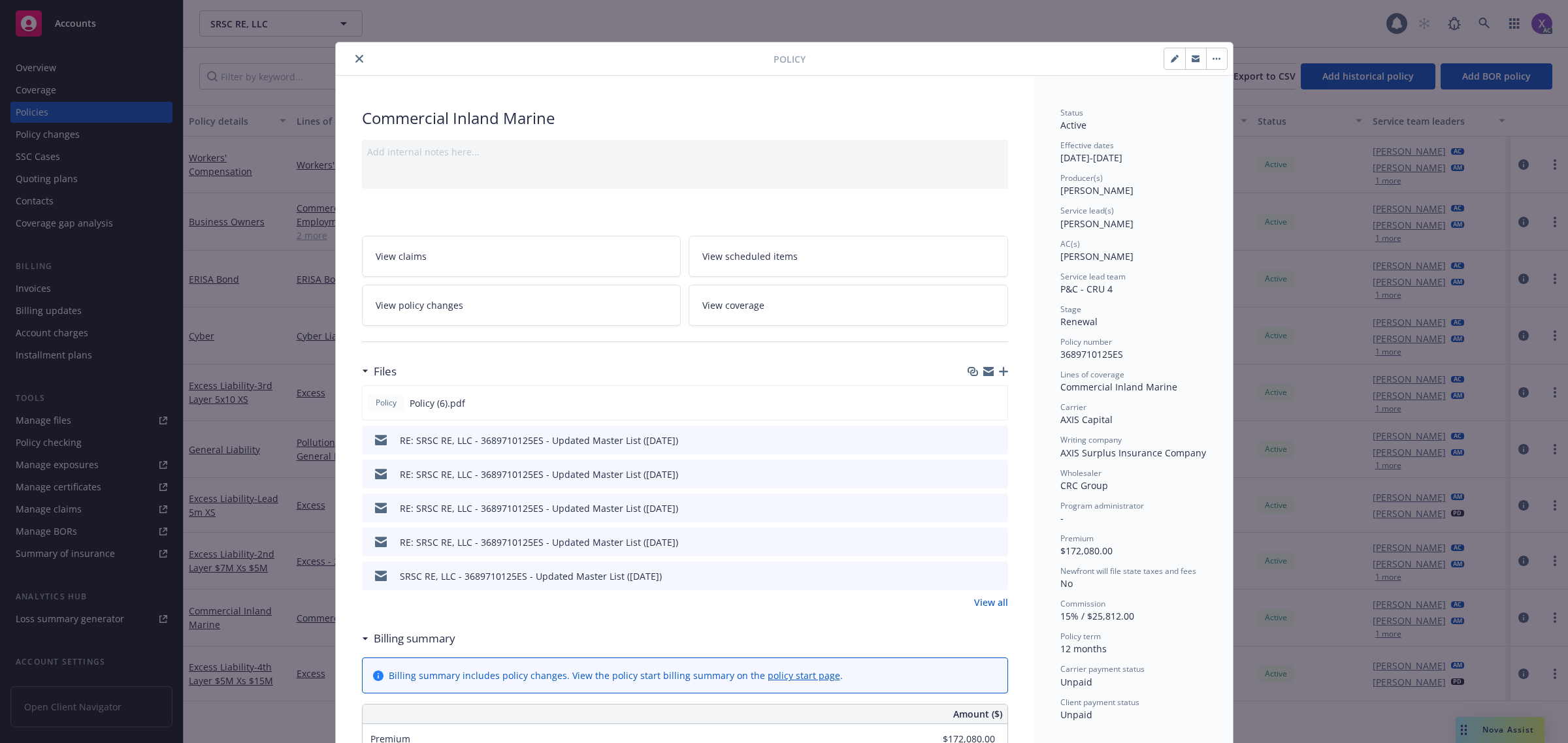
scroll to position [39, 0]
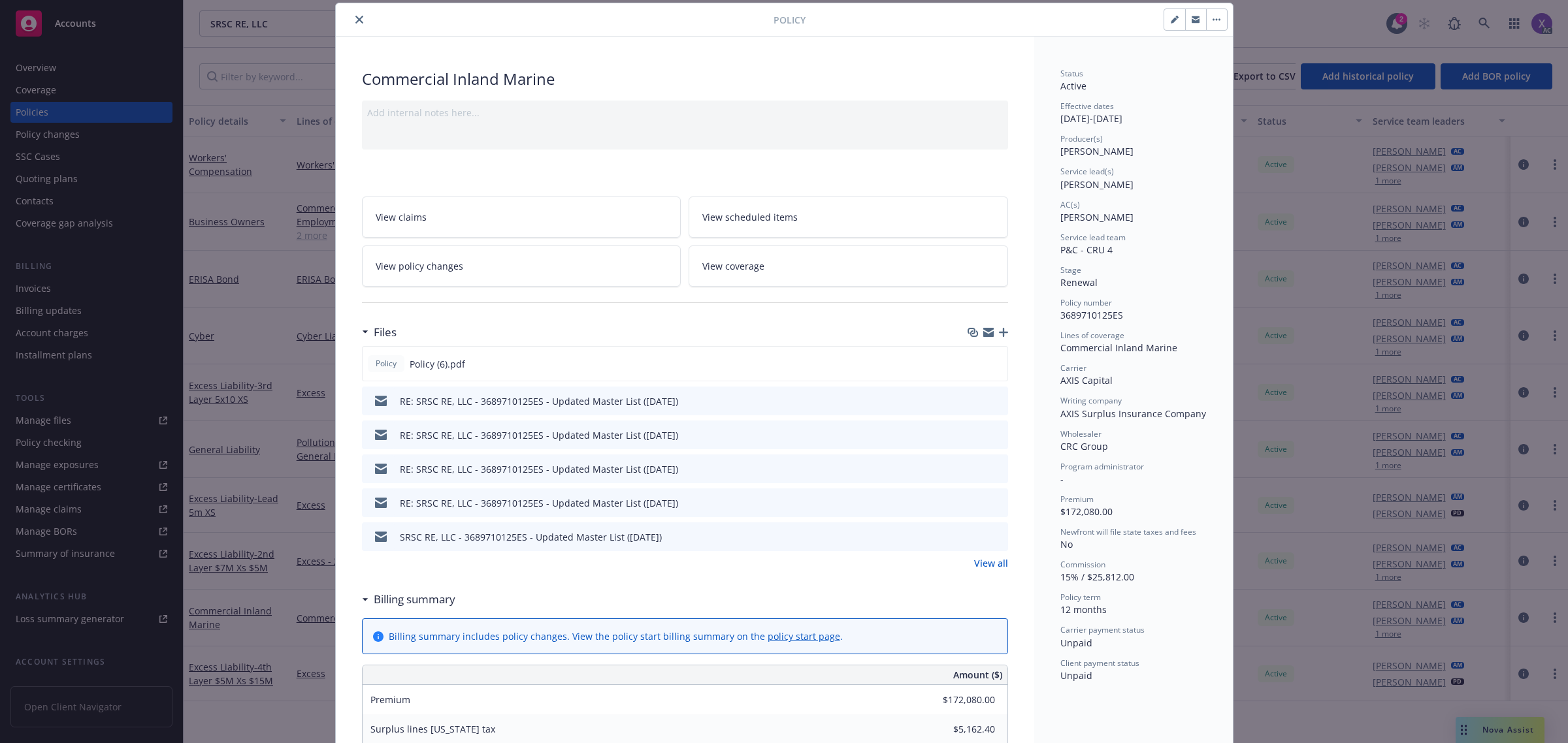
click at [357, 20] on button "close" at bounding box center [359, 19] width 15 height 15
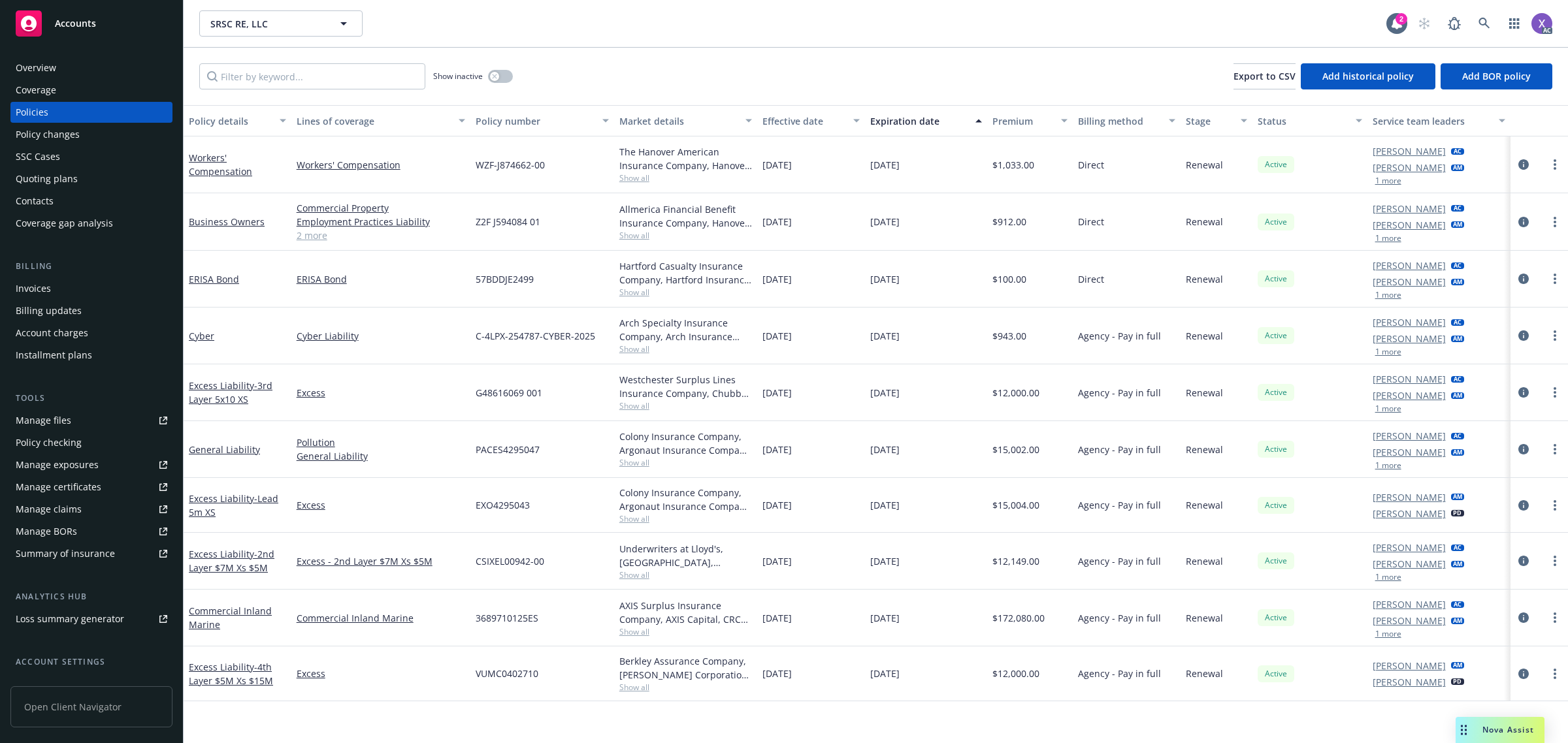
click at [40, 288] on div "Invoices" at bounding box center [33, 288] width 35 height 21
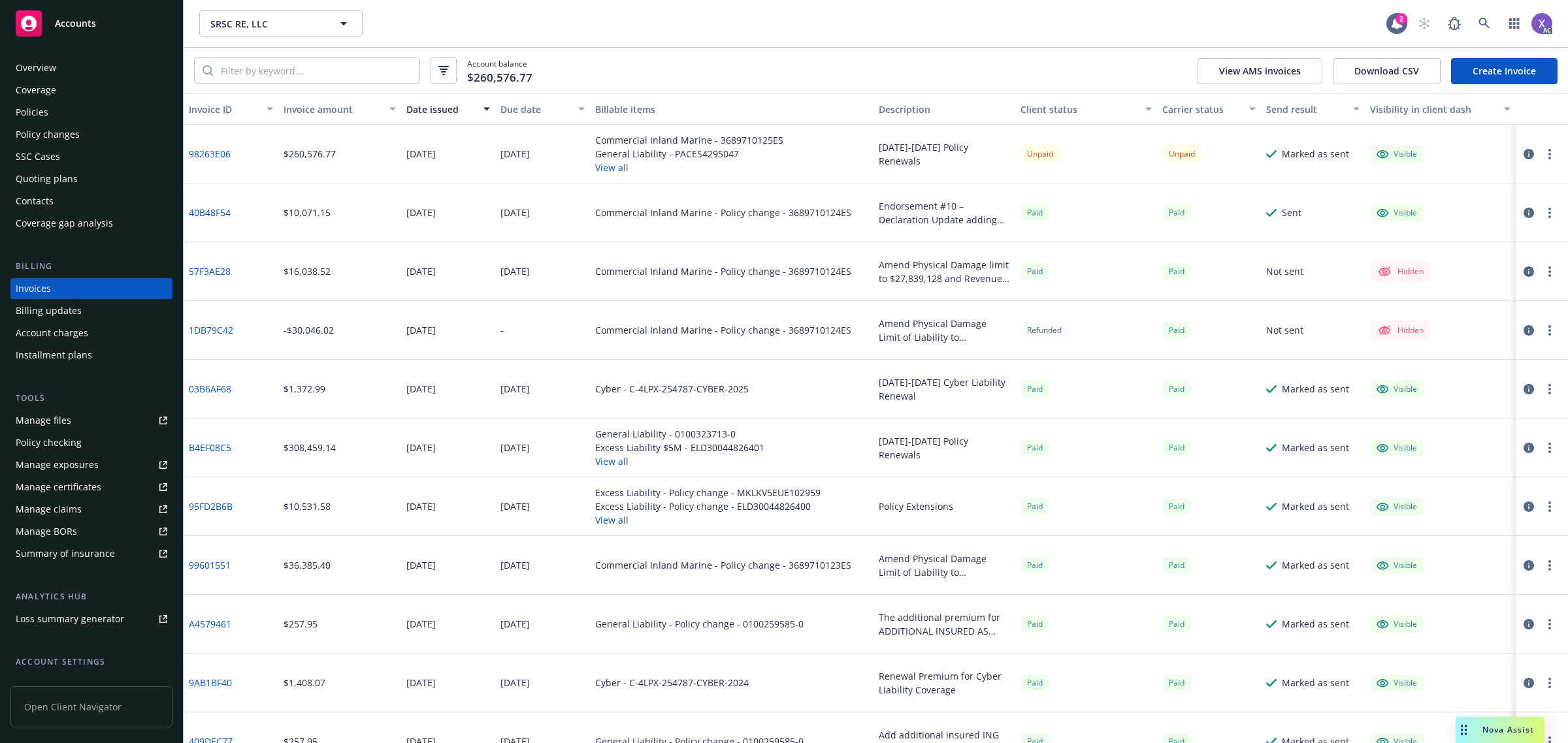
click at [40, 288] on div "Invoices" at bounding box center [33, 288] width 35 height 21
click at [267, 73] on input "search" at bounding box center [316, 70] width 207 height 24
paste input "3689710125ES"
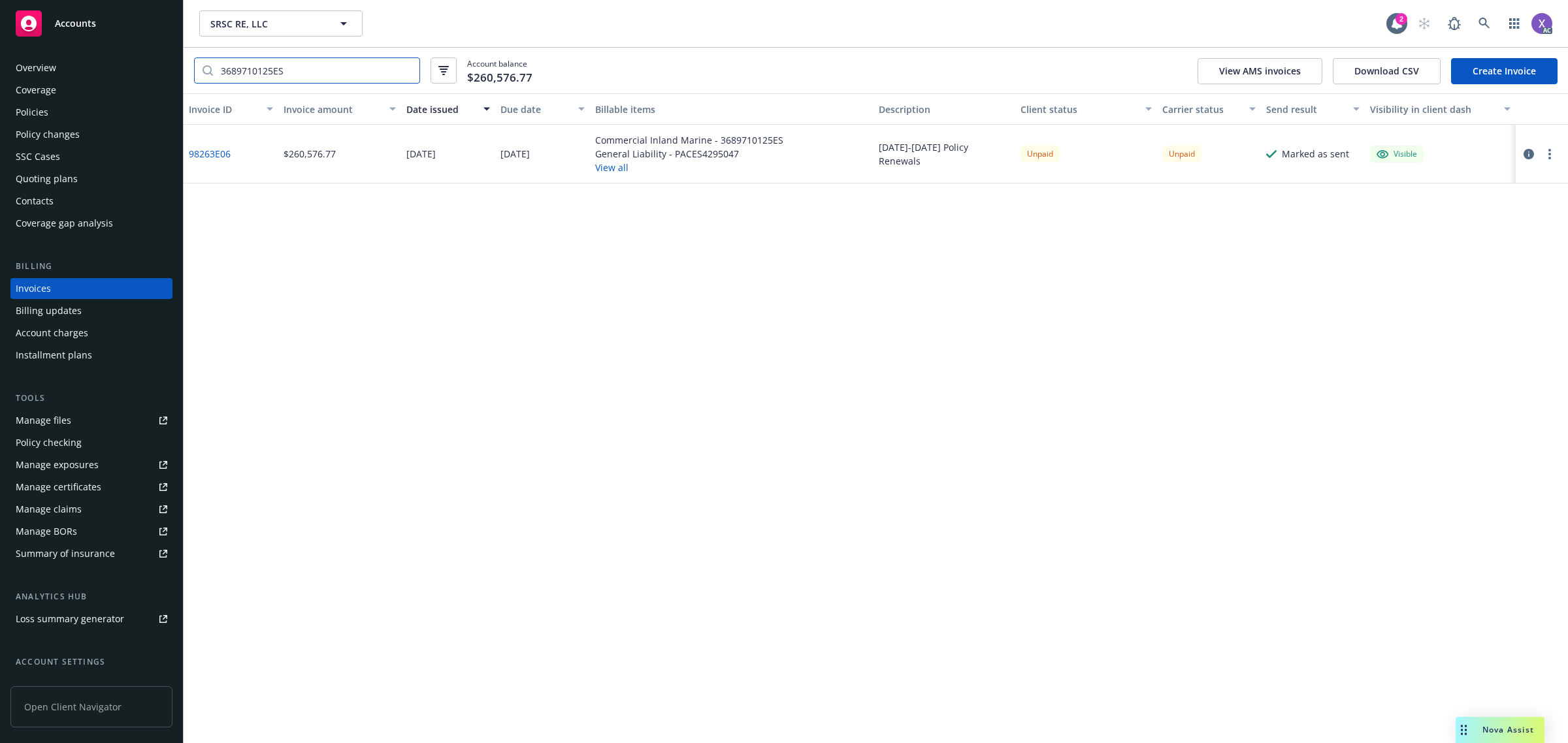
type input "3689710125ES"
click at [24, 118] on div "Policies" at bounding box center [32, 111] width 33 height 21
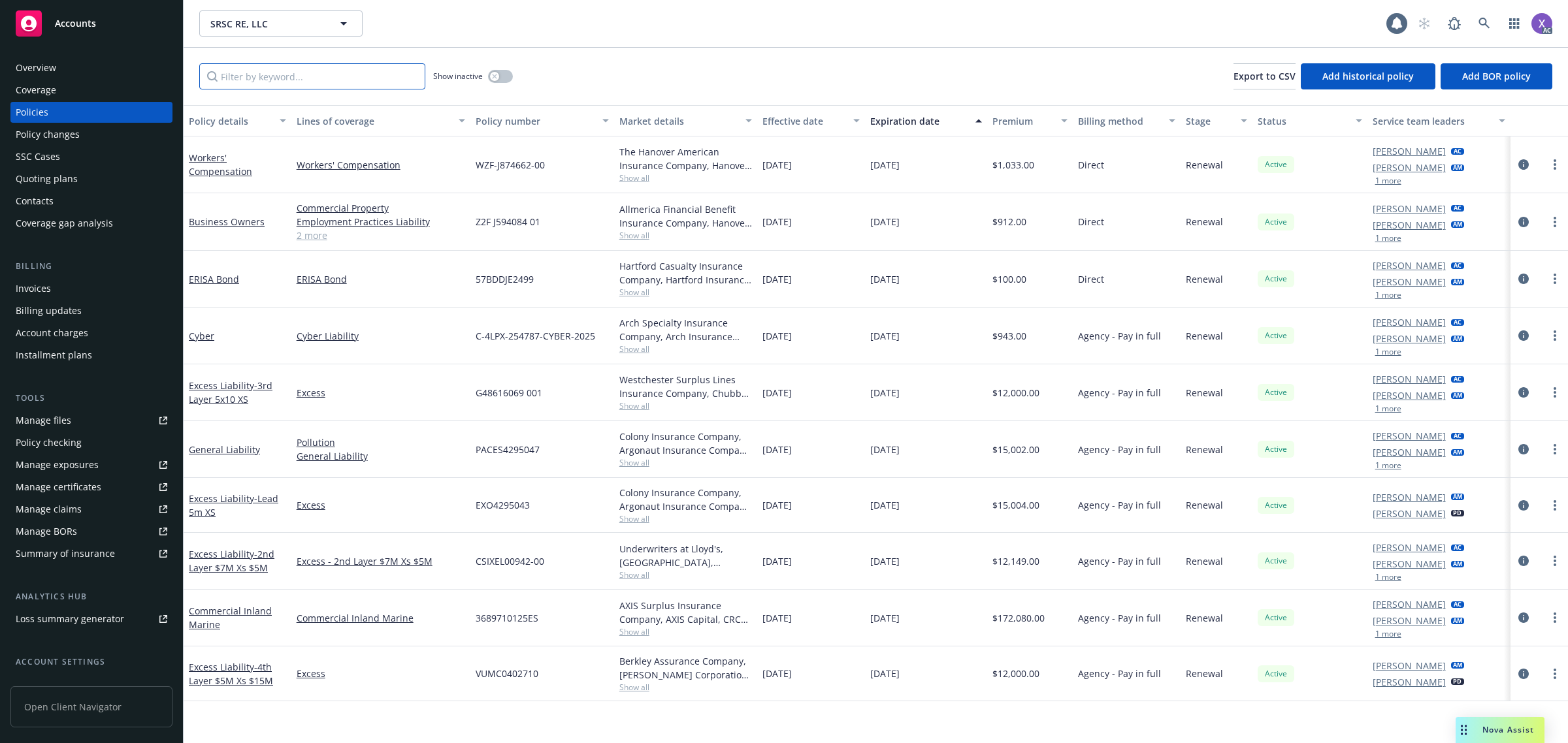
click at [281, 77] on input "Filter by keyword..." at bounding box center [312, 76] width 226 height 26
paste input "3689710125ES"
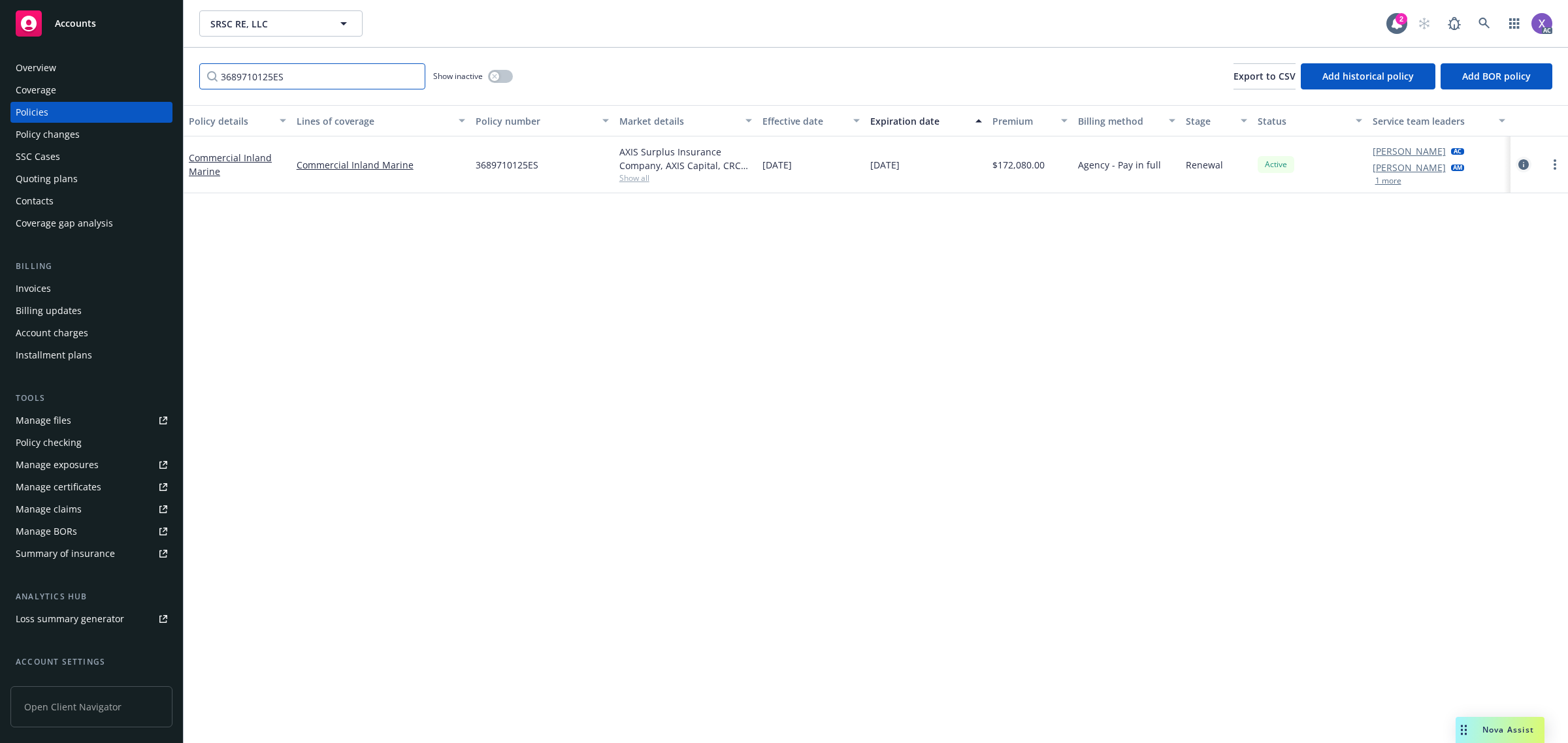
type input "3689710125ES"
click at [1519, 162] on icon "circleInformation" at bounding box center [1524, 165] width 11 height 11
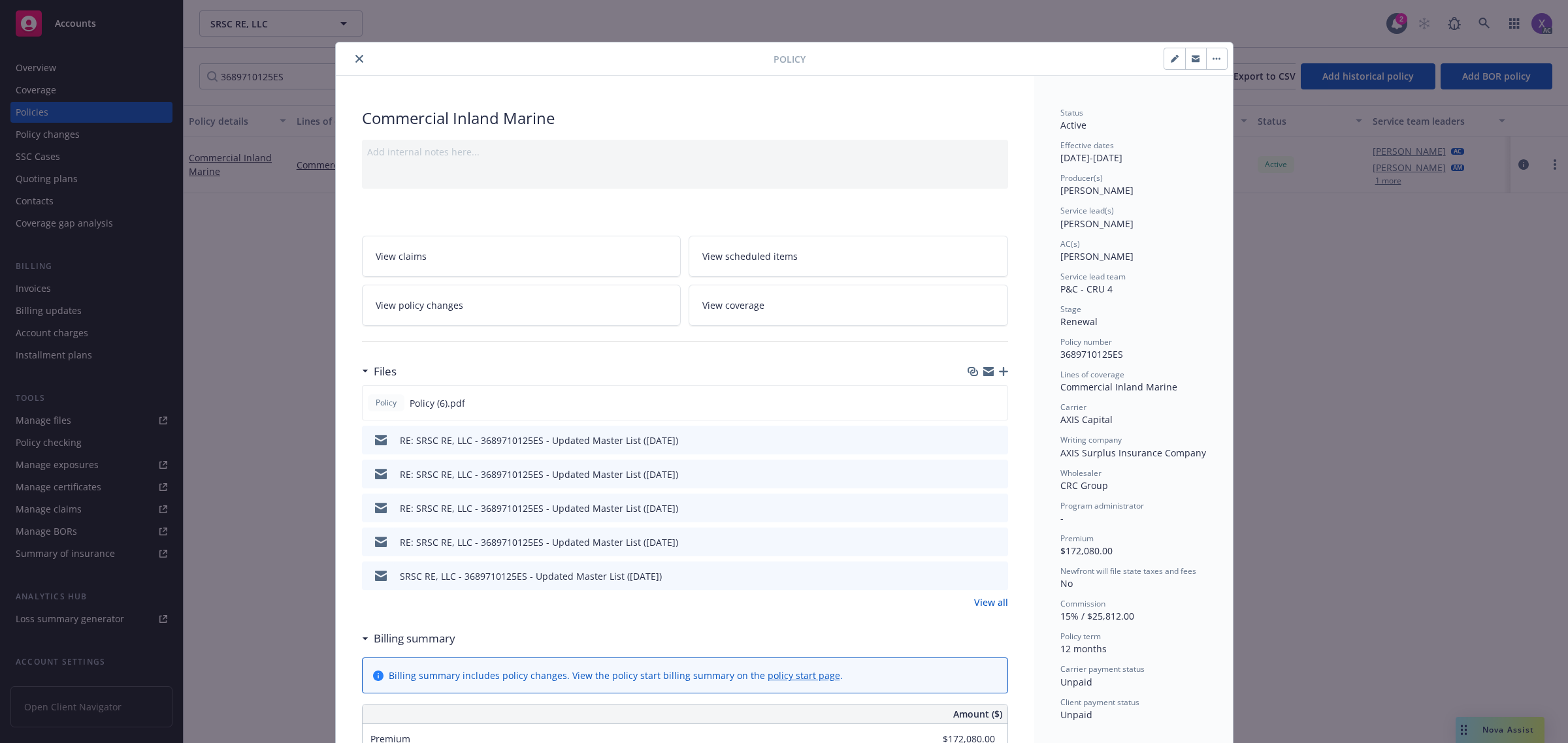
click at [357, 59] on button "close" at bounding box center [359, 58] width 15 height 15
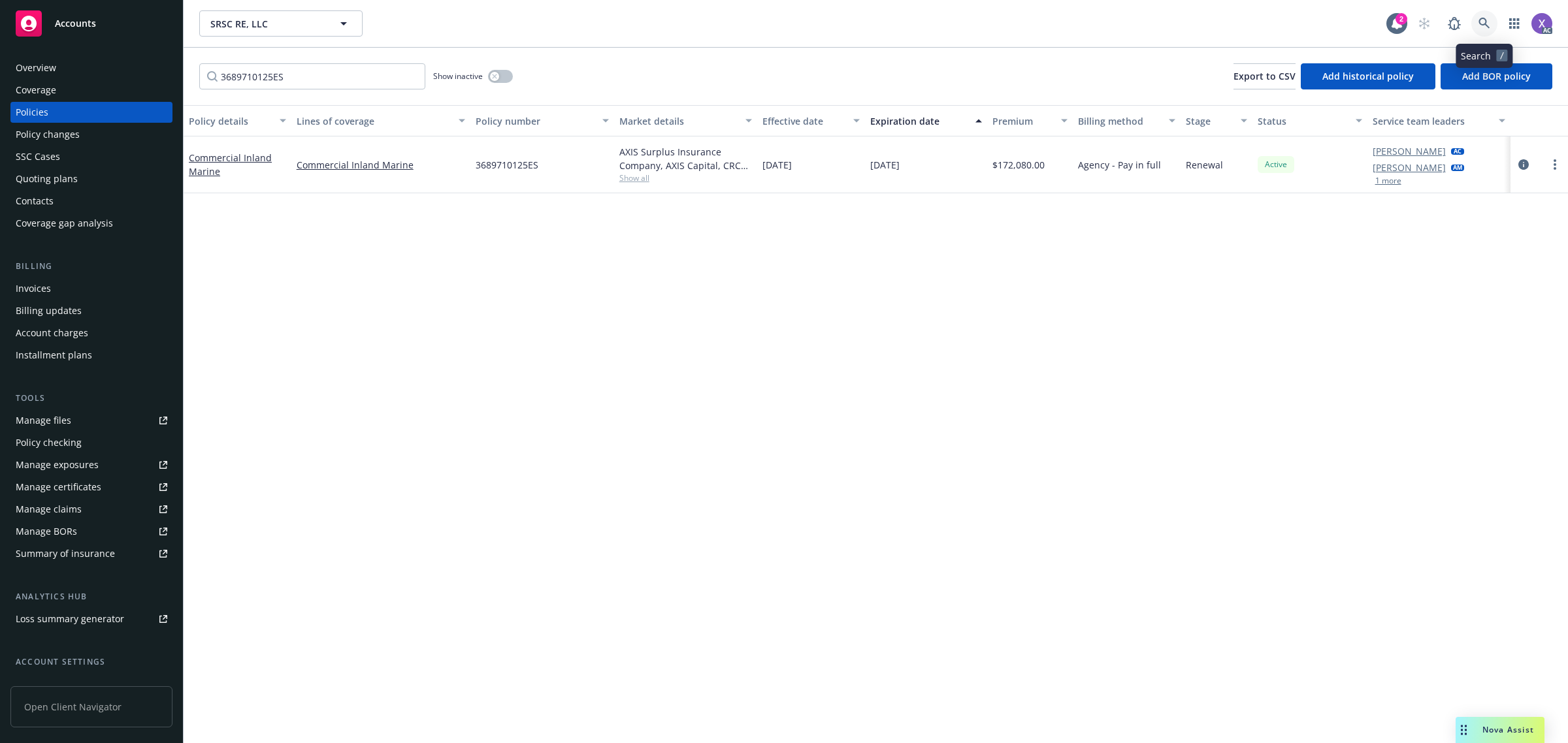
click at [1487, 33] on link at bounding box center [1484, 24] width 26 height 26
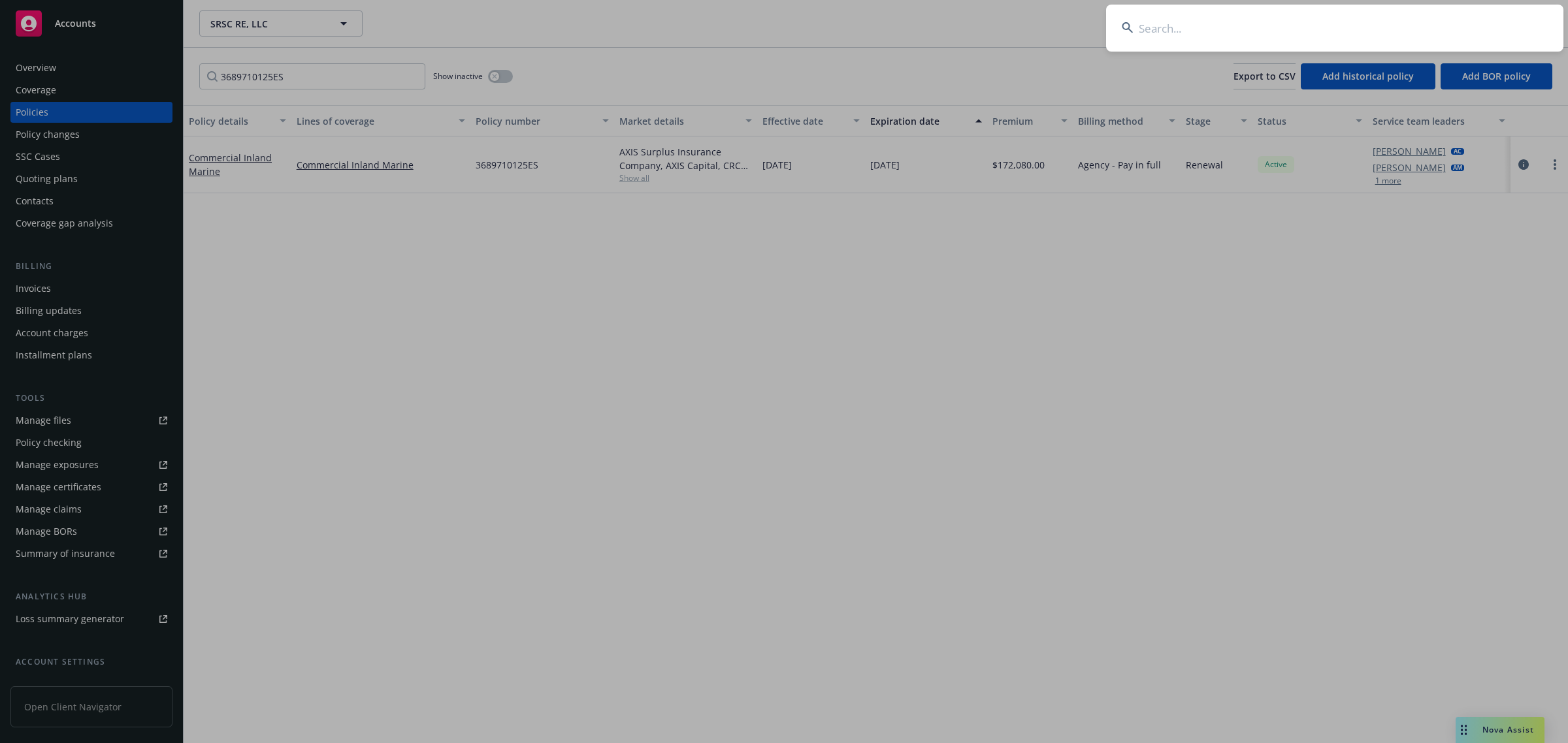
click at [1341, 39] on input at bounding box center [1334, 28] width 457 height 47
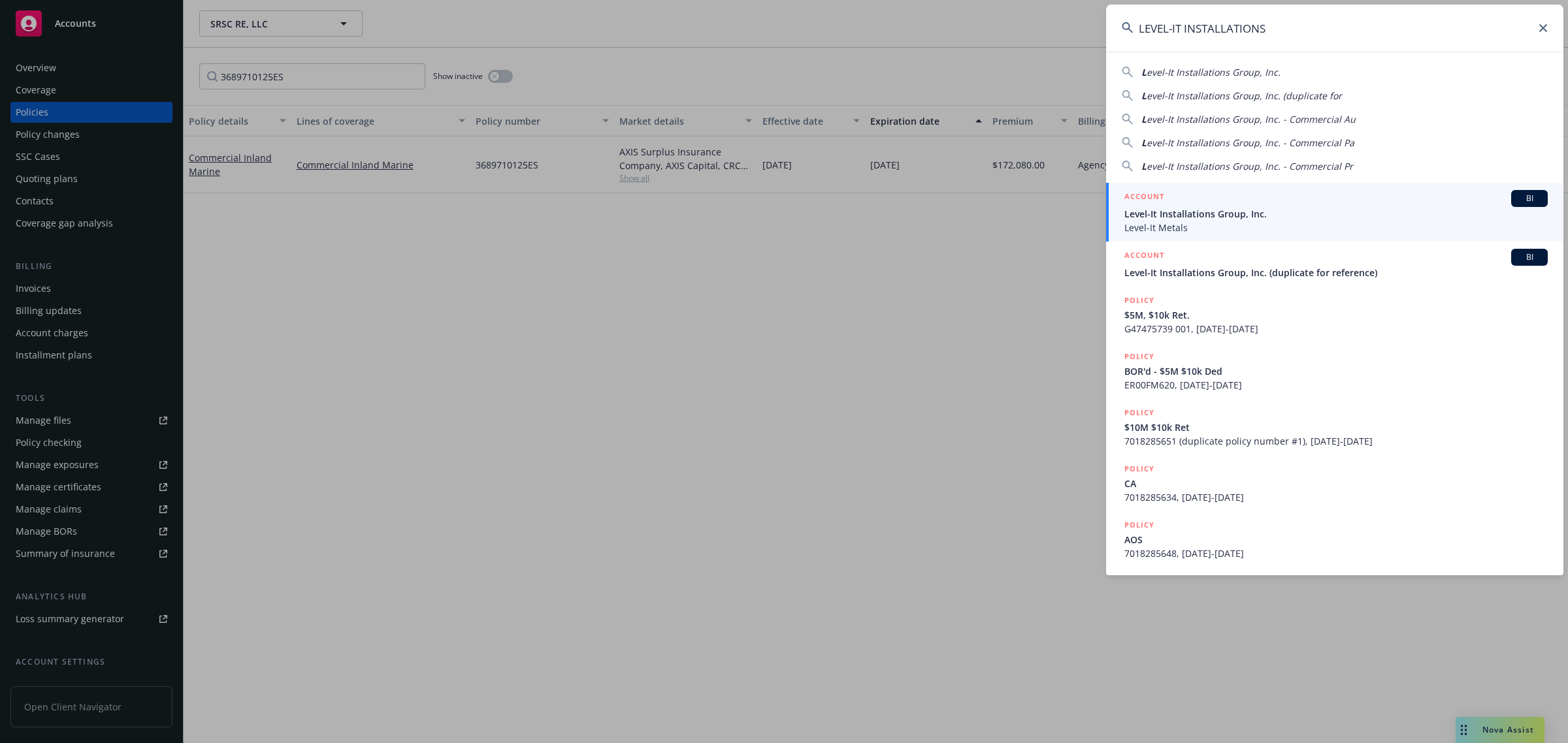
type input "LEVEL-IT INSTALLATIONS"
click at [1253, 212] on span "Level-It Installations Group, Inc." at bounding box center [1335, 213] width 423 height 14
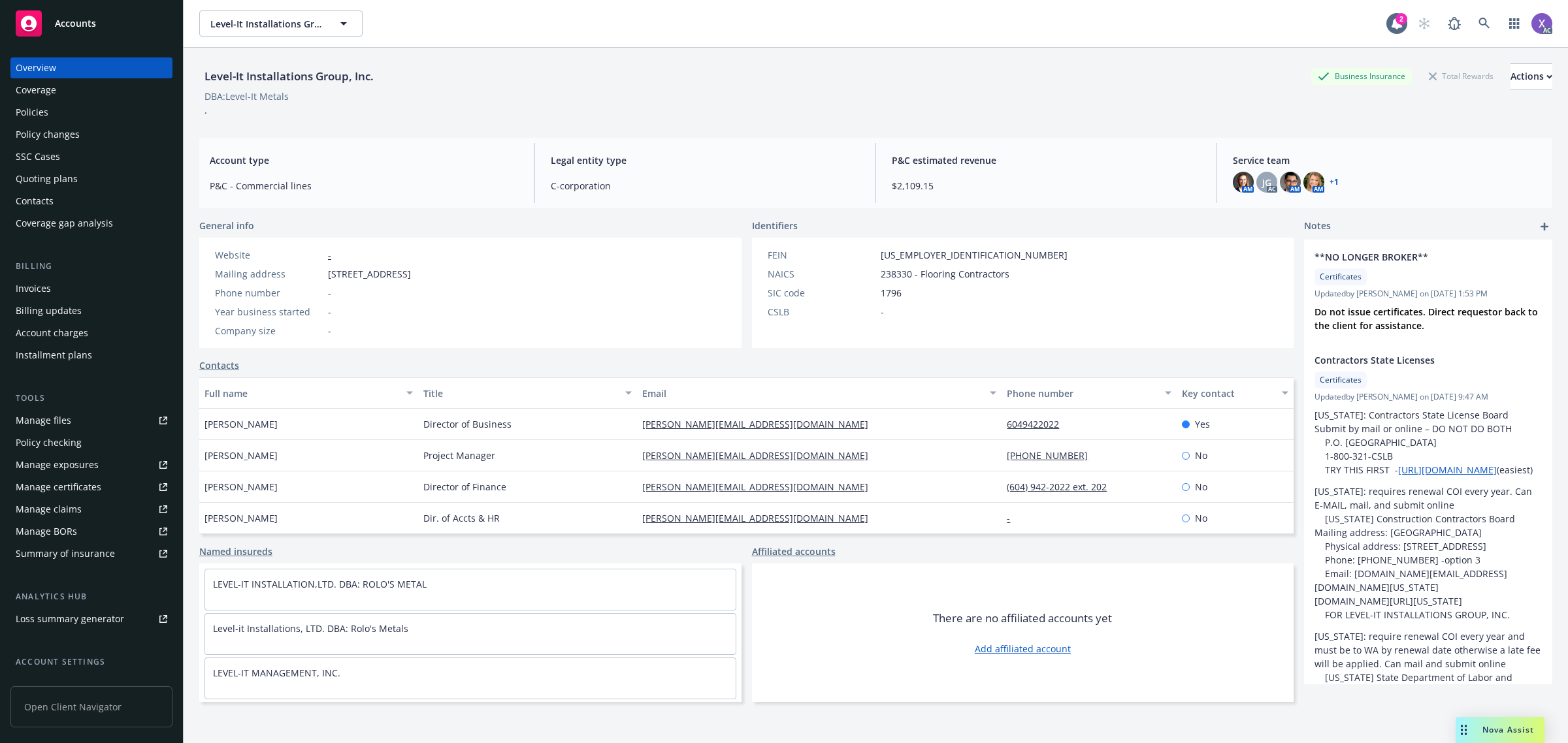
click at [44, 285] on div "Invoices" at bounding box center [33, 288] width 35 height 21
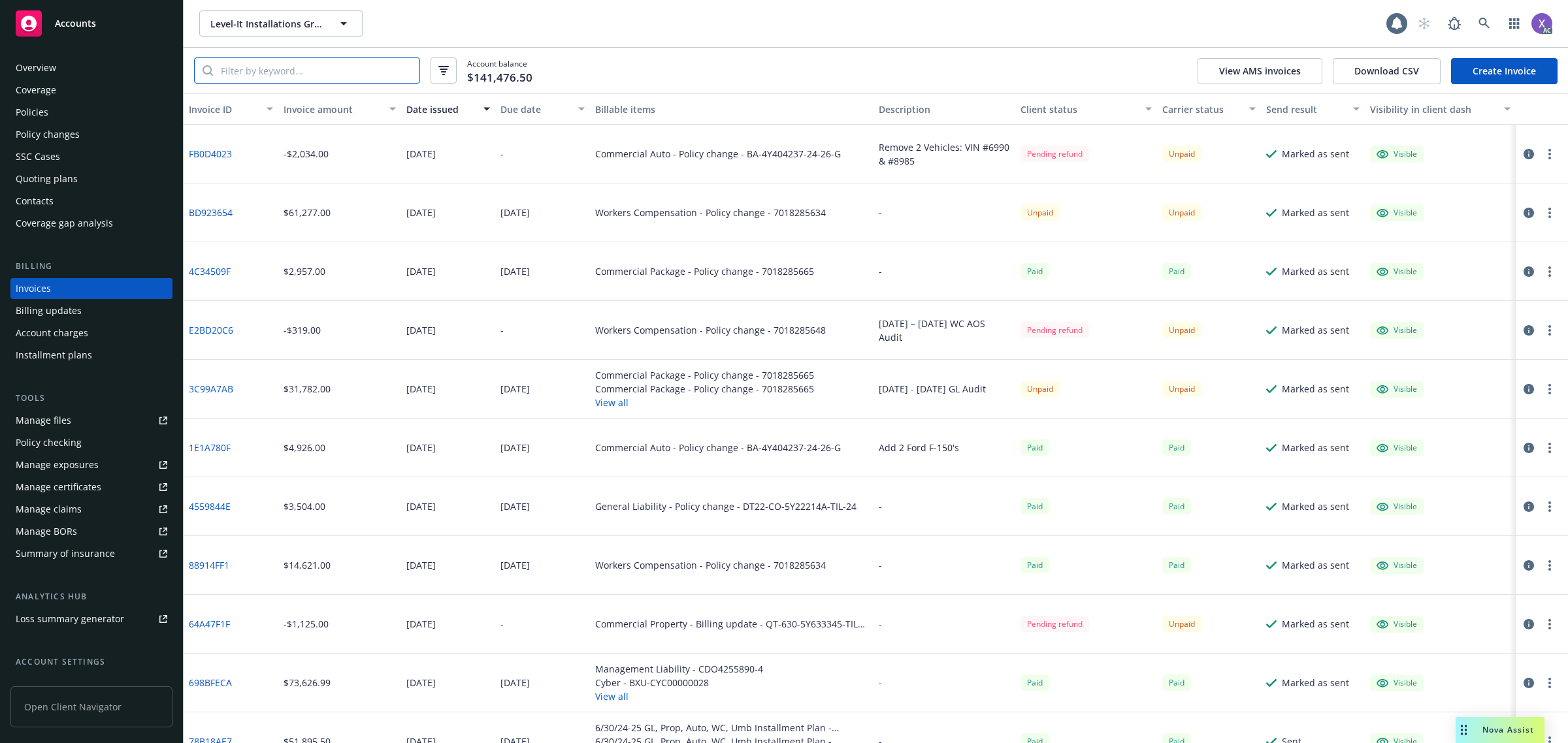
click at [253, 72] on input "search" at bounding box center [316, 70] width 207 height 24
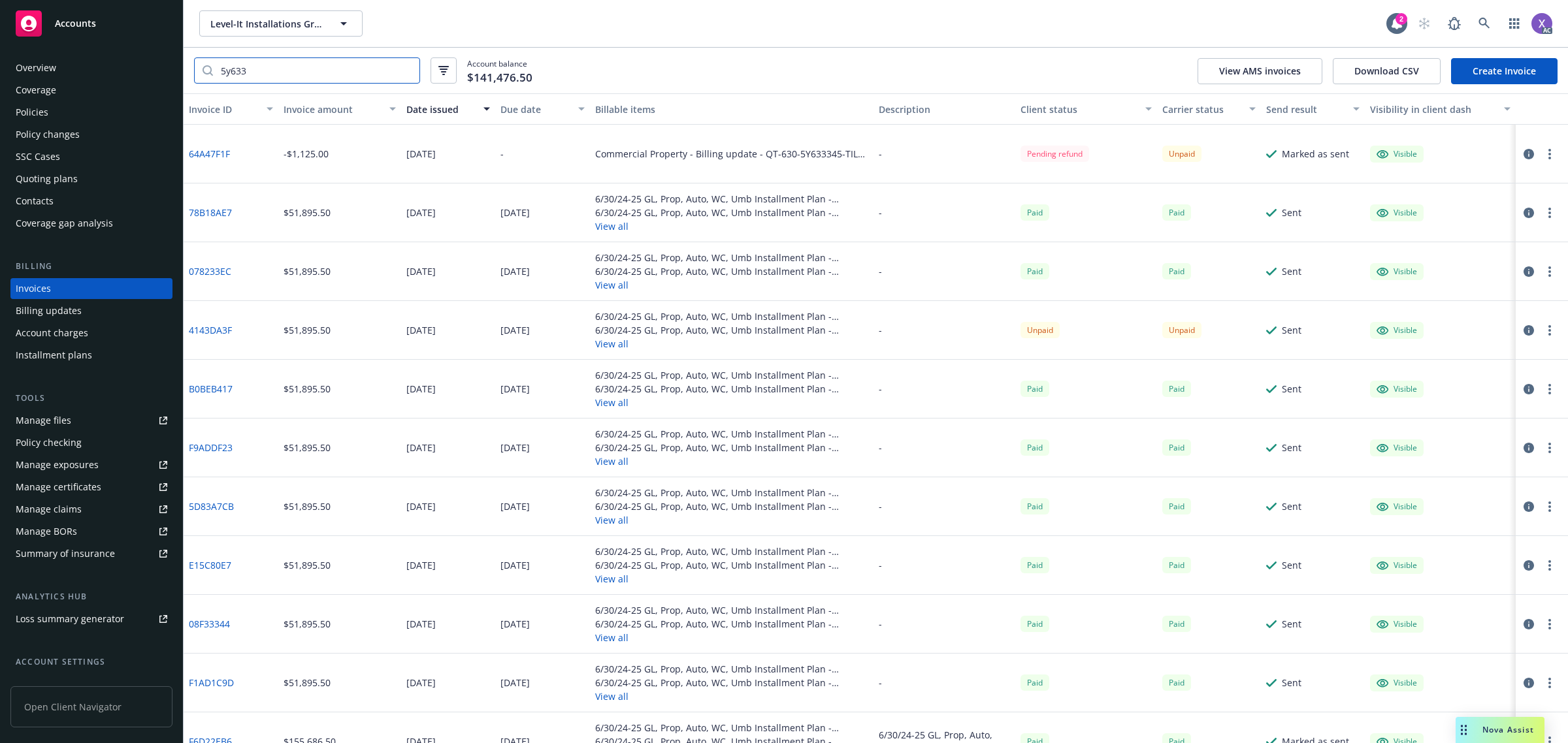
type input "5y633"
click at [217, 216] on link "78B18AE7" at bounding box center [210, 212] width 44 height 14
click at [1494, 24] on link at bounding box center [1484, 24] width 26 height 26
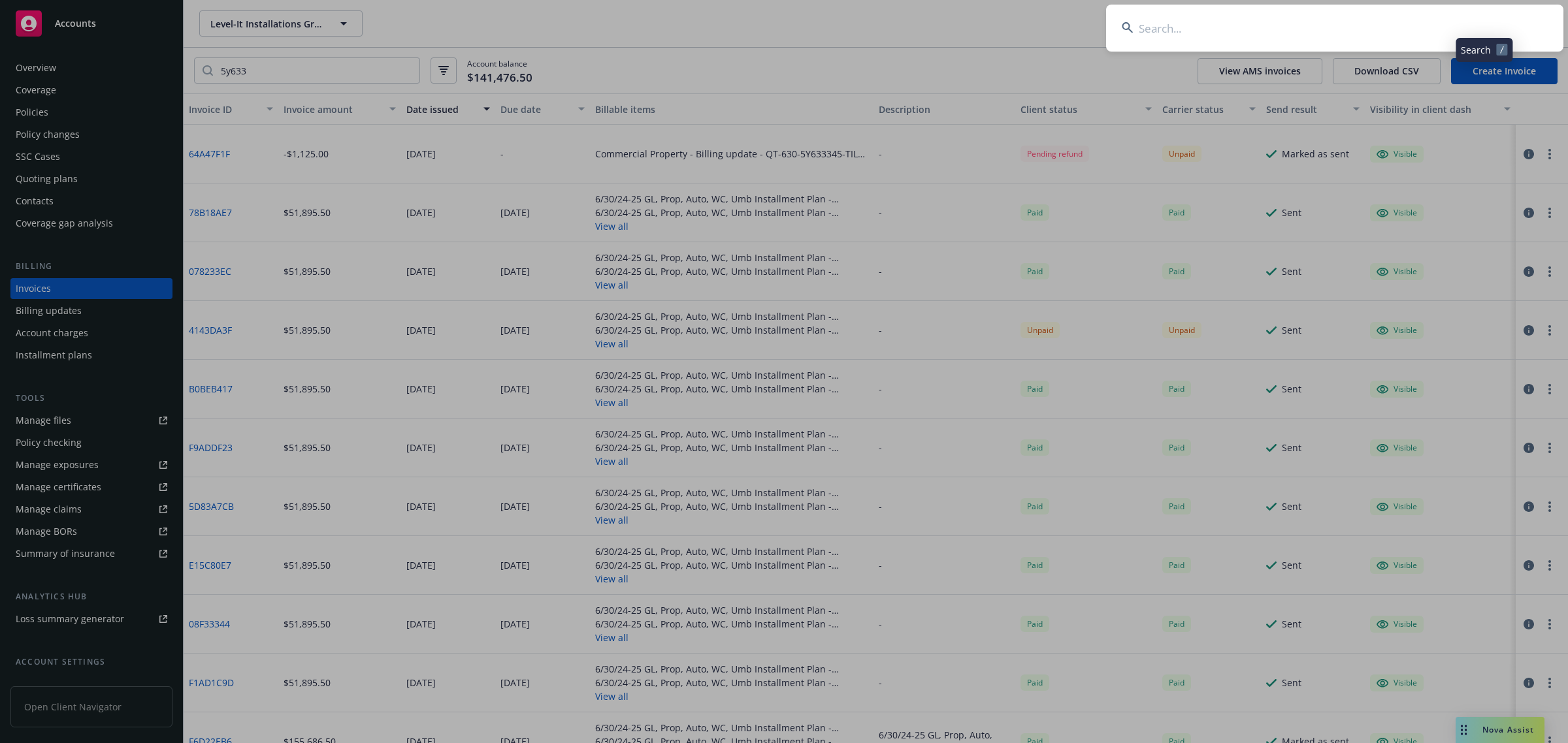
click at [1311, 34] on input at bounding box center [1334, 28] width 457 height 47
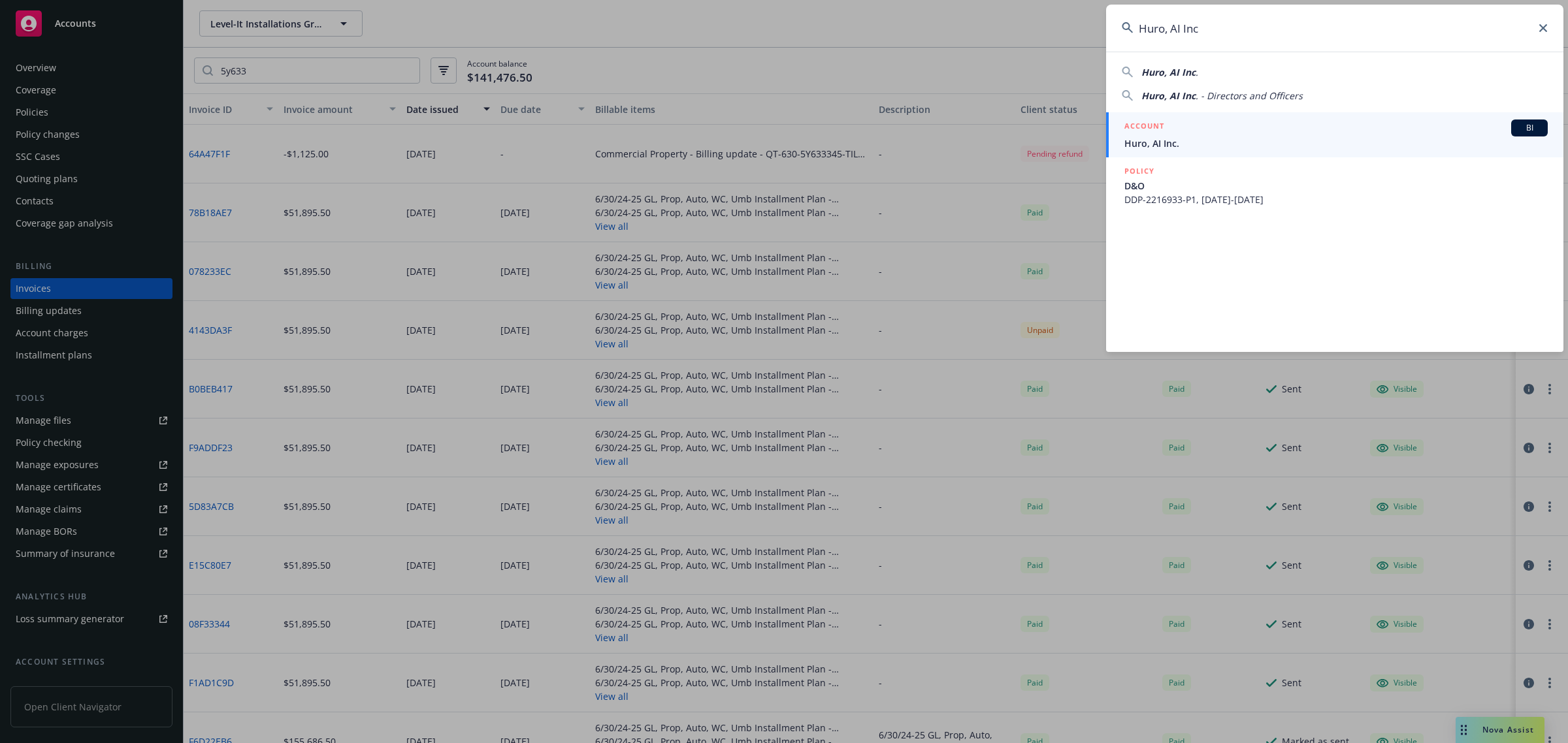
type input "Huro, AI Inc"
drag, startPoint x: 1205, startPoint y: 144, endPoint x: 1187, endPoint y: 146, distance: 18.1
click at [1204, 144] on span "Huro, AI Inc." at bounding box center [1335, 143] width 423 height 14
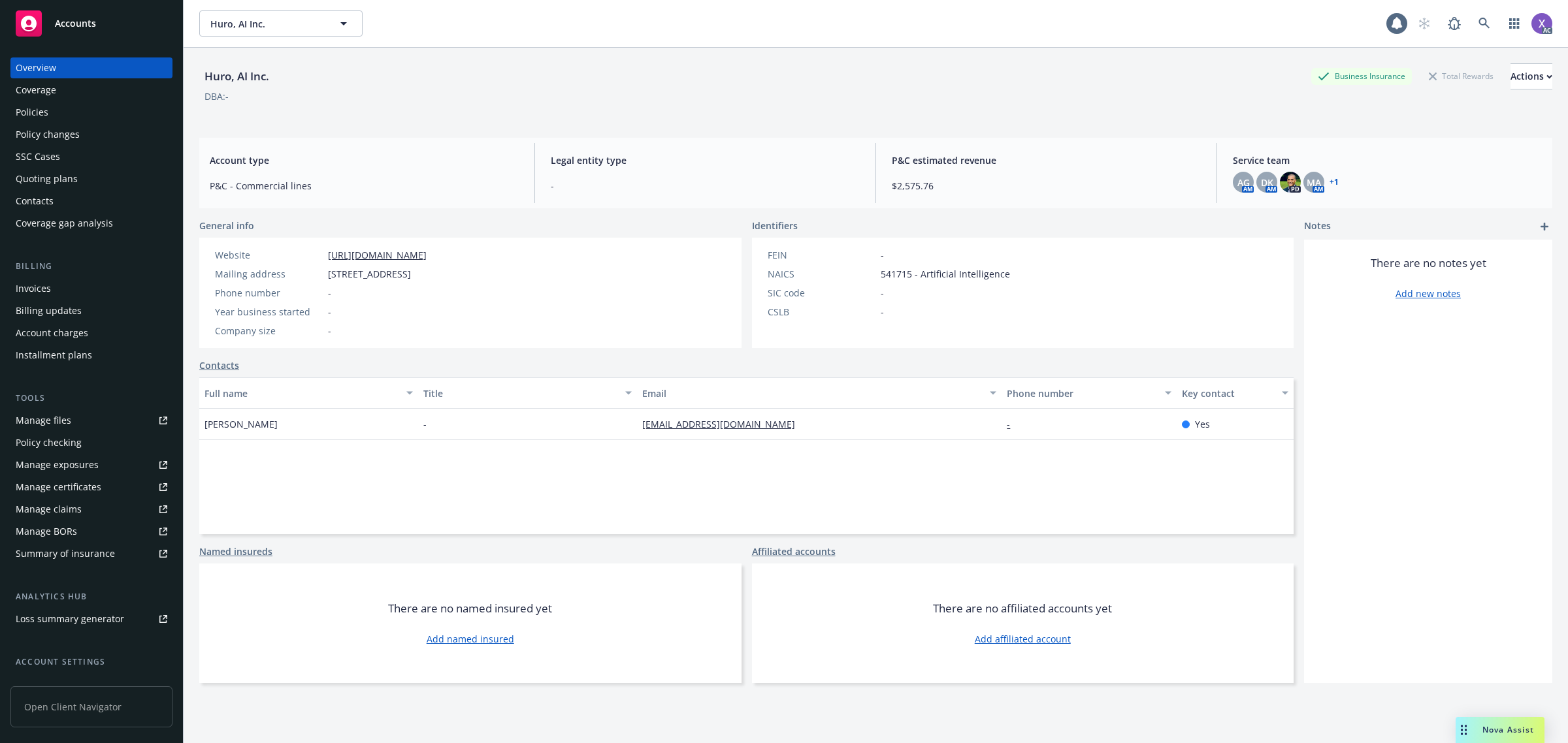
click at [46, 288] on div "Invoices" at bounding box center [33, 288] width 35 height 21
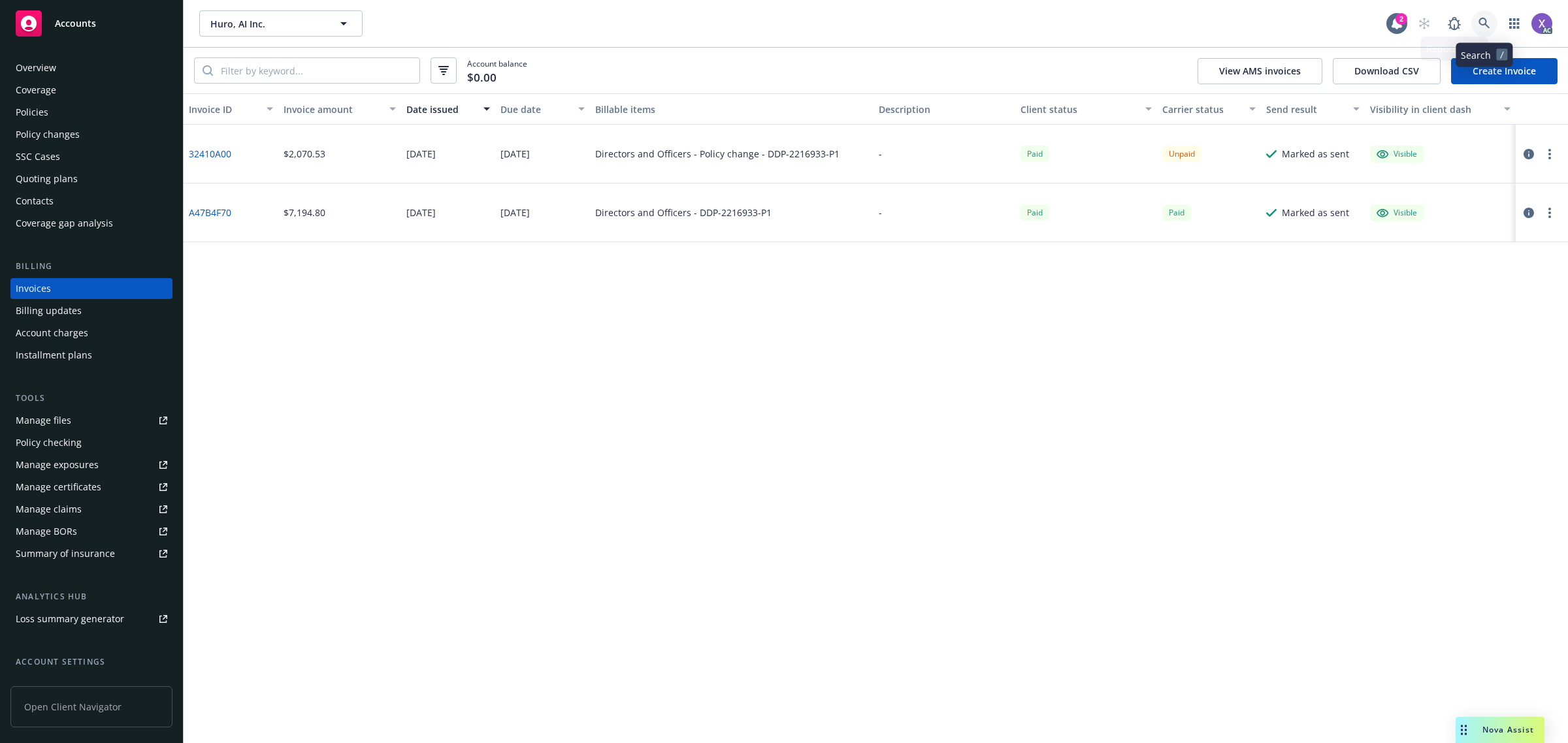
click at [1478, 22] on icon at bounding box center [1484, 23] width 11 height 11
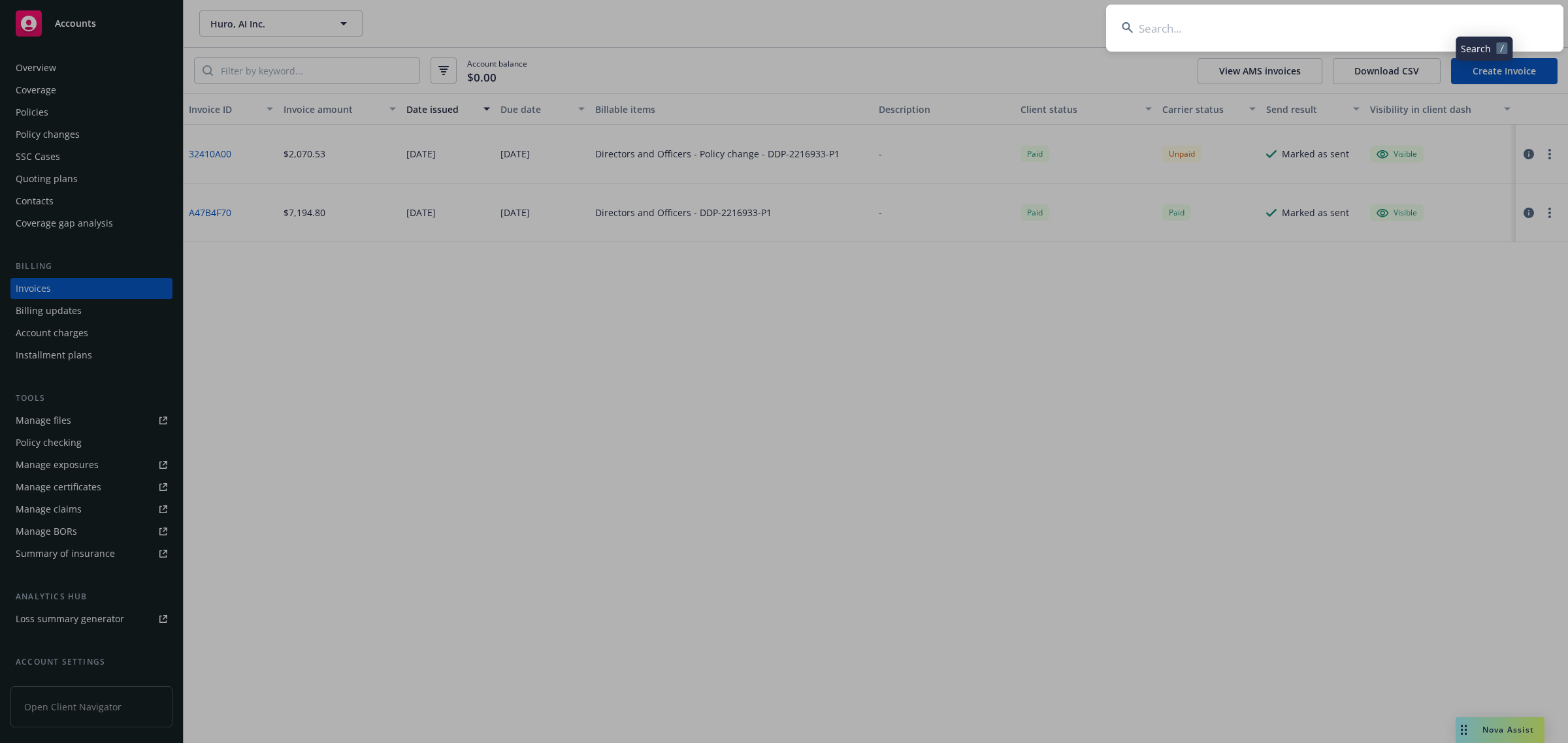
click at [1360, 41] on input at bounding box center [1334, 28] width 457 height 47
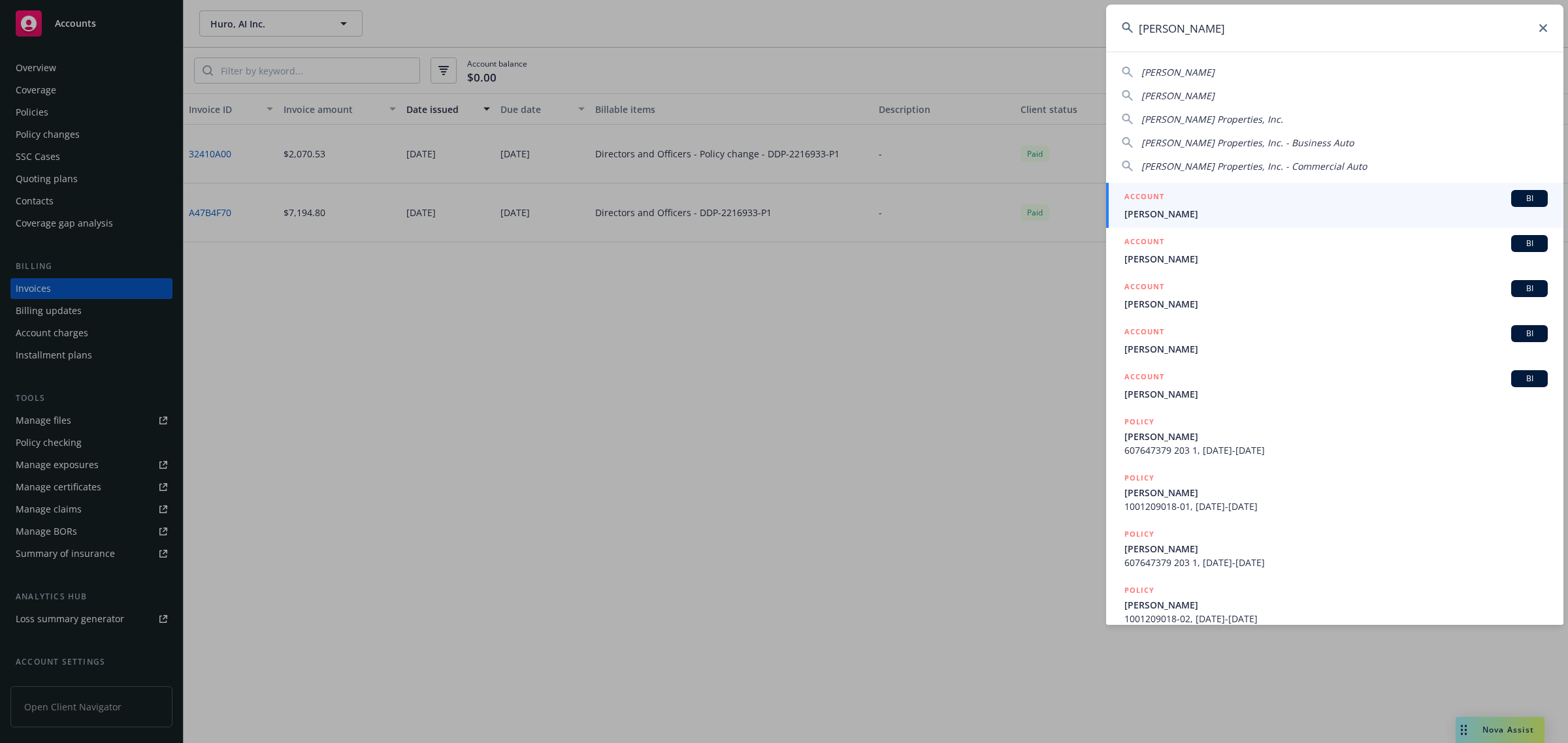
click at [1169, 120] on span "[PERSON_NAME] Properties, Inc." at bounding box center [1212, 120] width 141 height 13
type input "[PERSON_NAME] Properties, Inc."
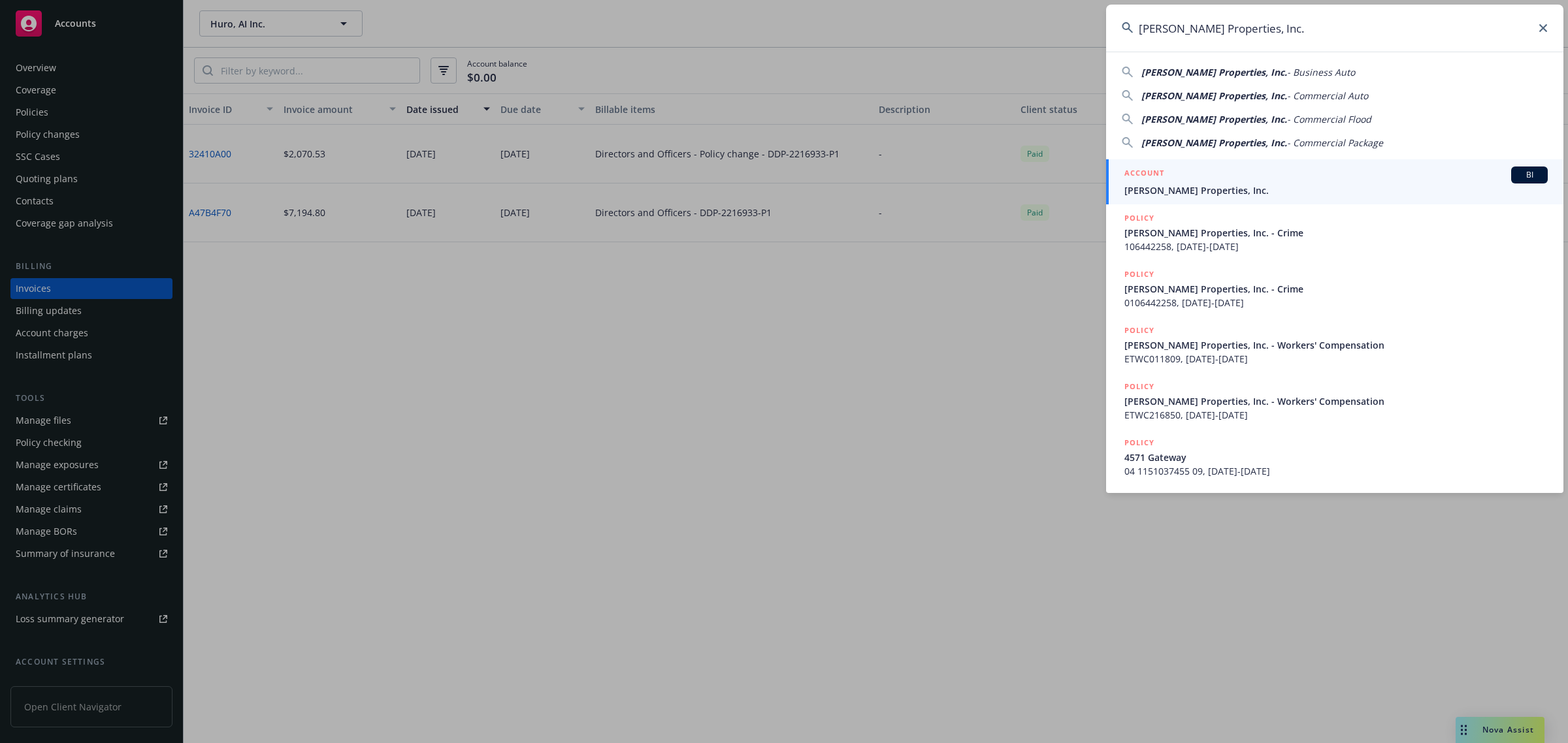
click at [1174, 189] on span "[PERSON_NAME] Properties, Inc." at bounding box center [1335, 189] width 423 height 14
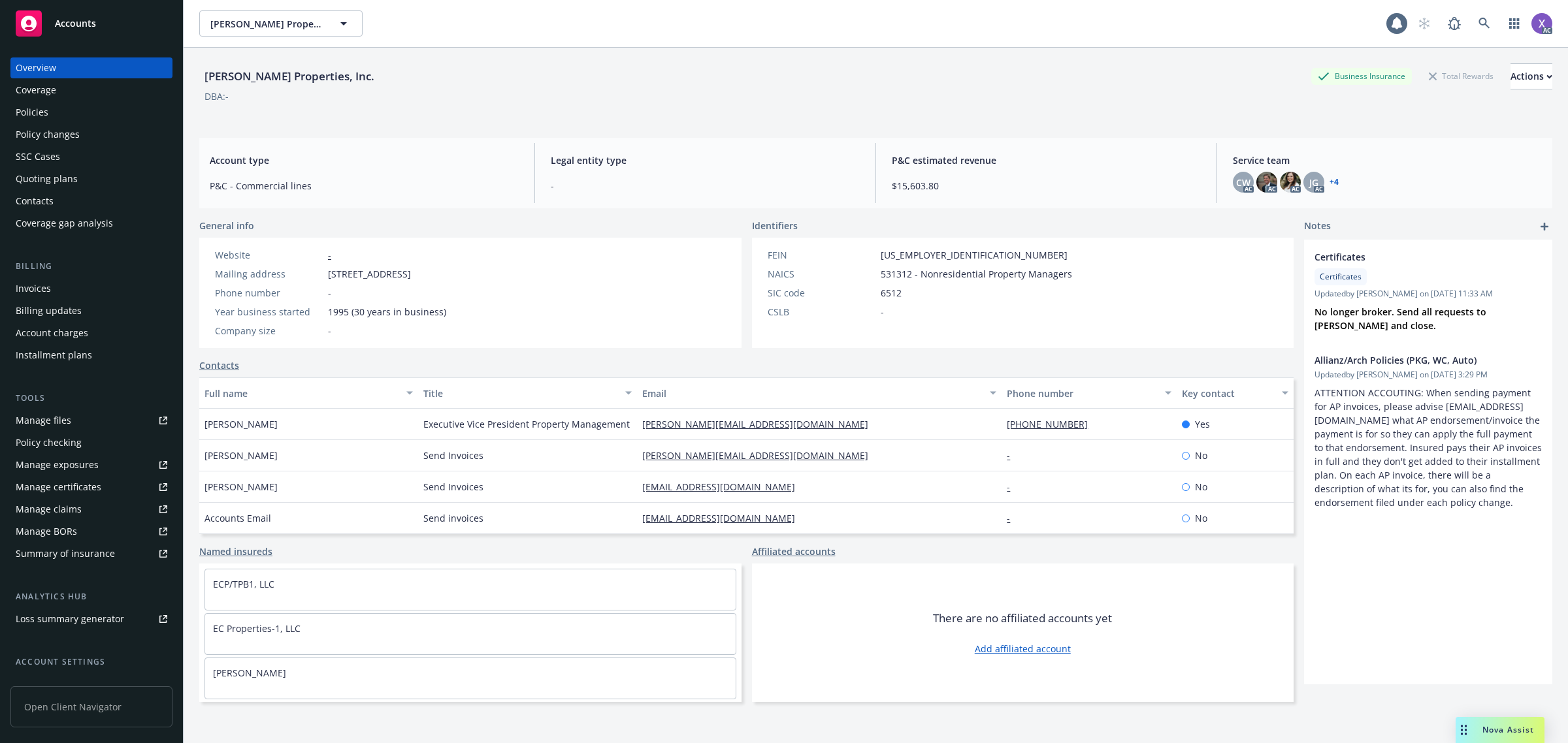
click at [49, 293] on div "Invoices" at bounding box center [33, 288] width 35 height 21
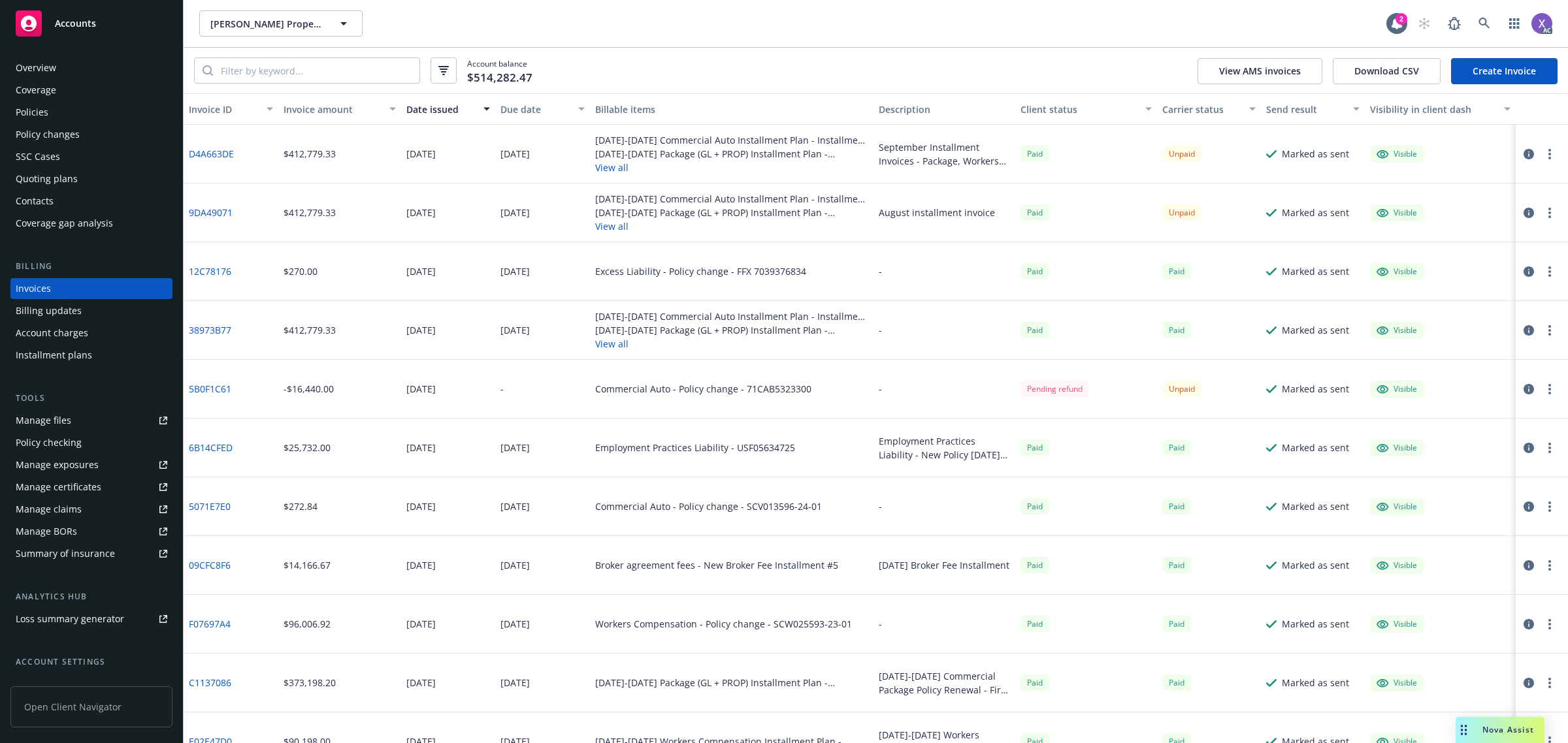
click at [209, 212] on link "9DA49071" at bounding box center [210, 212] width 44 height 14
click at [26, 111] on div "Policies" at bounding box center [32, 111] width 33 height 21
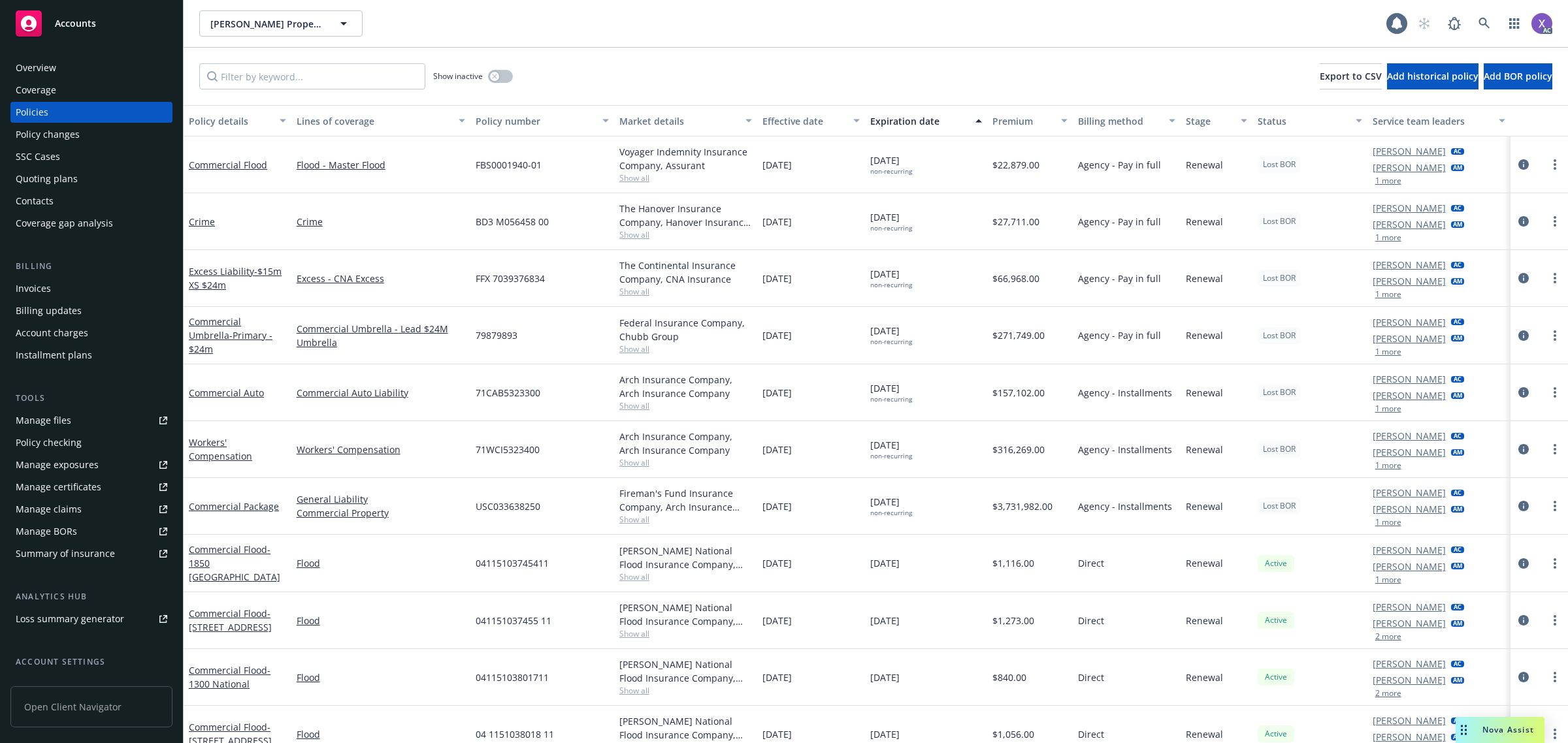
click at [247, 62] on div "Show inactive Export to CSV Add historical policy Add BOR policy" at bounding box center [875, 76] width 1384 height 57
click at [247, 75] on input "Filter by keyword..." at bounding box center [312, 76] width 226 height 26
paste input "71CAB5323300"
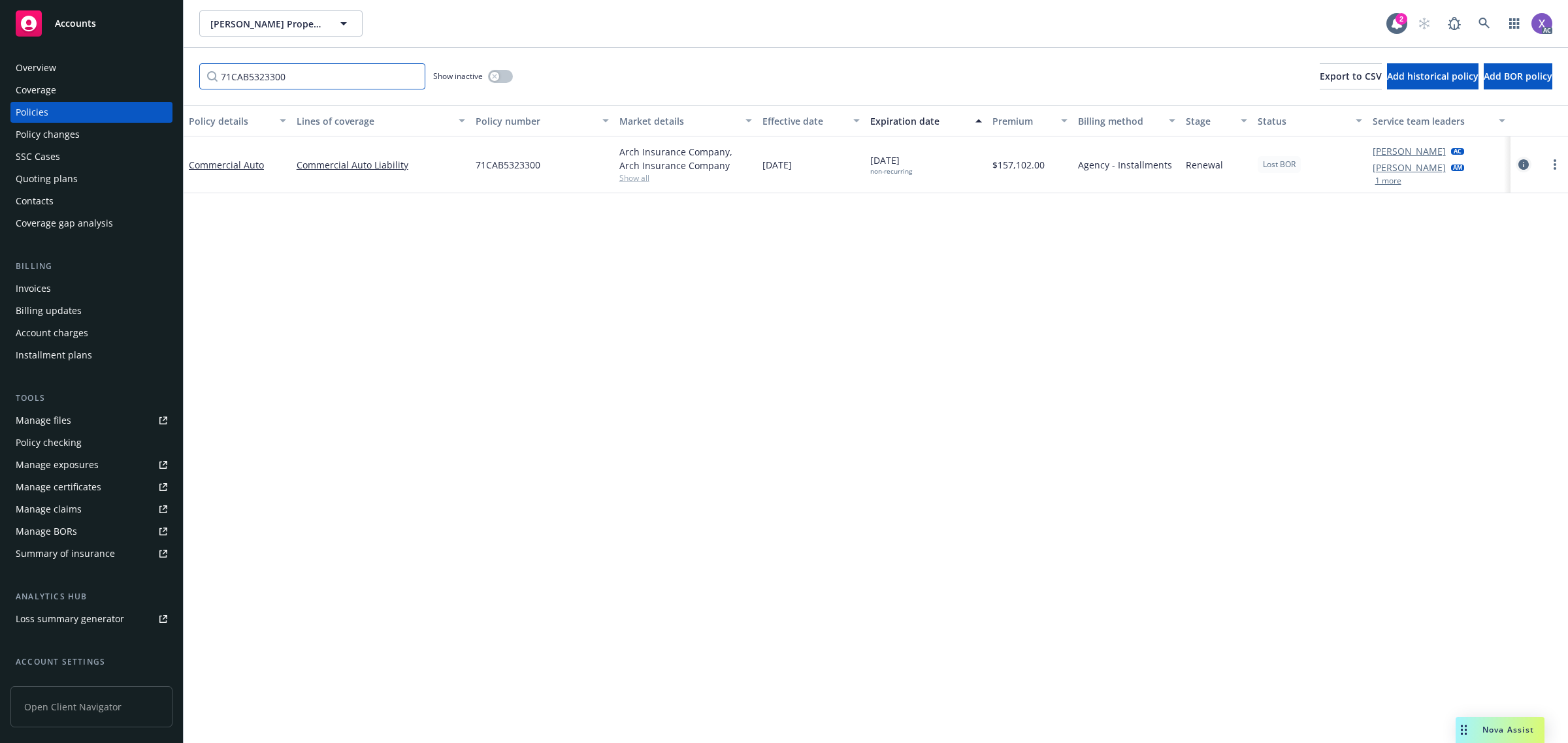
type input "71CAB5323300"
click at [1525, 167] on icon "circleInformation" at bounding box center [1524, 165] width 11 height 11
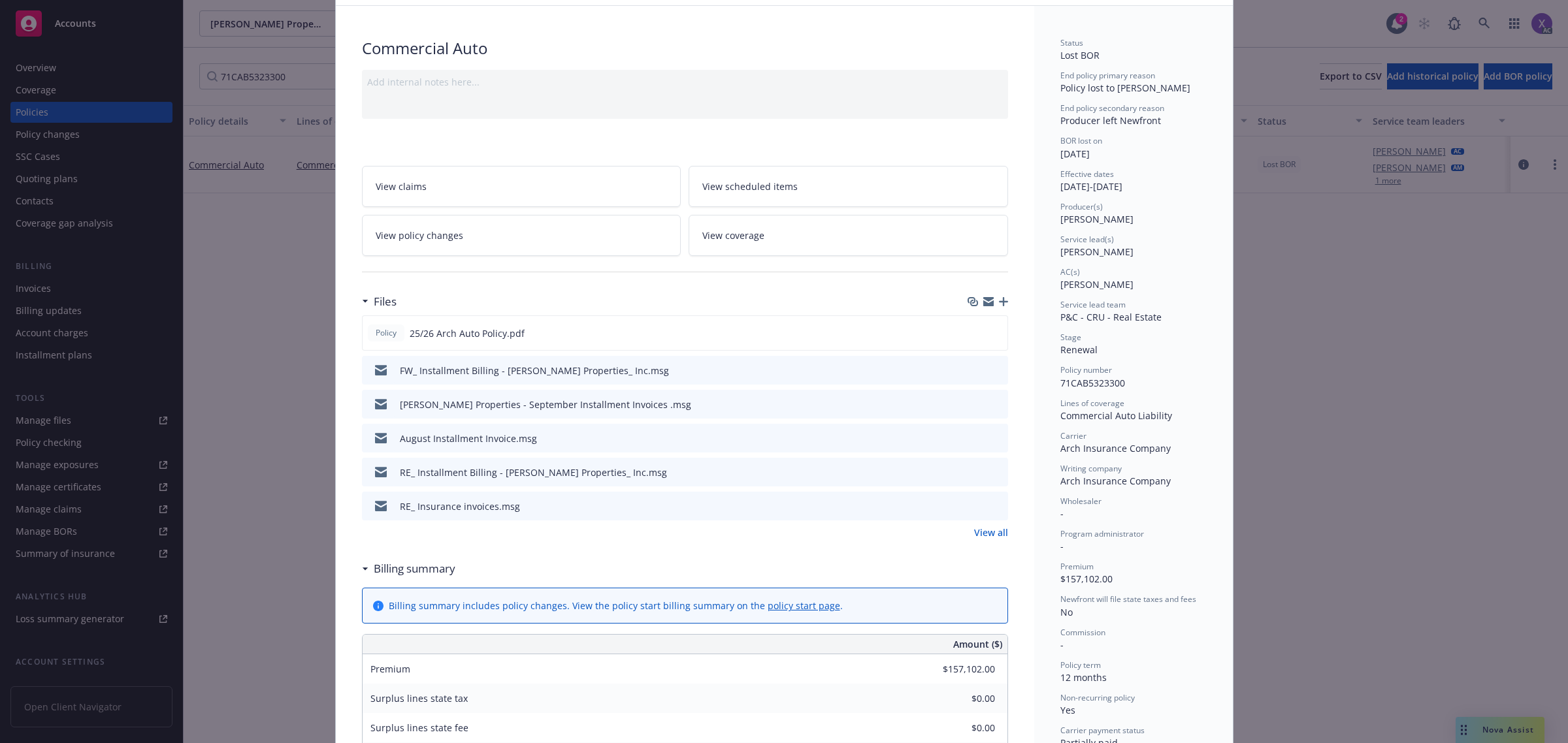
scroll to position [163, 0]
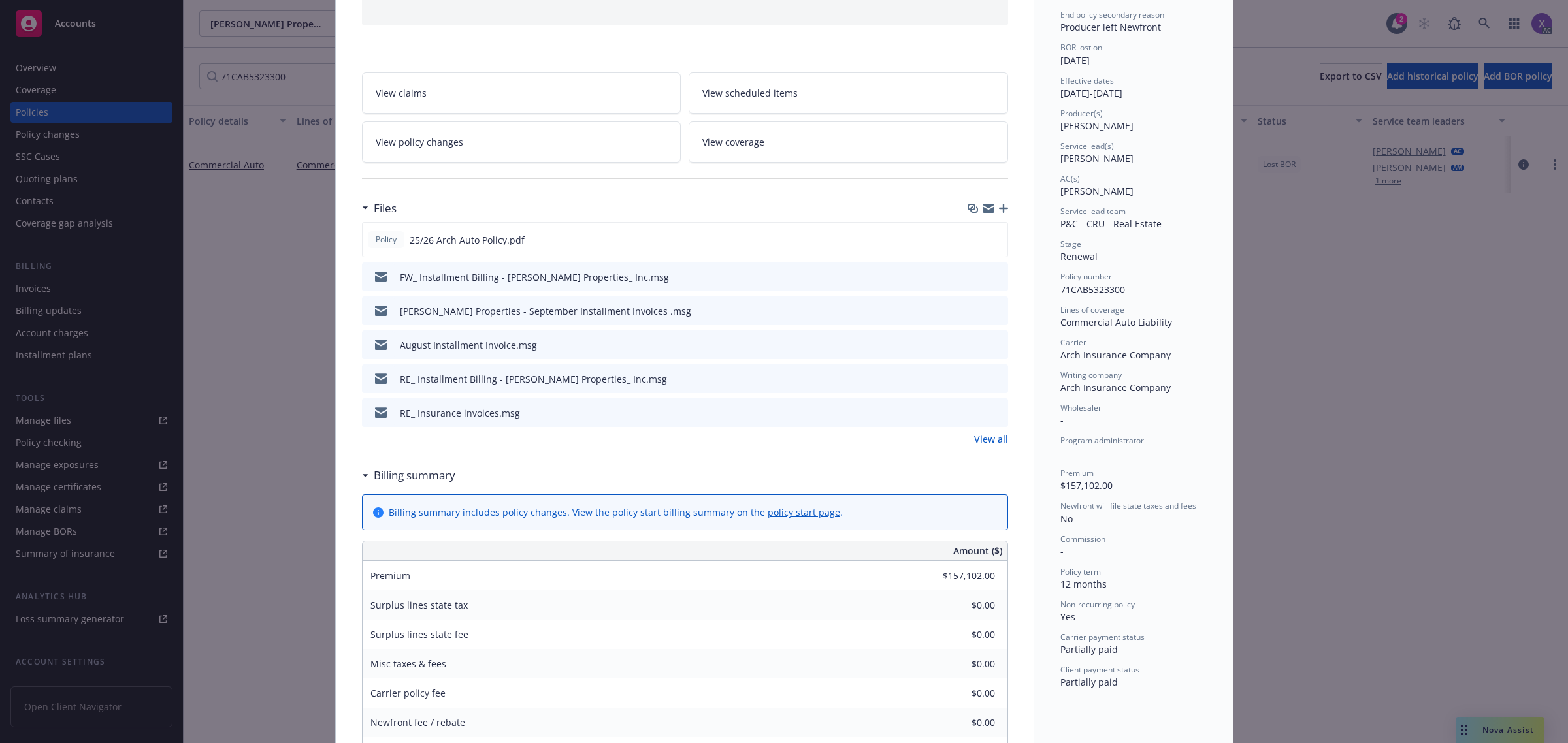
click at [990, 441] on link "View all" at bounding box center [990, 439] width 34 height 14
